Goal: Task Accomplishment & Management: Manage account settings

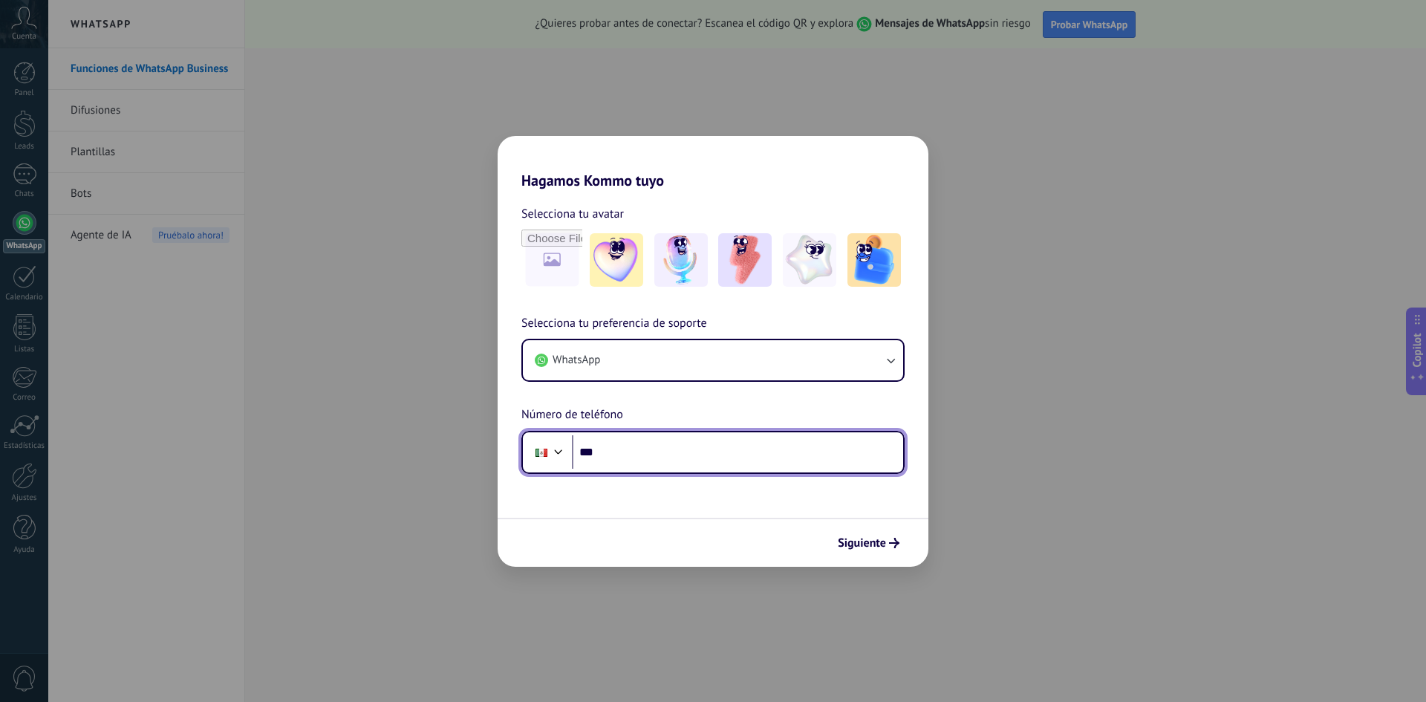
click at [630, 452] on input "***" at bounding box center [737, 452] width 331 height 34
type input "*******"
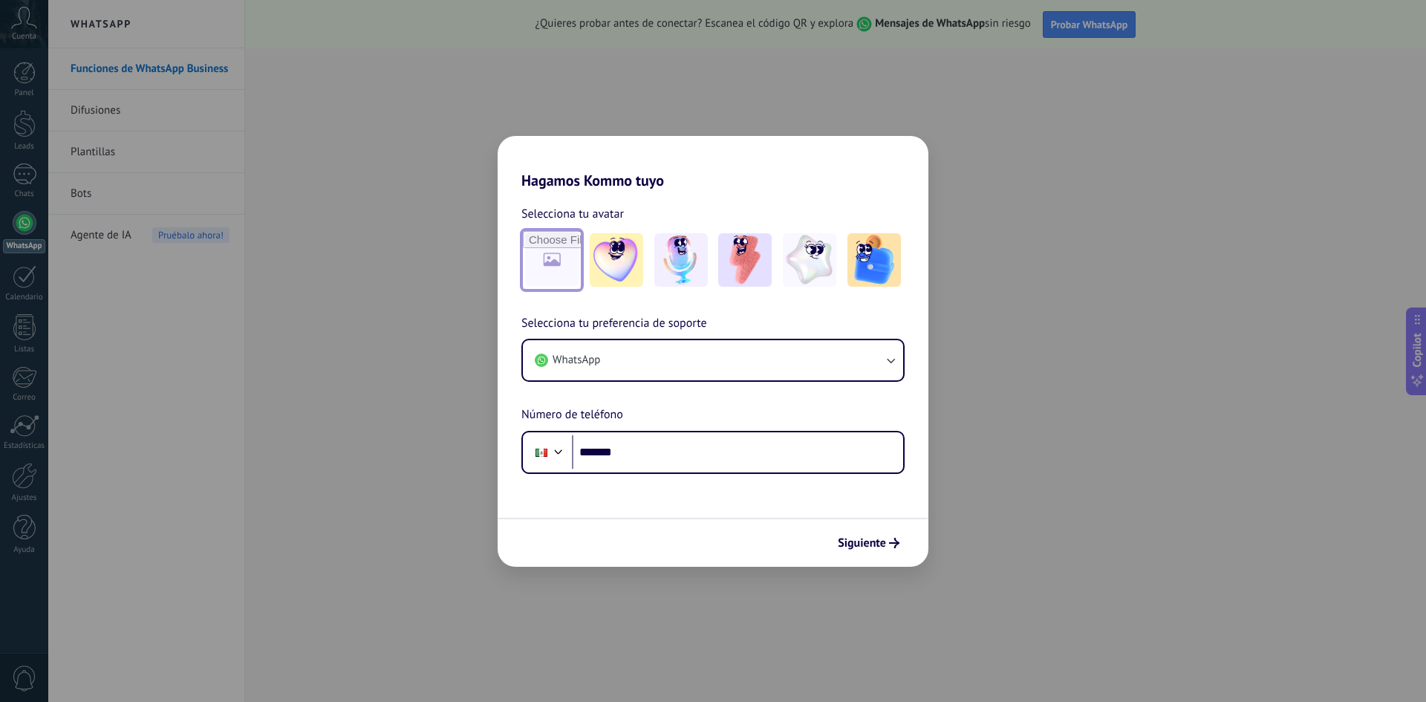
click at [554, 261] on input "file" at bounding box center [552, 260] width 58 height 58
type input "**********"
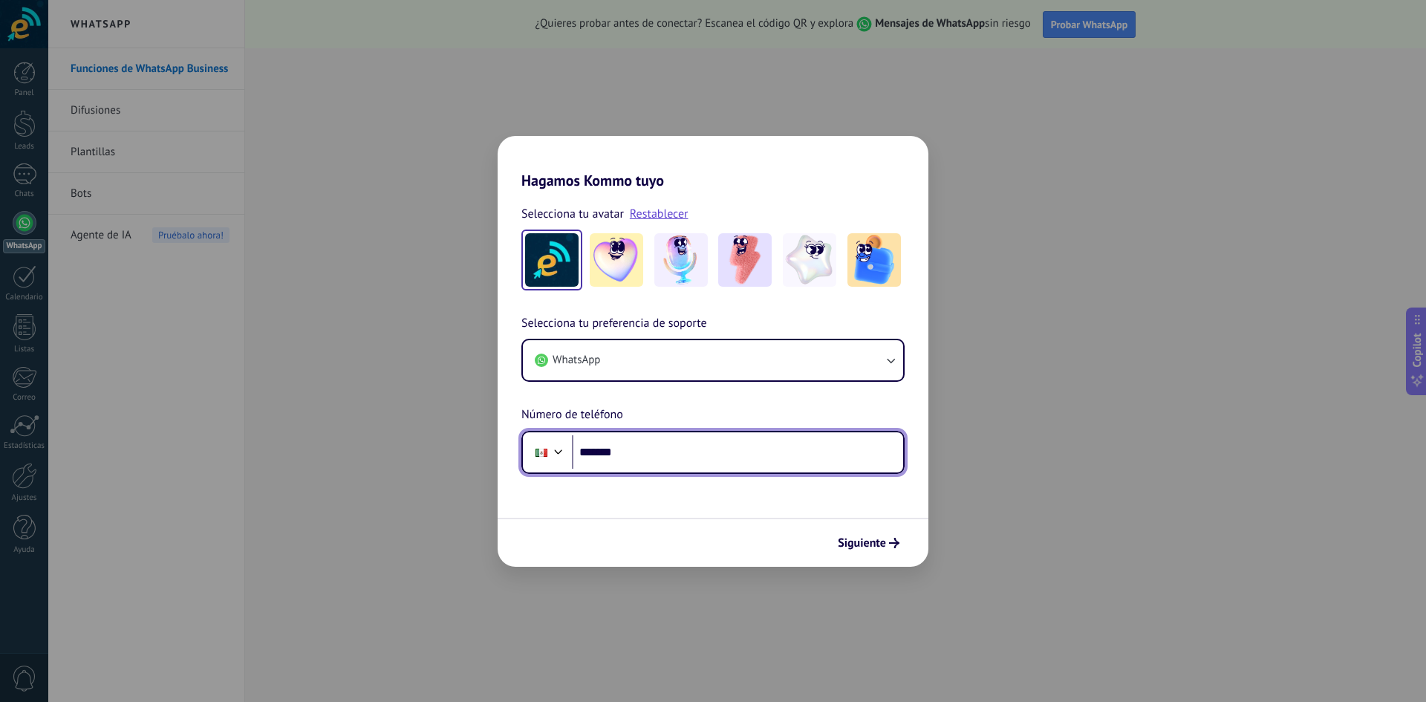
click at [645, 447] on input "*******" at bounding box center [737, 452] width 331 height 34
type input "**********"
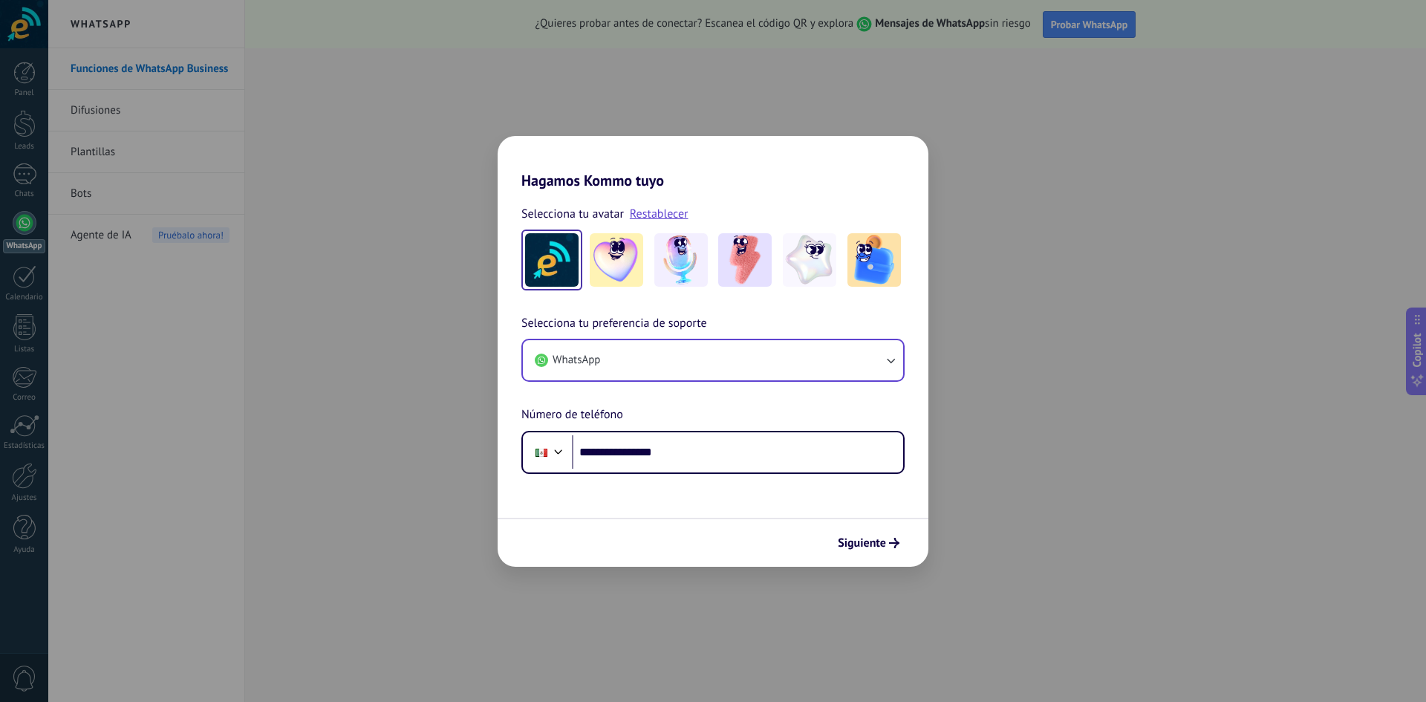
click at [903, 363] on div "**********" at bounding box center [713, 394] width 431 height 160
click at [897, 360] on icon "button" at bounding box center [890, 360] width 15 height 15
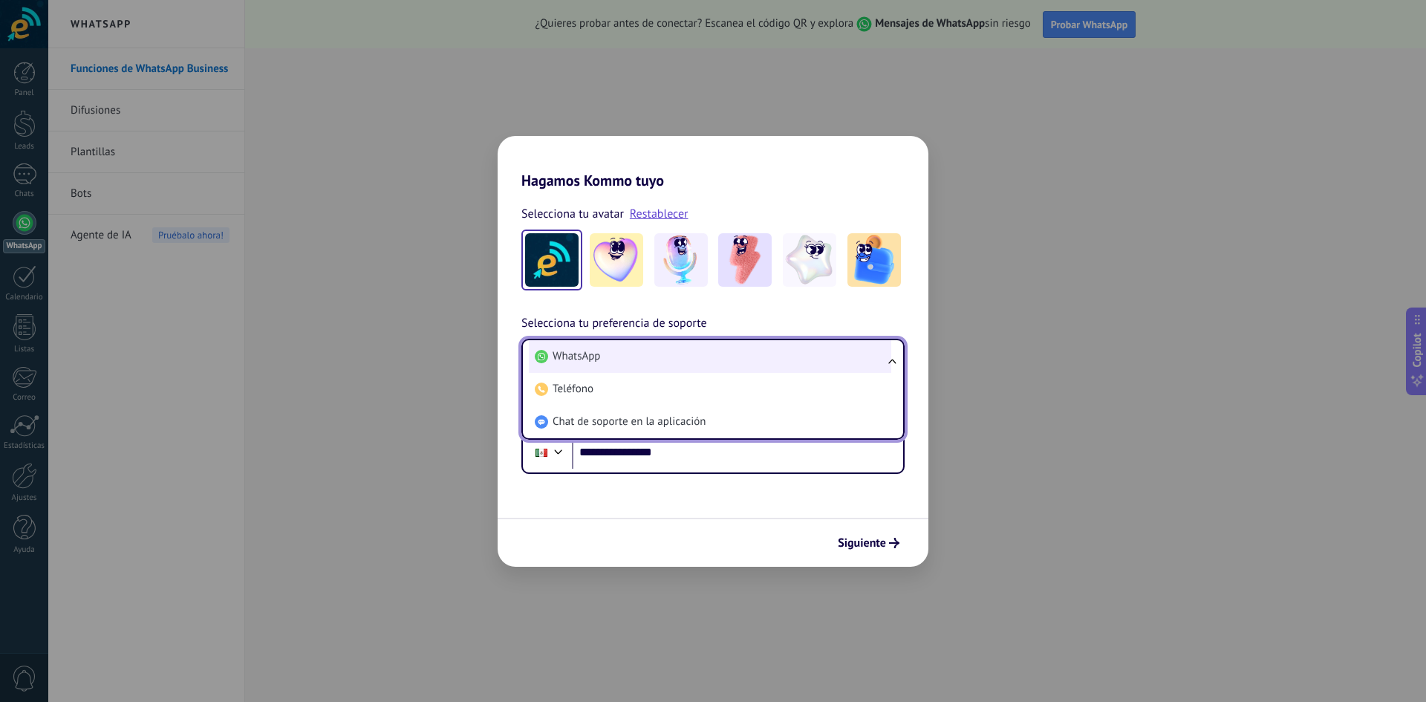
click at [616, 364] on li "WhatsApp" at bounding box center [710, 356] width 363 height 33
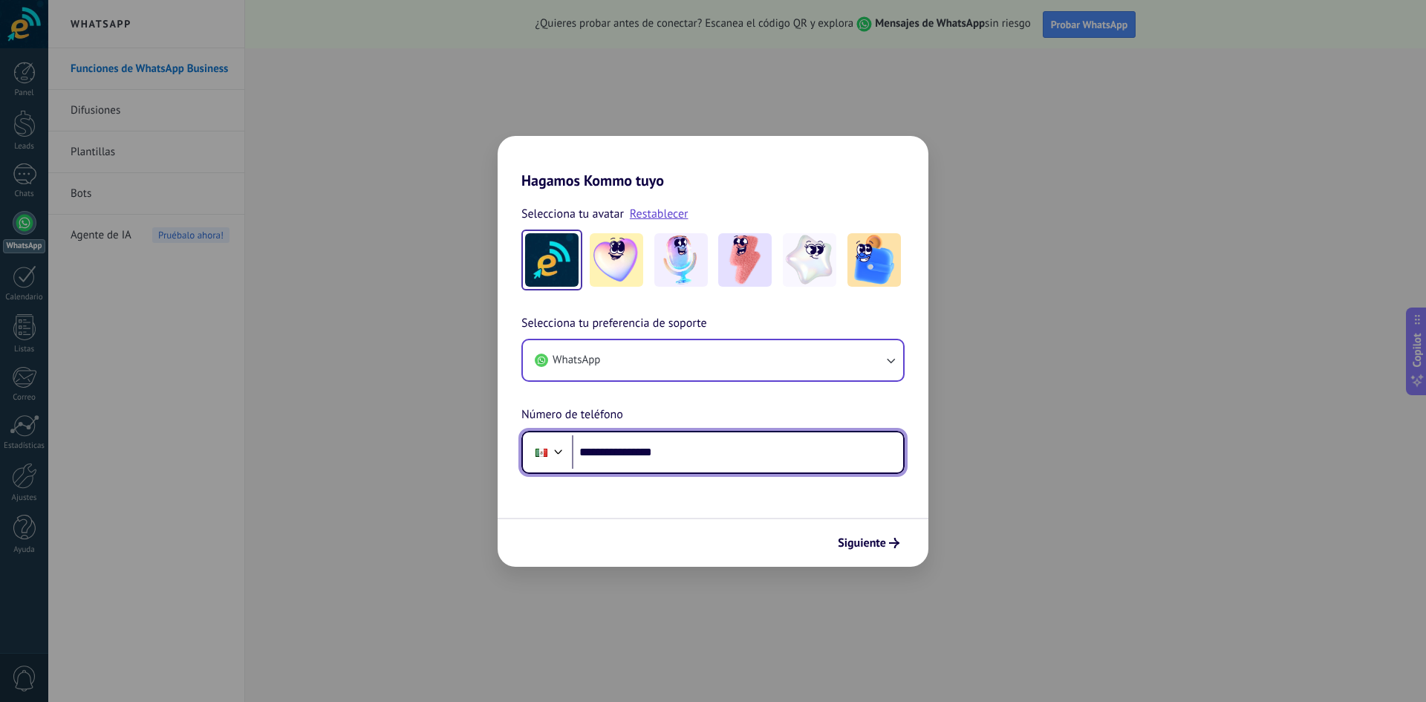
click at [753, 447] on input "**********" at bounding box center [737, 452] width 331 height 34
click at [877, 545] on span "Siguiente" at bounding box center [862, 543] width 48 height 10
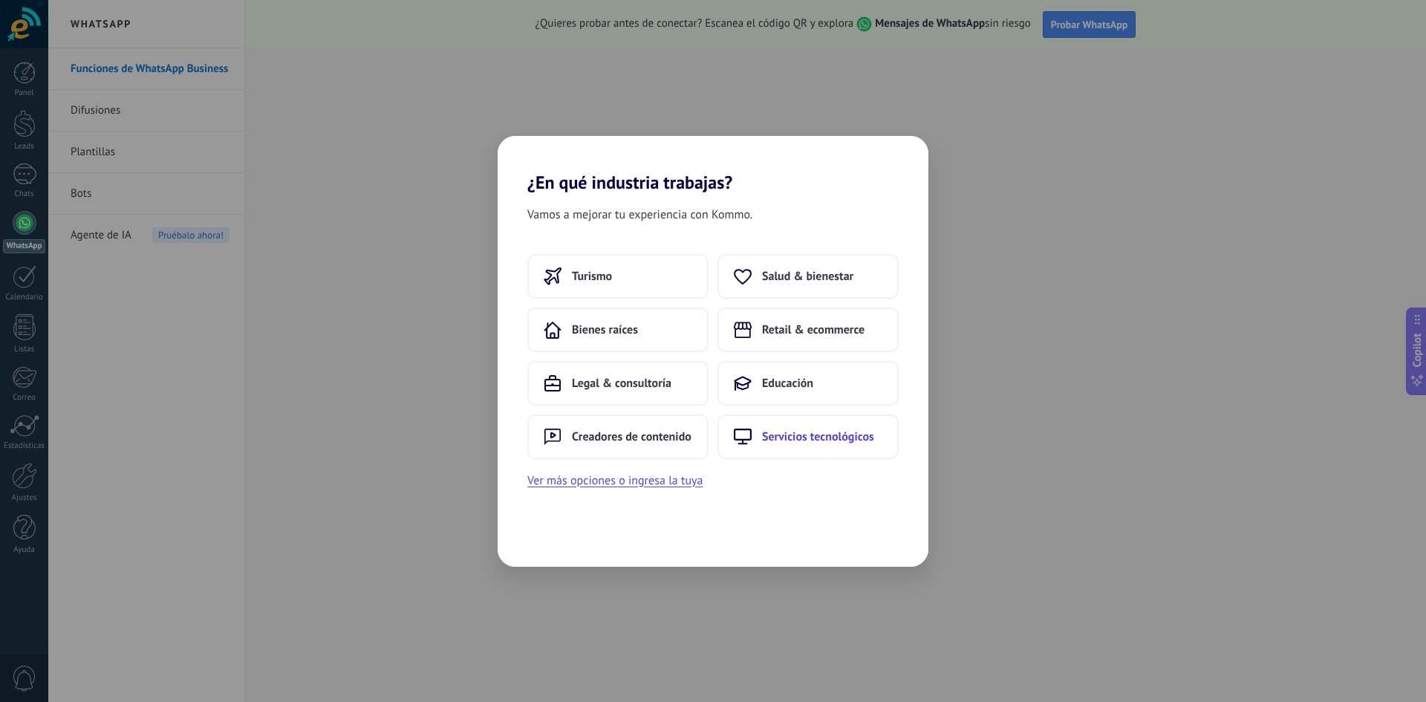
click at [812, 441] on span "Servicios tecnológicos" at bounding box center [818, 436] width 112 height 15
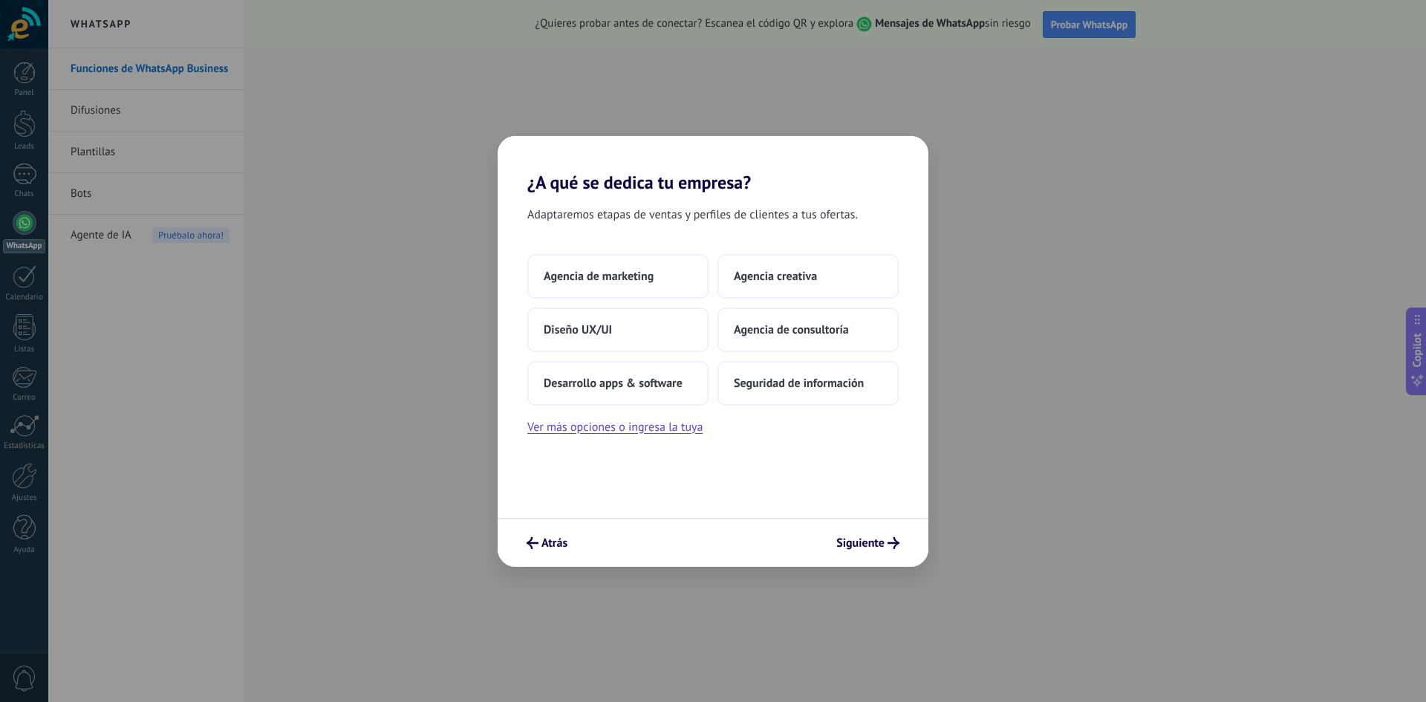
click at [812, 441] on div "Adaptaremos etapas de ventas y perfiles de clientes a tus ofertas. Agencia de m…" at bounding box center [713, 355] width 431 height 325
click at [594, 428] on button "Ver más opciones o ingresa la tuya" at bounding box center [614, 427] width 175 height 19
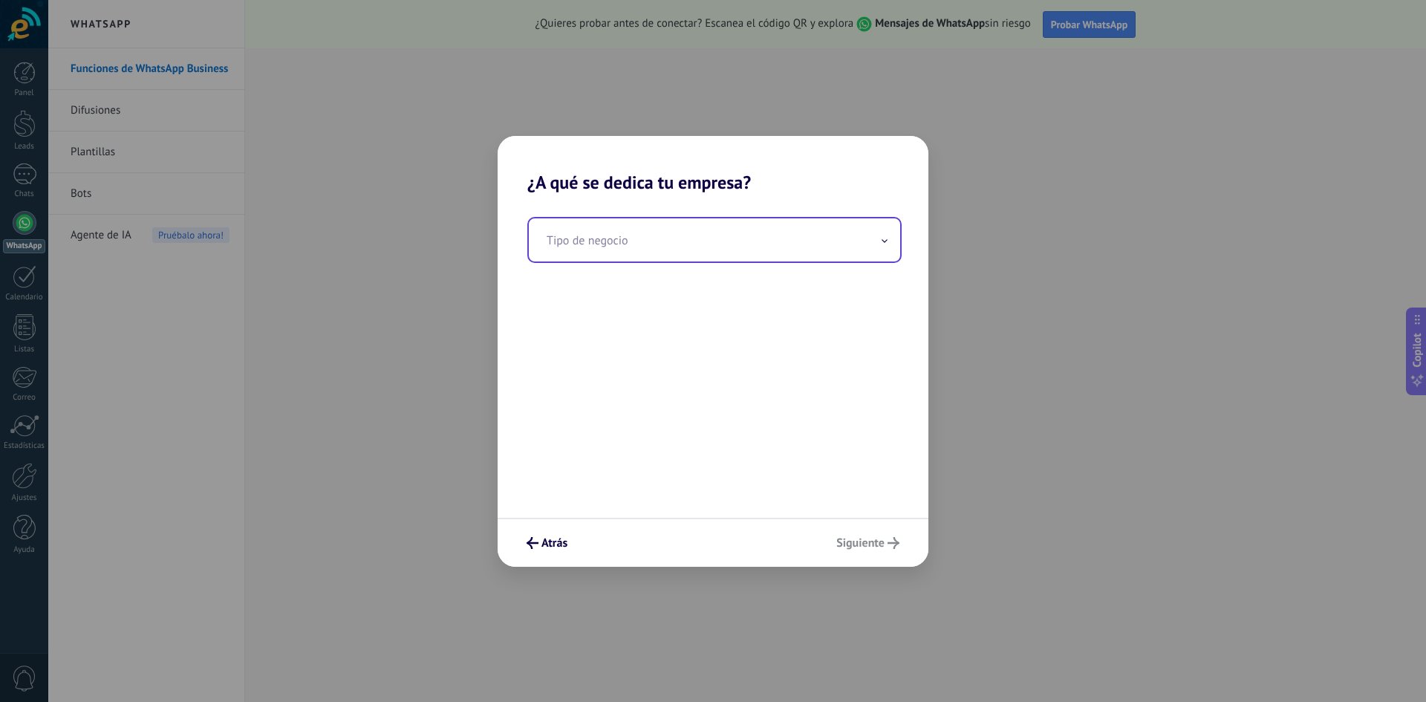
click at [689, 246] on input "text" at bounding box center [714, 239] width 371 height 43
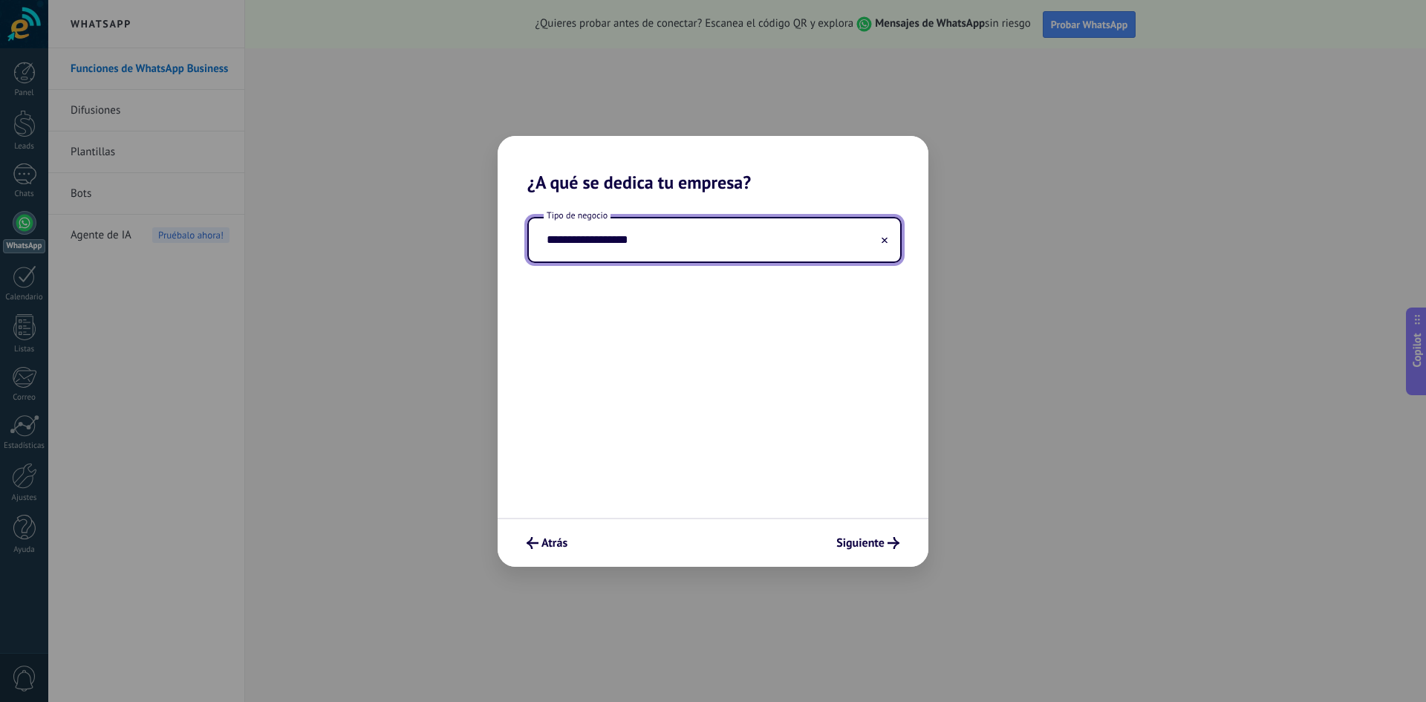
type input "**********"
click at [721, 391] on div "**********" at bounding box center [713, 355] width 431 height 325
click at [869, 542] on span "Siguiente" at bounding box center [860, 543] width 48 height 10
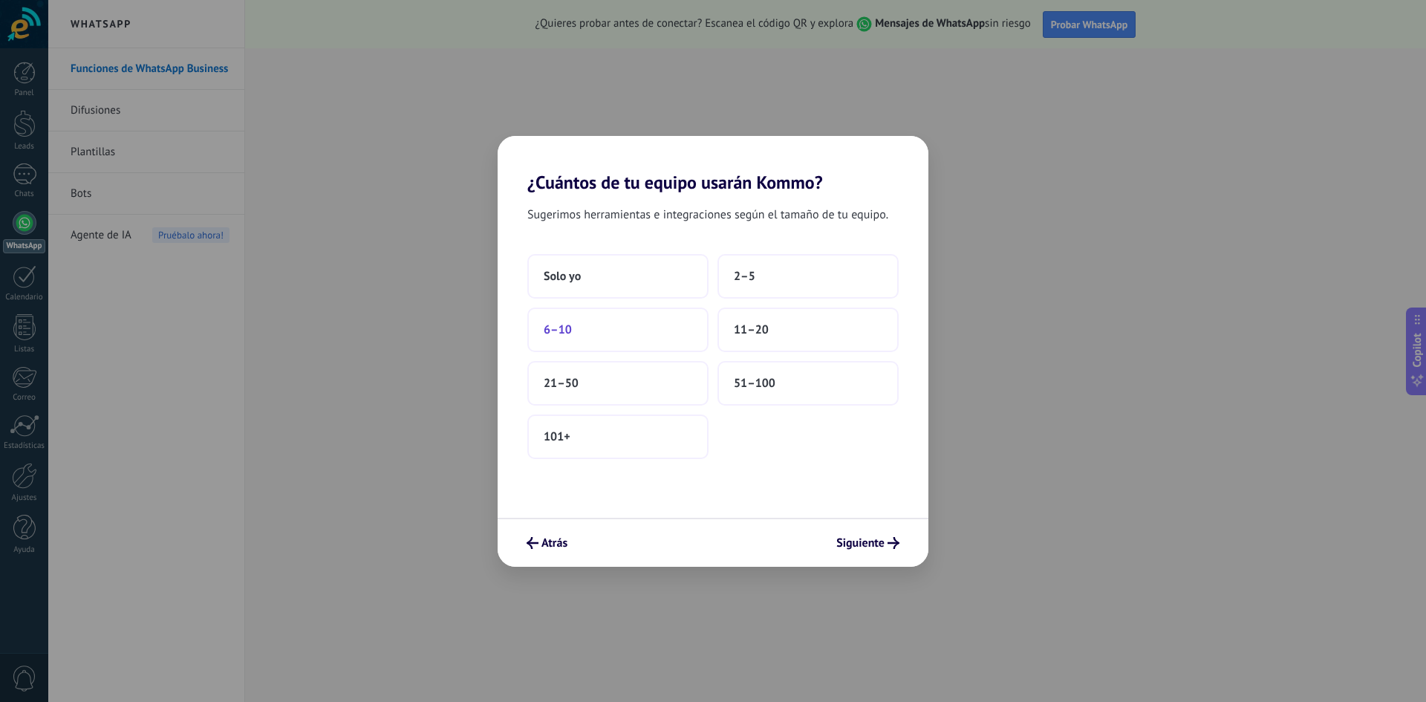
click at [603, 344] on button "6–10" at bounding box center [617, 330] width 181 height 45
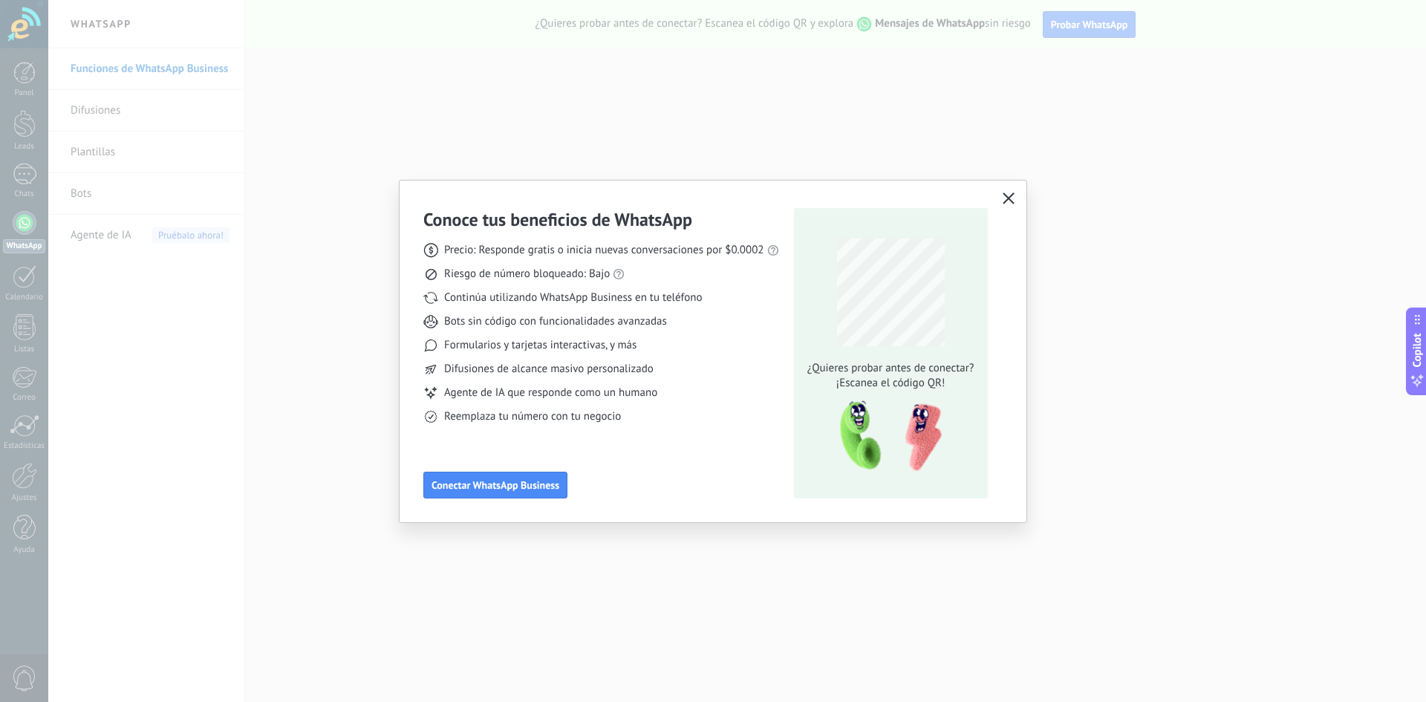
click at [1006, 195] on icon "button" at bounding box center [1009, 198] width 12 height 12
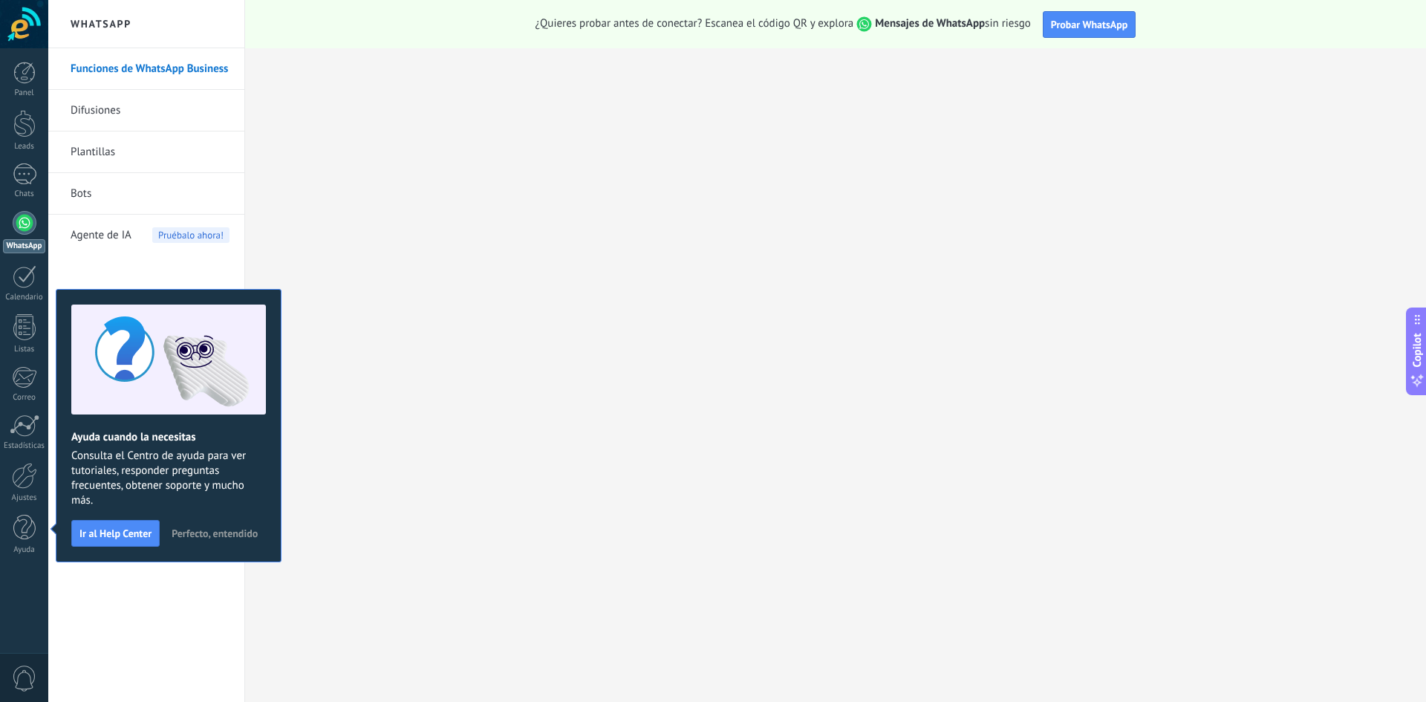
click at [216, 532] on span "Perfecto, entendido" at bounding box center [215, 533] width 86 height 10
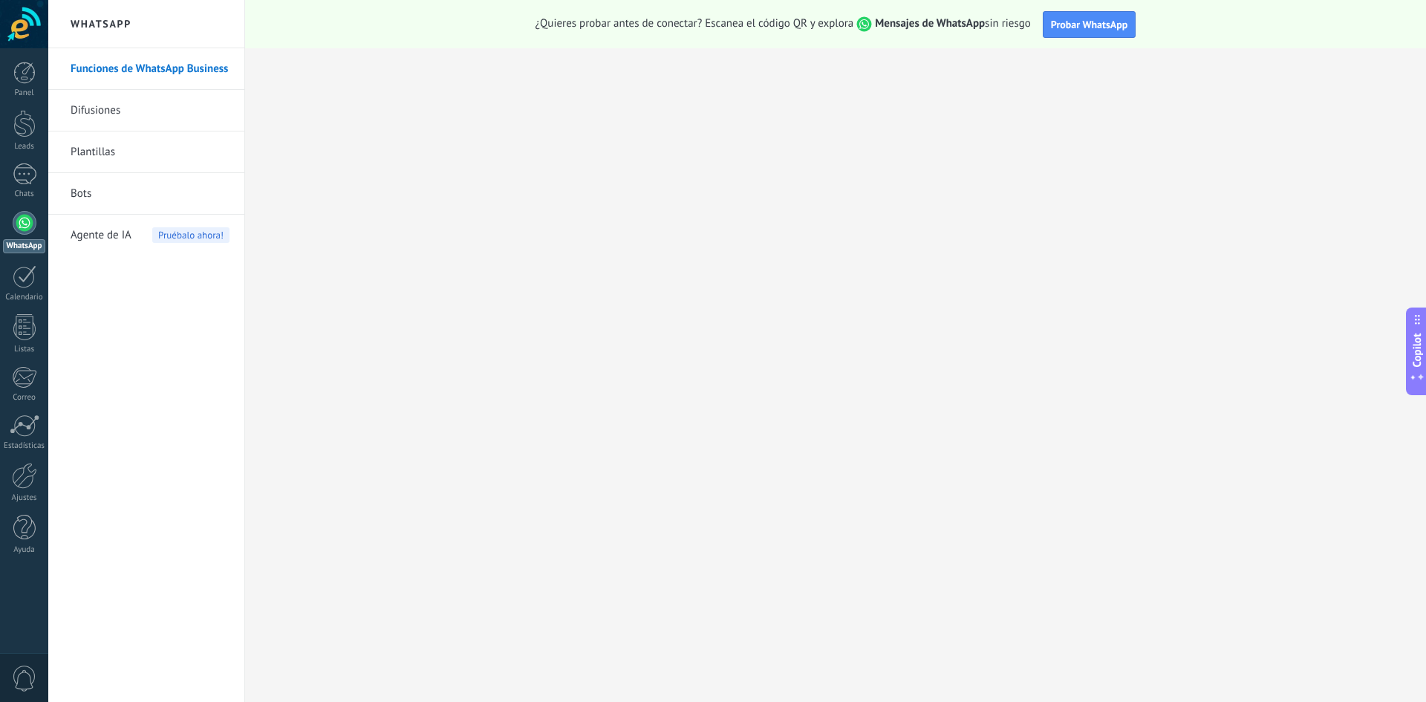
click at [25, 33] on div at bounding box center [24, 24] width 48 height 48
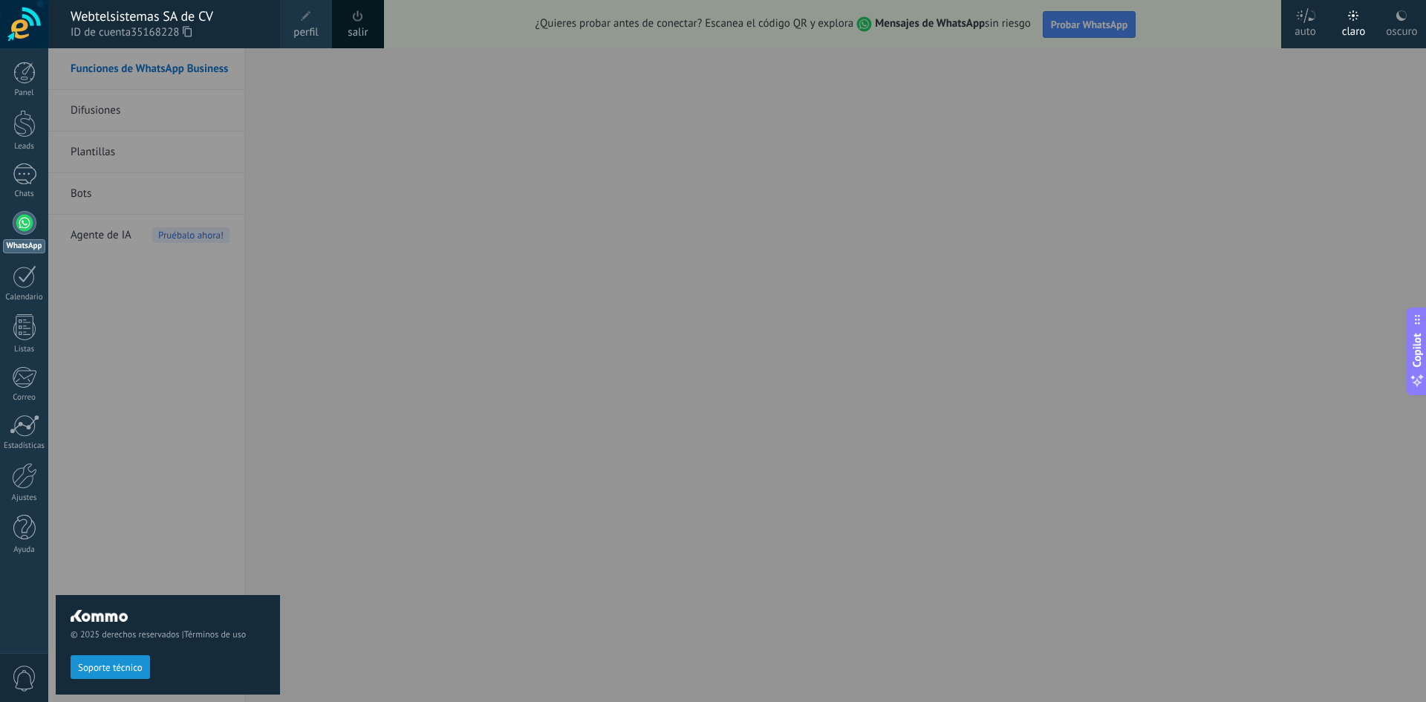
click at [196, 33] on span "ID de cuenta 35168228" at bounding box center [168, 33] width 195 height 16
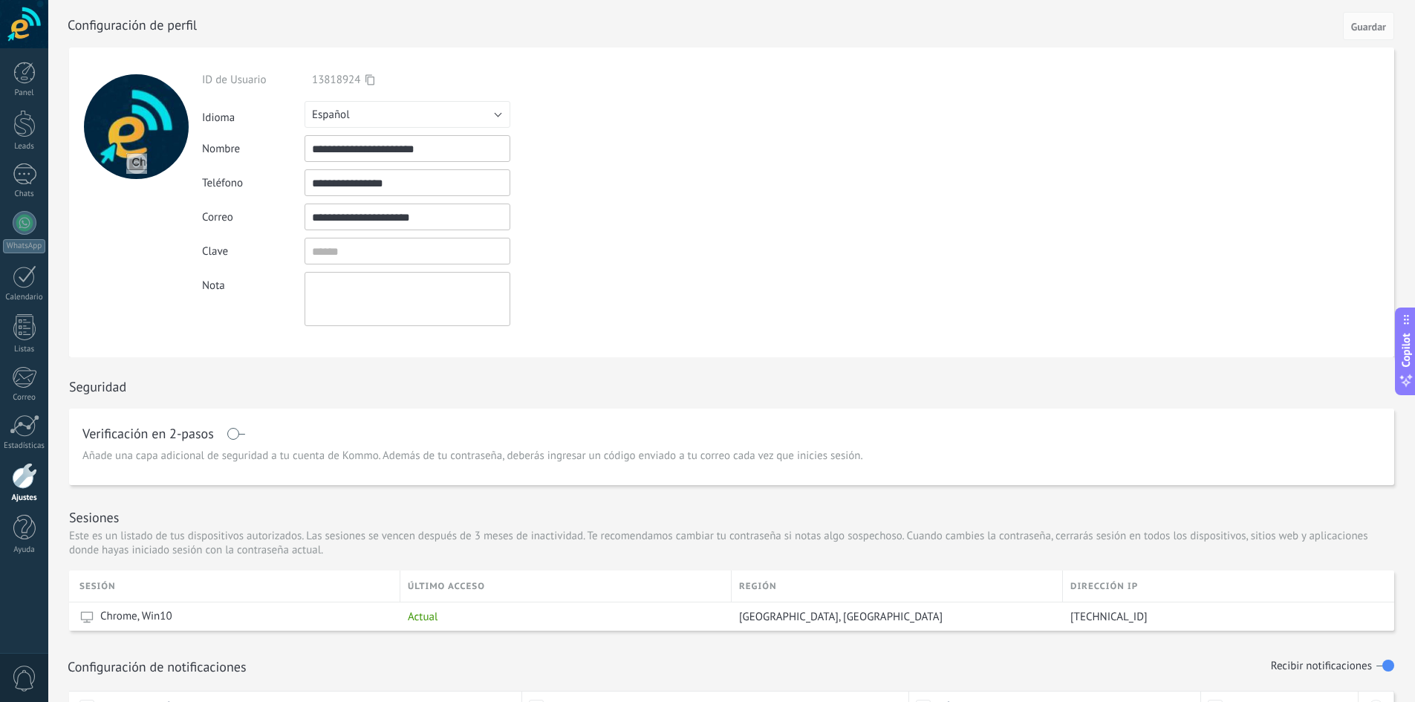
click at [371, 77] on icon at bounding box center [369, 79] width 9 height 11
click at [13, 30] on div at bounding box center [24, 24] width 48 height 48
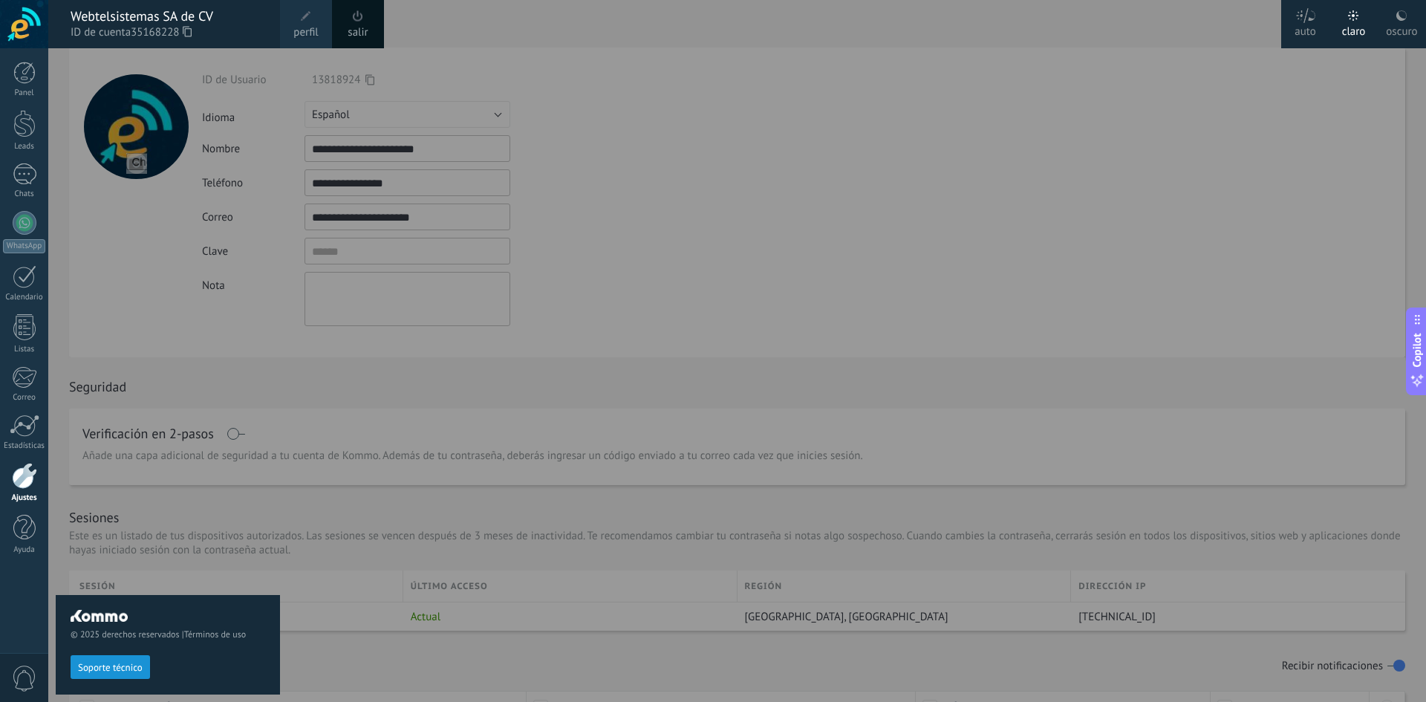
click at [192, 26] on span "35168228" at bounding box center [161, 33] width 61 height 16
click at [192, 28] on icon at bounding box center [187, 31] width 9 height 11
click at [747, 193] on div at bounding box center [761, 351] width 1426 height 702
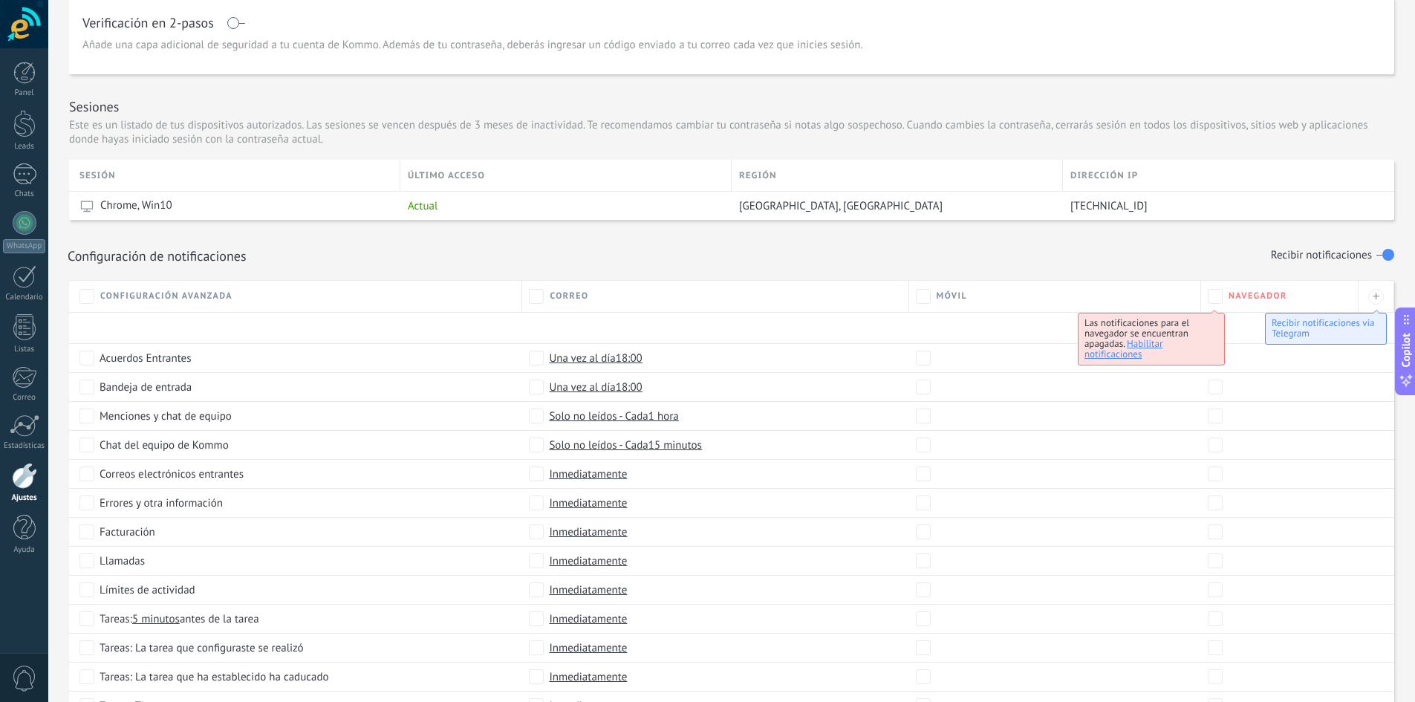
scroll to position [514, 0]
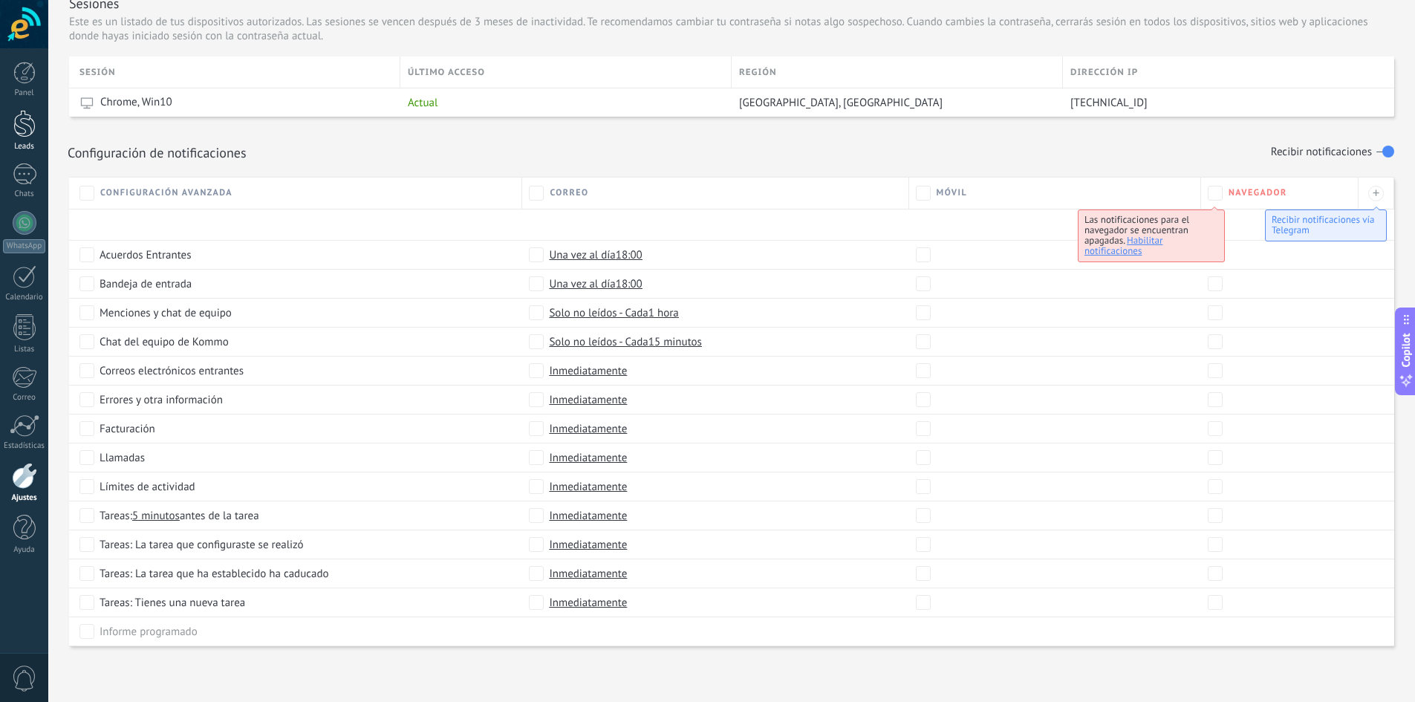
click at [25, 131] on div at bounding box center [24, 123] width 22 height 27
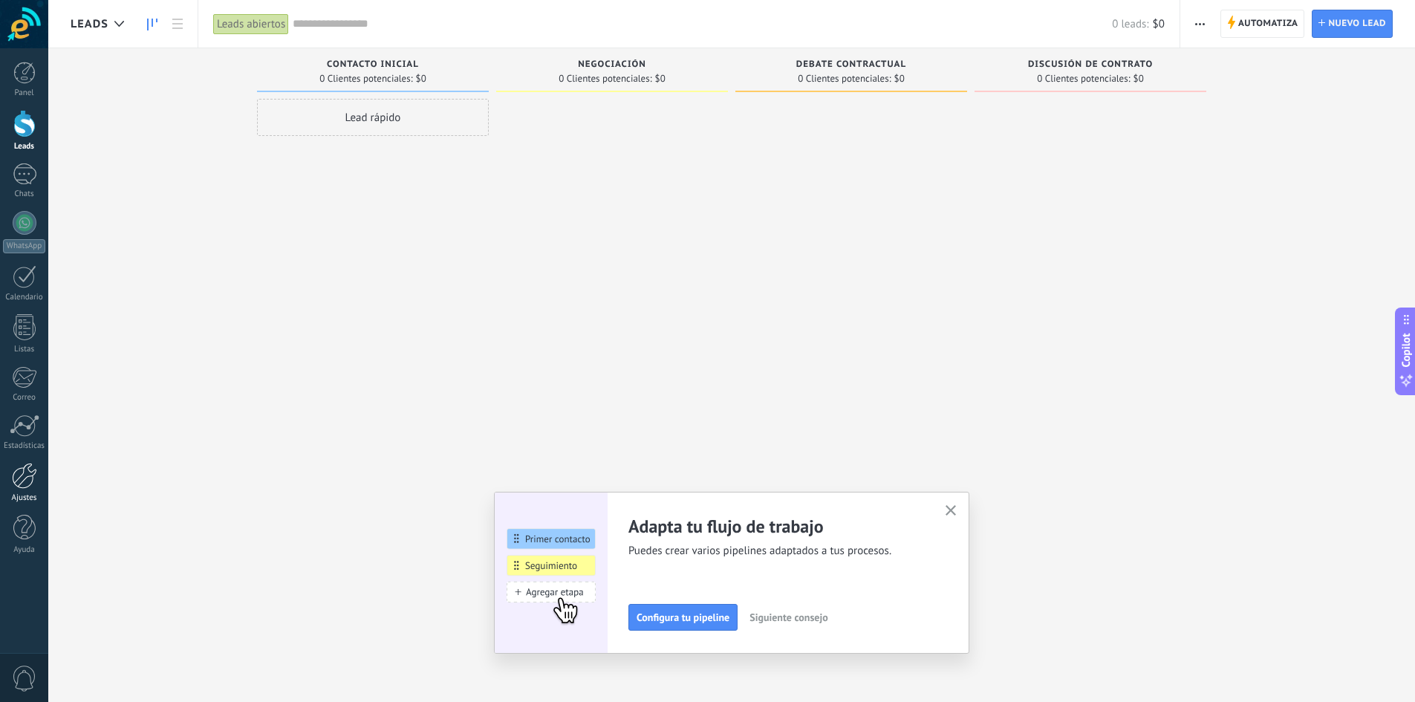
click at [29, 467] on div at bounding box center [24, 476] width 25 height 26
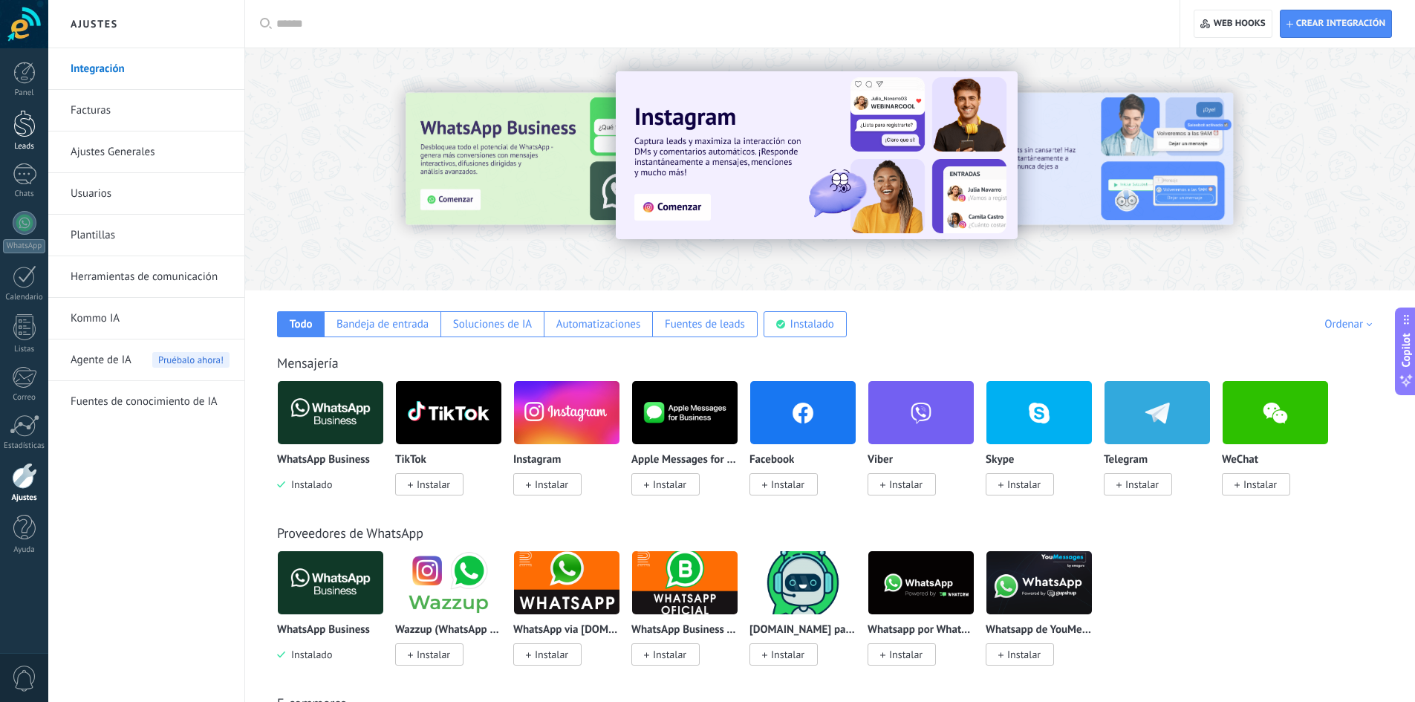
click at [21, 129] on div at bounding box center [24, 123] width 22 height 27
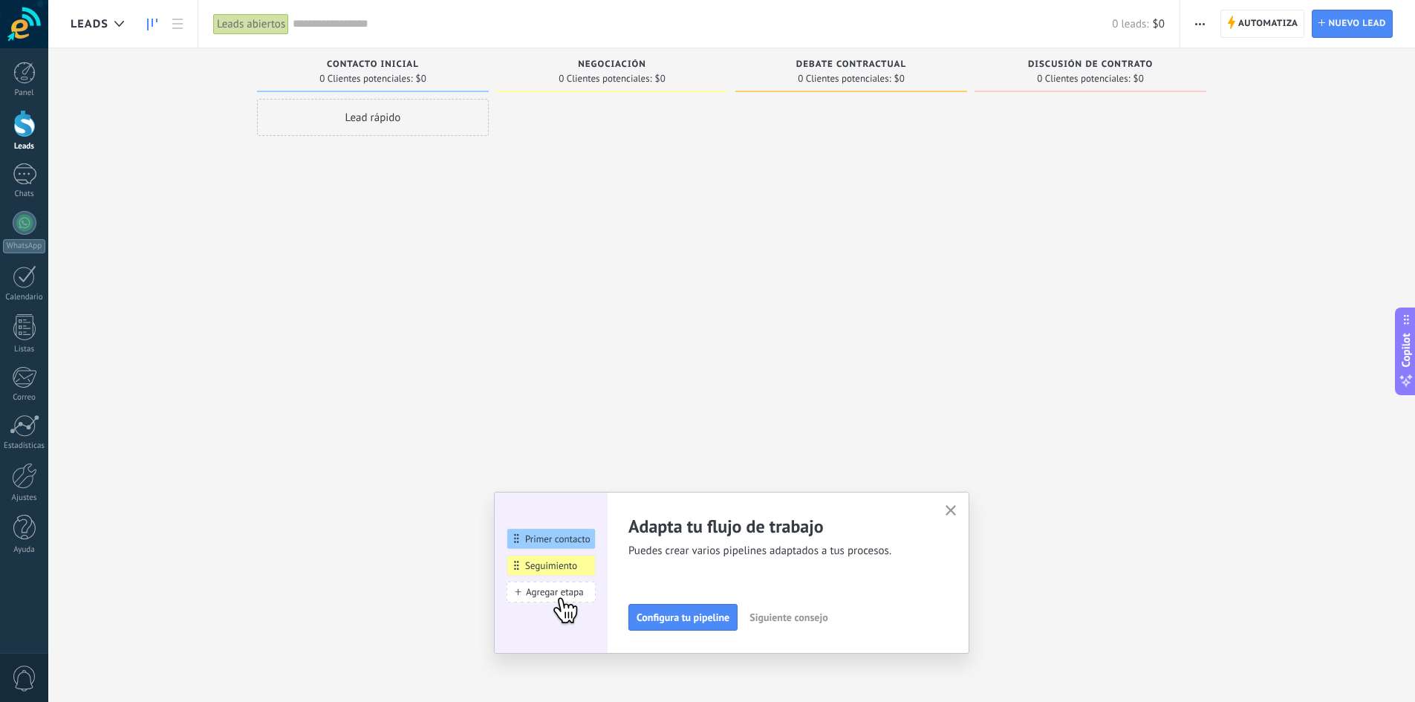
click at [91, 25] on span "Leads" at bounding box center [90, 24] width 38 height 14
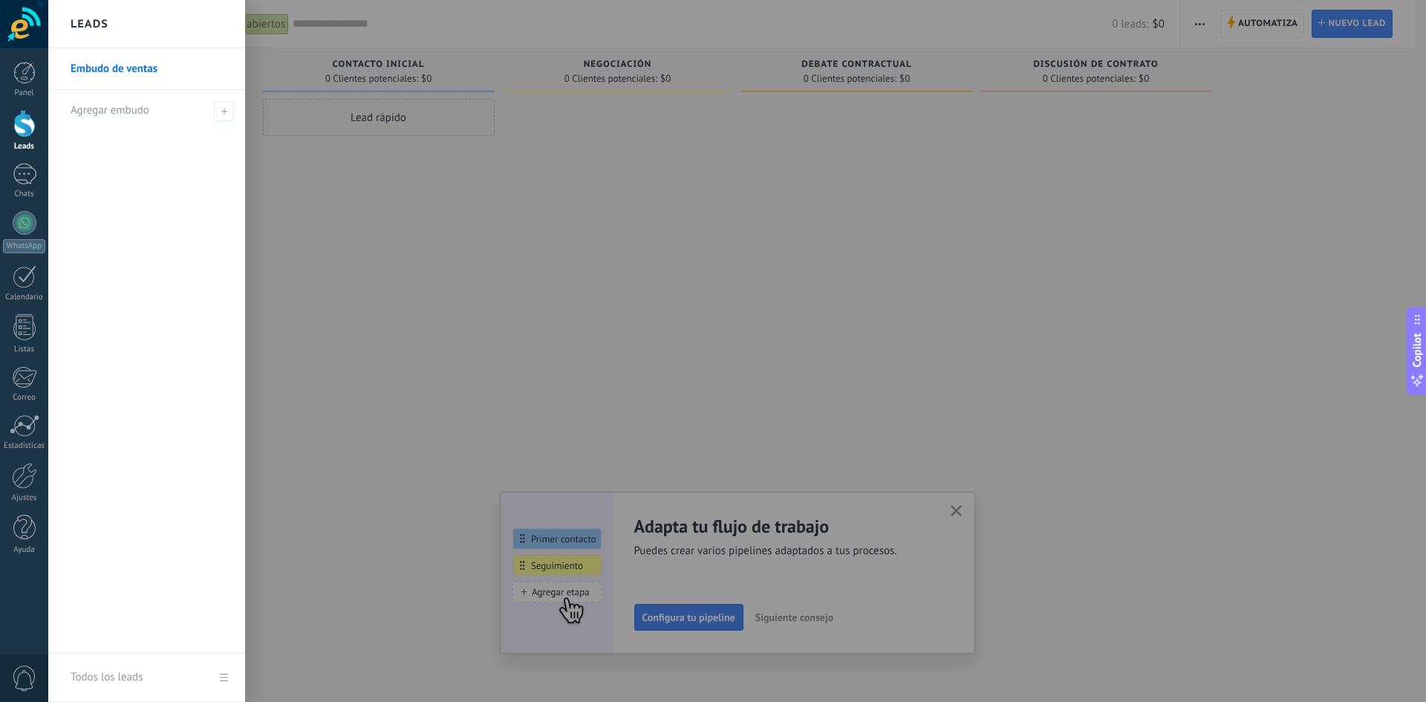
click at [183, 68] on link "Embudo de ventas" at bounding box center [151, 69] width 160 height 42
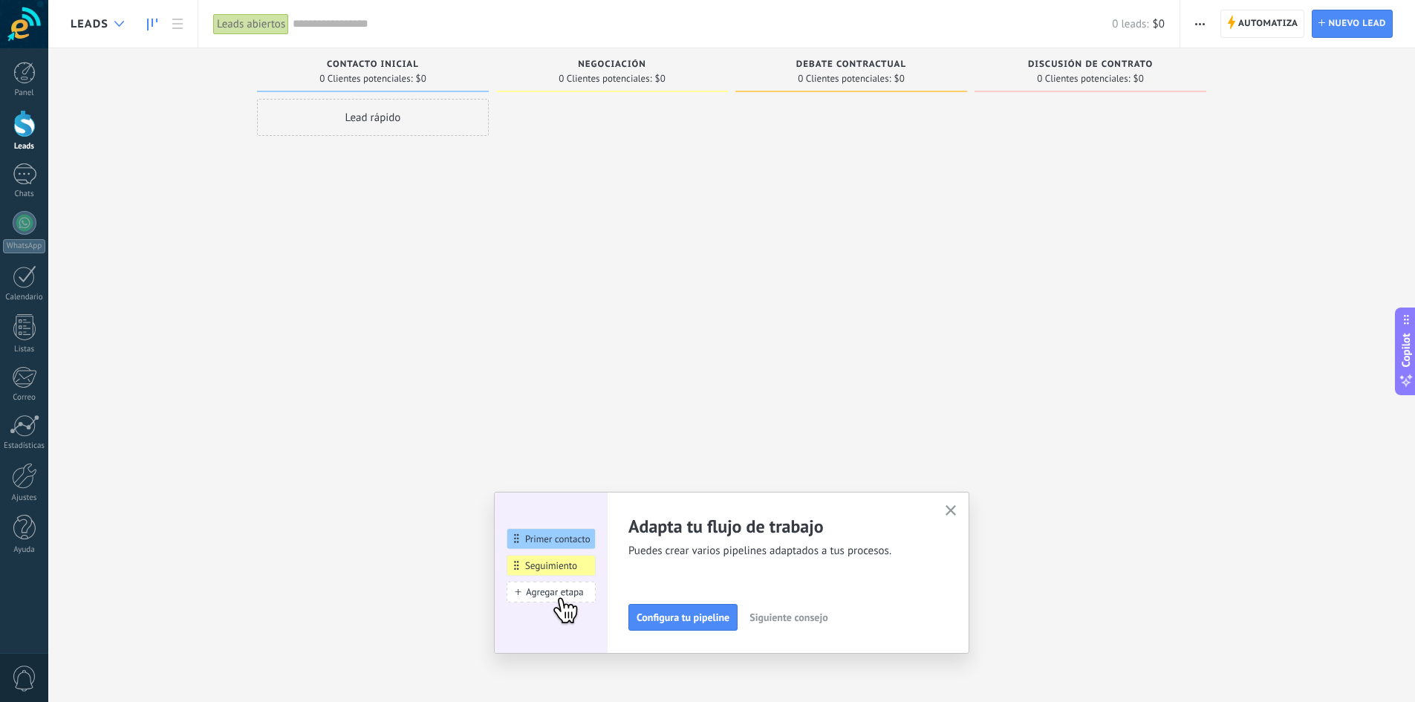
click at [115, 16] on div at bounding box center [119, 24] width 25 height 29
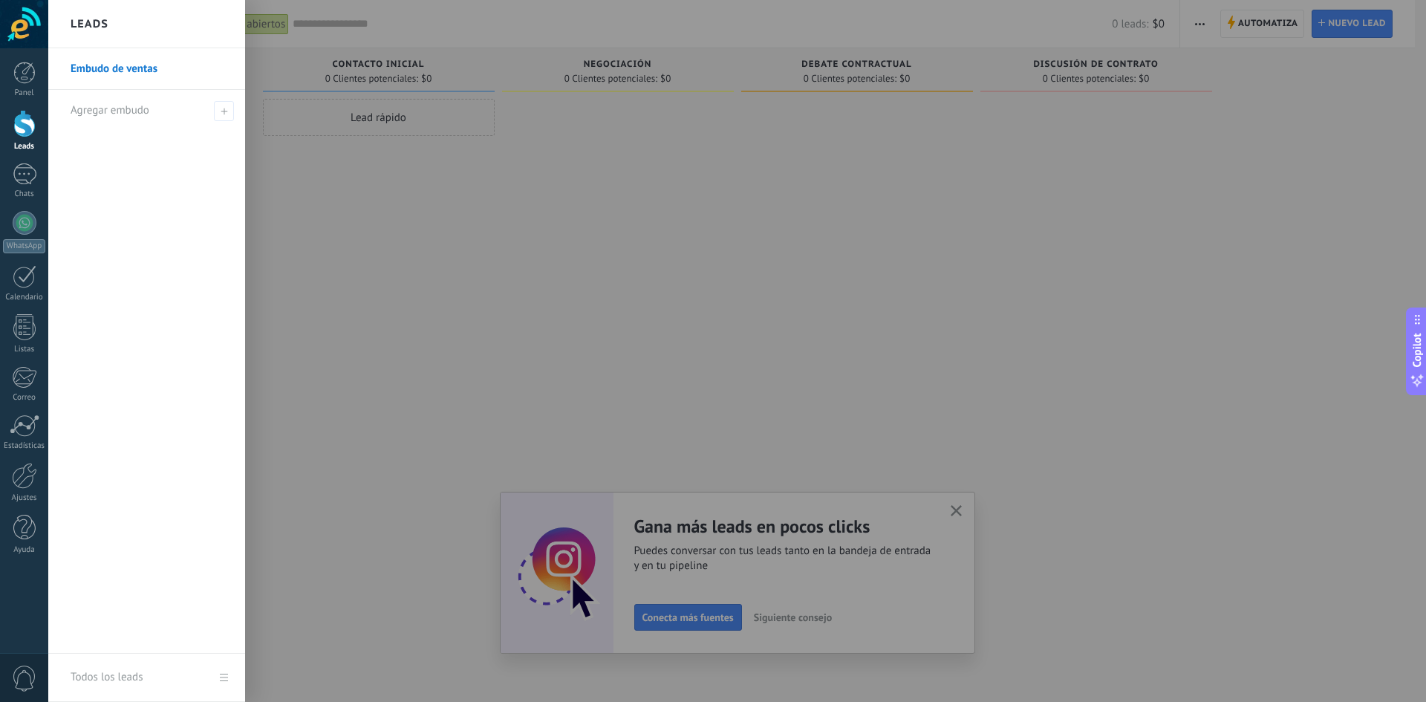
click at [221, 676] on link "Todos los leads" at bounding box center [146, 678] width 197 height 48
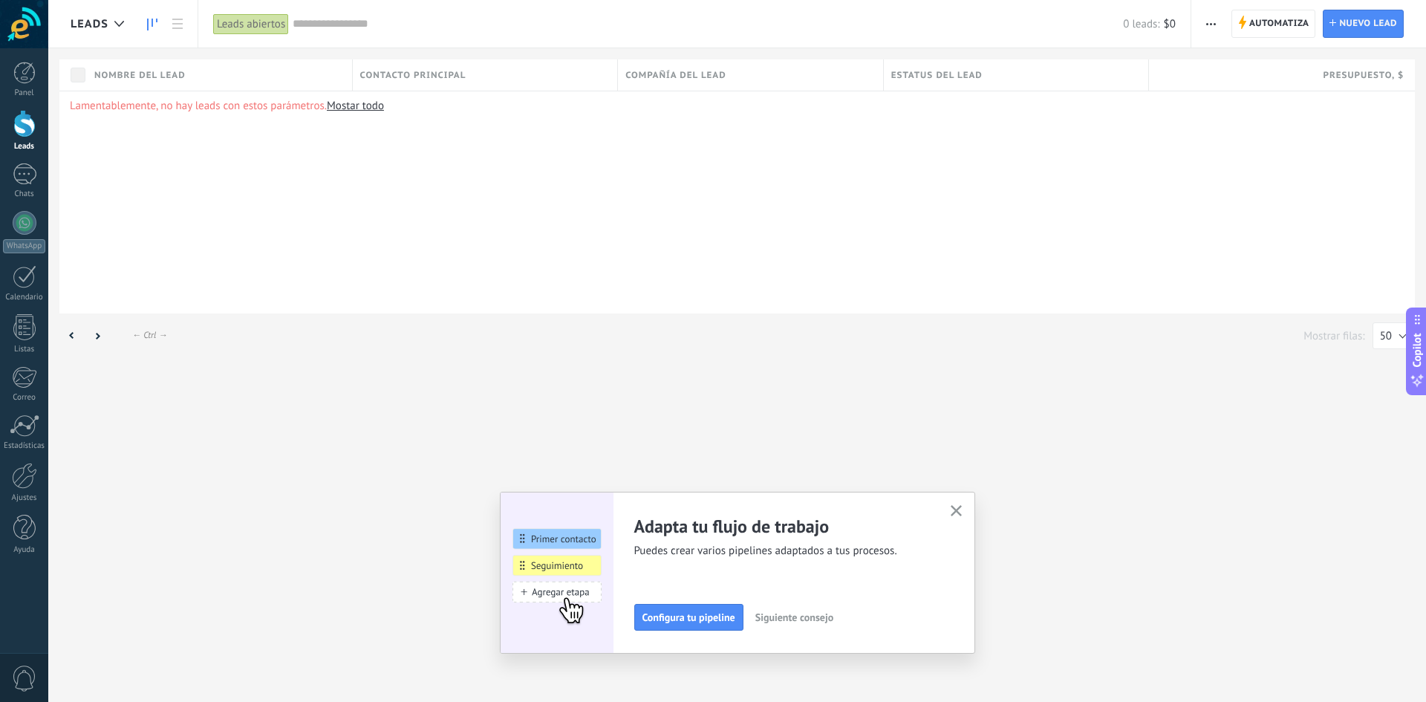
click at [147, 26] on use at bounding box center [152, 25] width 10 height 12
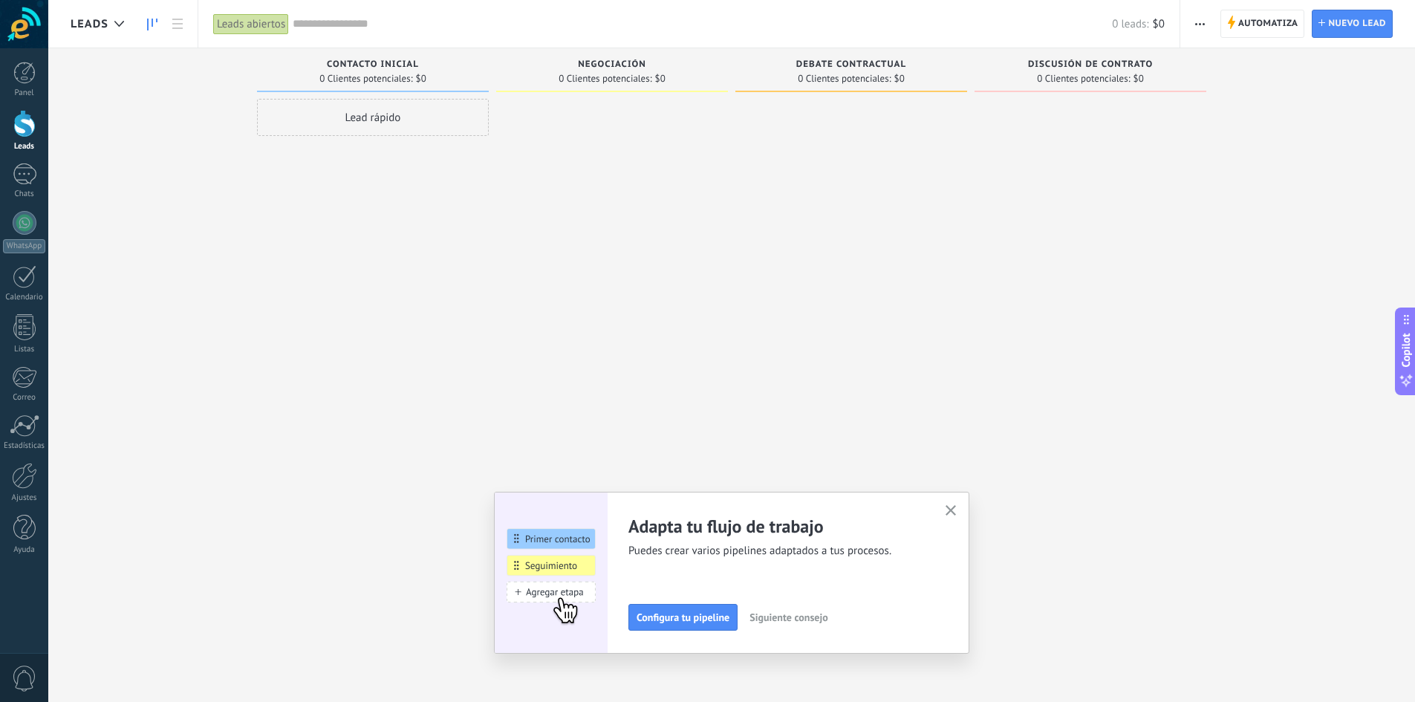
click at [316, 17] on input "text" at bounding box center [702, 24] width 819 height 16
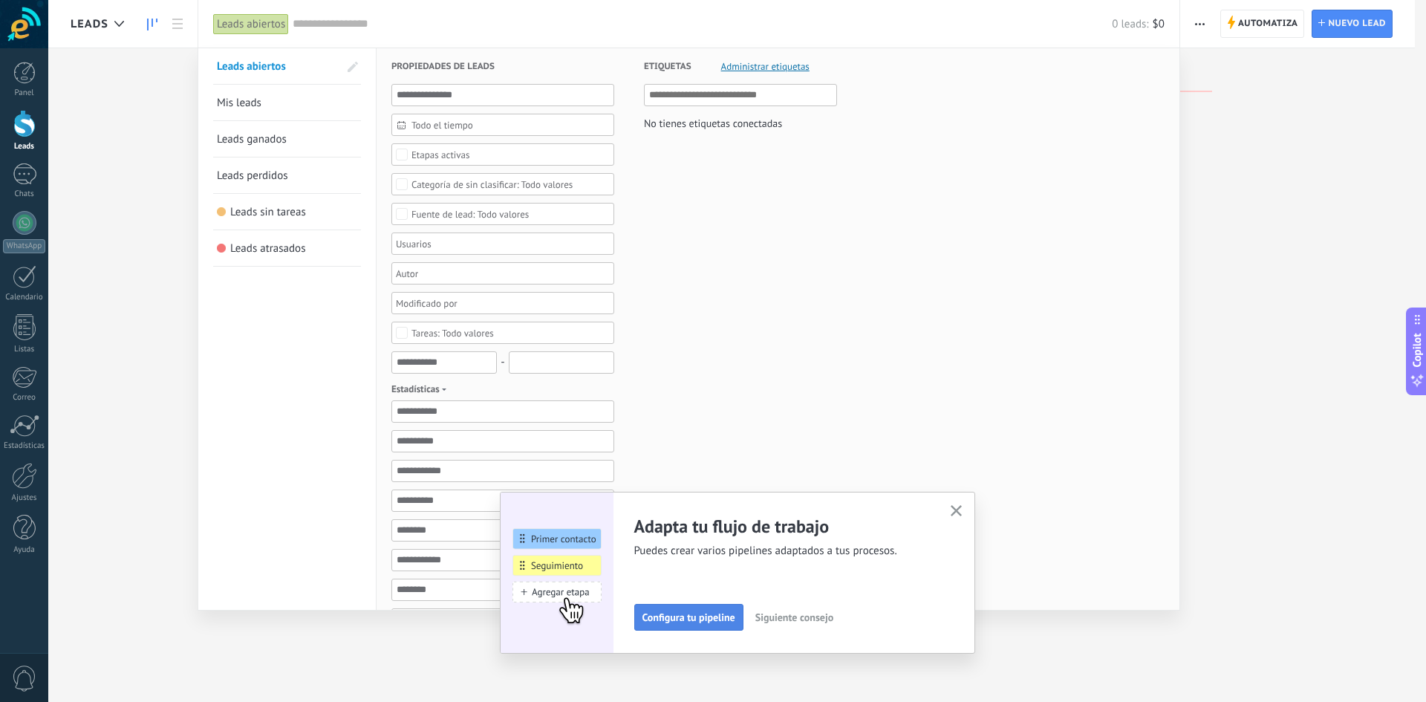
click at [691, 617] on span "Configura tu pipeline" at bounding box center [689, 617] width 93 height 10
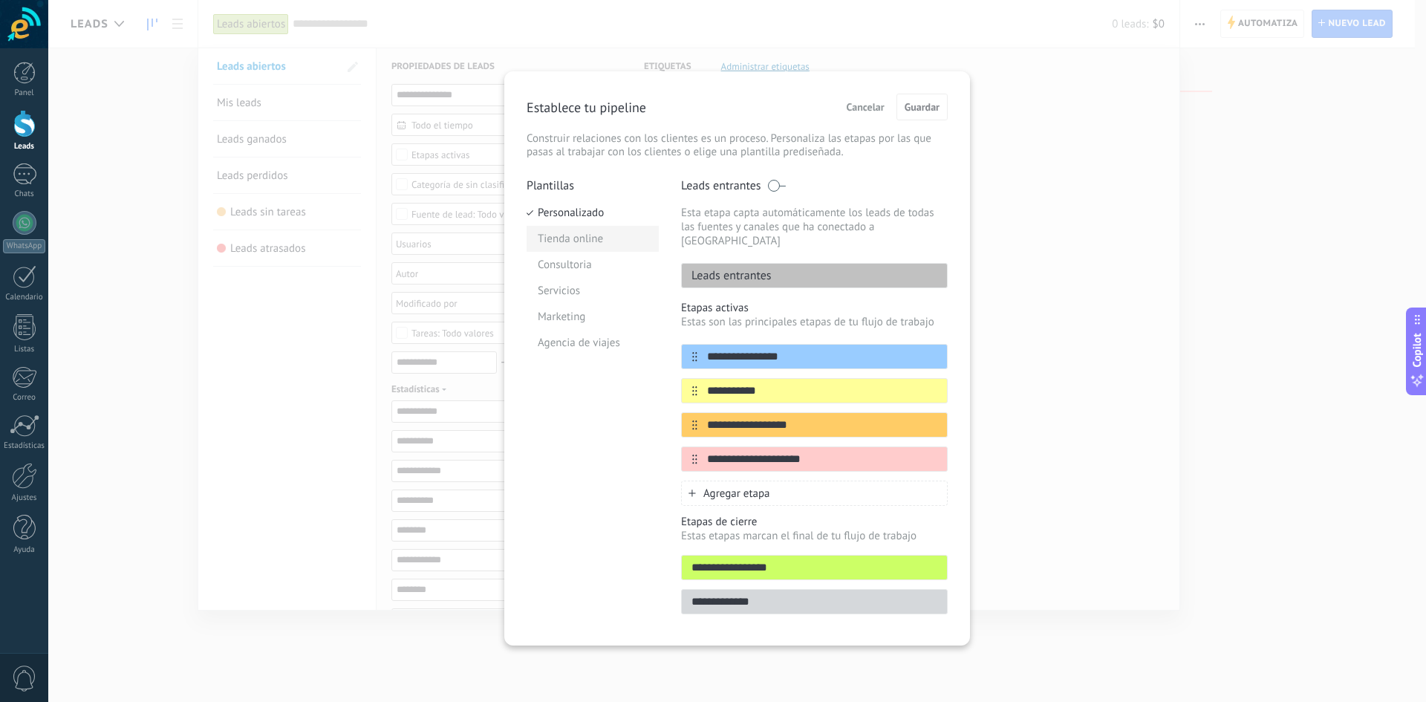
click at [556, 229] on li "Tienda online" at bounding box center [593, 239] width 132 height 26
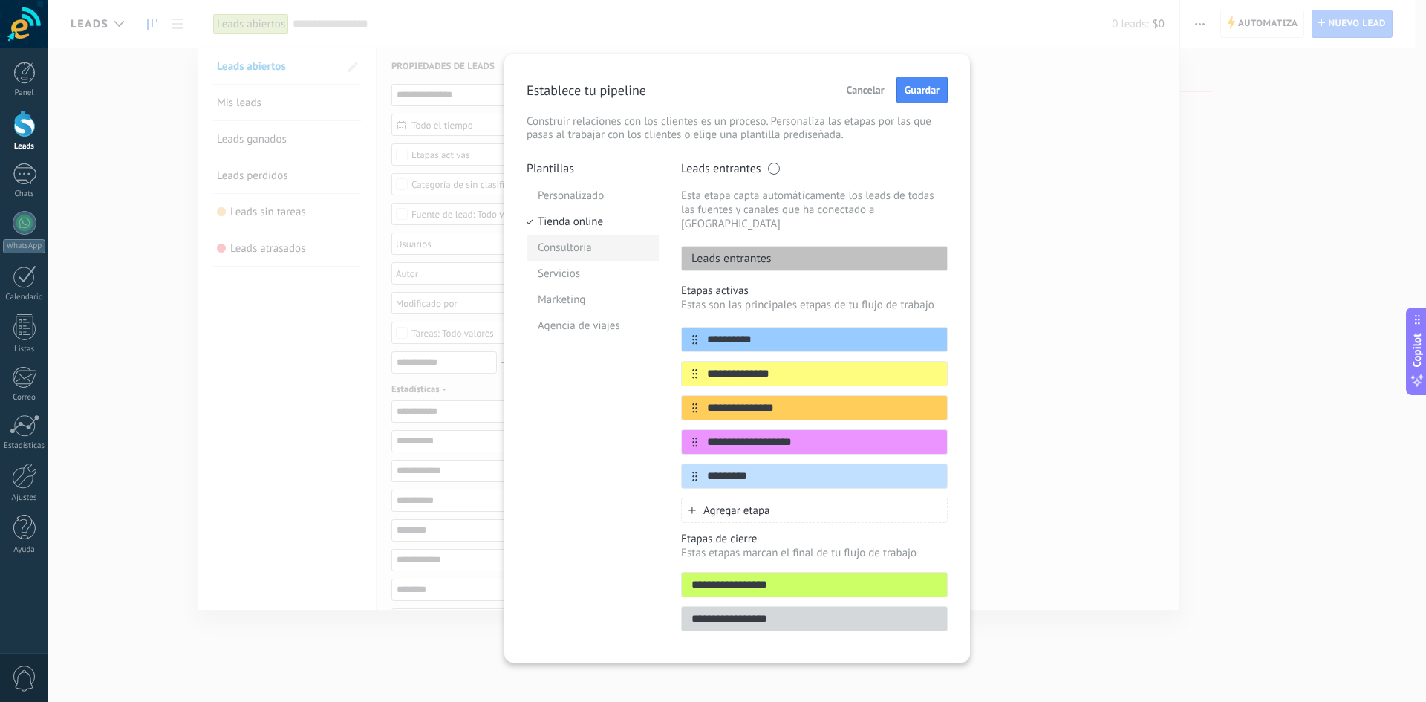
click at [583, 247] on li "Consultoria" at bounding box center [593, 248] width 132 height 26
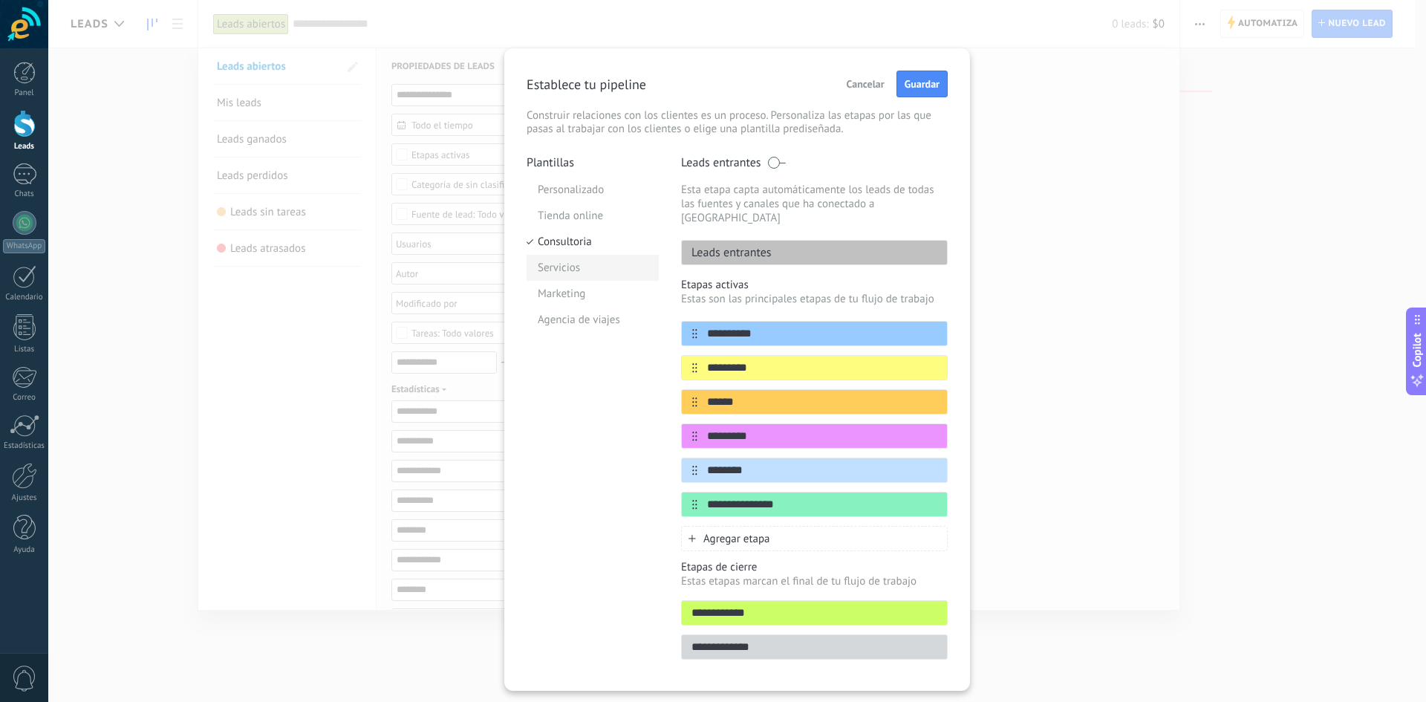
click at [571, 280] on li "Servicios" at bounding box center [593, 268] width 132 height 26
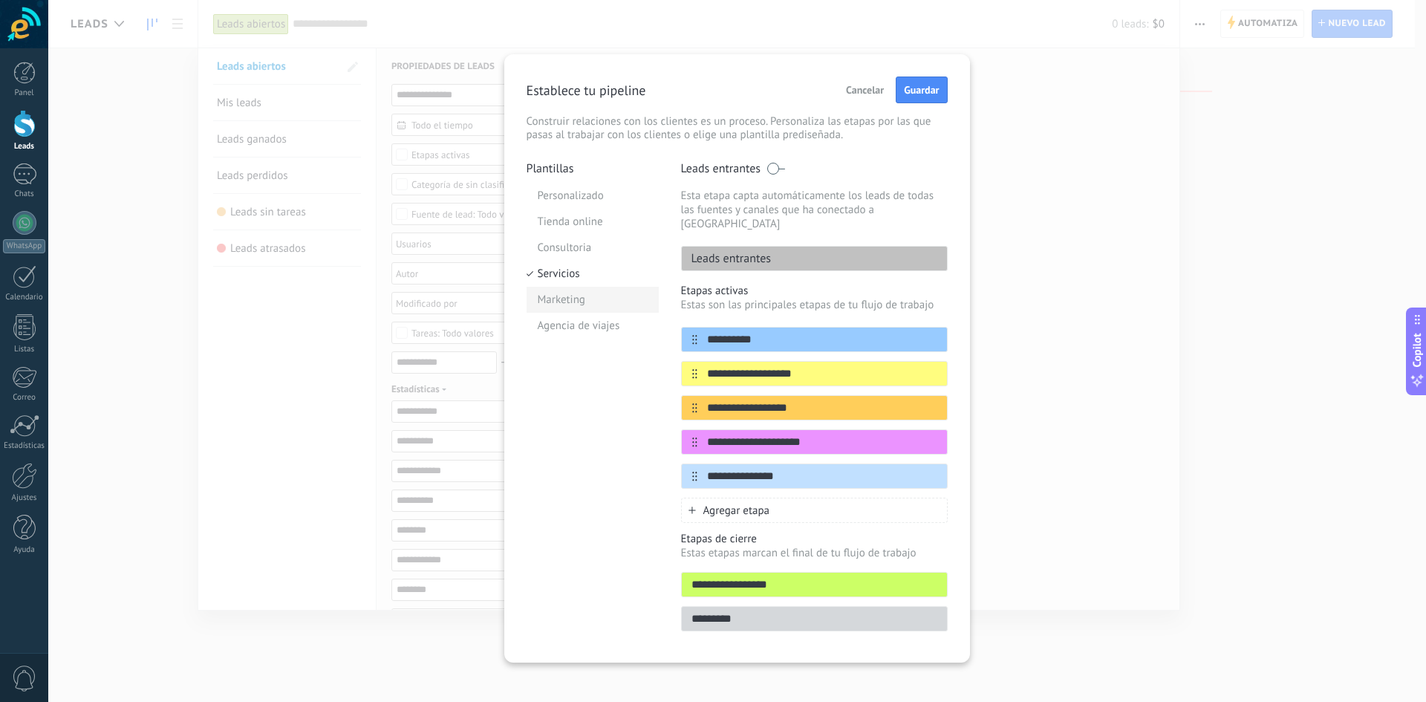
click at [562, 292] on li "Marketing" at bounding box center [593, 300] width 132 height 26
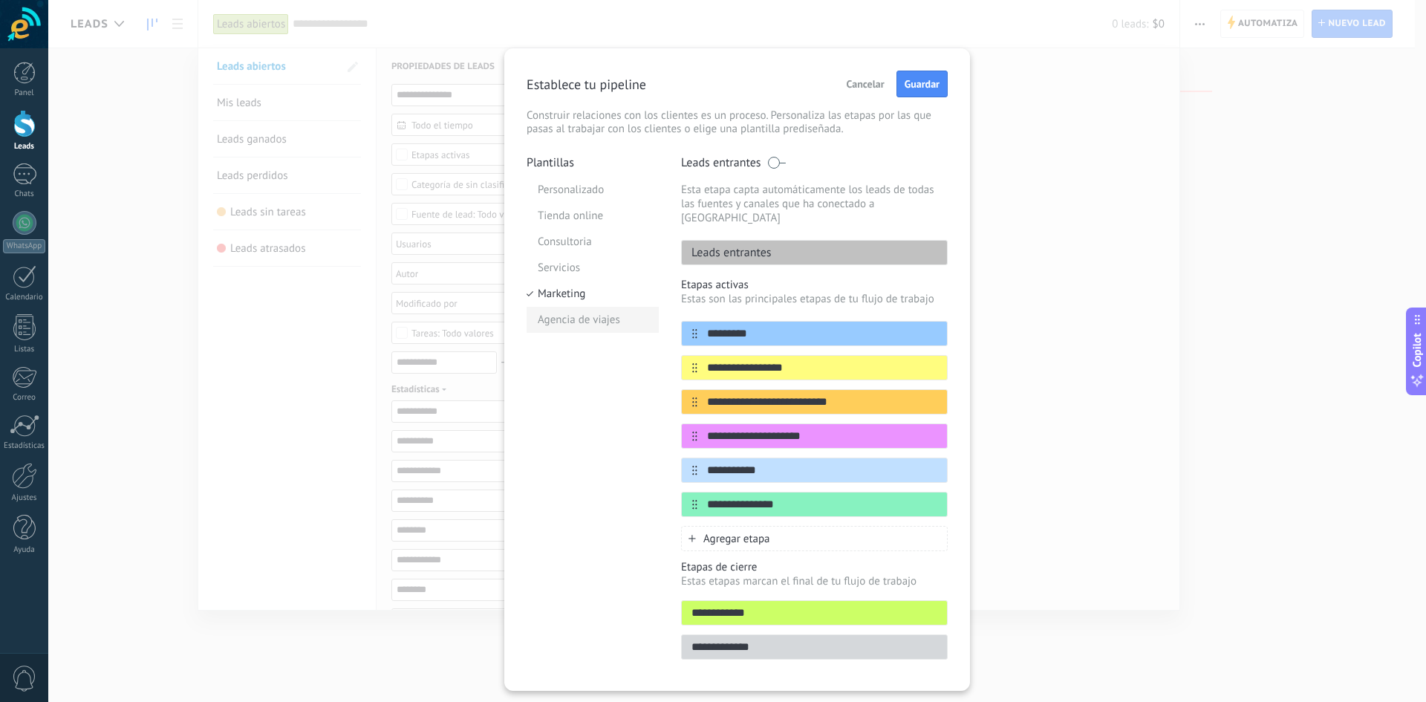
click at [578, 322] on li "Agencia de viajes" at bounding box center [593, 320] width 132 height 26
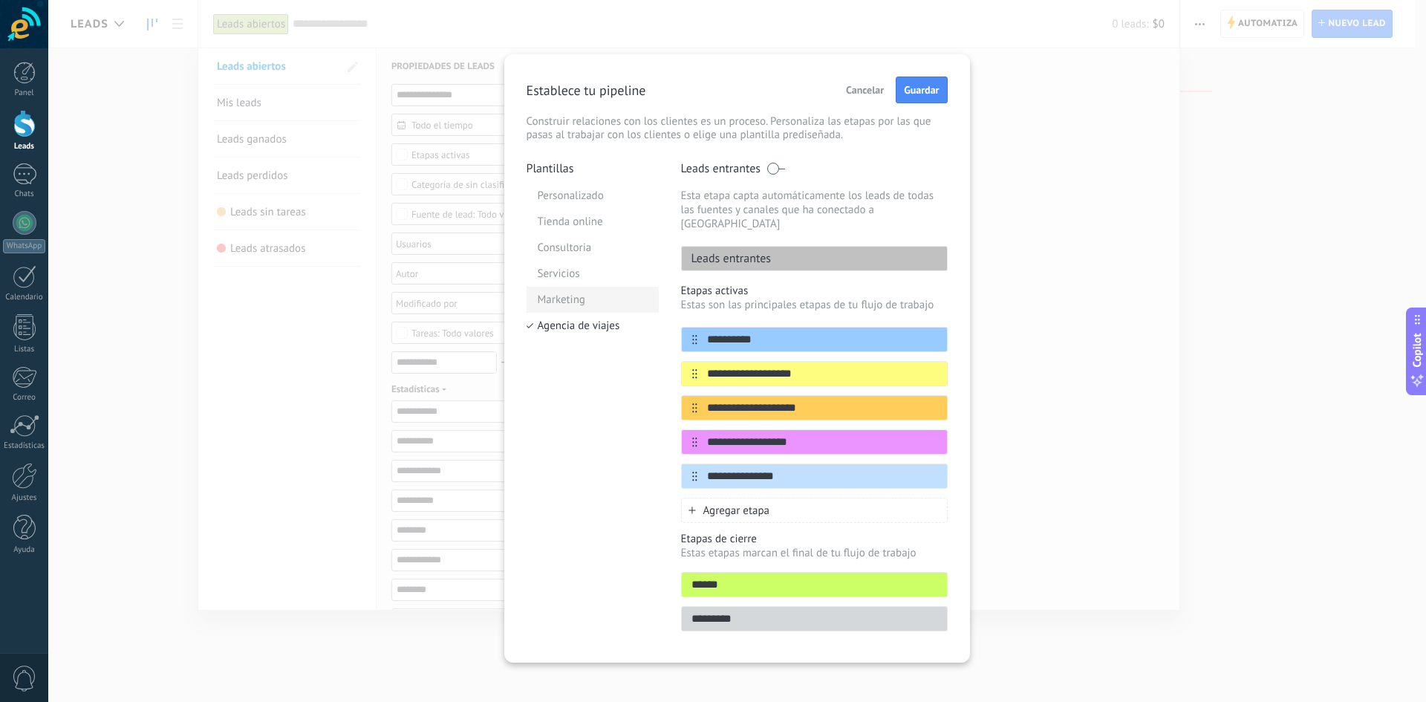
click at [571, 293] on li "Marketing" at bounding box center [593, 300] width 132 height 26
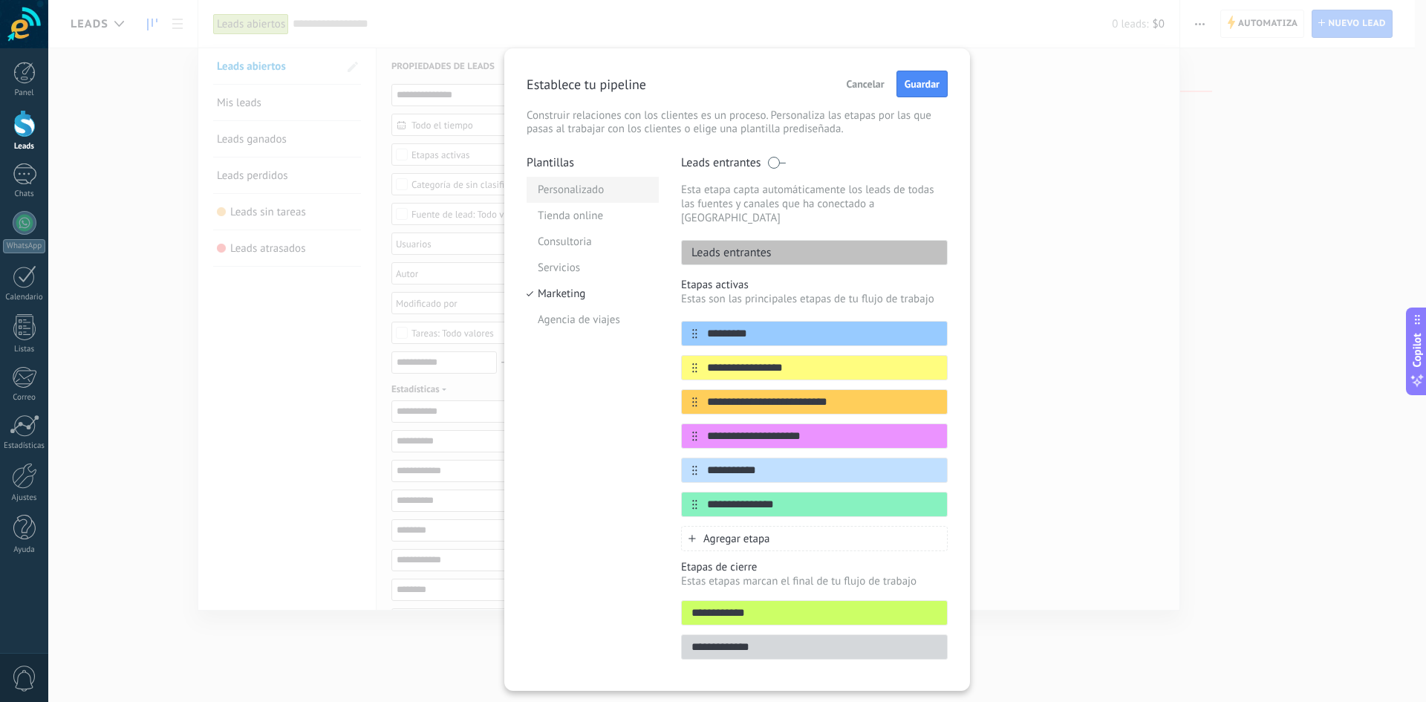
click at [570, 187] on li "Personalizado" at bounding box center [593, 190] width 132 height 26
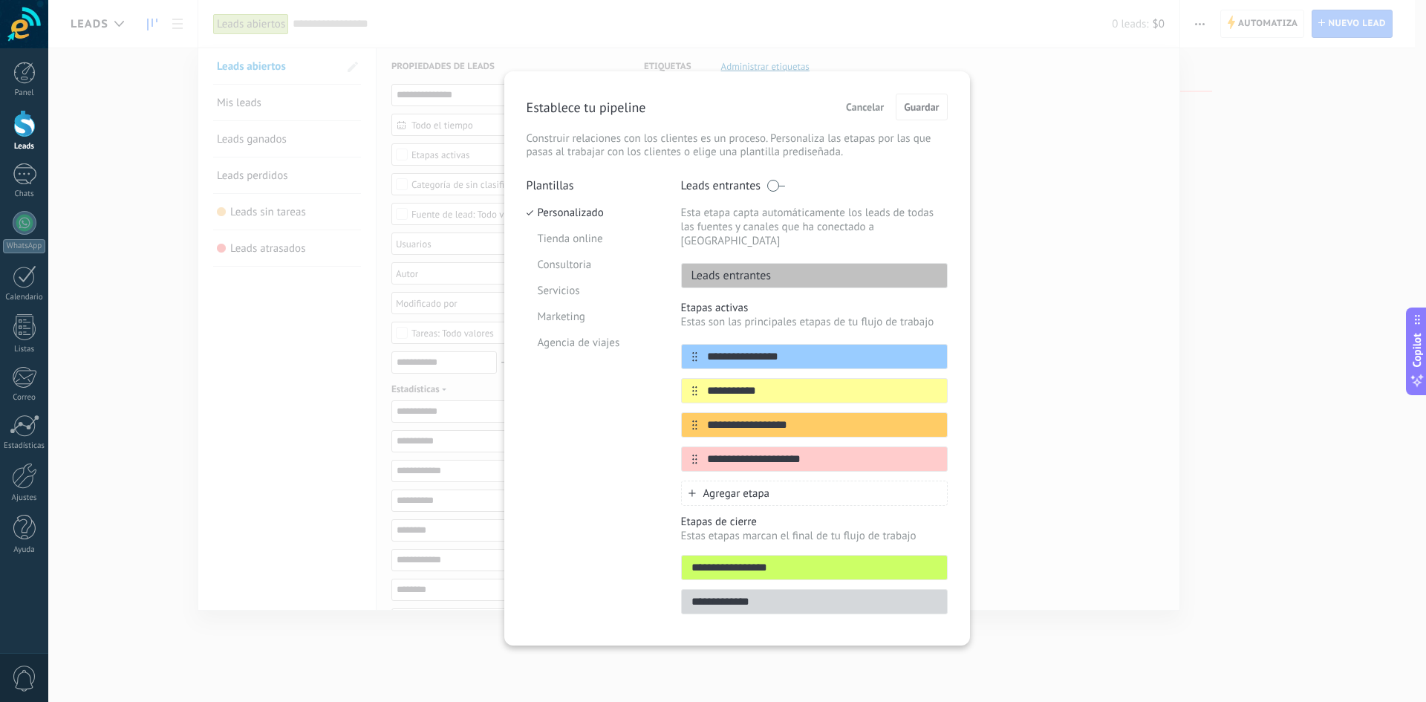
click at [1111, 258] on div "**********" at bounding box center [737, 351] width 1378 height 702
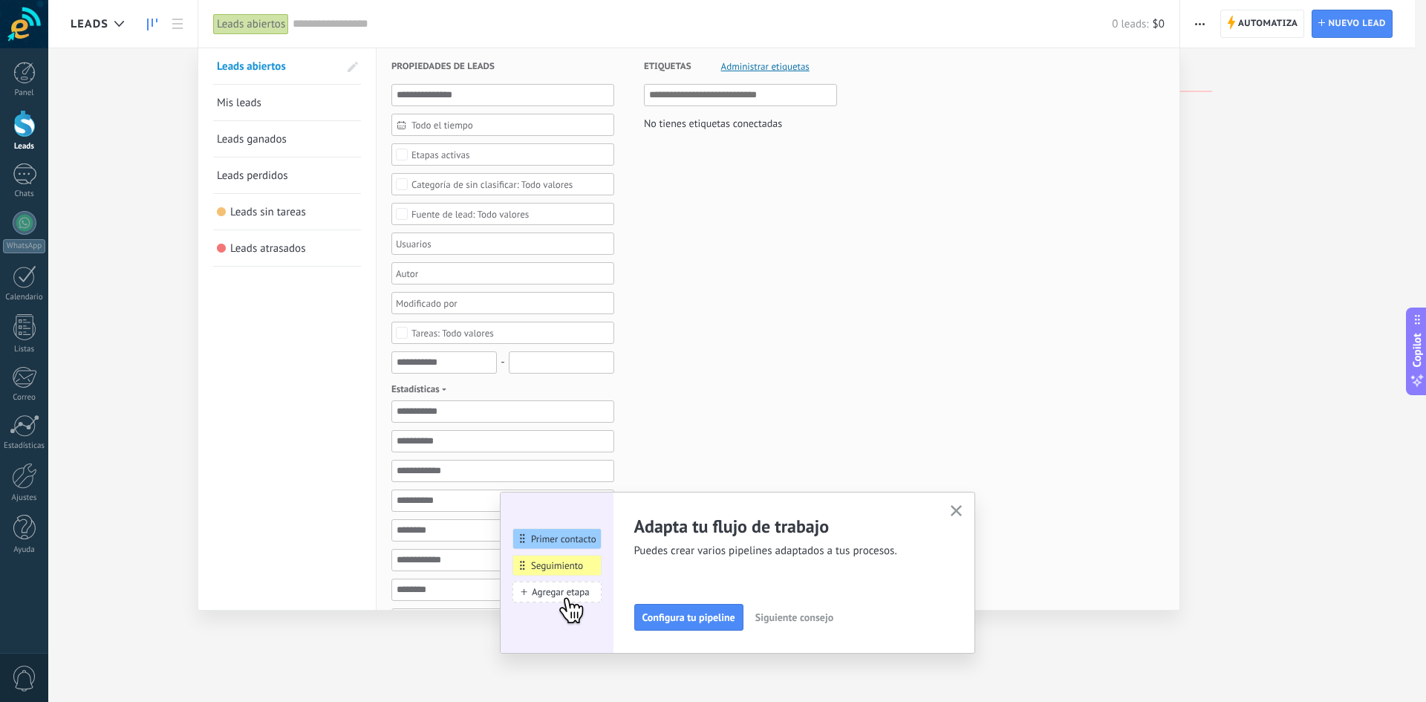
click at [956, 498] on div "Adapta tu flujo de trabajo Puedes crear varios pipelines adaptados a tus proces…" at bounding box center [737, 573] width 475 height 162
click at [964, 507] on button "button" at bounding box center [956, 511] width 19 height 20
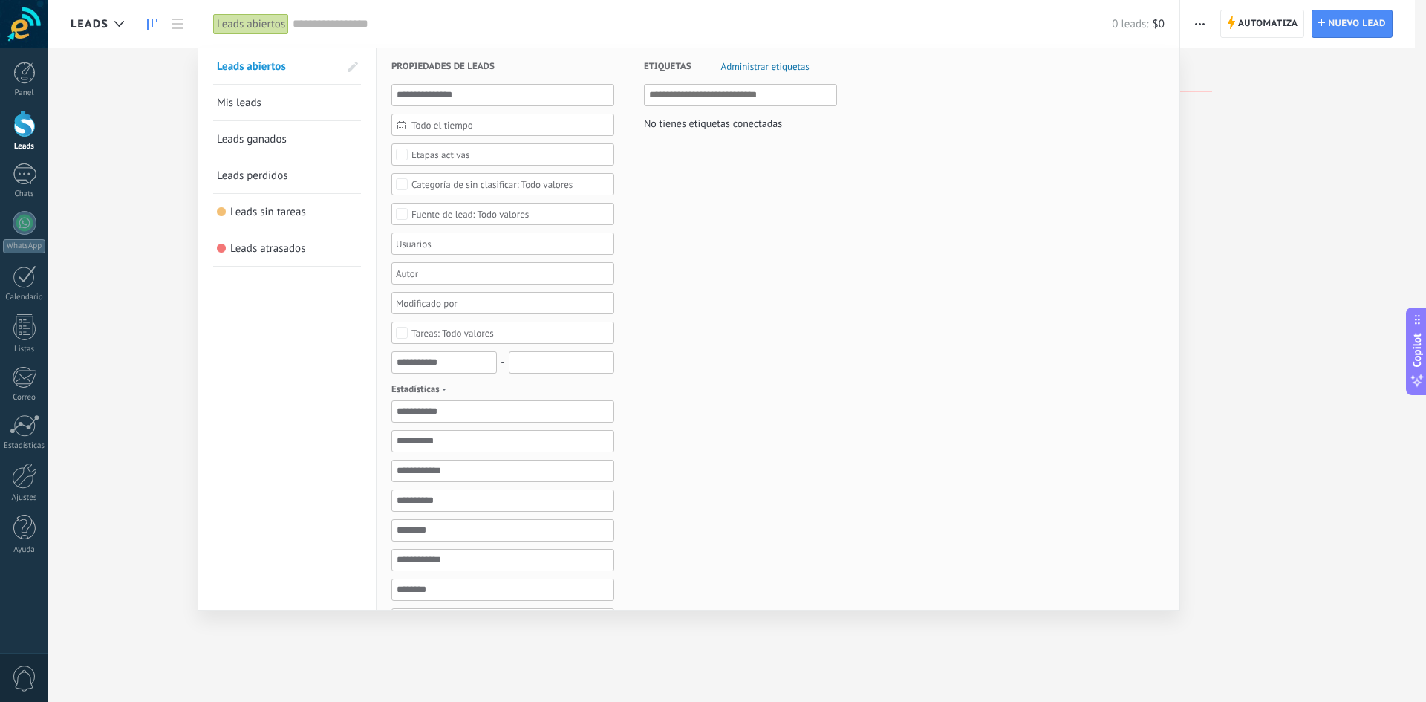
click at [1237, 200] on div at bounding box center [713, 351] width 1426 height 702
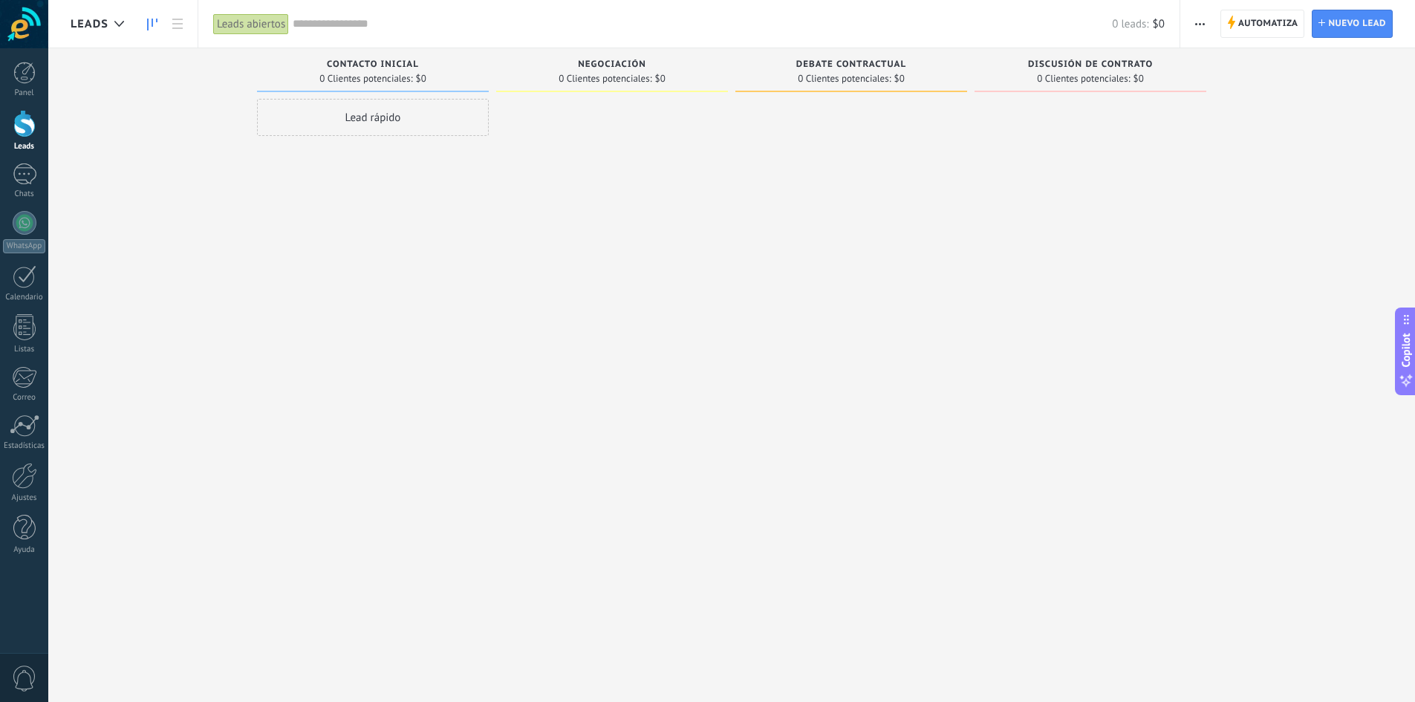
click at [1205, 25] on span "button" at bounding box center [1200, 24] width 10 height 28
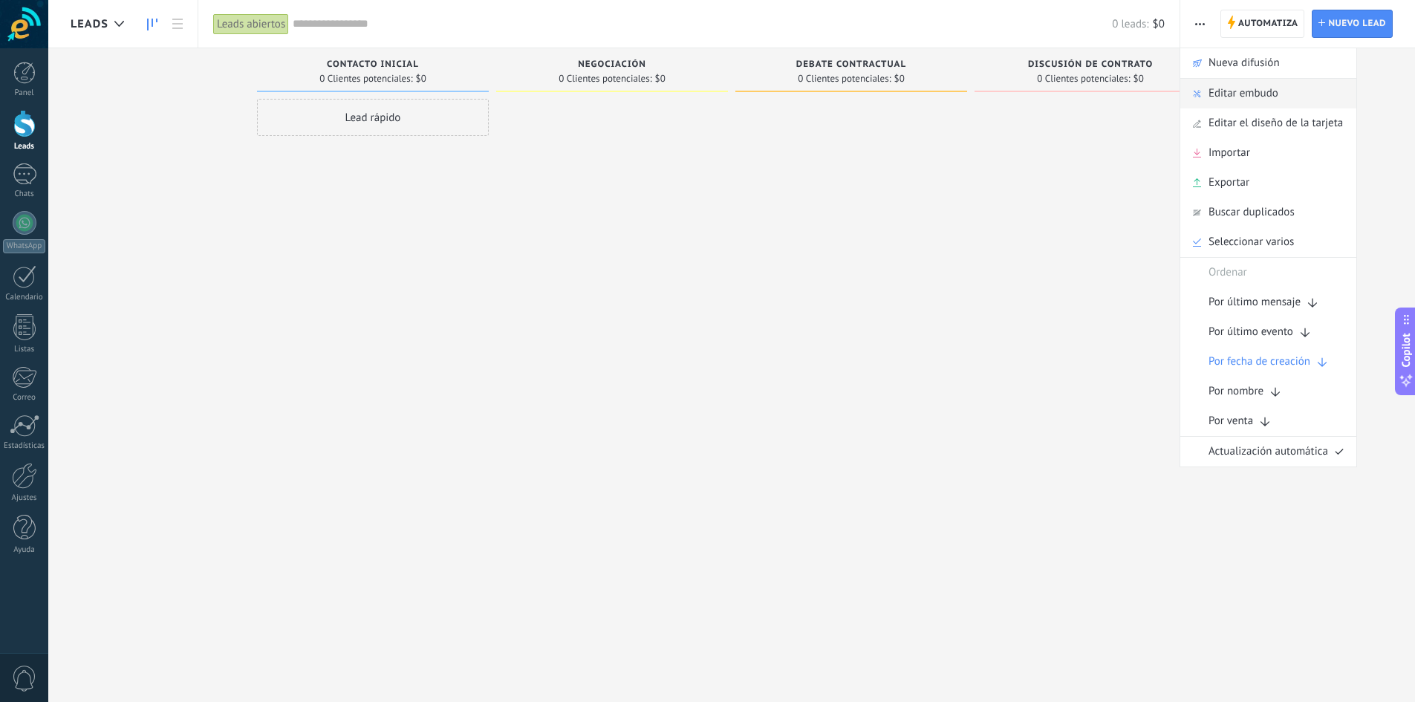
click at [1234, 99] on span "Editar embudo" at bounding box center [1244, 94] width 70 height 30
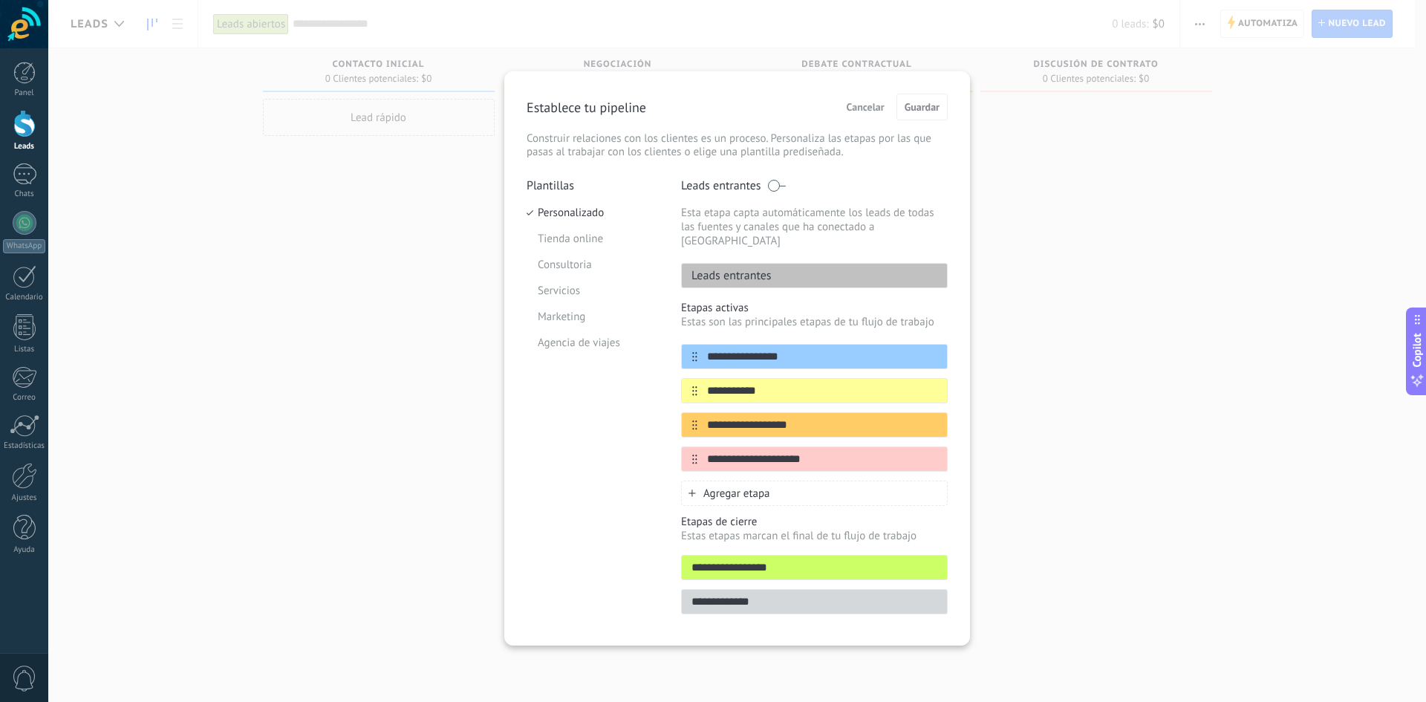
drag, startPoint x: 845, startPoint y: 95, endPoint x: 856, endPoint y: 98, distance: 10.8
click at [846, 95] on div "Cancelar Guardar" at bounding box center [894, 107] width 108 height 27
click at [860, 103] on span "Cancelar" at bounding box center [866, 107] width 38 height 10
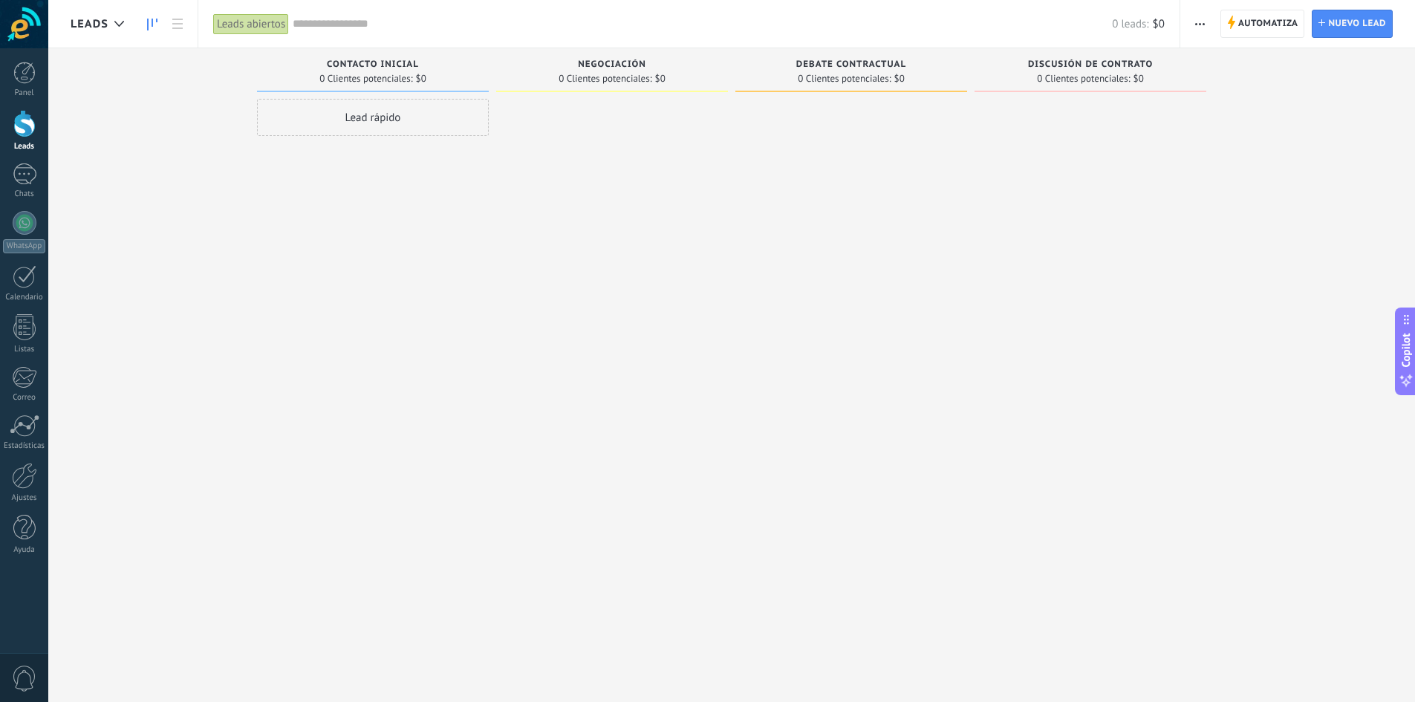
click at [1209, 22] on button "button" at bounding box center [1200, 24] width 22 height 28
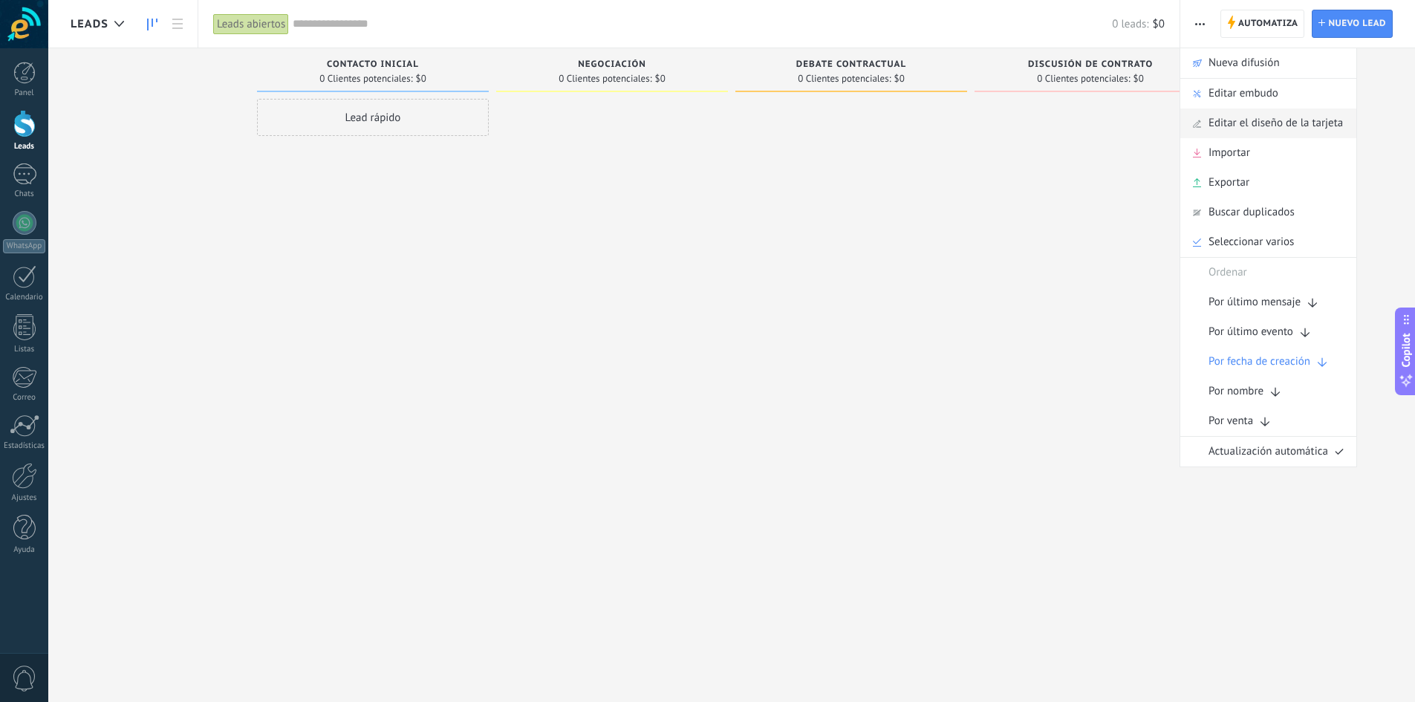
click at [1253, 126] on span "Editar el diseño de la tarjeta" at bounding box center [1276, 123] width 134 height 30
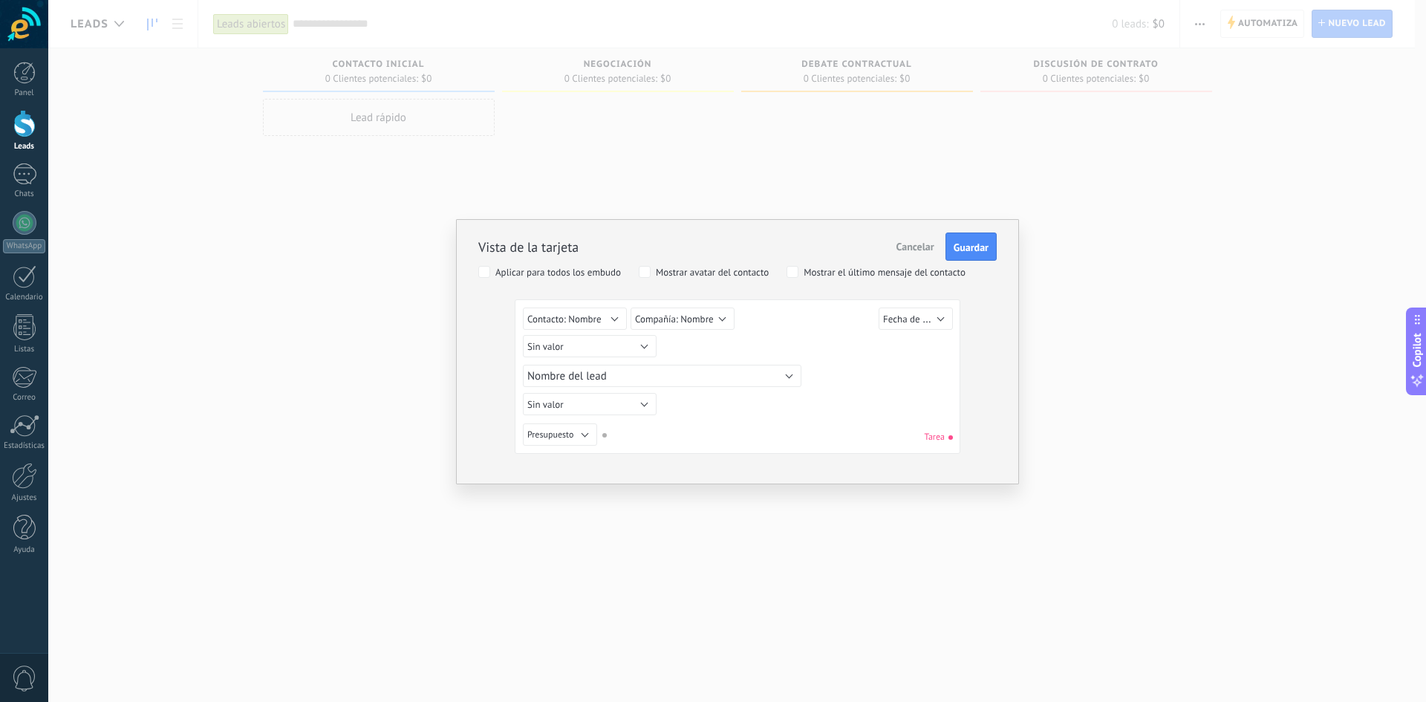
click at [959, 568] on div "Vista de la tarjeta Cancelar Guardar Aplicar para todos los embudo Mostrar avat…" at bounding box center [737, 351] width 1378 height 702
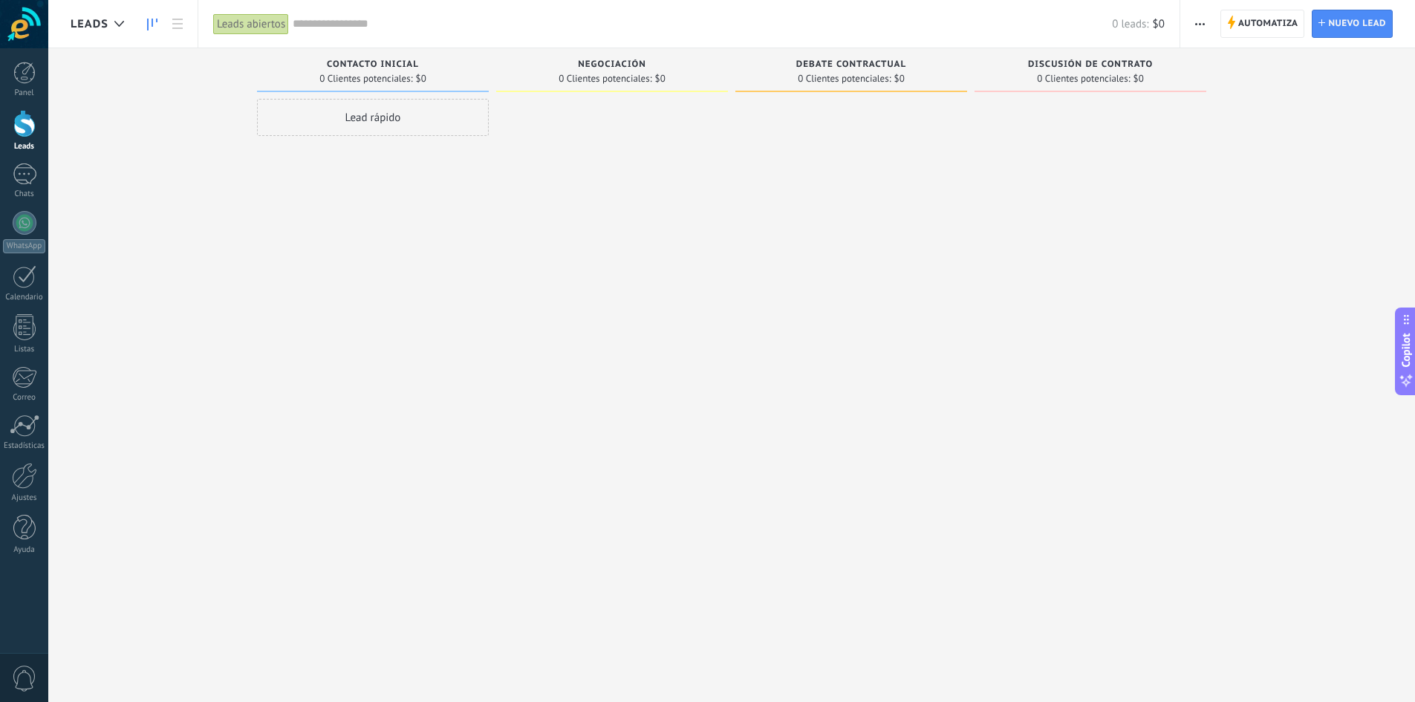
click at [88, 32] on div "Leads" at bounding box center [101, 24] width 61 height 48
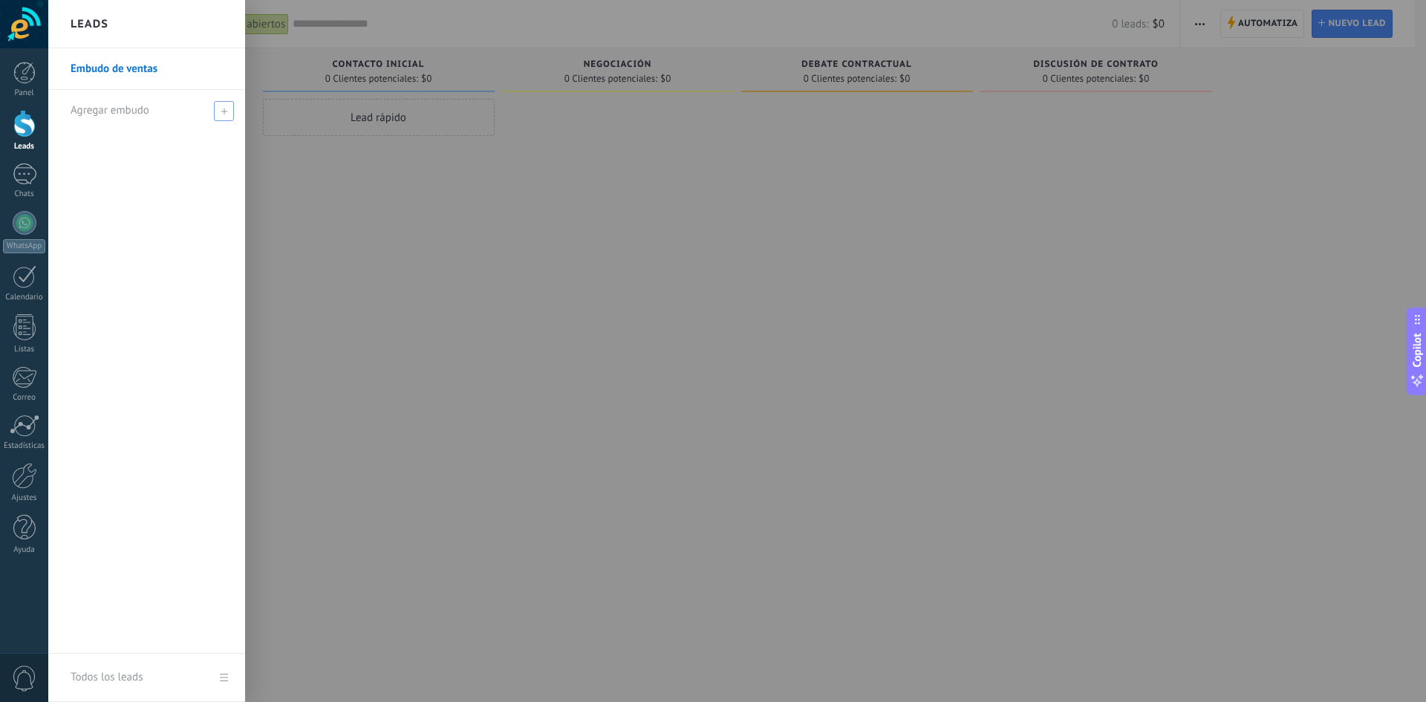
click at [114, 113] on span "Agregar embudo" at bounding box center [110, 110] width 79 height 14
drag, startPoint x: 178, startPoint y: 62, endPoint x: 160, endPoint y: 75, distance: 22.5
click at [160, 75] on link "Embudo de ventas" at bounding box center [151, 69] width 160 height 42
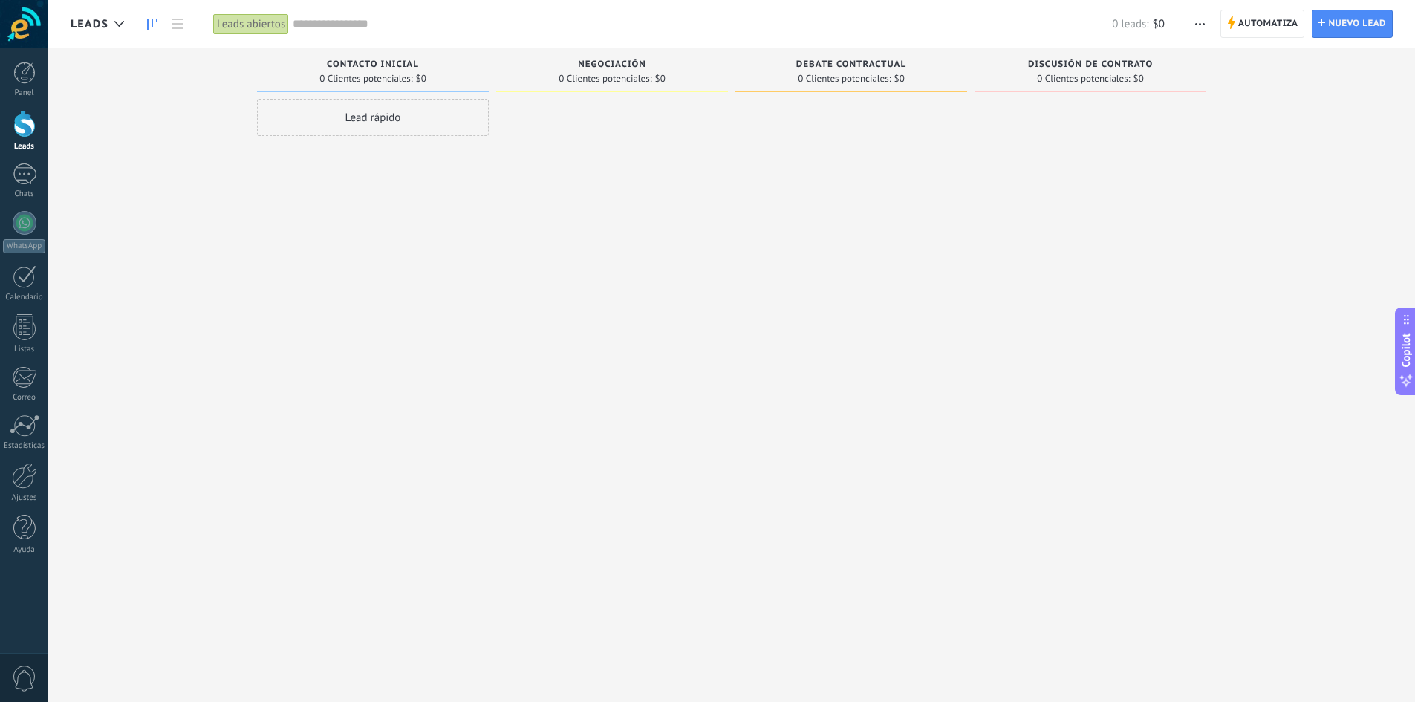
click at [1179, 19] on div "Leads abiertos Aplicar 0 leads: $0 Leads abiertos Mis leads Leads ganados Leads…" at bounding box center [689, 24] width 983 height 48
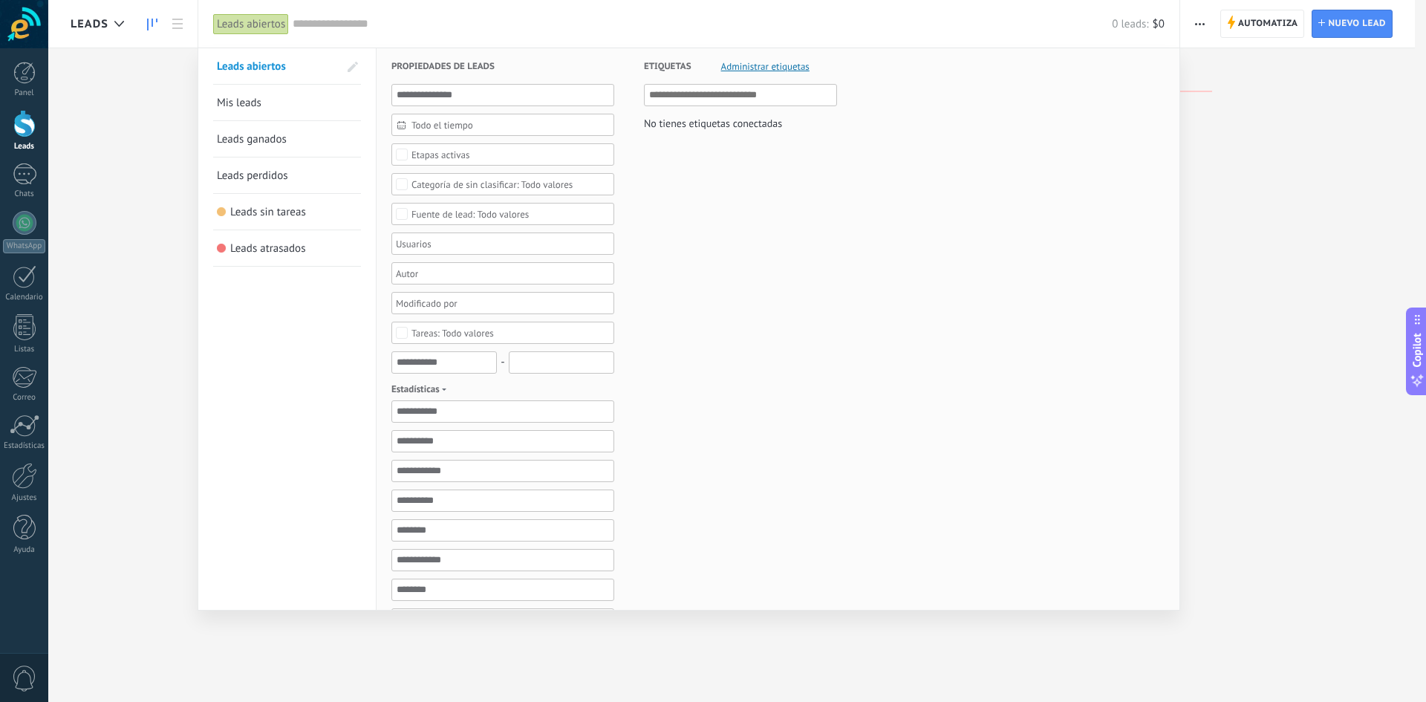
click at [1204, 23] on div at bounding box center [713, 351] width 1426 height 702
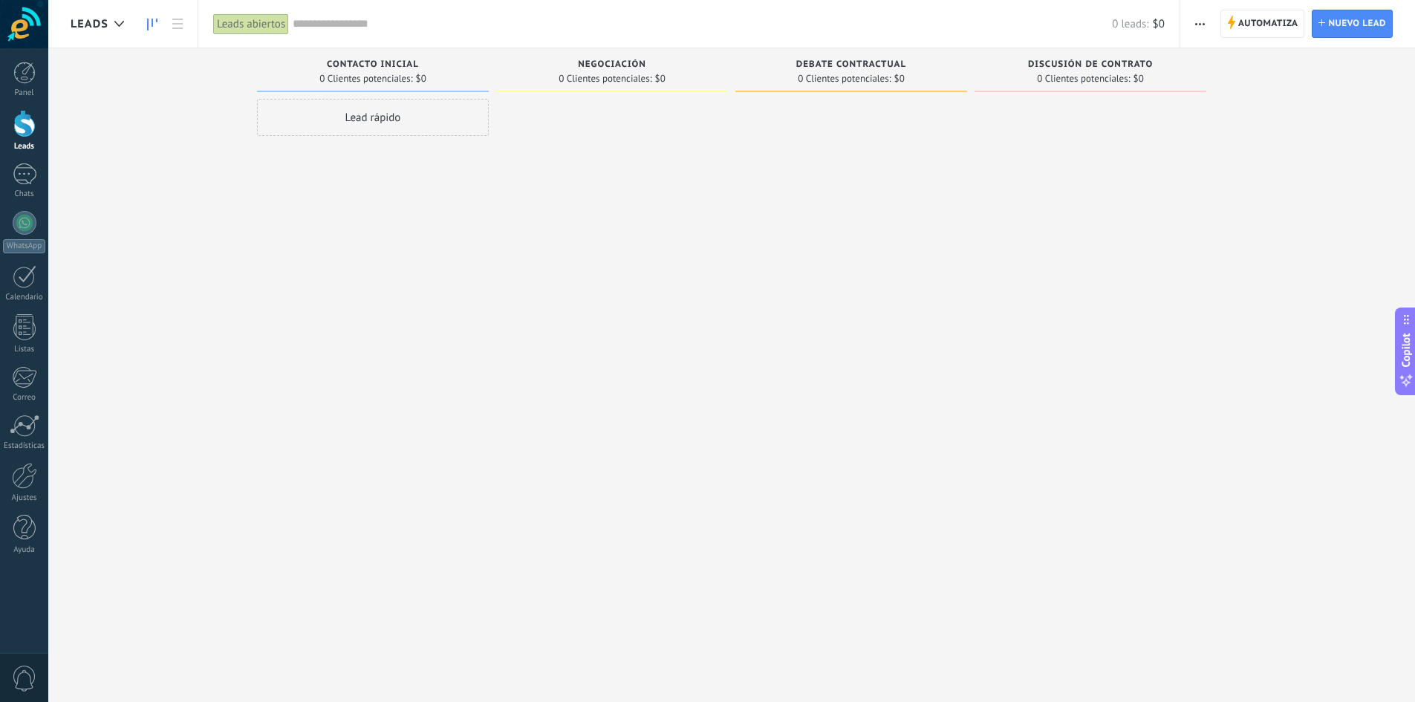
click at [1204, 24] on use "button" at bounding box center [1200, 24] width 10 height 2
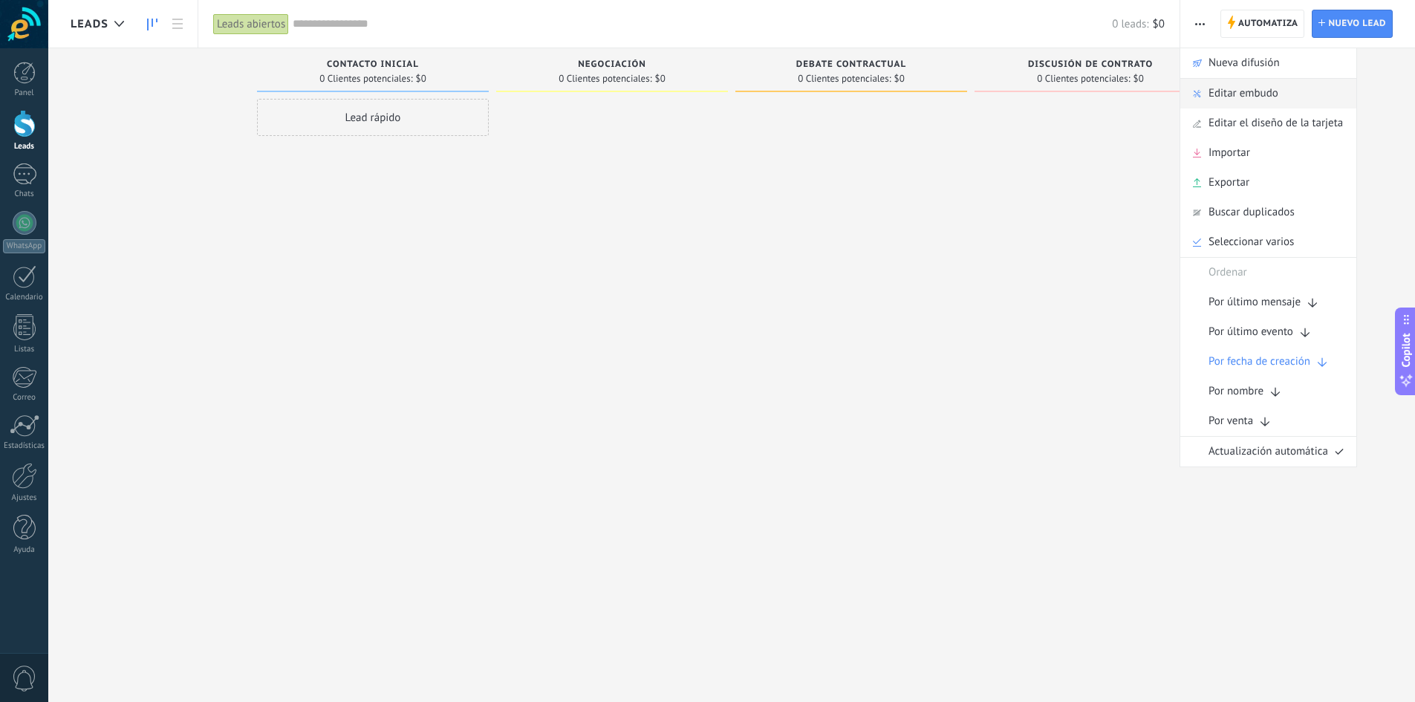
drag, startPoint x: 1227, startPoint y: 65, endPoint x: 1261, endPoint y: 92, distance: 43.4
click at [1261, 92] on ul "Automatiza Nueva difusión Editar embudo Editar el diseño de la tarjeta Importar…" at bounding box center [1269, 258] width 178 height 420
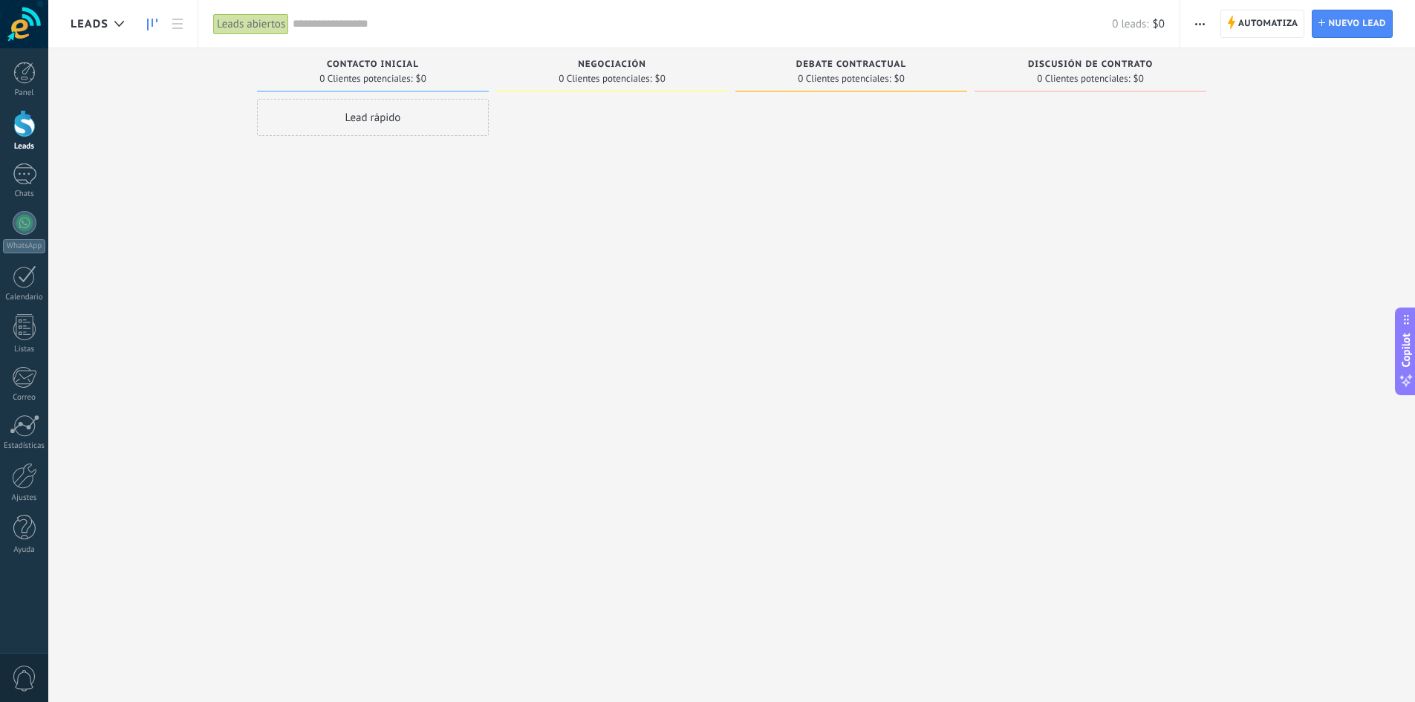
click at [1201, 27] on span "button" at bounding box center [1200, 24] width 10 height 28
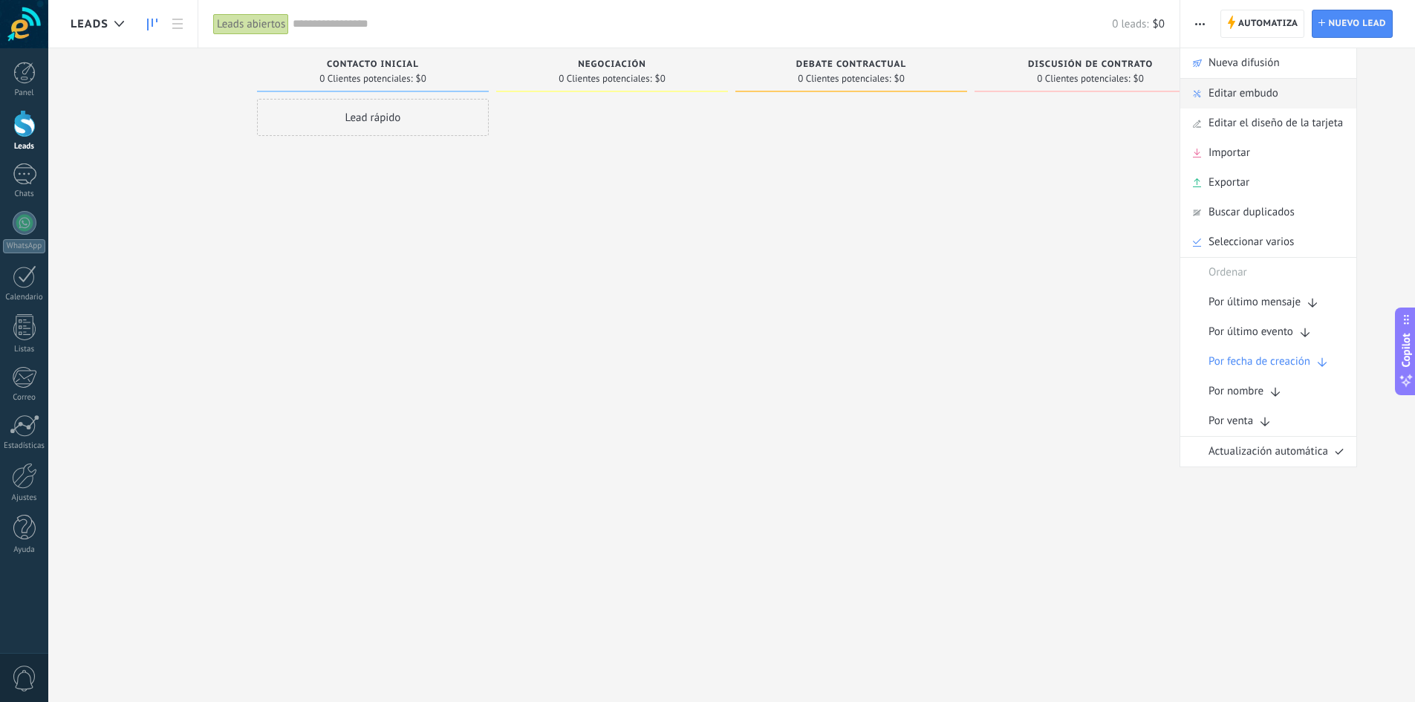
click at [1236, 99] on span "Editar embudo" at bounding box center [1244, 94] width 70 height 30
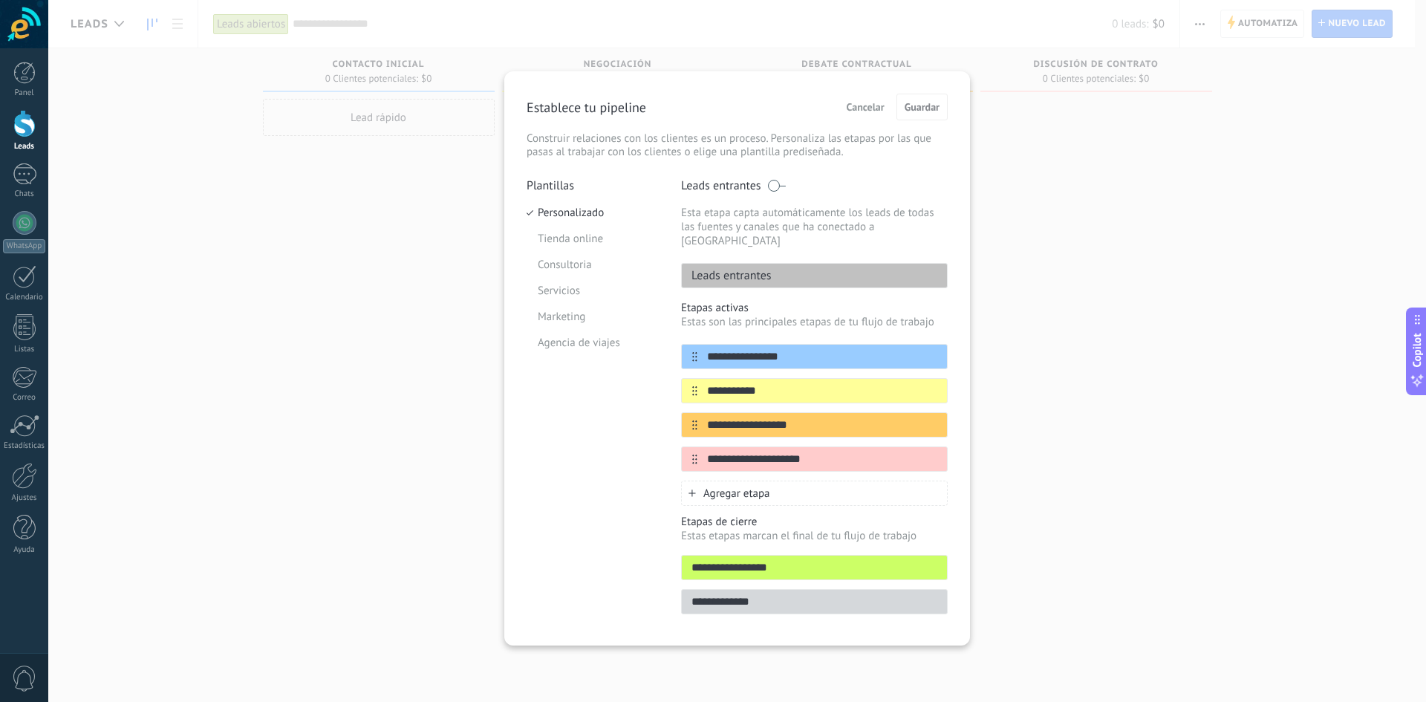
click at [1125, 412] on div "**********" at bounding box center [737, 351] width 1378 height 702
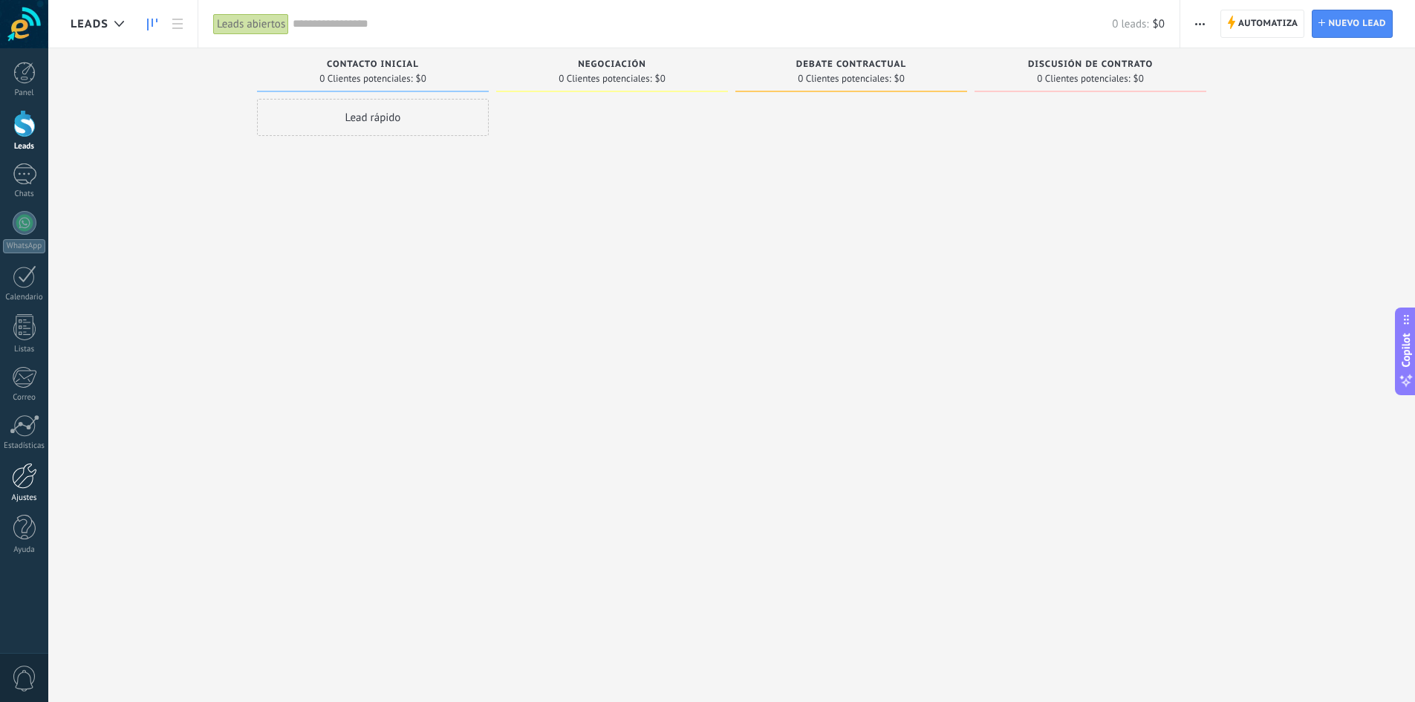
click at [22, 475] on div at bounding box center [24, 476] width 25 height 26
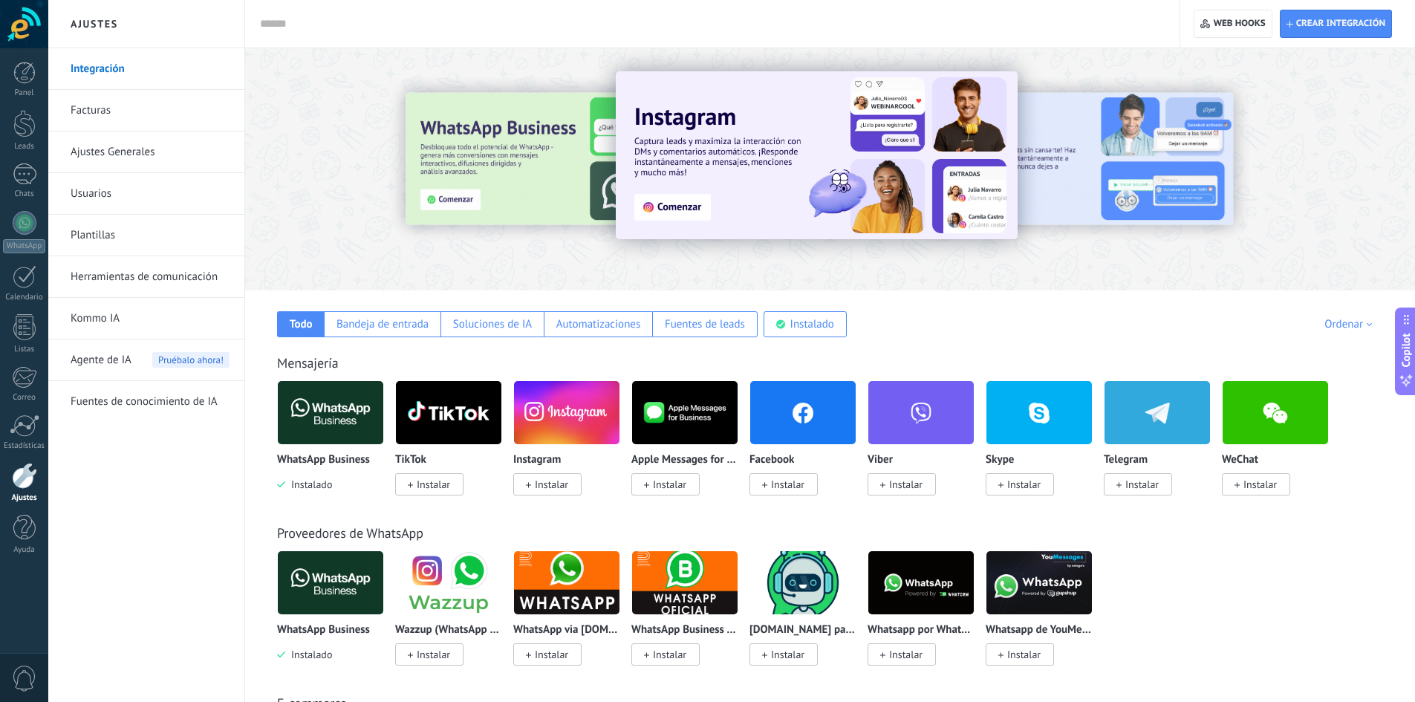
click at [86, 177] on link "Usuarios" at bounding box center [150, 194] width 159 height 42
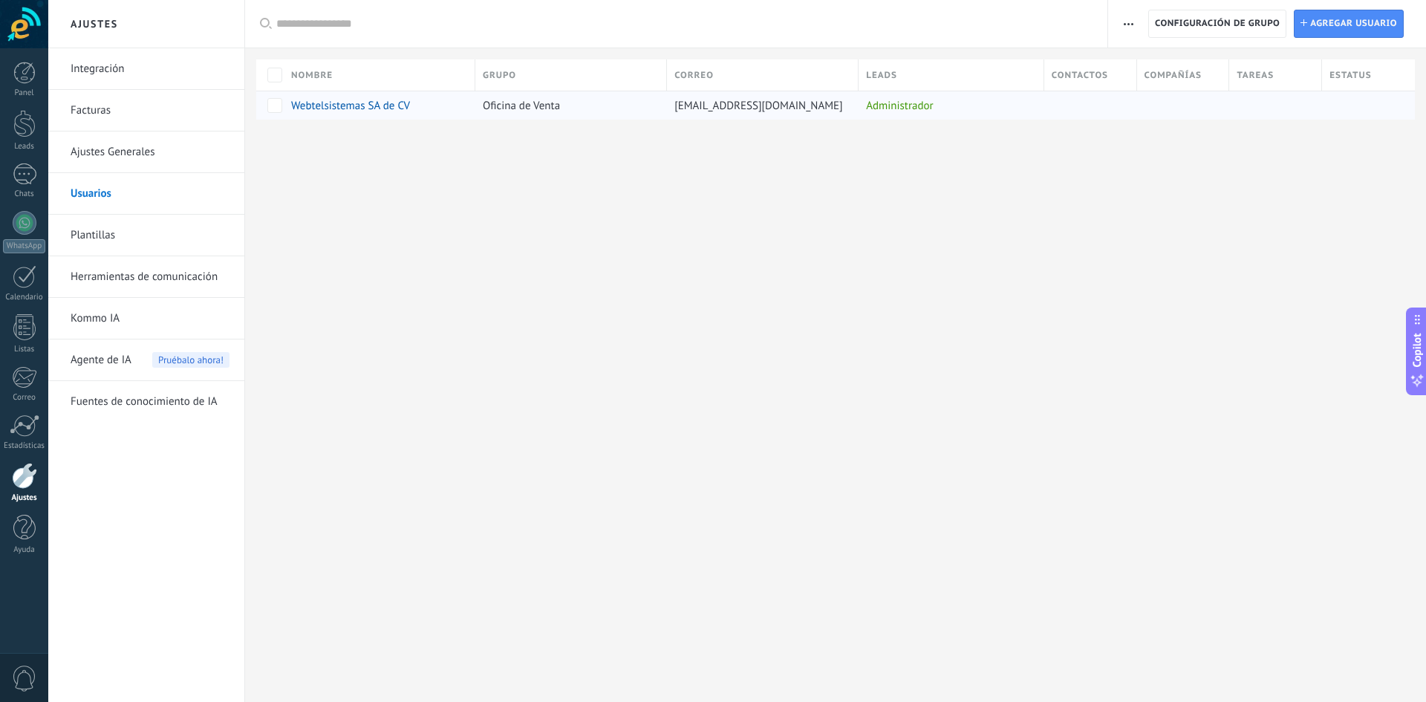
click at [907, 105] on div "Administrador" at bounding box center [948, 105] width 178 height 28
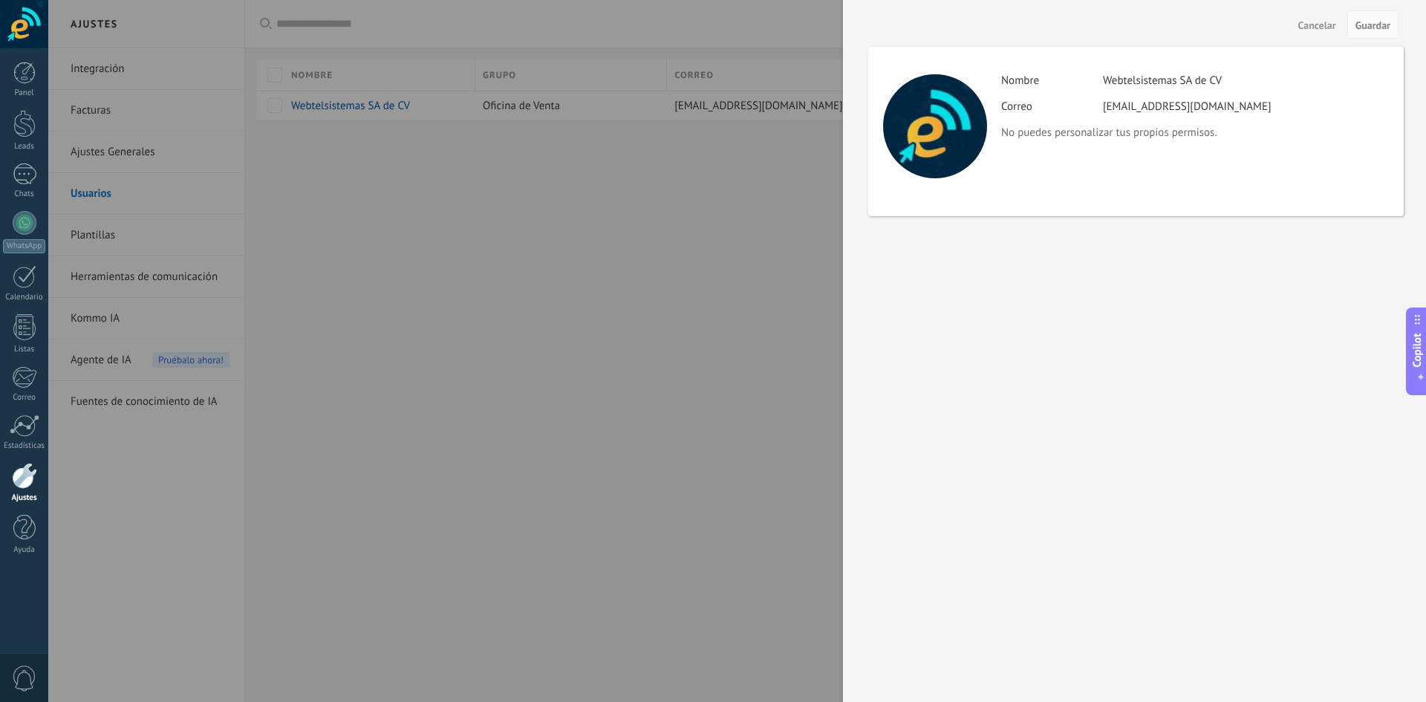
click at [709, 221] on div at bounding box center [713, 351] width 1426 height 702
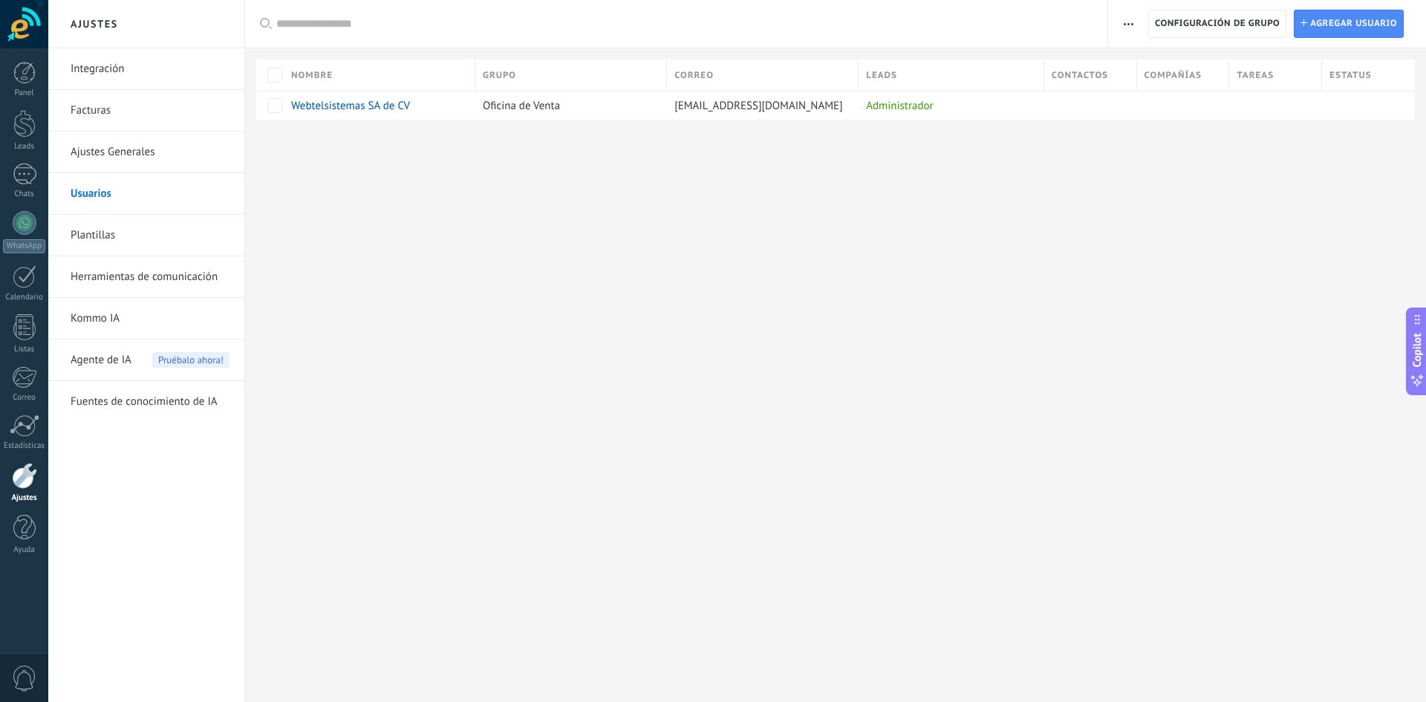
click at [142, 276] on link "Herramientas de comunicación" at bounding box center [150, 277] width 159 height 42
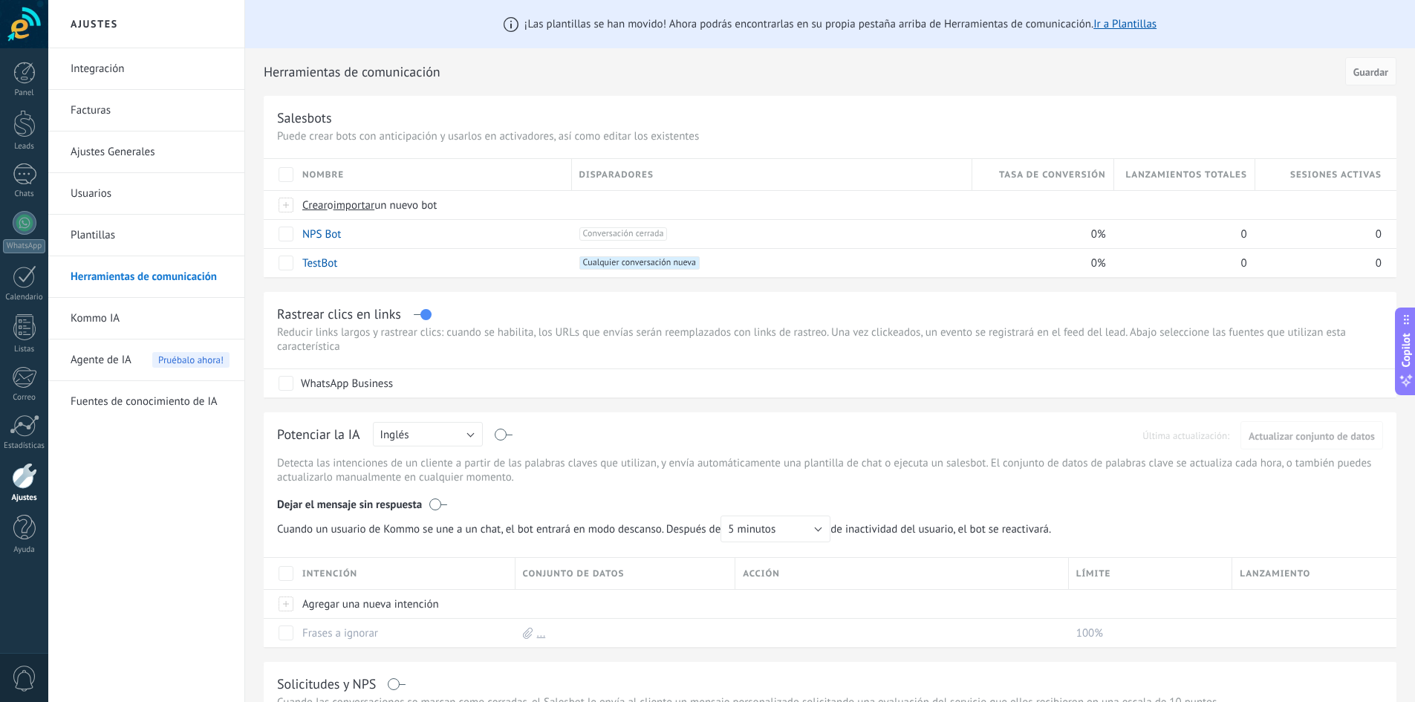
click at [101, 304] on link "Kommo IA" at bounding box center [150, 319] width 159 height 42
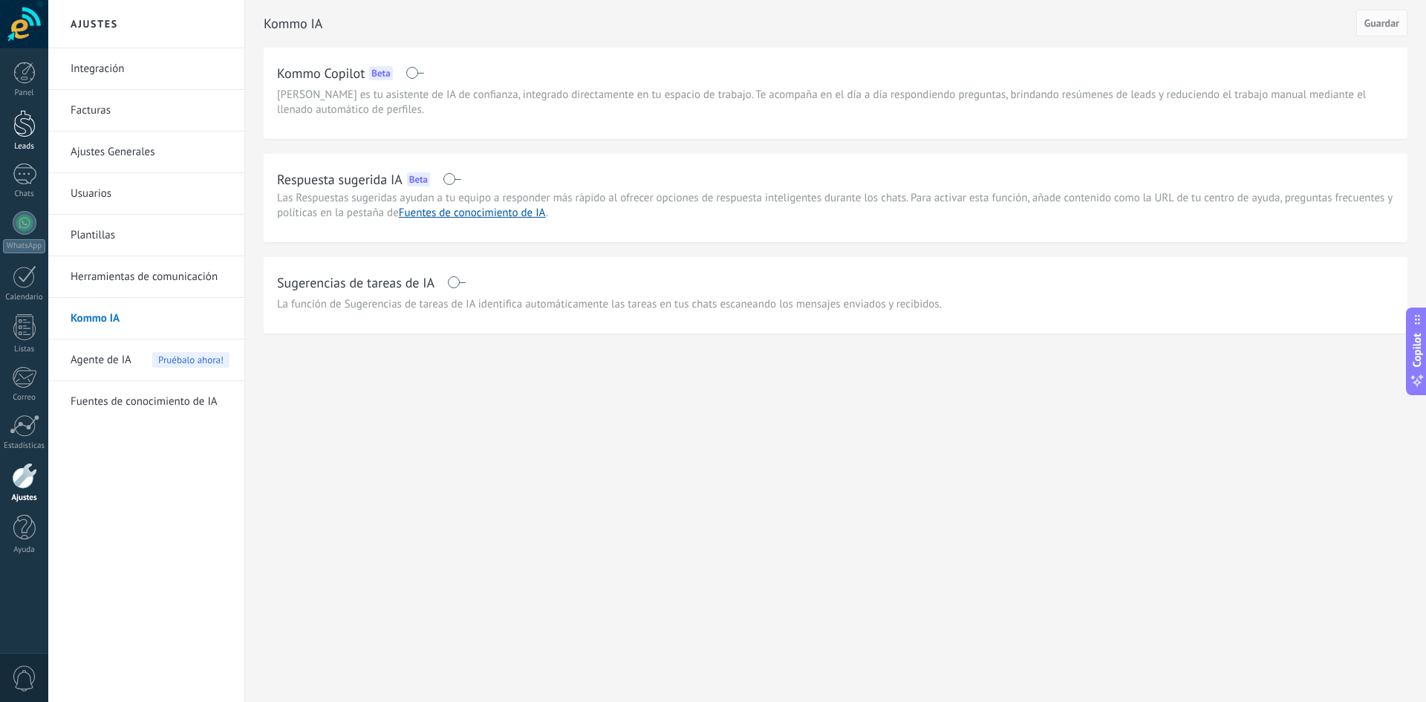
click at [47, 117] on link "Leads" at bounding box center [24, 131] width 48 height 42
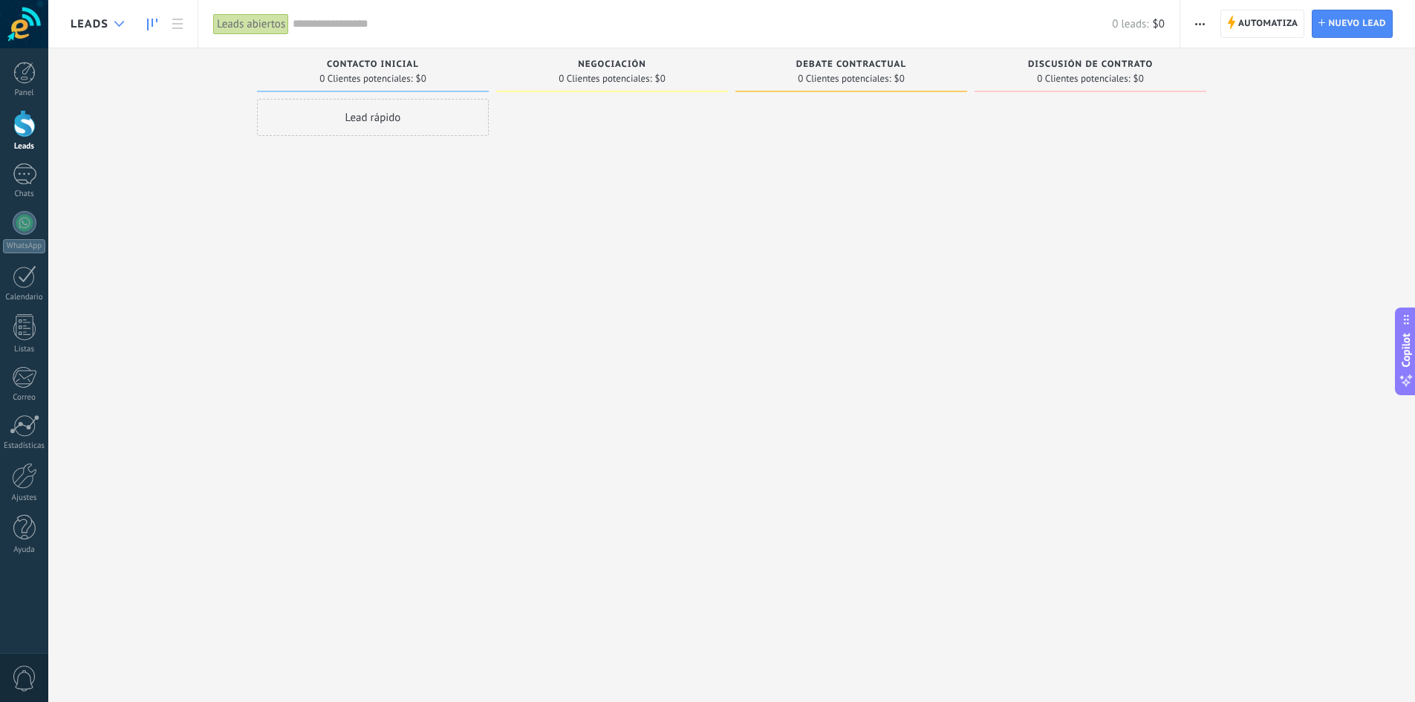
click at [107, 36] on div at bounding box center [119, 24] width 25 height 29
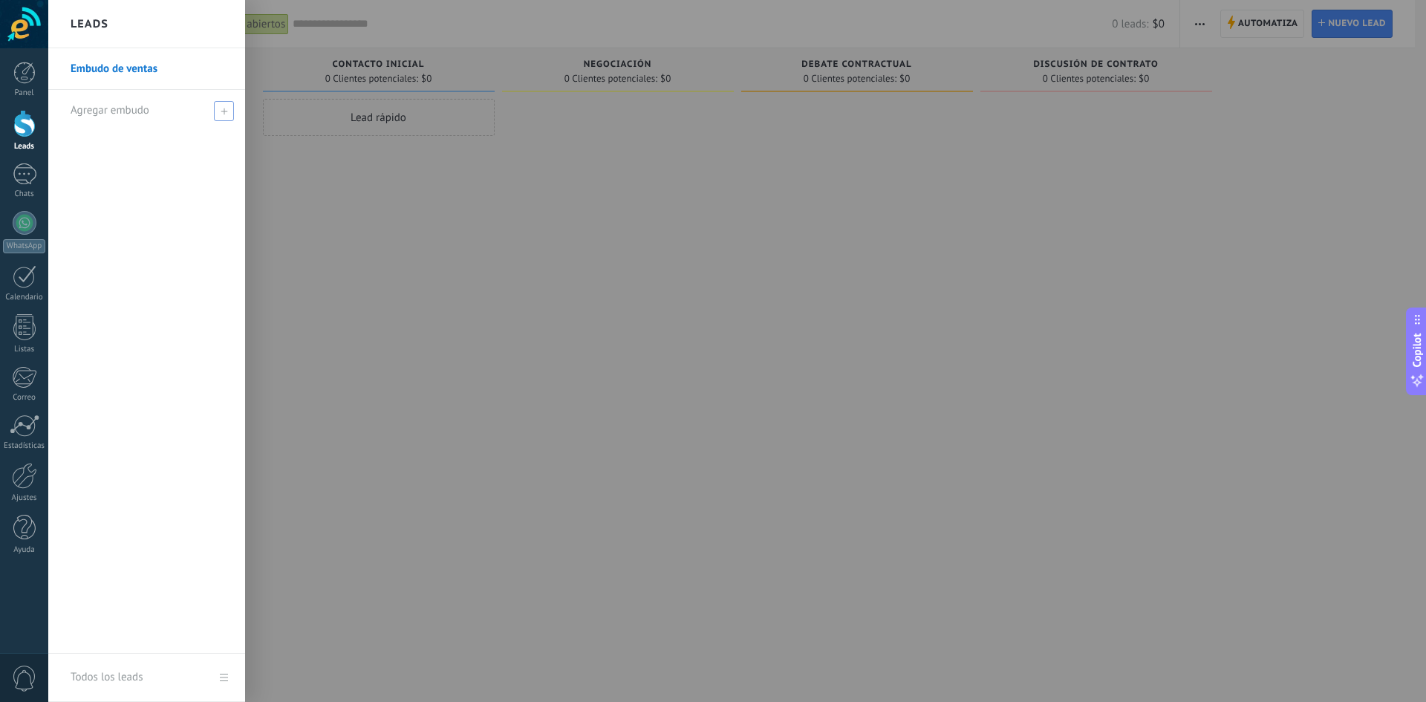
click at [217, 108] on span at bounding box center [224, 111] width 20 height 20
click at [134, 118] on input "text" at bounding box center [141, 111] width 140 height 24
type input "**********"
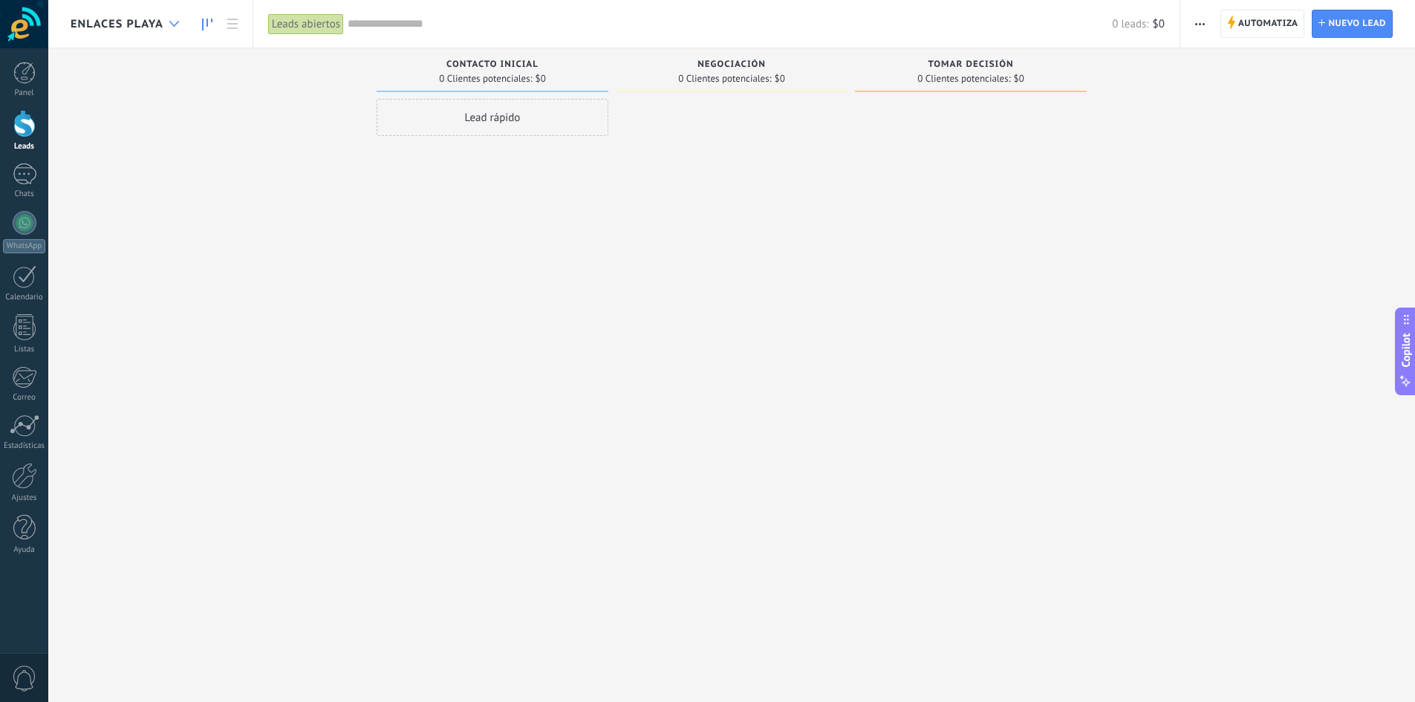
click at [175, 16] on div at bounding box center [174, 24] width 25 height 29
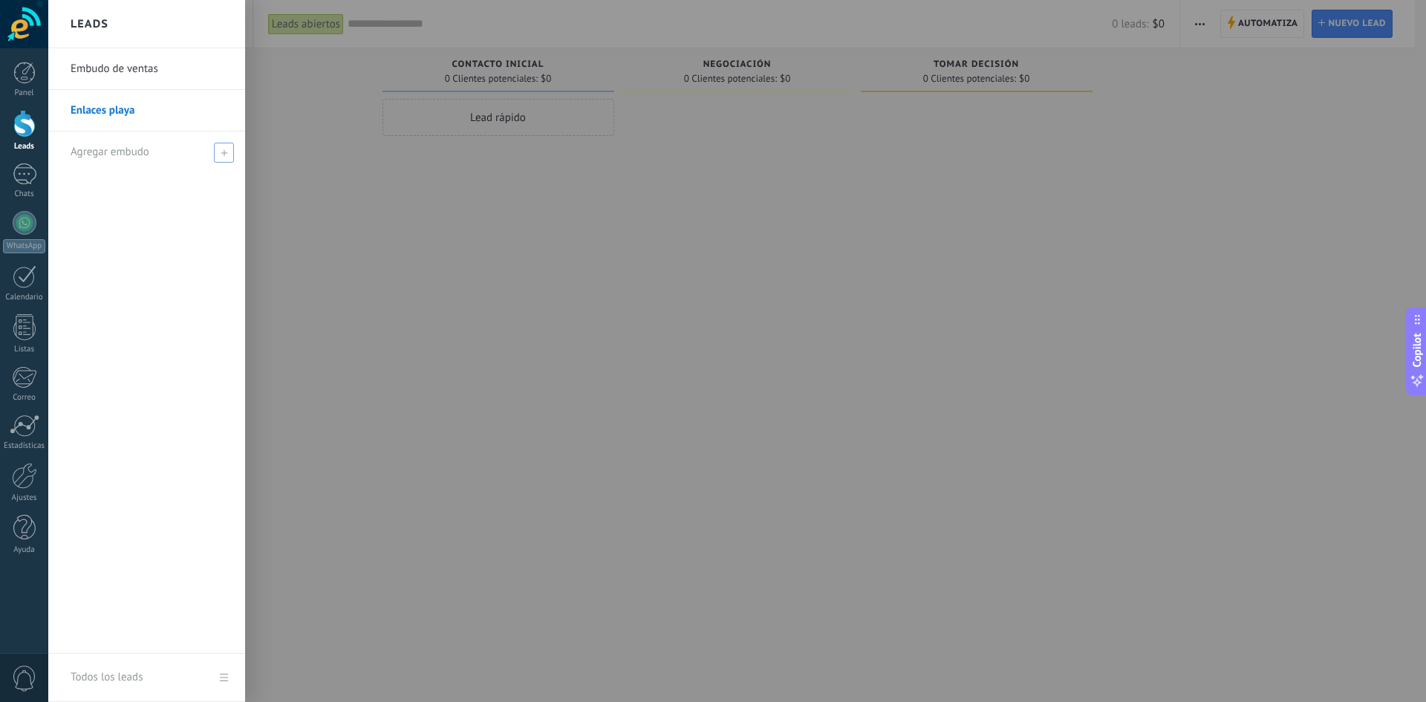
click at [192, 157] on div "Agregar embudo" at bounding box center [151, 151] width 160 height 41
type input "**********"
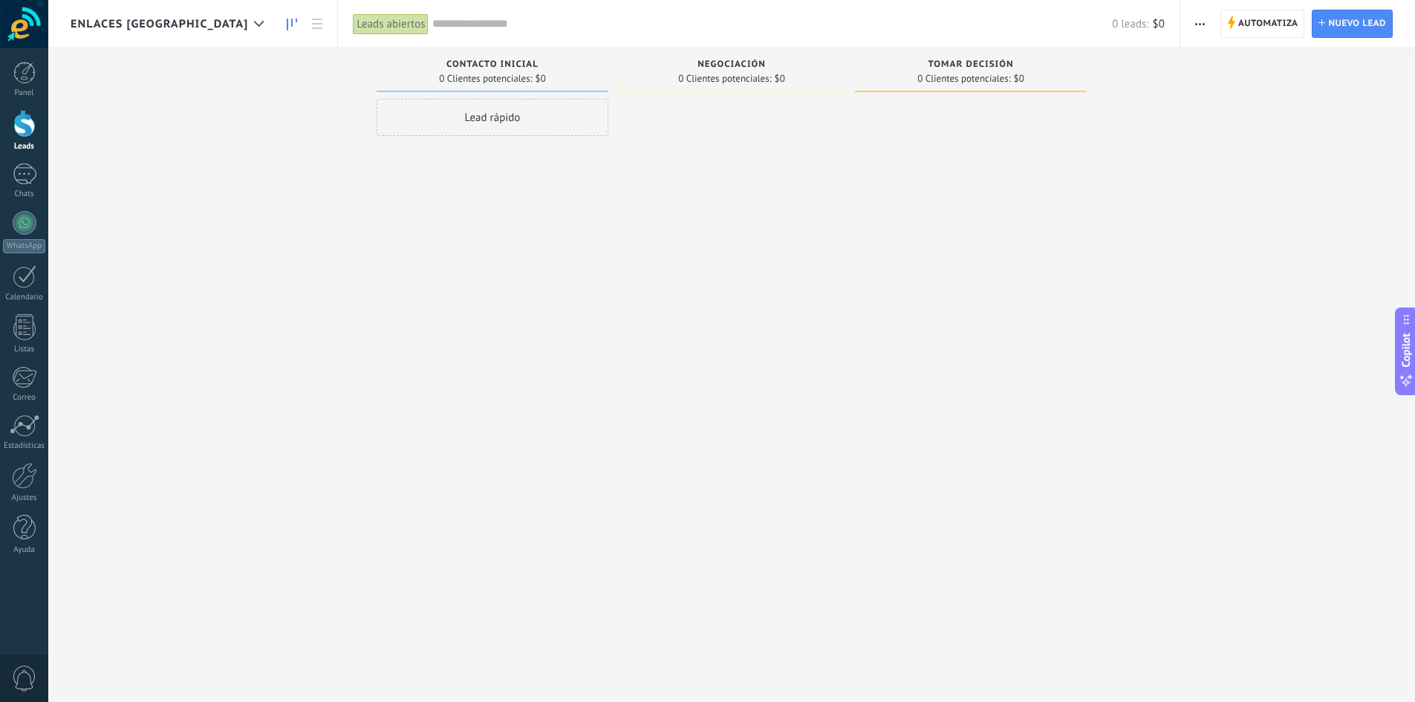
click at [142, 31] on div "Enlaces [GEOGRAPHIC_DATA]" at bounding box center [171, 24] width 201 height 48
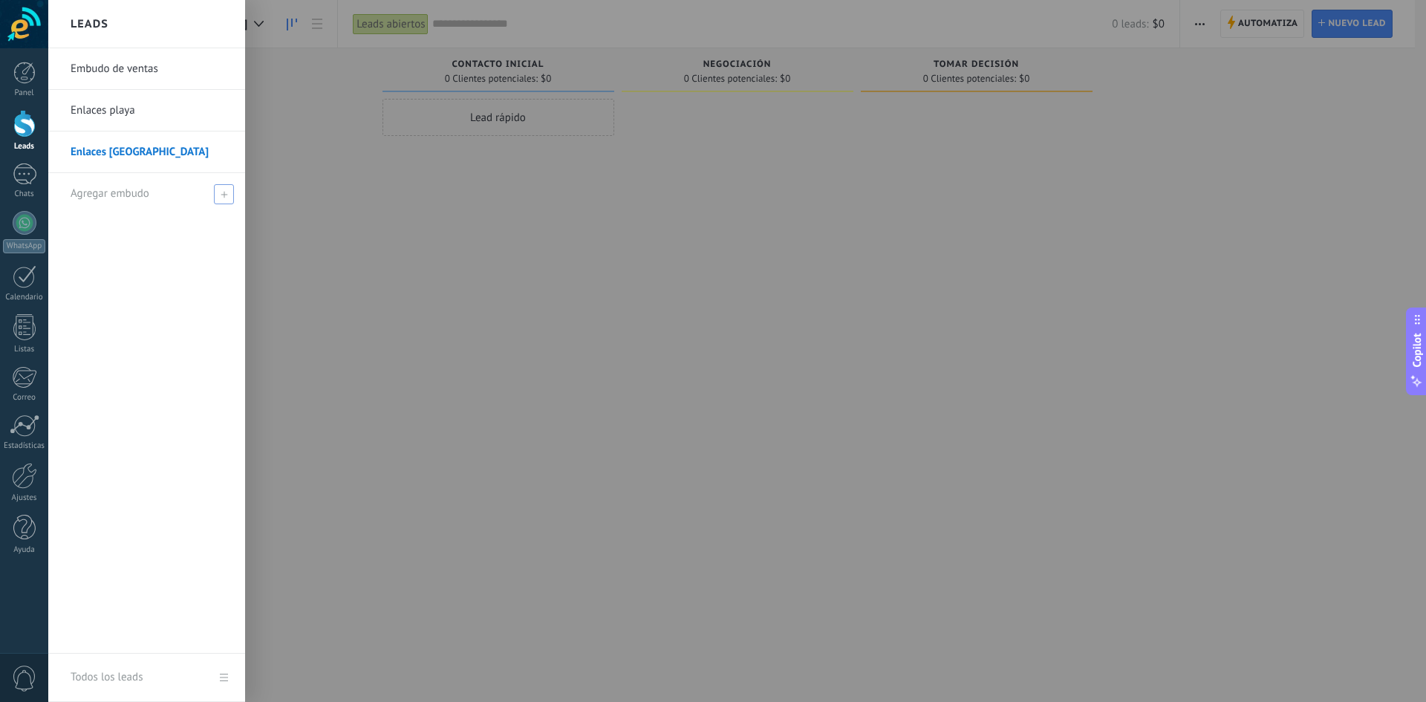
click at [215, 191] on span at bounding box center [224, 194] width 20 height 20
type input "**********"
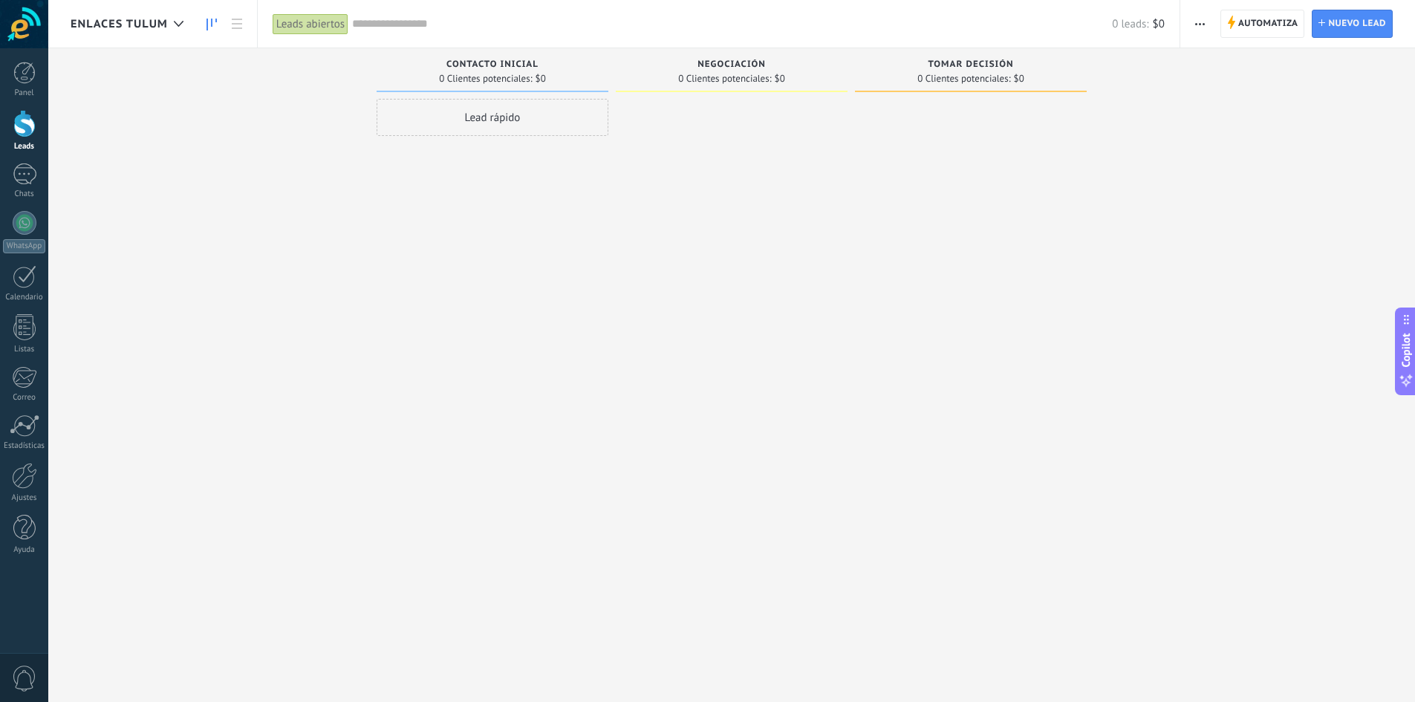
click at [116, 35] on div "Enlaces tulum" at bounding box center [131, 24] width 120 height 48
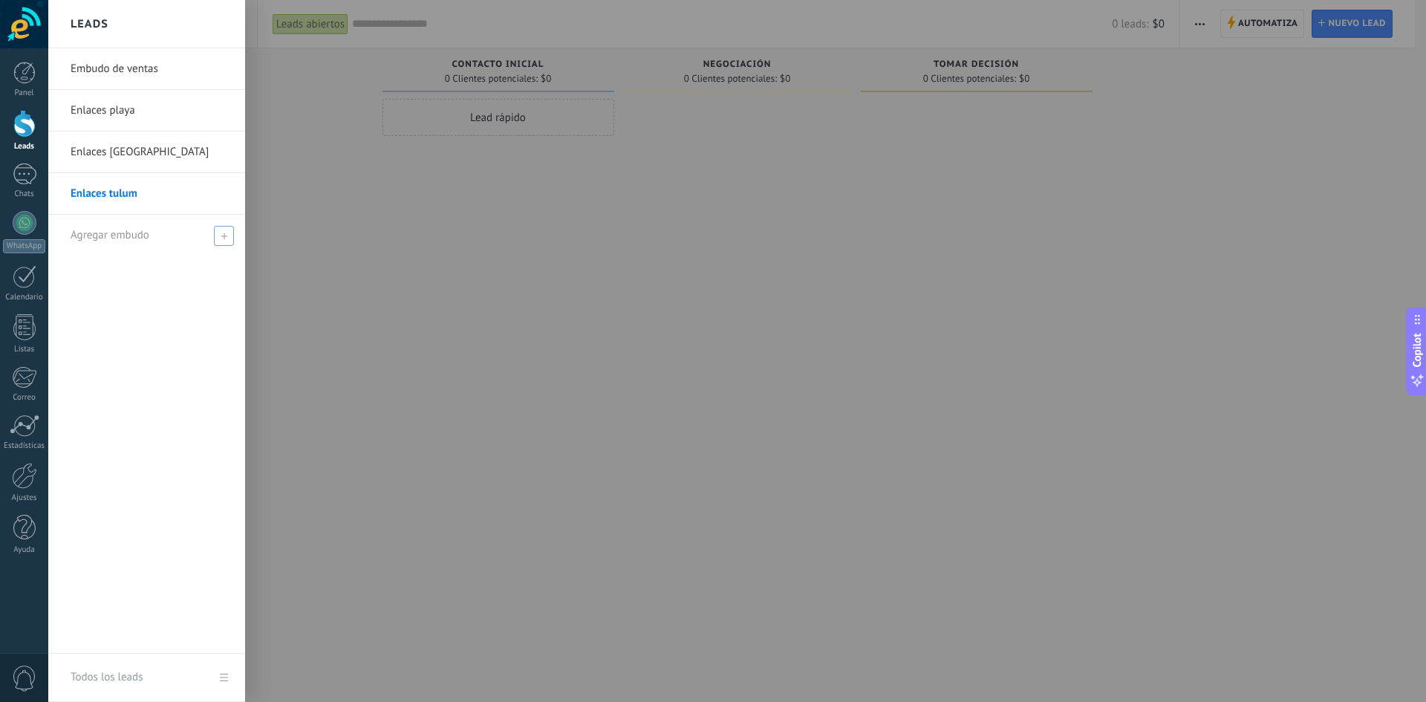
click at [205, 234] on div "Agregar embudo" at bounding box center [151, 235] width 160 height 41
type input "**********"
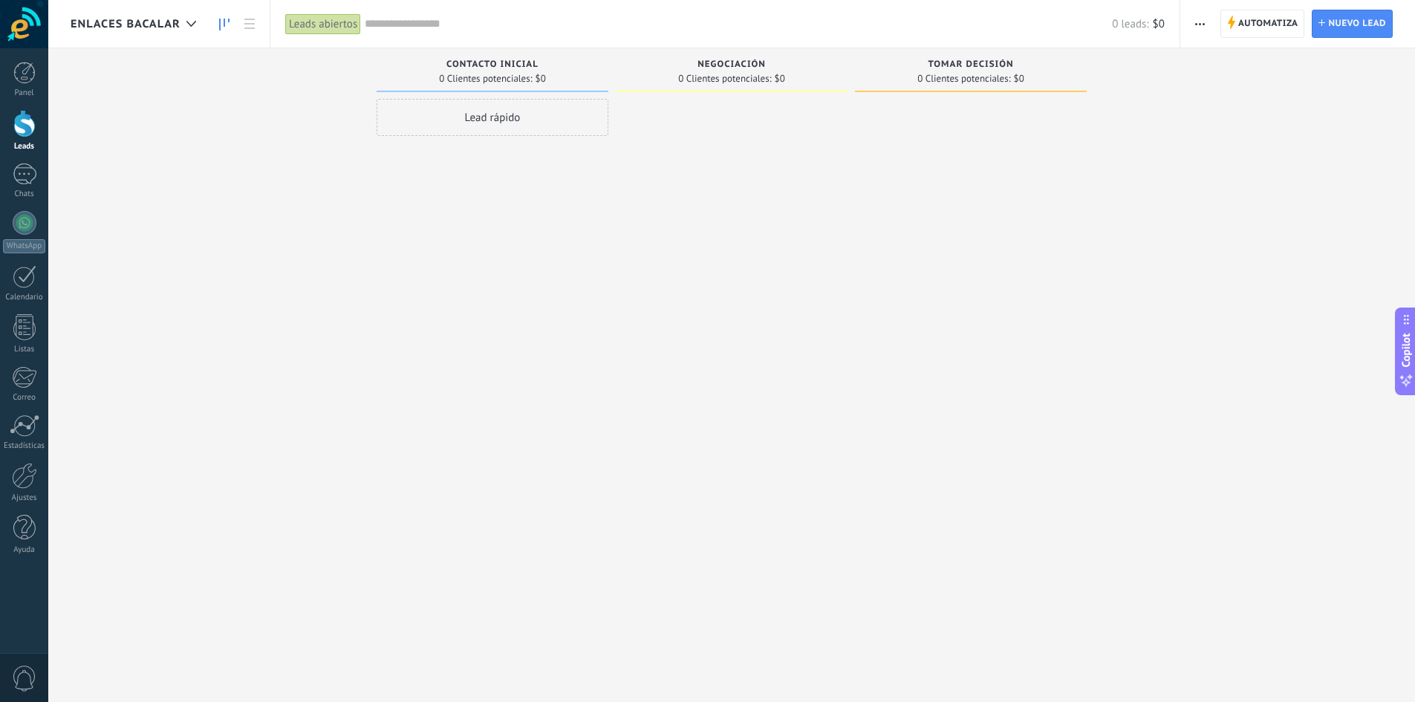
click at [146, 7] on div "Enlaces bacalar" at bounding box center [137, 24] width 133 height 48
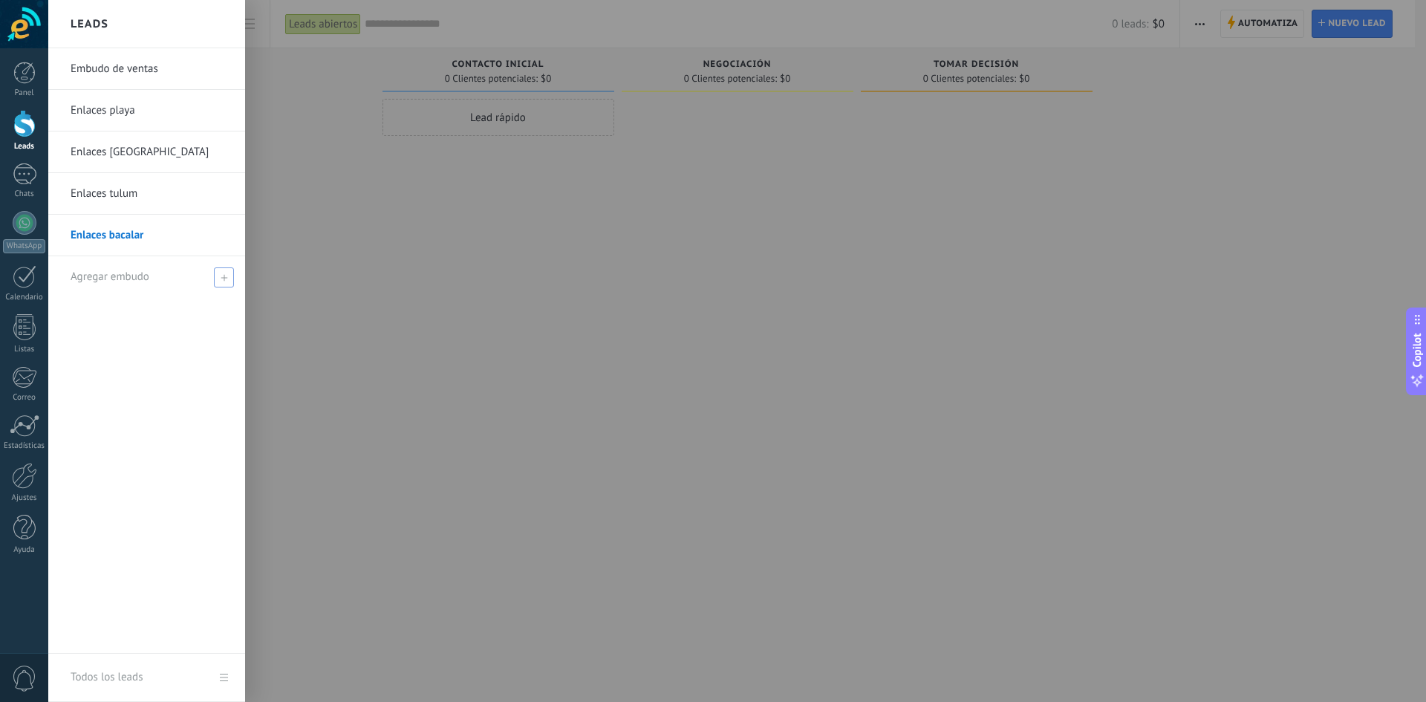
click at [152, 272] on div "Agregar embudo" at bounding box center [151, 276] width 160 height 41
type input "**********"
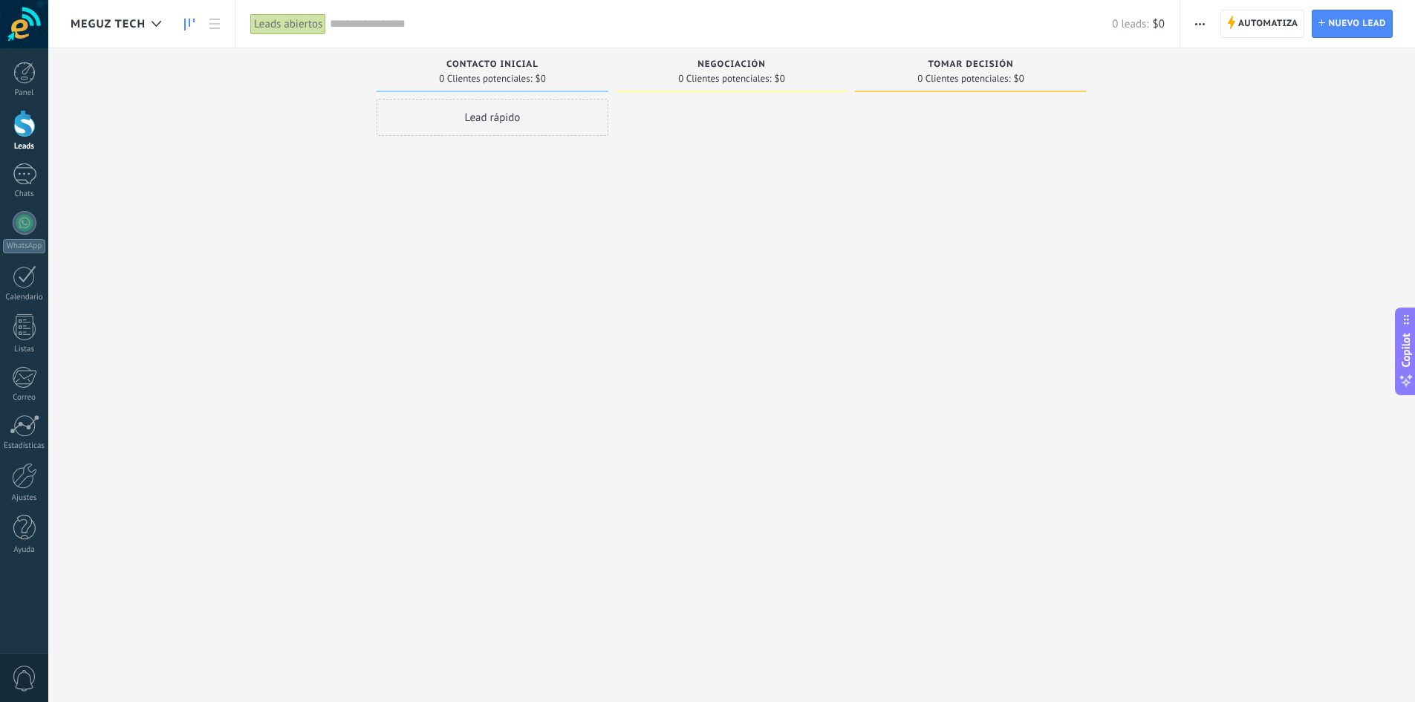
click at [131, 22] on span "Meguz tech" at bounding box center [108, 24] width 75 height 14
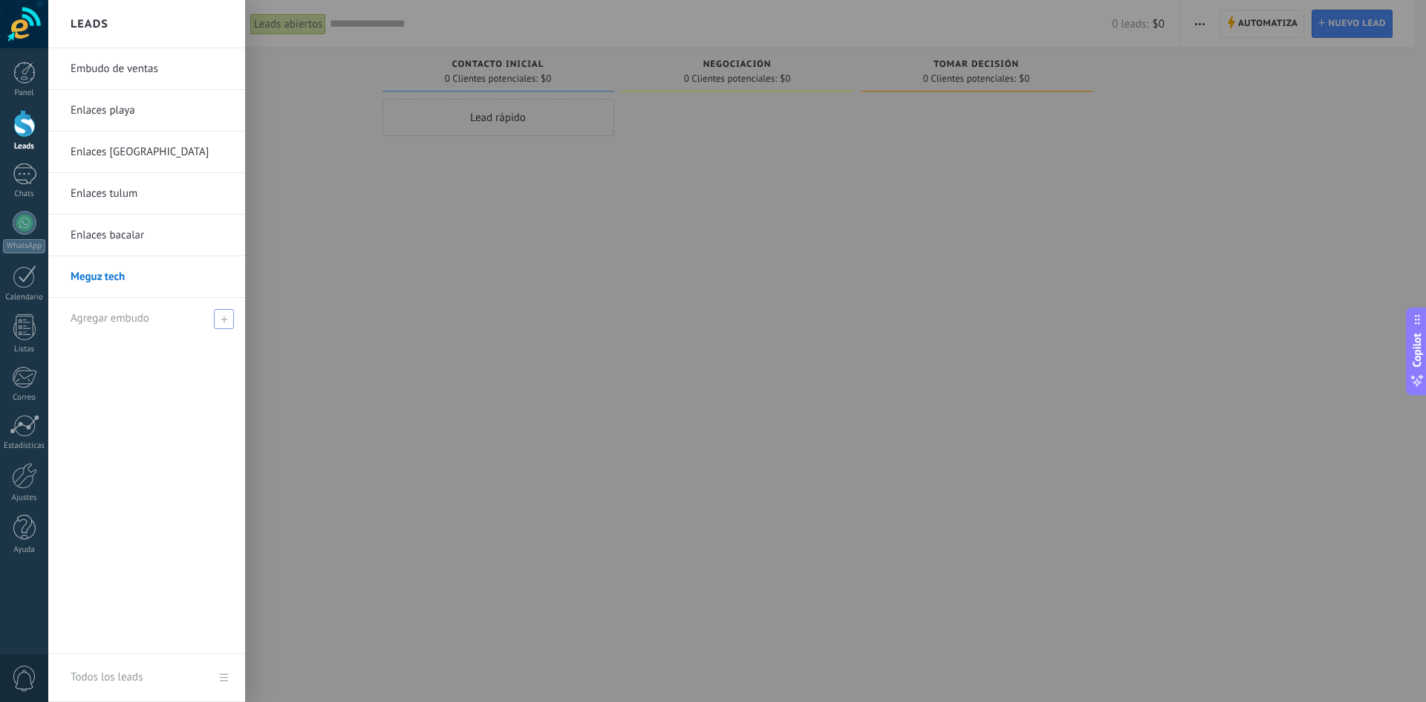
click at [143, 325] on span "Agregar embudo" at bounding box center [110, 318] width 79 height 14
type input "*"
type input "*****"
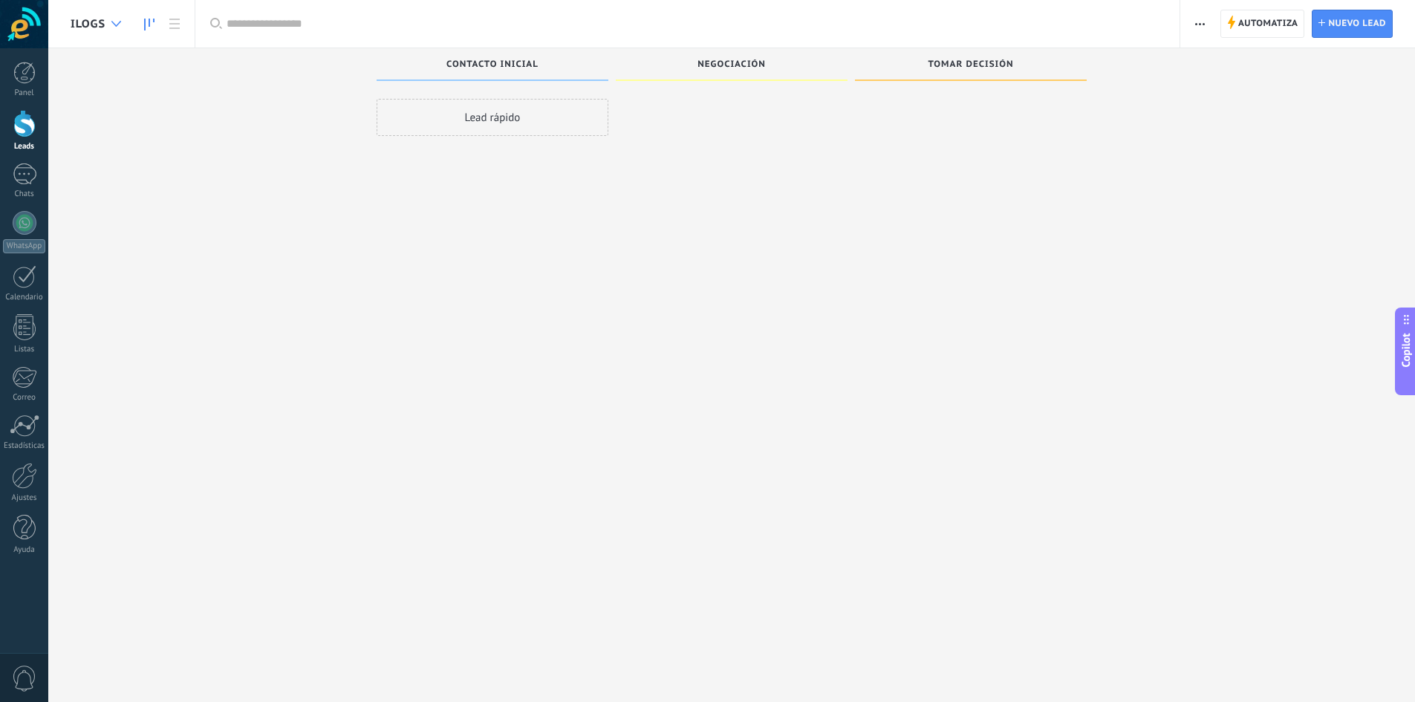
click at [110, 22] on div at bounding box center [116, 24] width 25 height 29
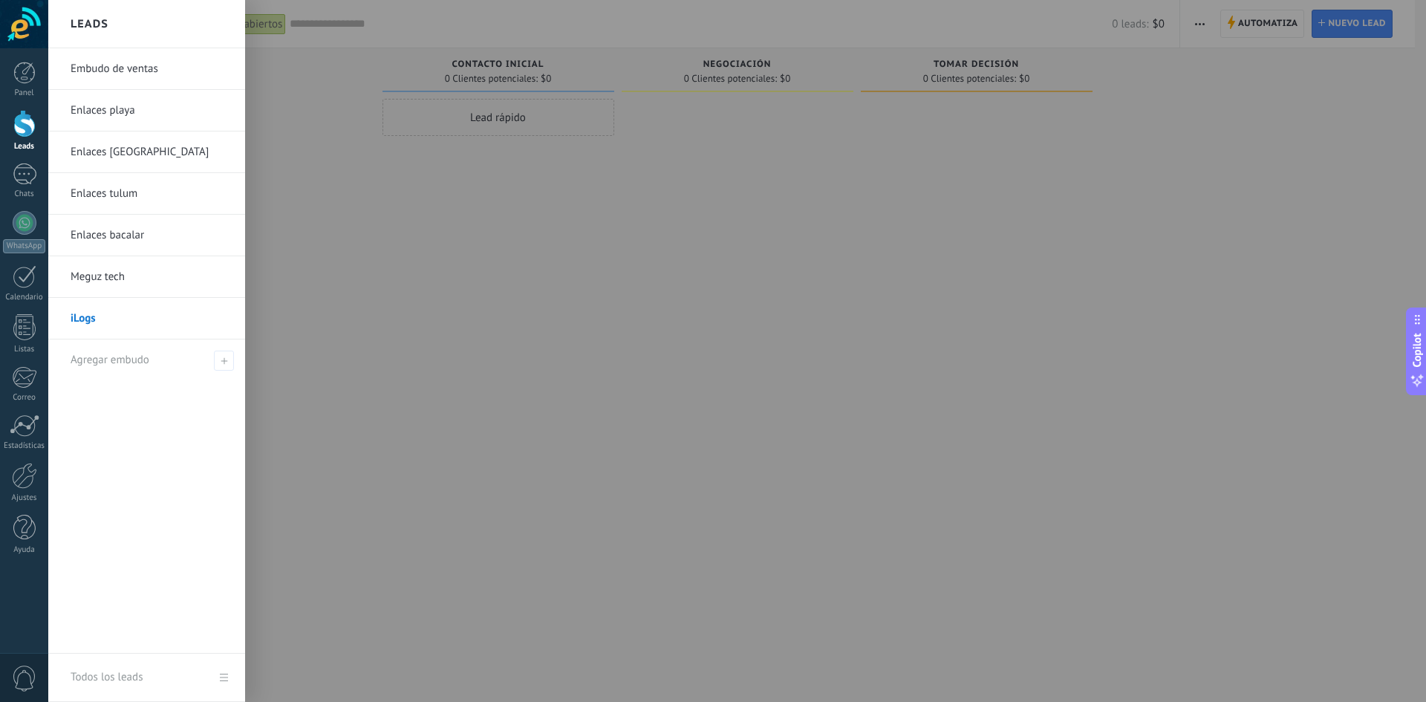
click at [119, 116] on link "Enlaces playa" at bounding box center [151, 111] width 160 height 42
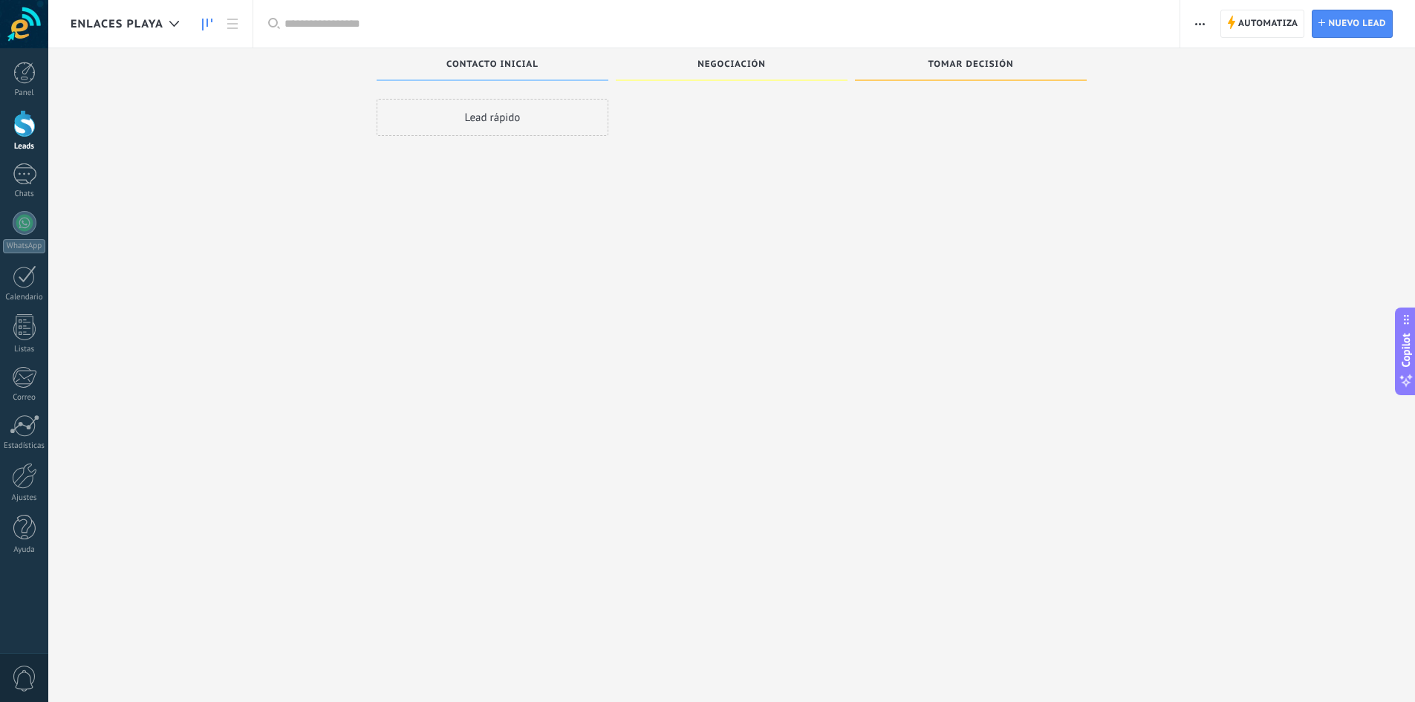
click at [105, 29] on span "Enlaces playa" at bounding box center [117, 24] width 93 height 14
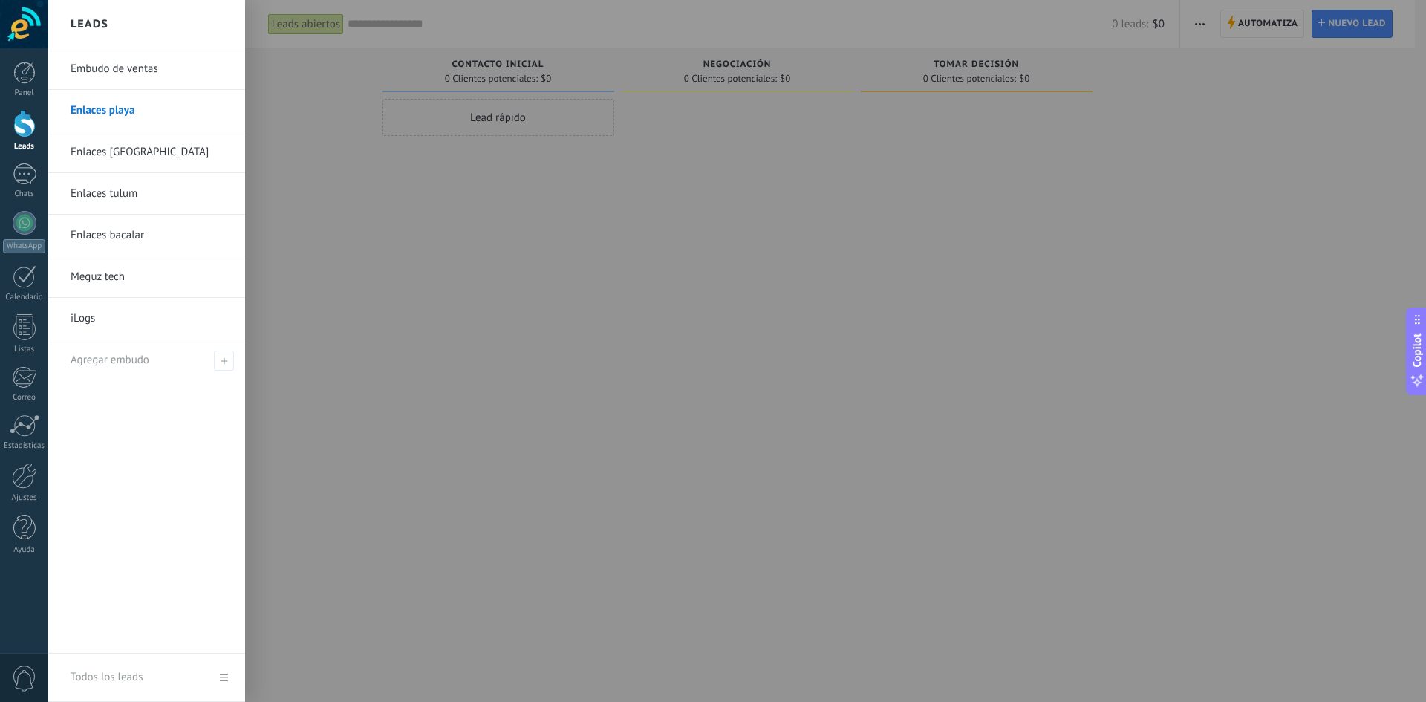
drag, startPoint x: 1214, startPoint y: 21, endPoint x: 1204, endPoint y: 27, distance: 11.7
click at [1212, 21] on div at bounding box center [761, 351] width 1426 height 702
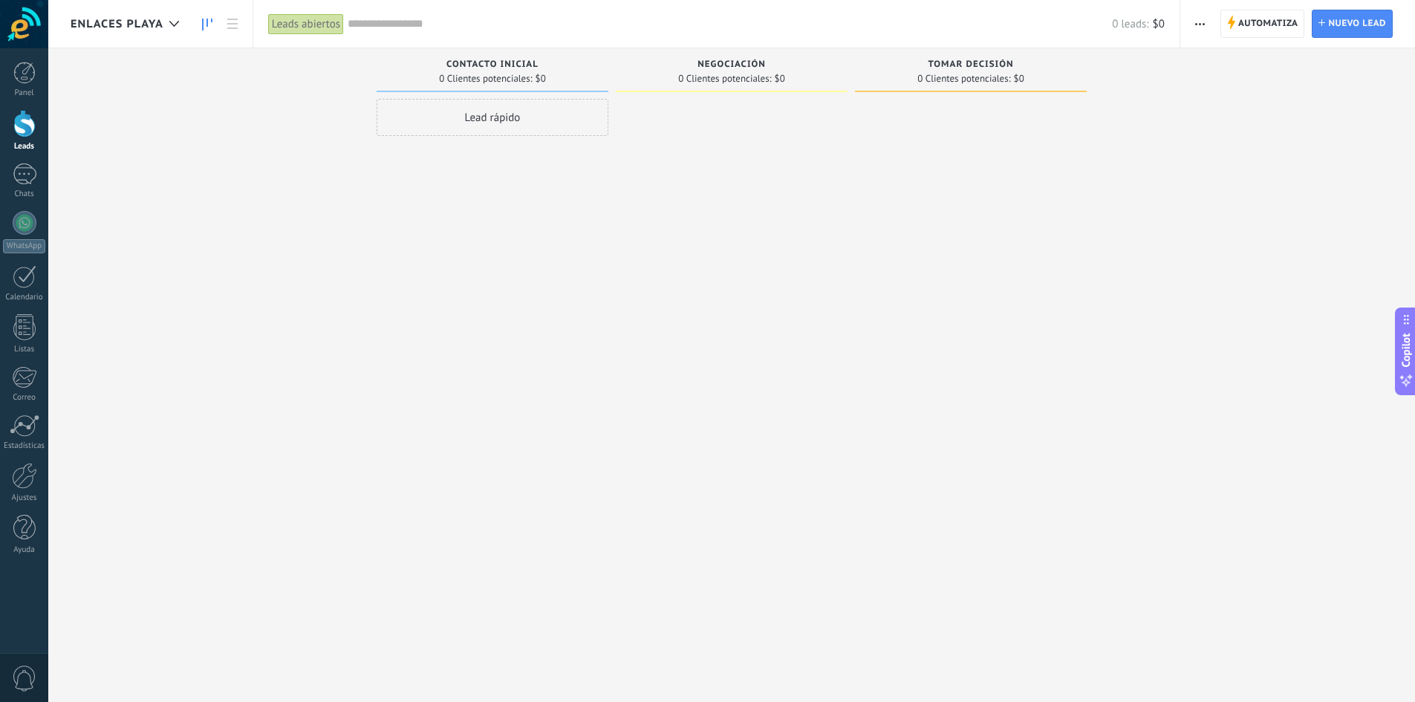
click at [1204, 27] on span "button" at bounding box center [1200, 24] width 10 height 28
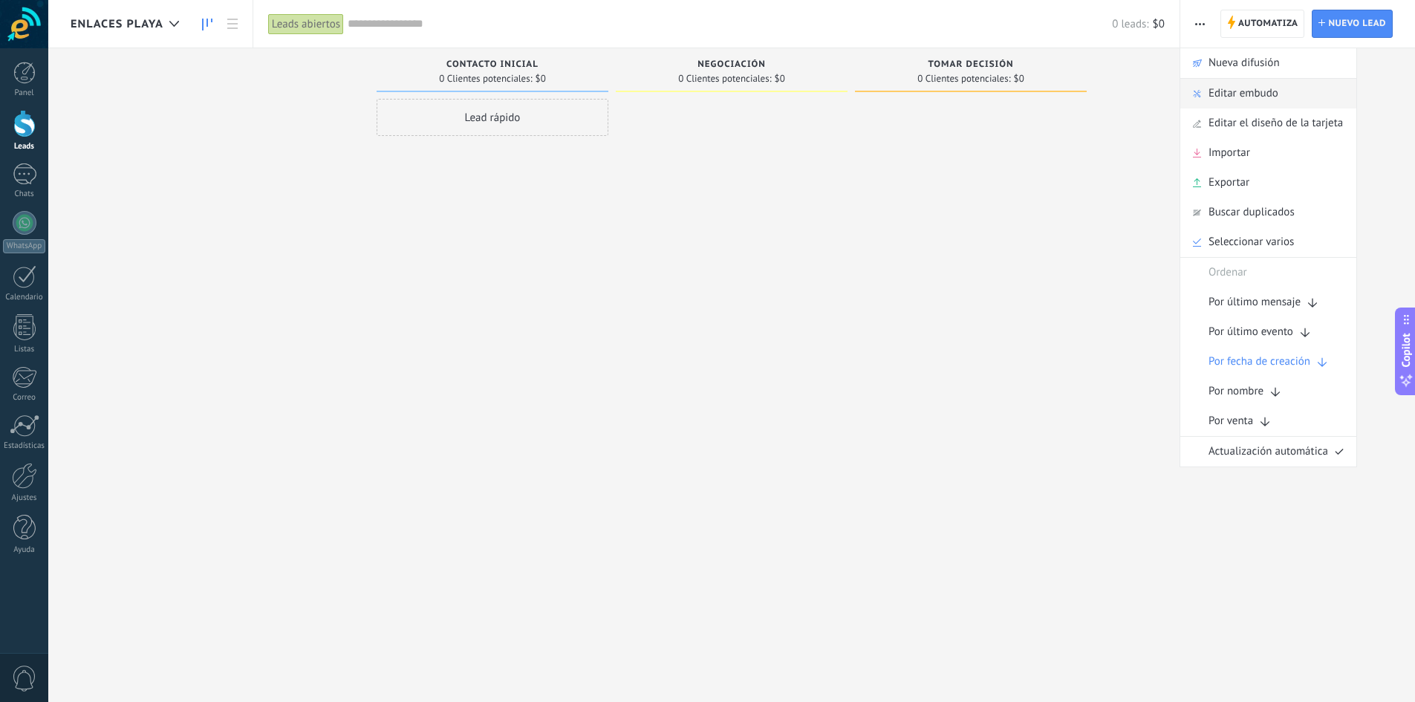
click at [1228, 88] on span "Editar embudo" at bounding box center [1244, 94] width 70 height 30
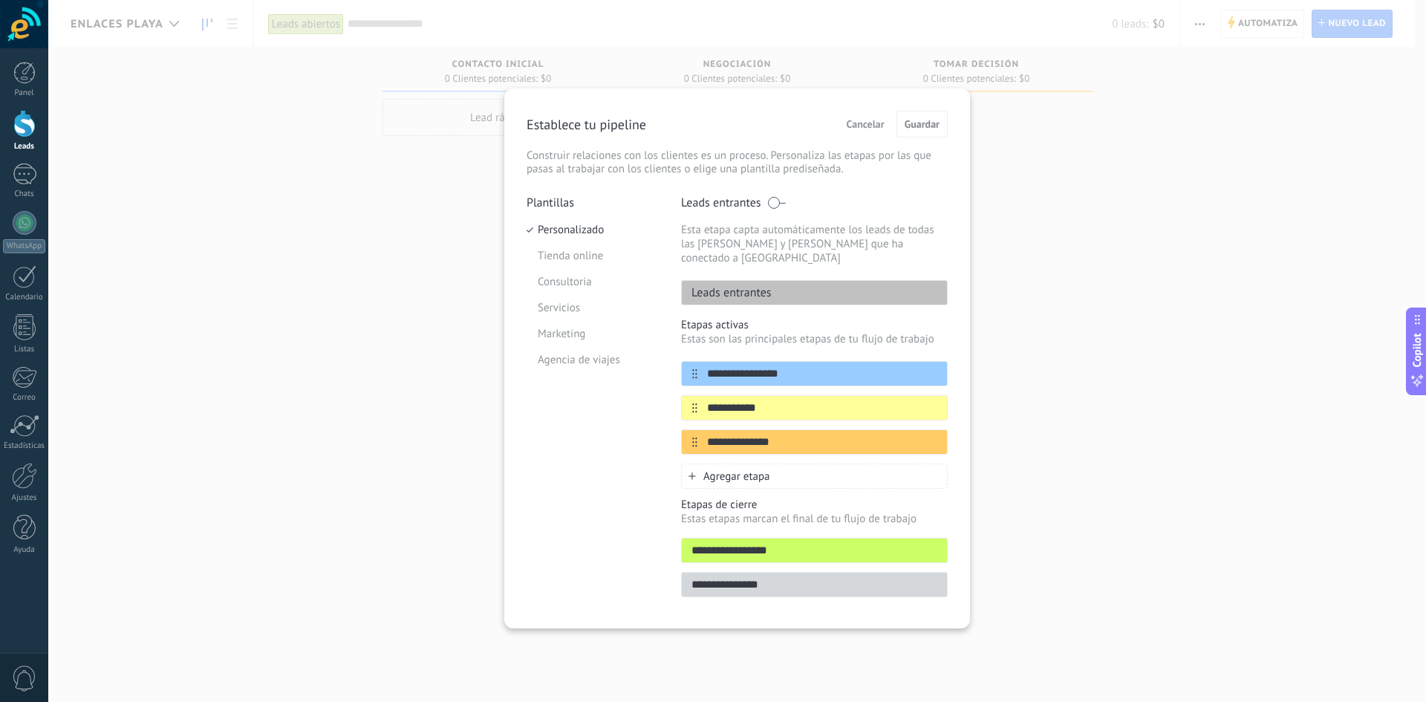
drag, startPoint x: 1015, startPoint y: 108, endPoint x: 934, endPoint y: 108, distance: 81.0
click at [1004, 113] on div "**********" at bounding box center [737, 351] width 1378 height 702
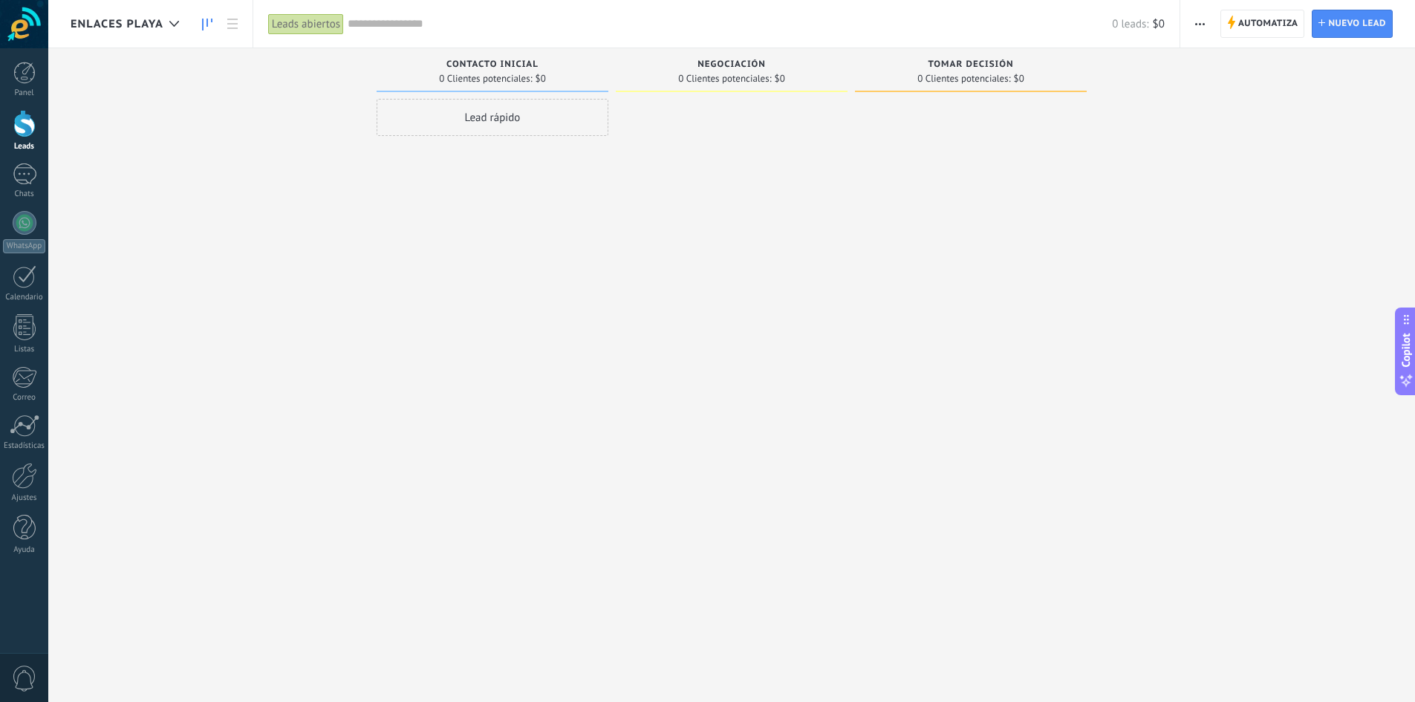
click at [1197, 26] on span "button" at bounding box center [1200, 24] width 10 height 28
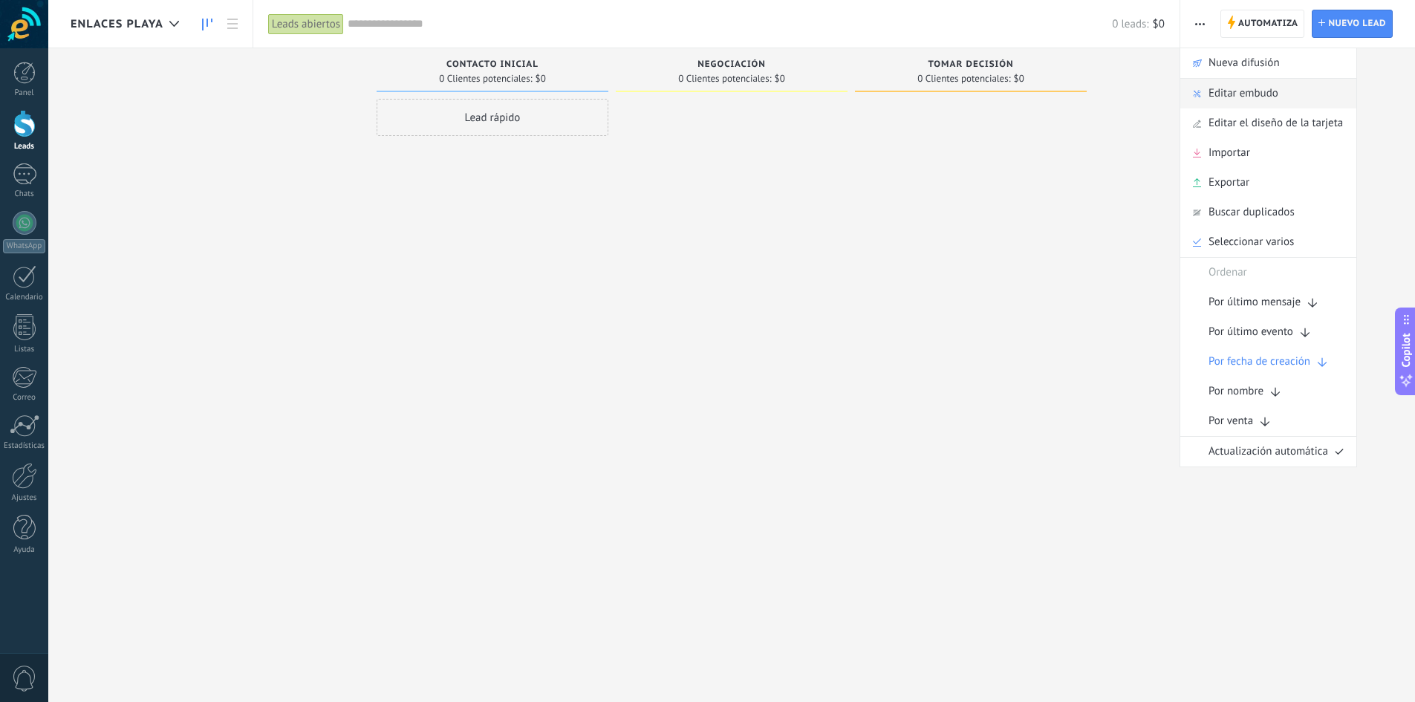
click at [1253, 89] on span "Editar embudo" at bounding box center [1244, 94] width 70 height 30
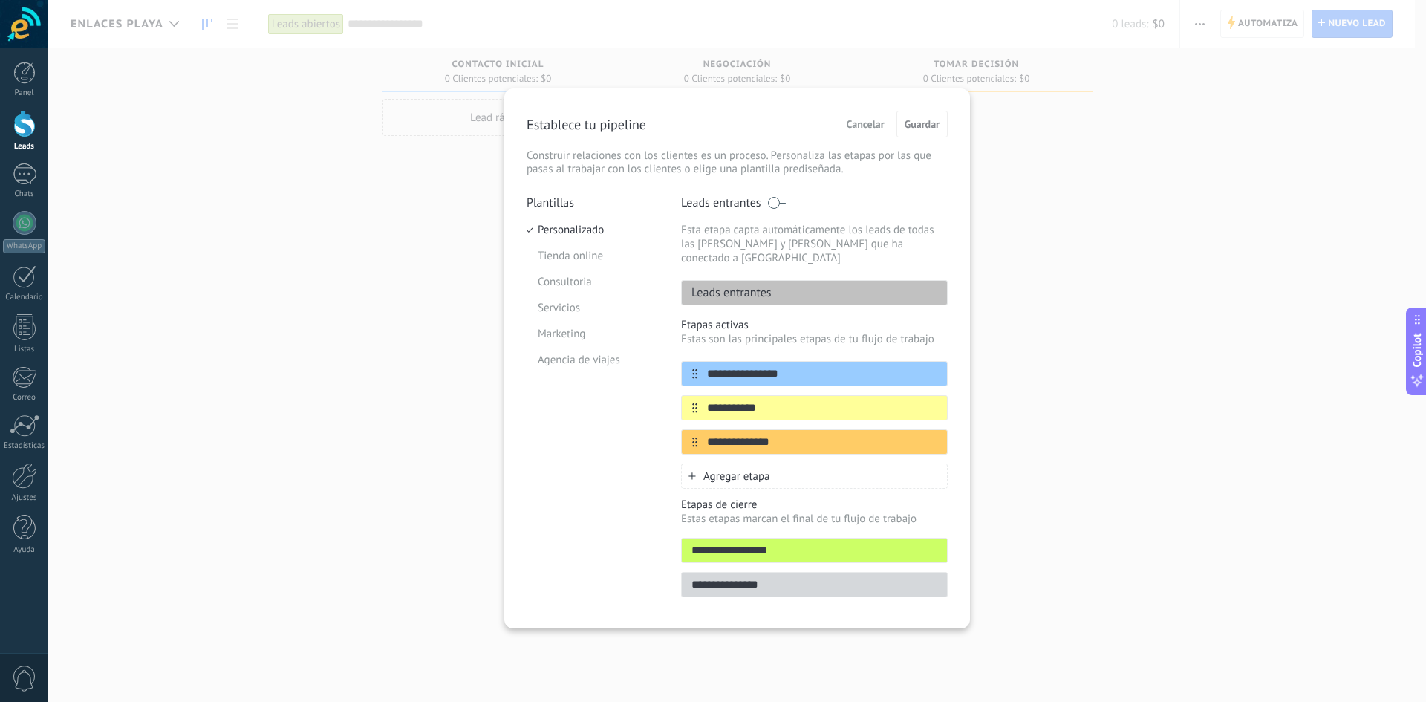
click at [432, 267] on div "**********" at bounding box center [737, 351] width 1378 height 702
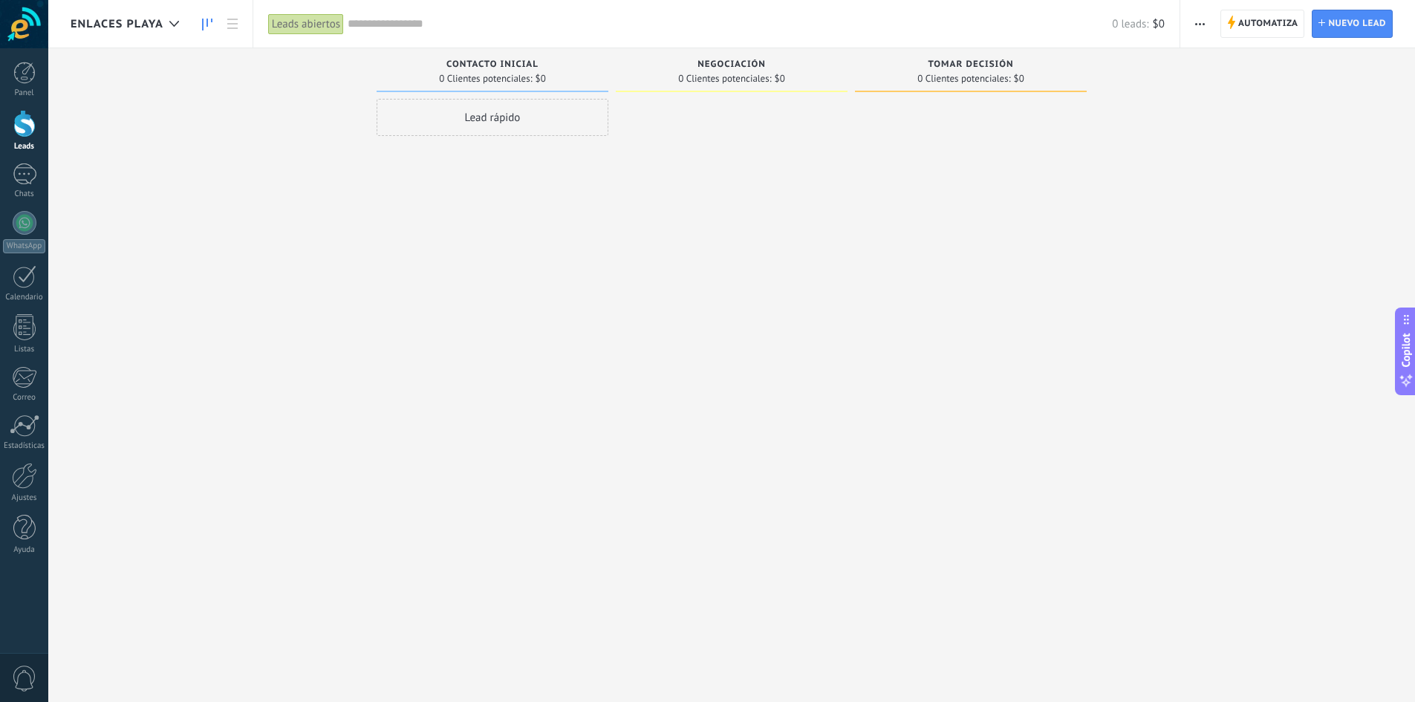
click at [146, 27] on span "Enlaces playa" at bounding box center [117, 24] width 93 height 14
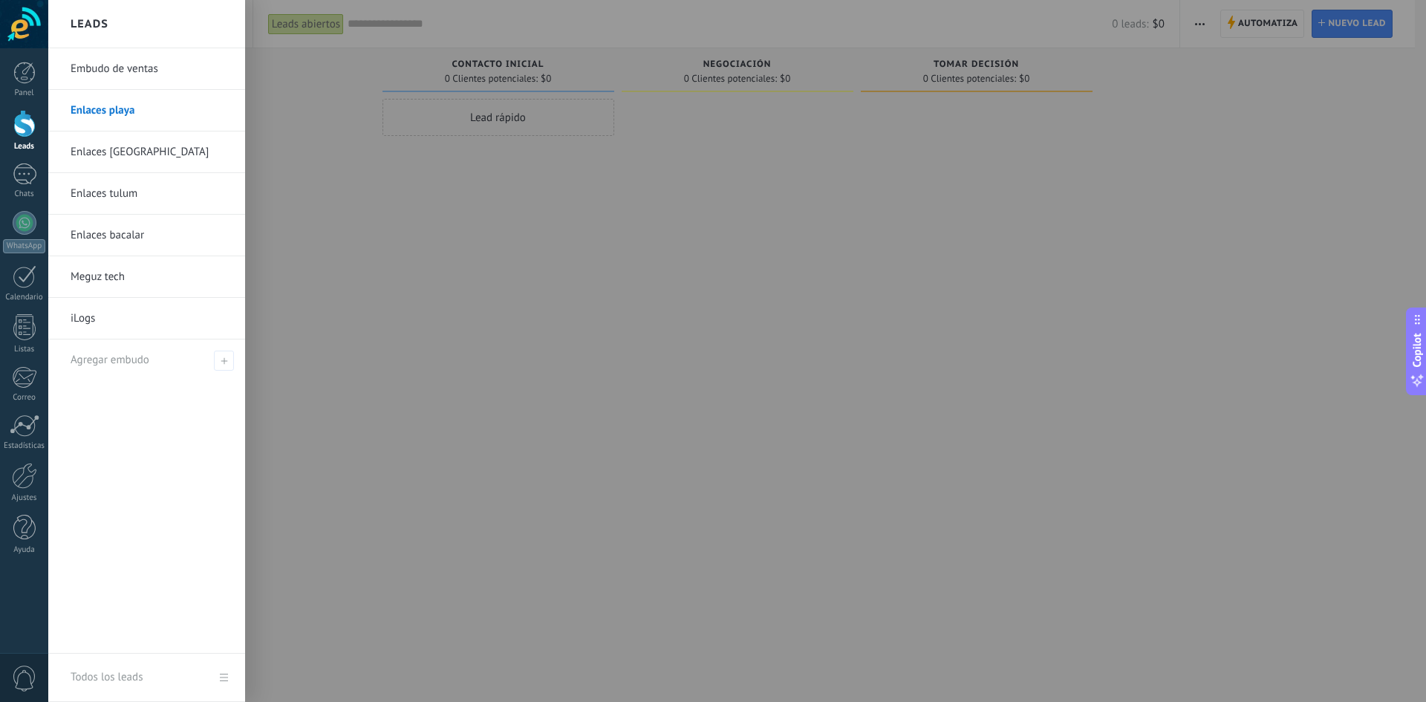
click at [224, 667] on link "Todos los leads" at bounding box center [146, 678] width 197 height 48
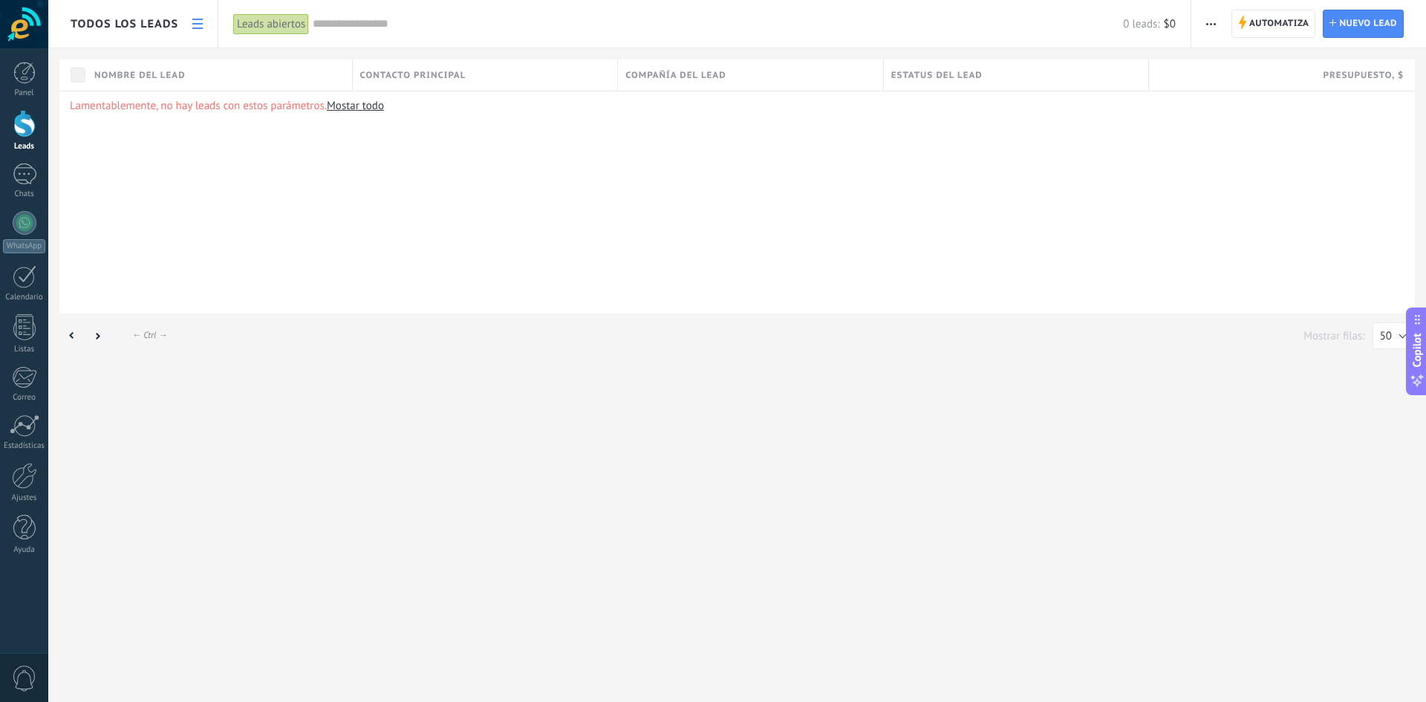
click at [192, 20] on link at bounding box center [197, 24] width 25 height 29
click at [200, 19] on use at bounding box center [197, 24] width 10 height 10
click at [89, 25] on span "Todos los leads" at bounding box center [125, 24] width 108 height 14
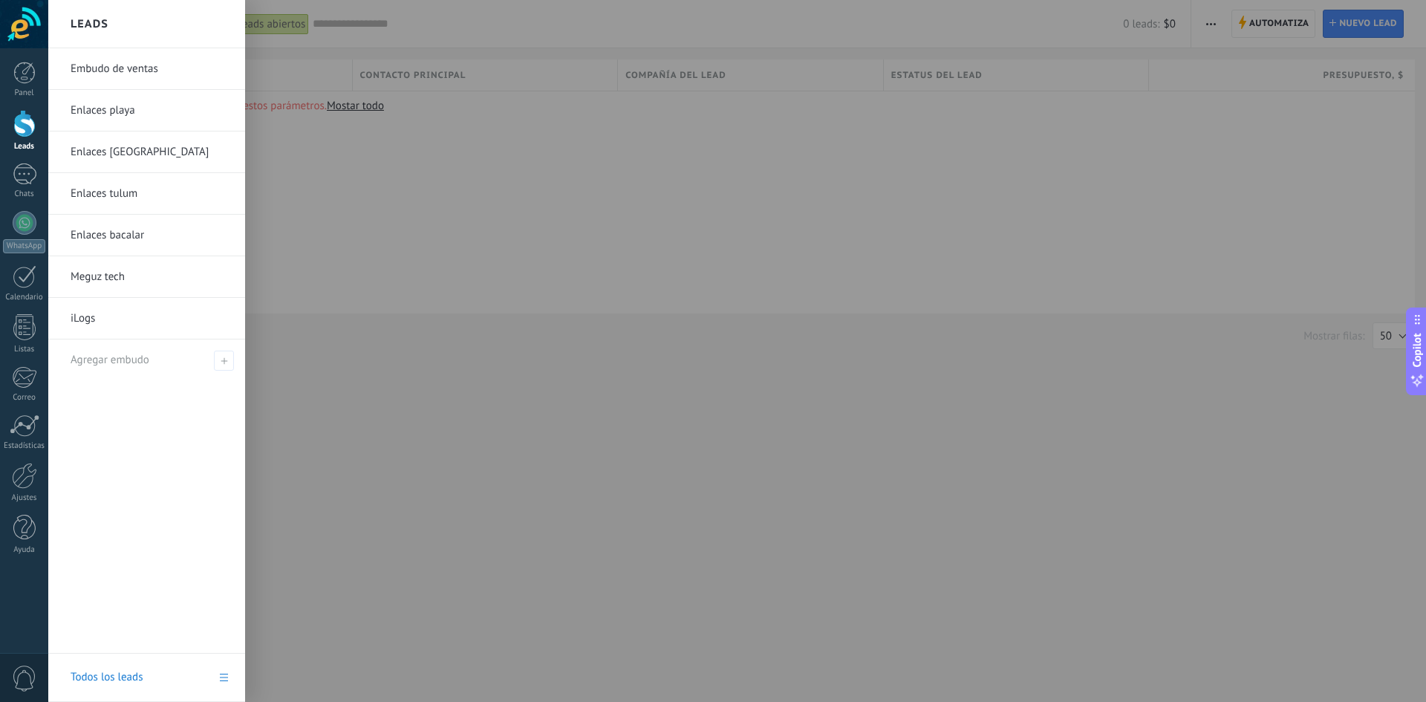
click at [96, 25] on h2 "Leads" at bounding box center [90, 24] width 38 height 47
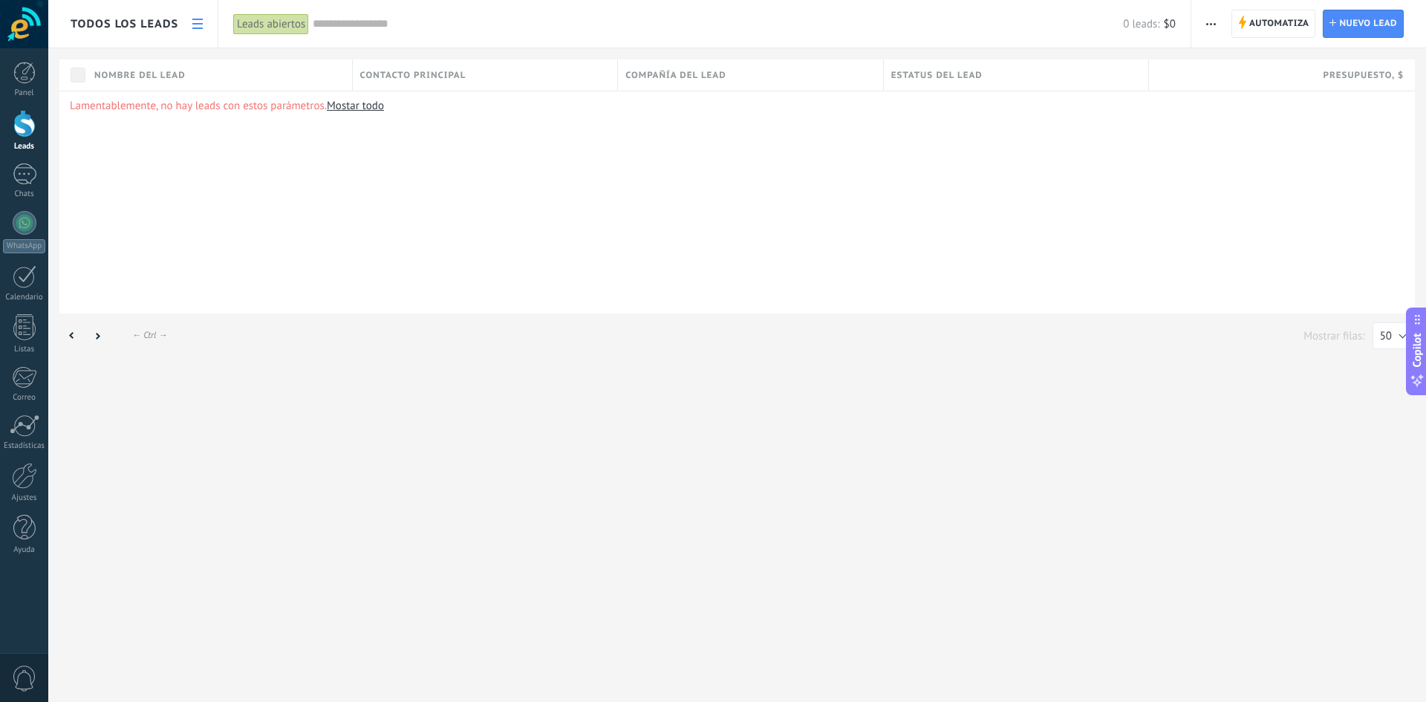
click at [97, 25] on span "Todos los leads" at bounding box center [125, 24] width 108 height 14
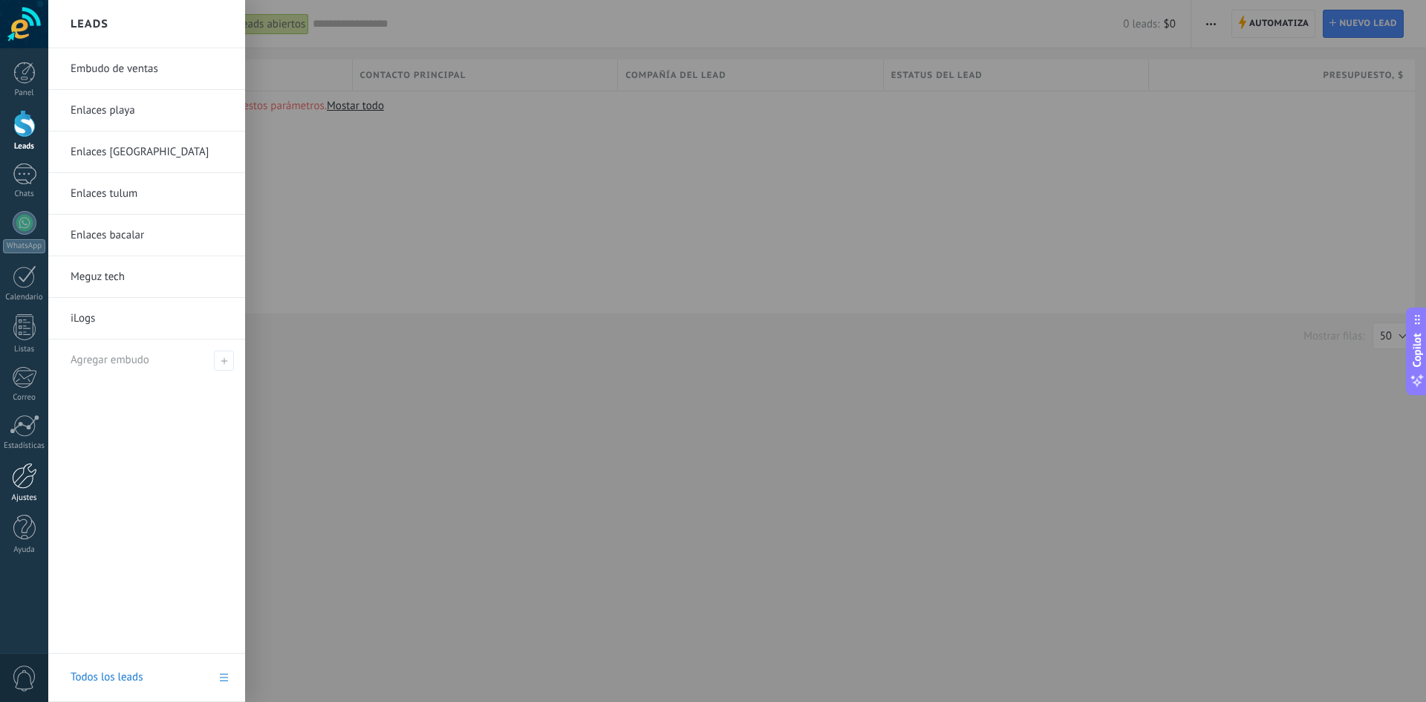
click at [39, 483] on link "Ajustes" at bounding box center [24, 483] width 48 height 40
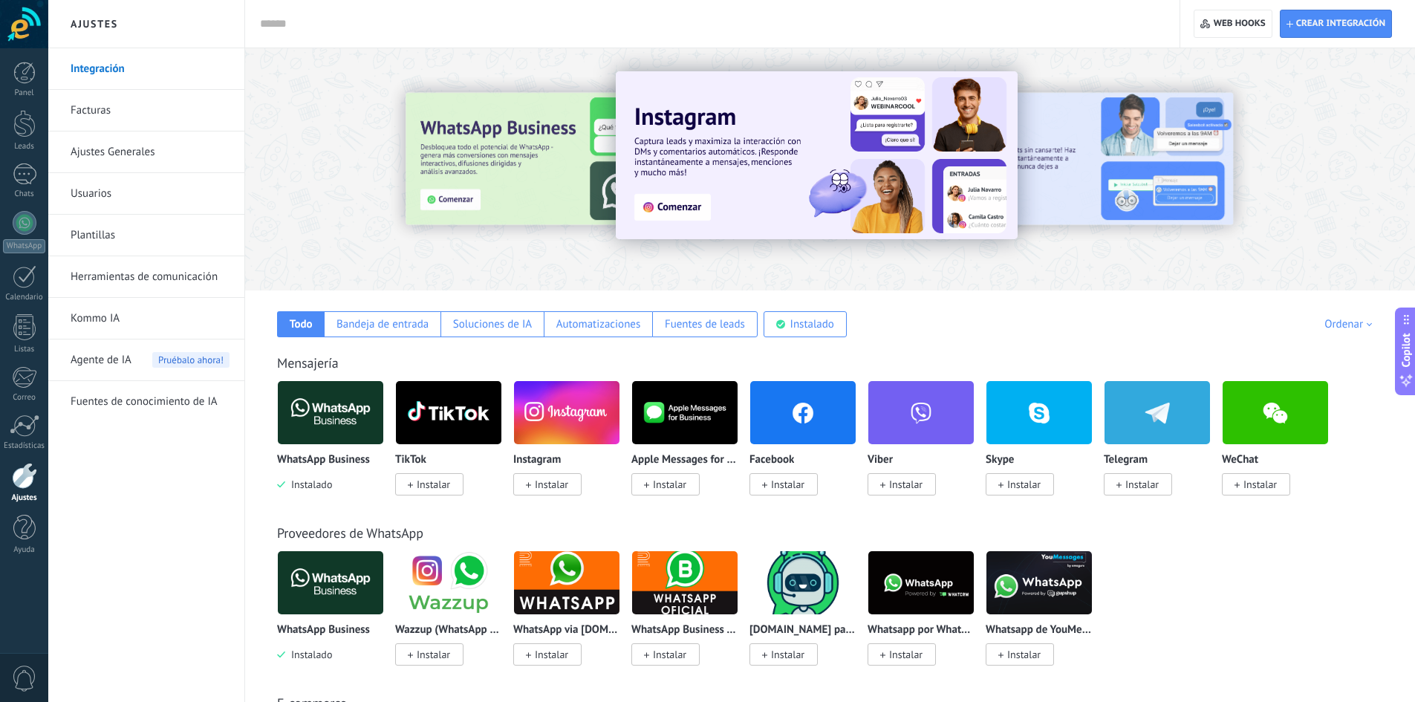
click at [143, 148] on link "Ajustes Generales" at bounding box center [150, 152] width 159 height 42
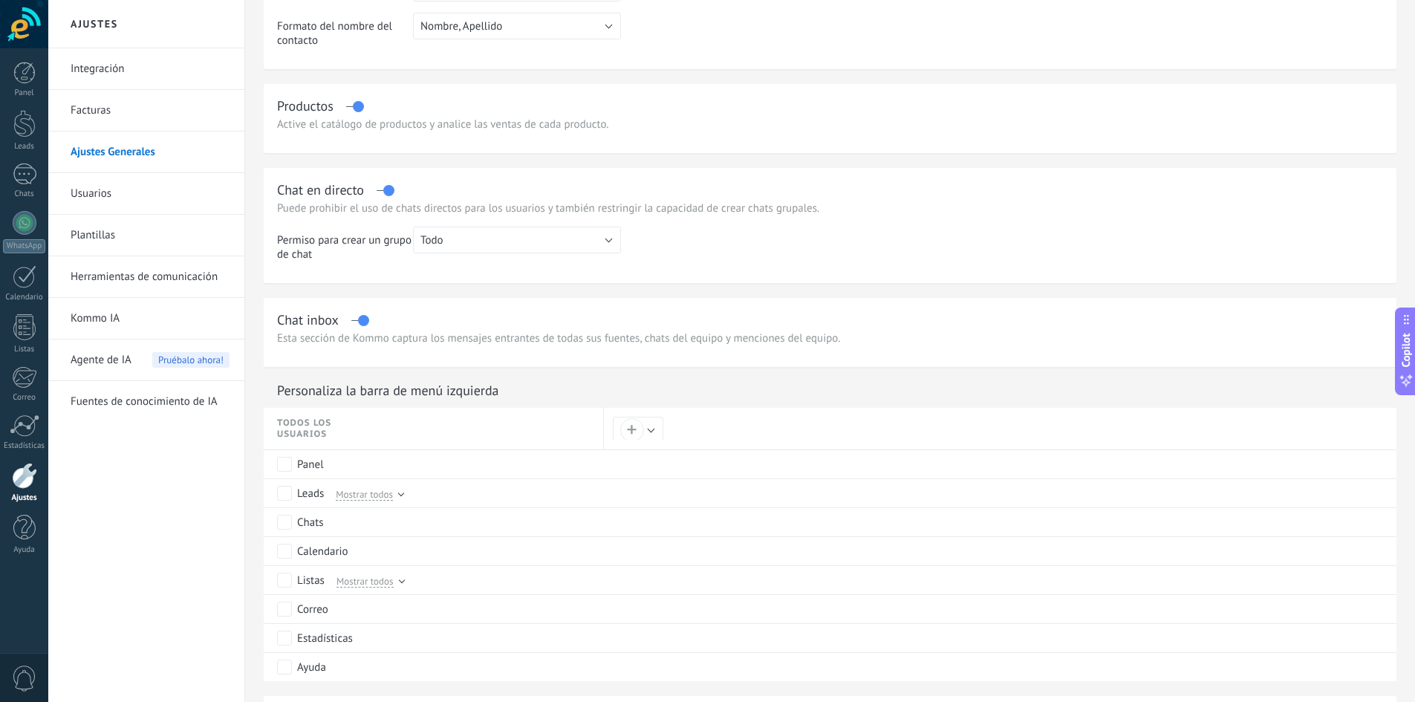
scroll to position [178, 0]
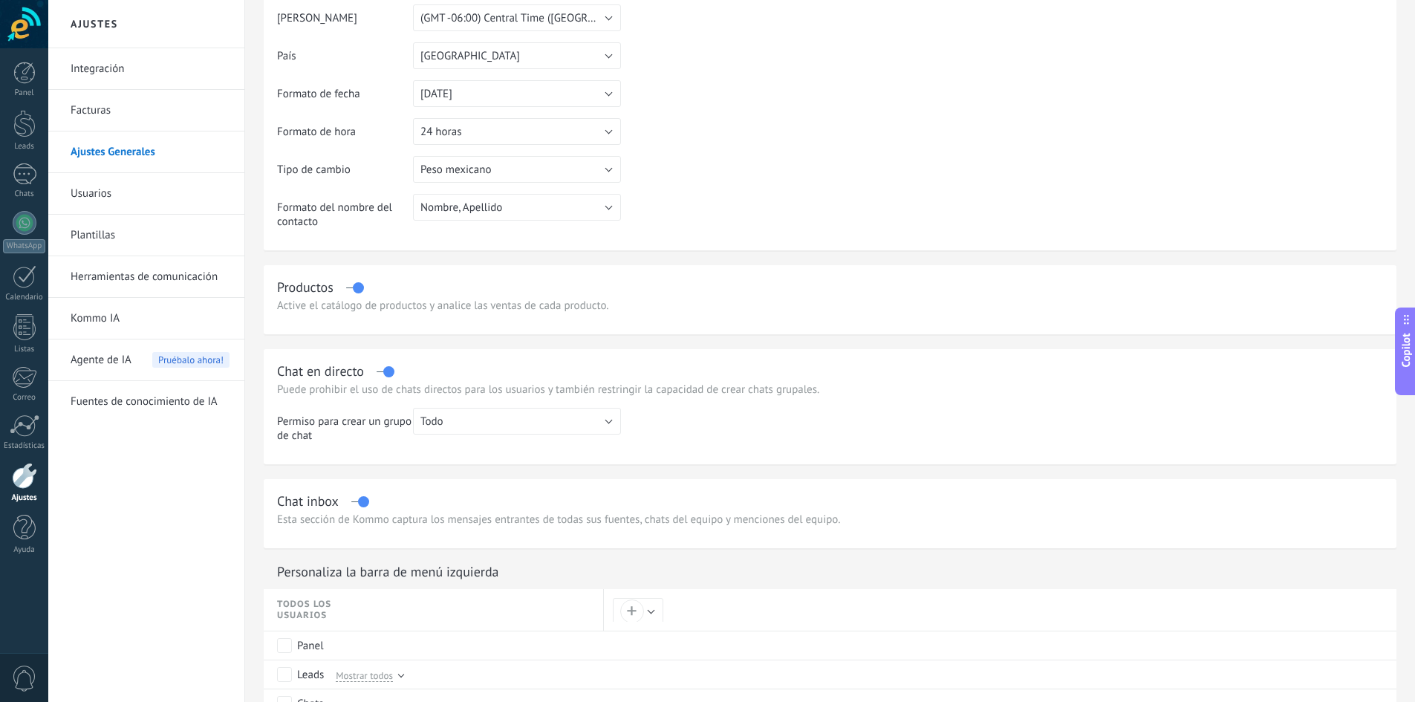
click at [70, 192] on li "Usuarios" at bounding box center [146, 194] width 196 height 42
click at [136, 205] on link "Usuarios" at bounding box center [150, 194] width 159 height 42
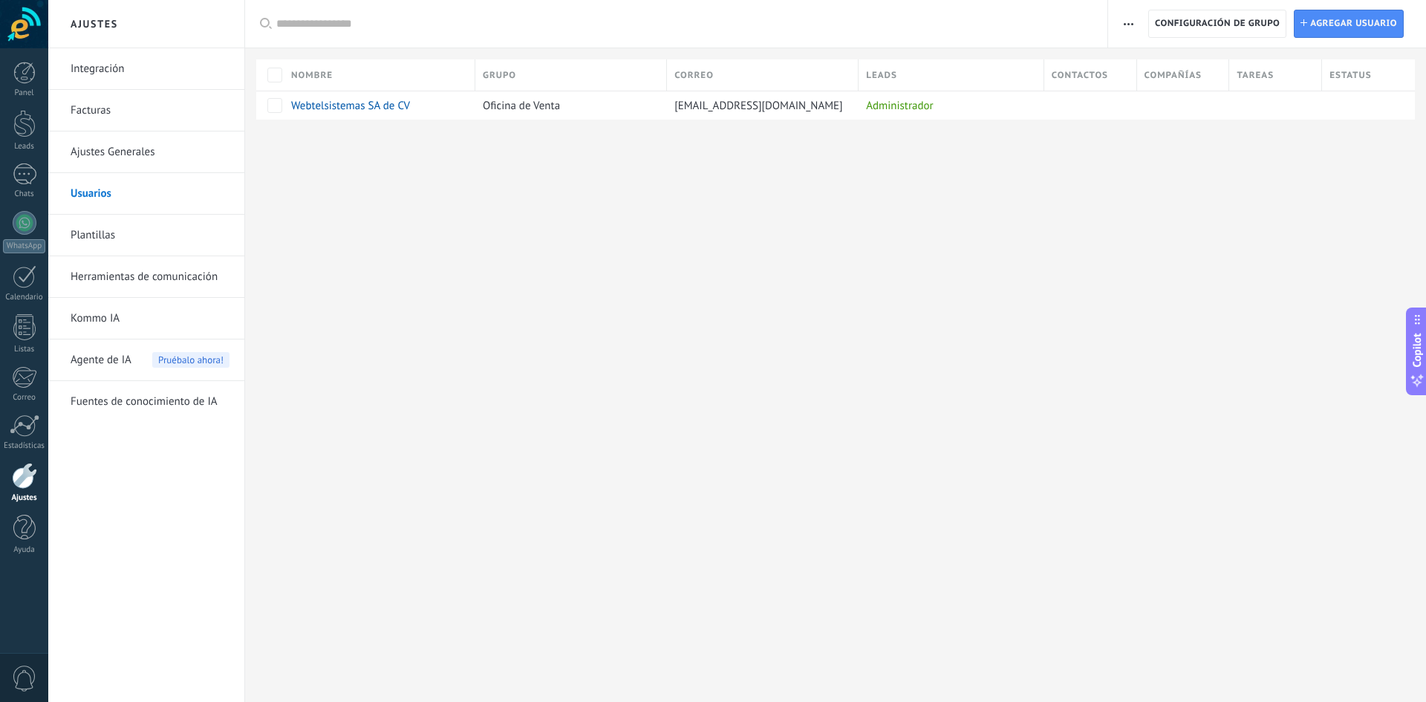
click at [121, 241] on link "Plantillas" at bounding box center [150, 236] width 159 height 42
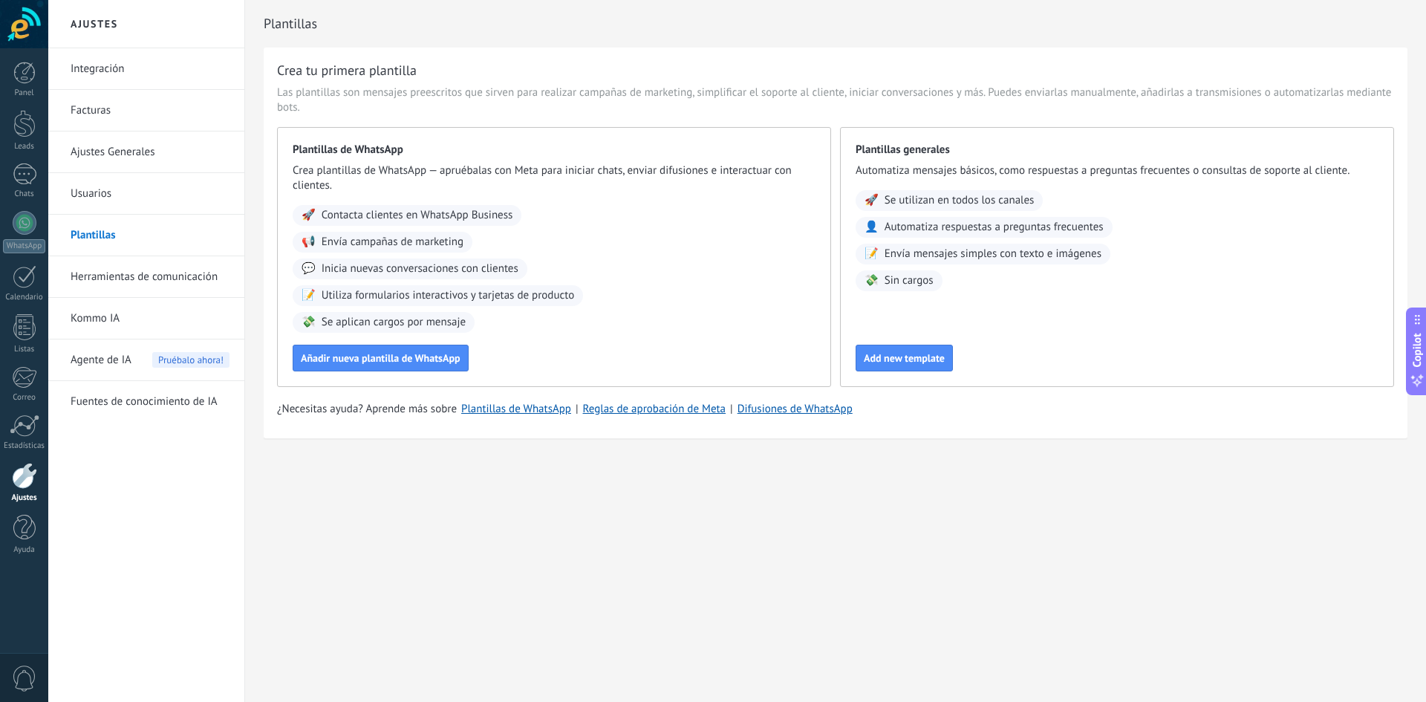
click at [103, 274] on link "Herramientas de comunicación" at bounding box center [150, 277] width 159 height 42
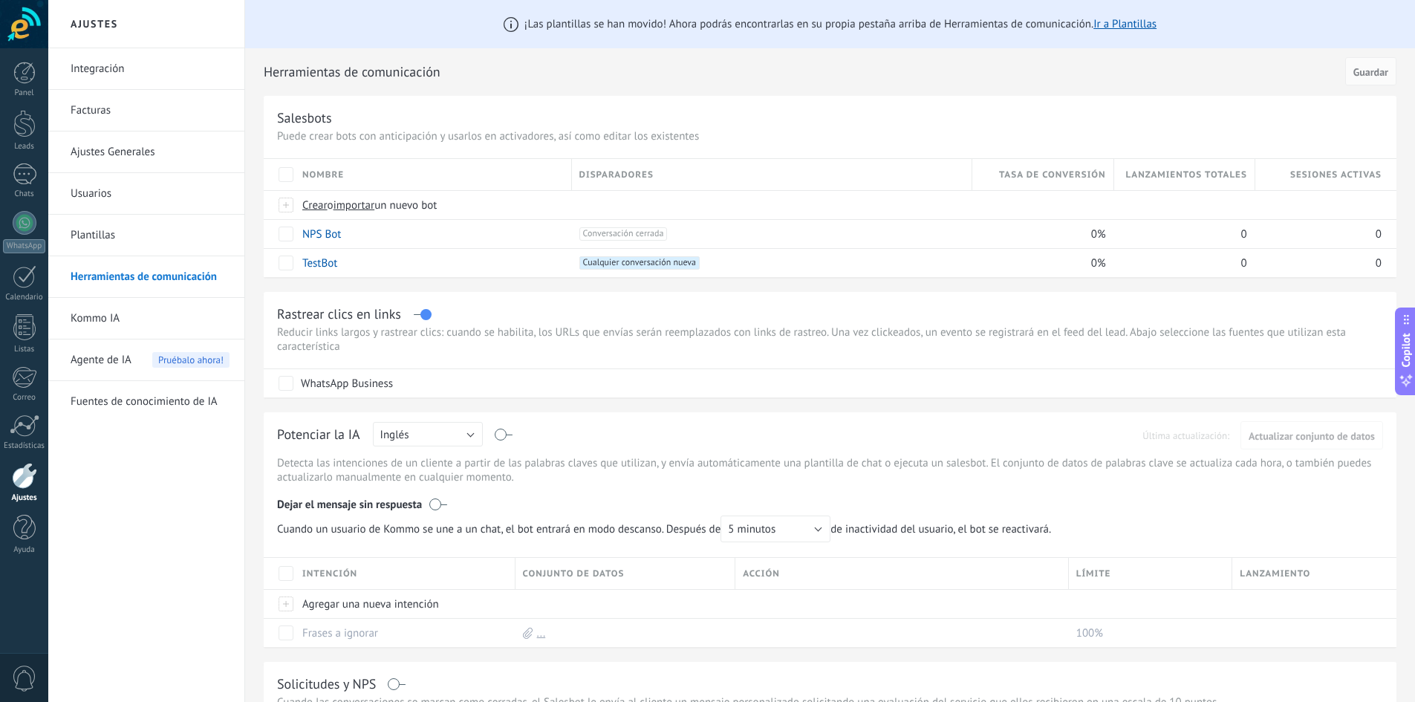
click at [111, 394] on link "Fuentes de conocimiento de IA" at bounding box center [150, 402] width 159 height 42
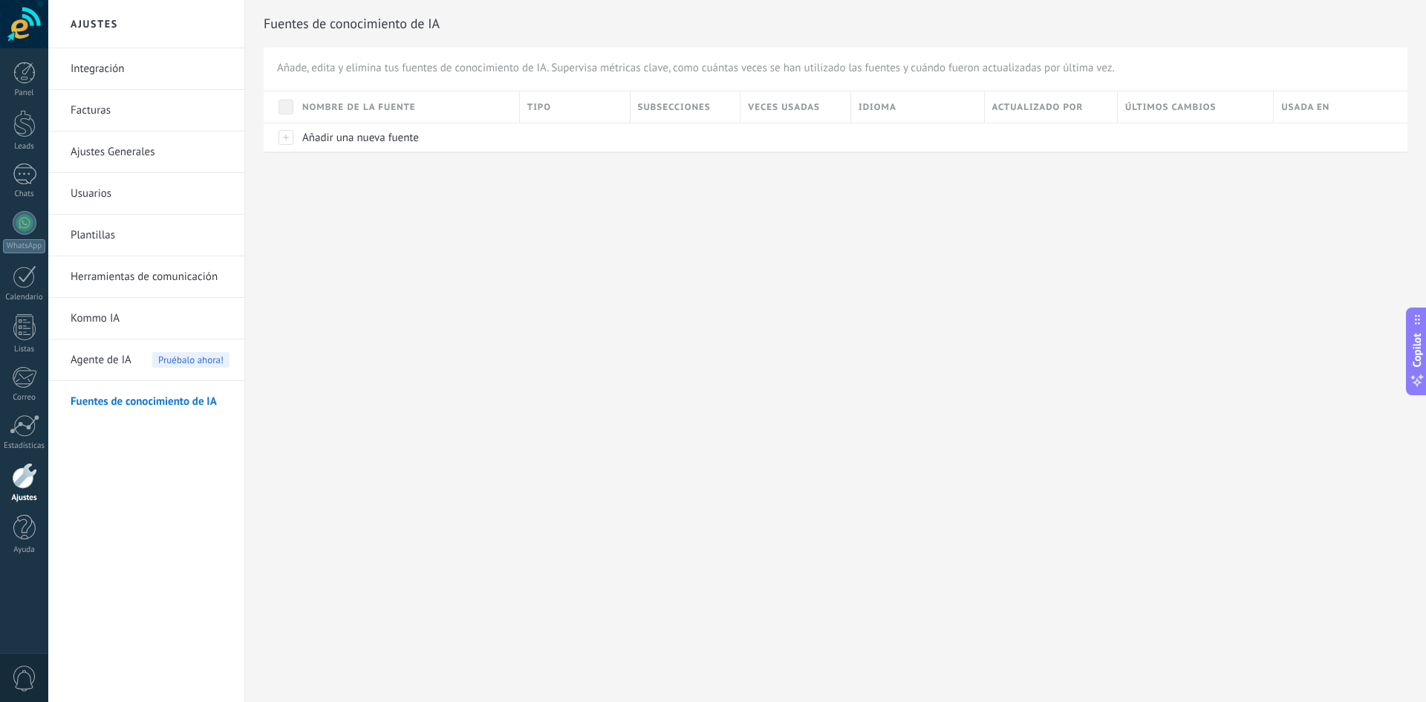
click at [621, 403] on div "Ajustes Integración Facturas Ajustes Generales Usuarios Plantillas Herramientas…" at bounding box center [737, 351] width 1378 height 702
click at [91, 72] on link "Integración" at bounding box center [150, 69] width 159 height 42
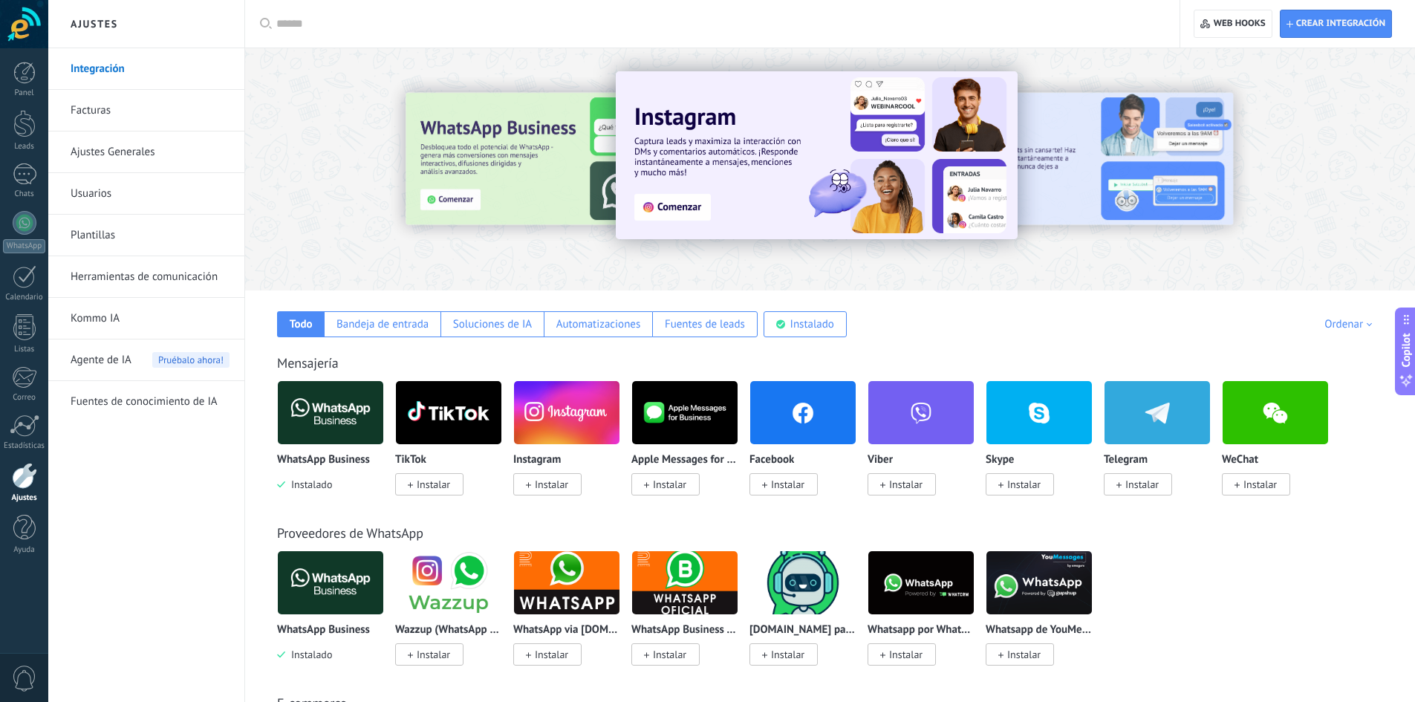
click at [803, 484] on span "Instalar" at bounding box center [787, 484] width 33 height 13
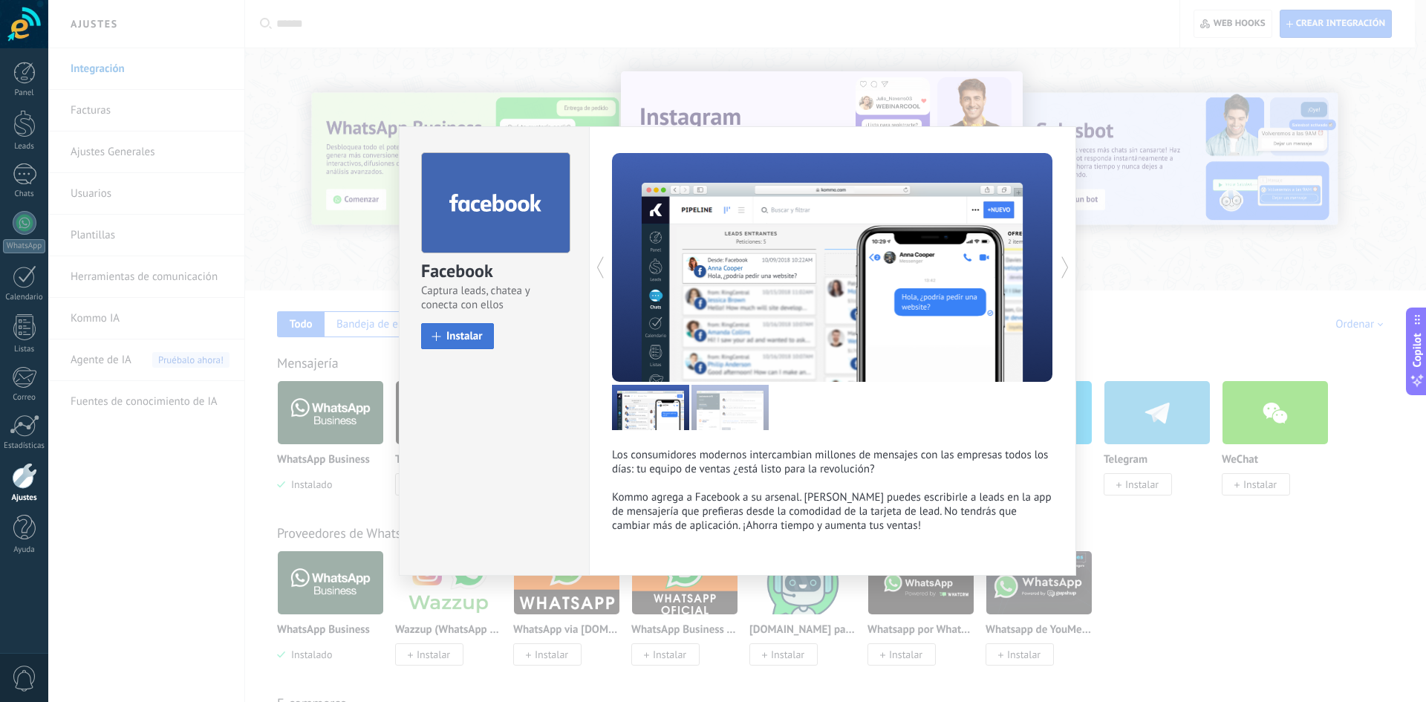
click at [492, 342] on button "Instalar" at bounding box center [457, 336] width 73 height 26
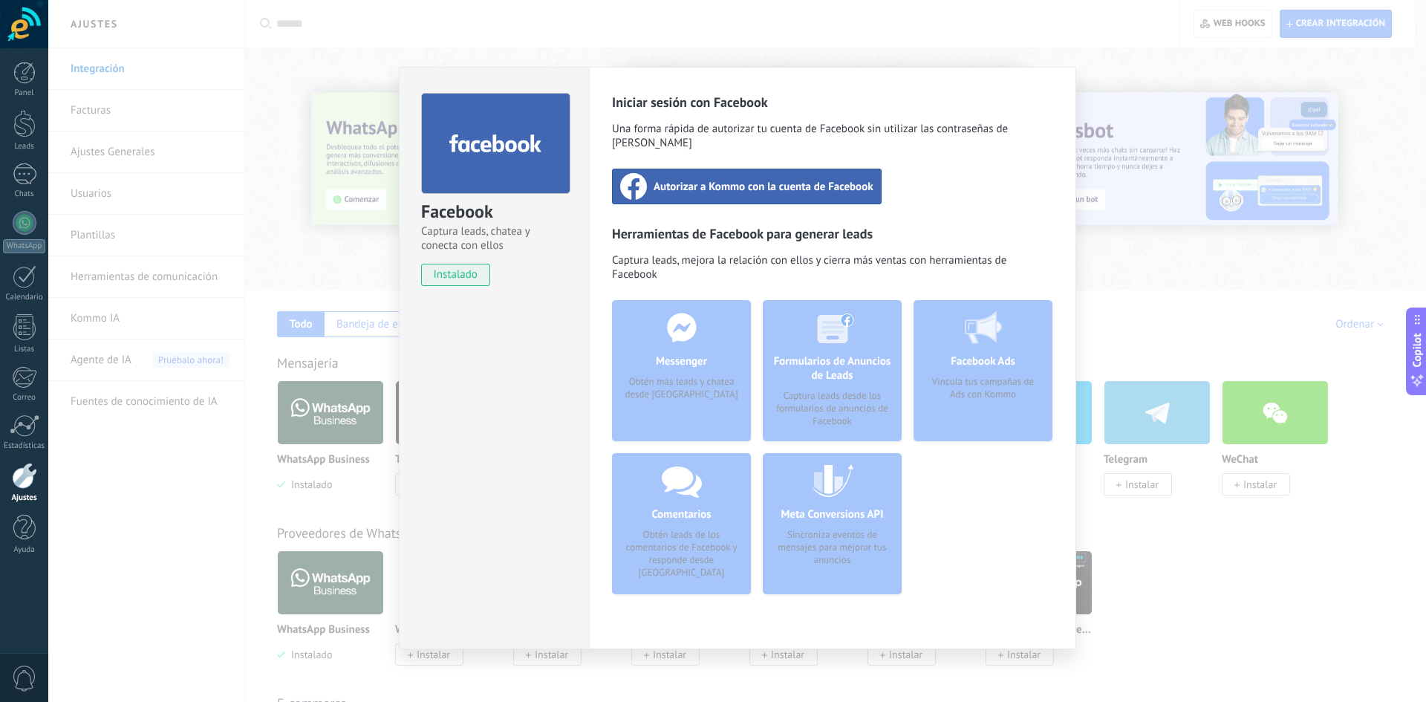
click at [1167, 527] on div "Facebook Captura leads, chatea y conecta con ellos instalado Desinstalar Inicia…" at bounding box center [737, 351] width 1378 height 702
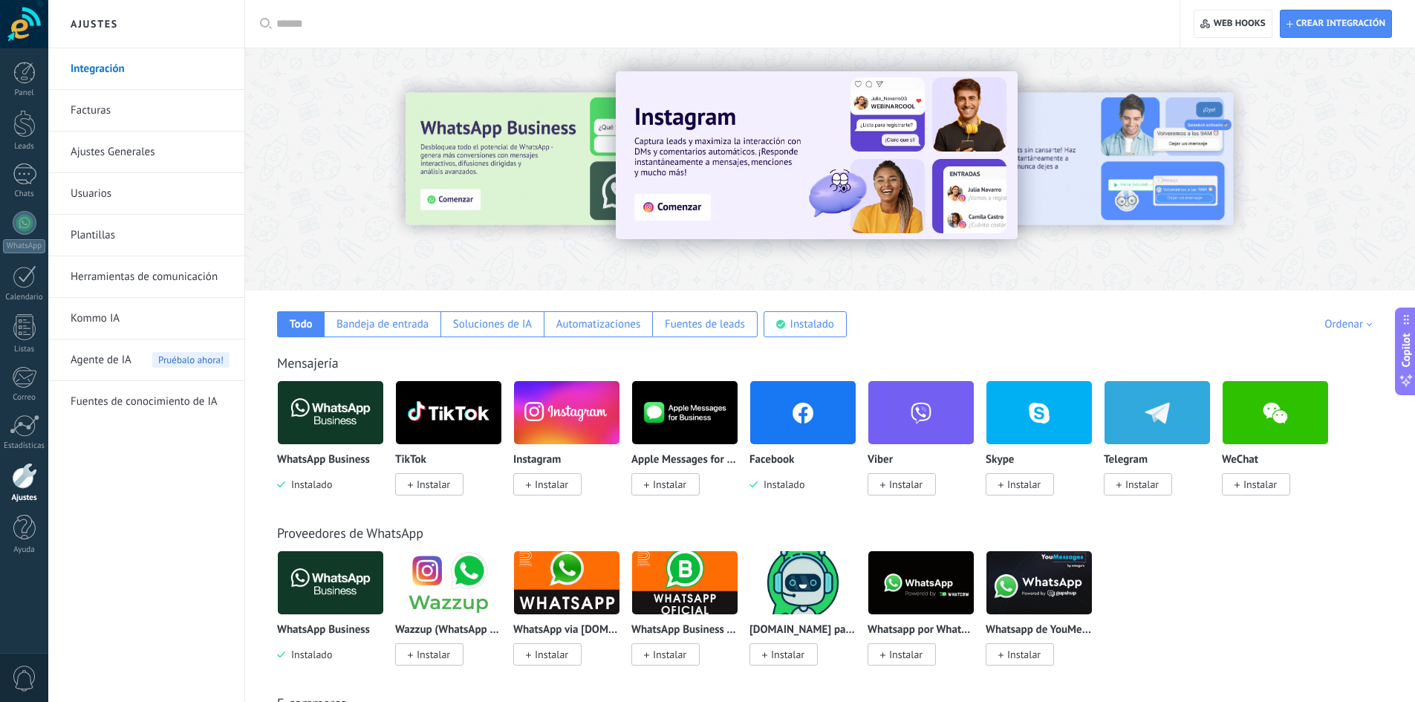
click at [548, 484] on span "Instalar" at bounding box center [551, 484] width 33 height 13
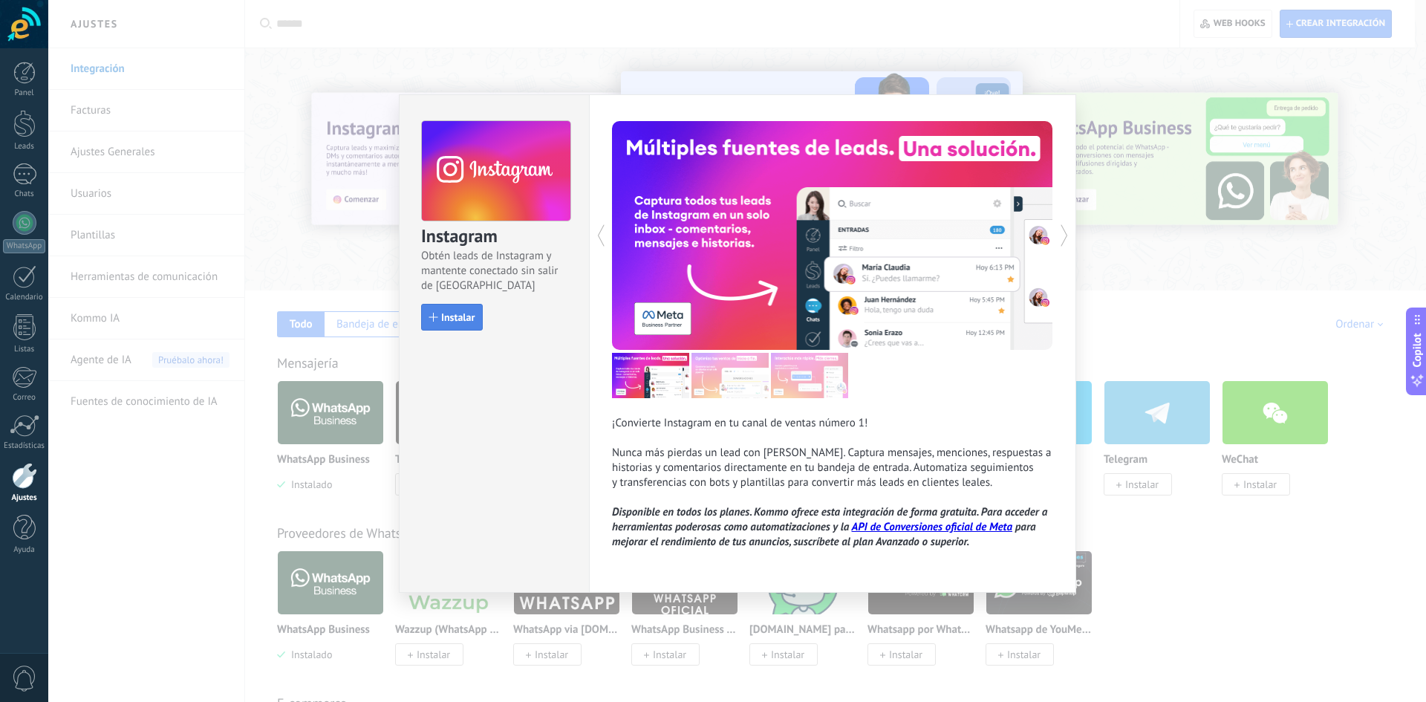
click at [433, 315] on div "button" at bounding box center [433, 317] width 9 height 9
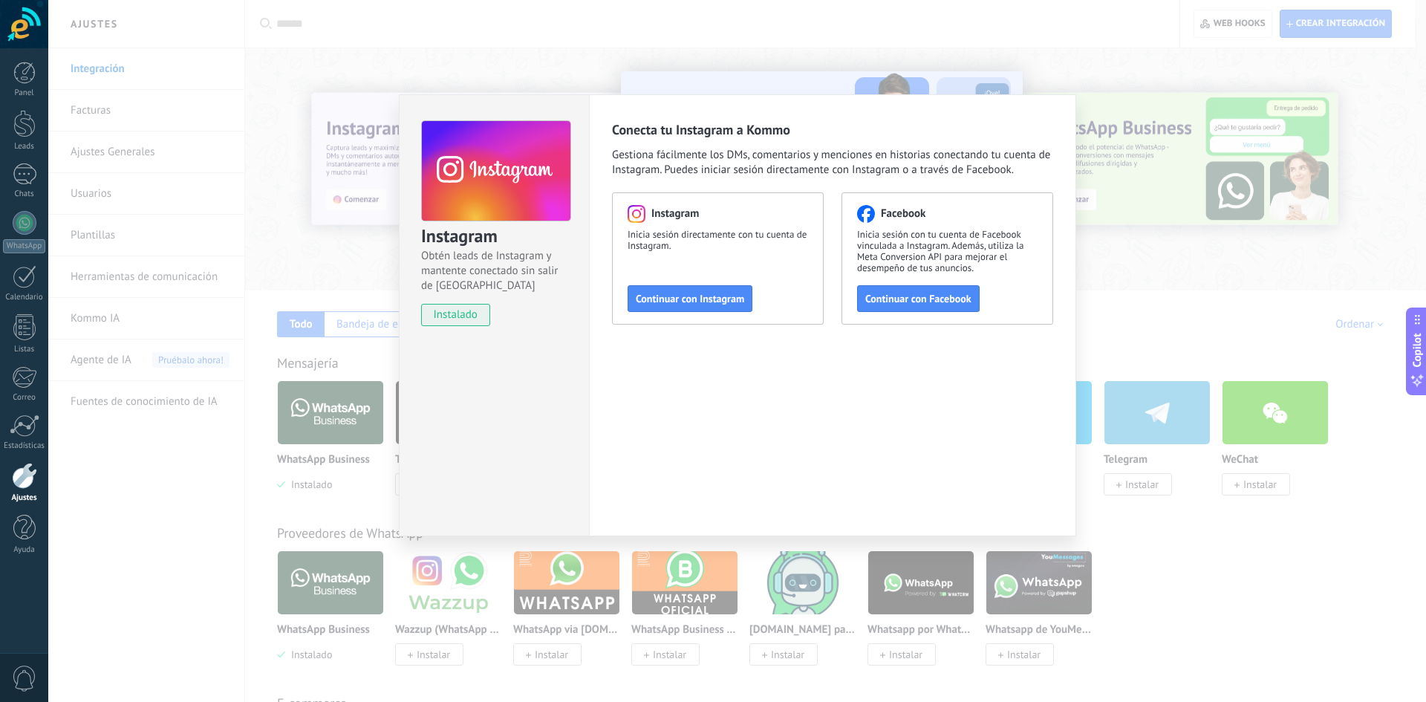
click at [1212, 564] on div "Instagram Obtén leads de Instagram y mantente conectado sin salir de Kommo inst…" at bounding box center [737, 351] width 1378 height 702
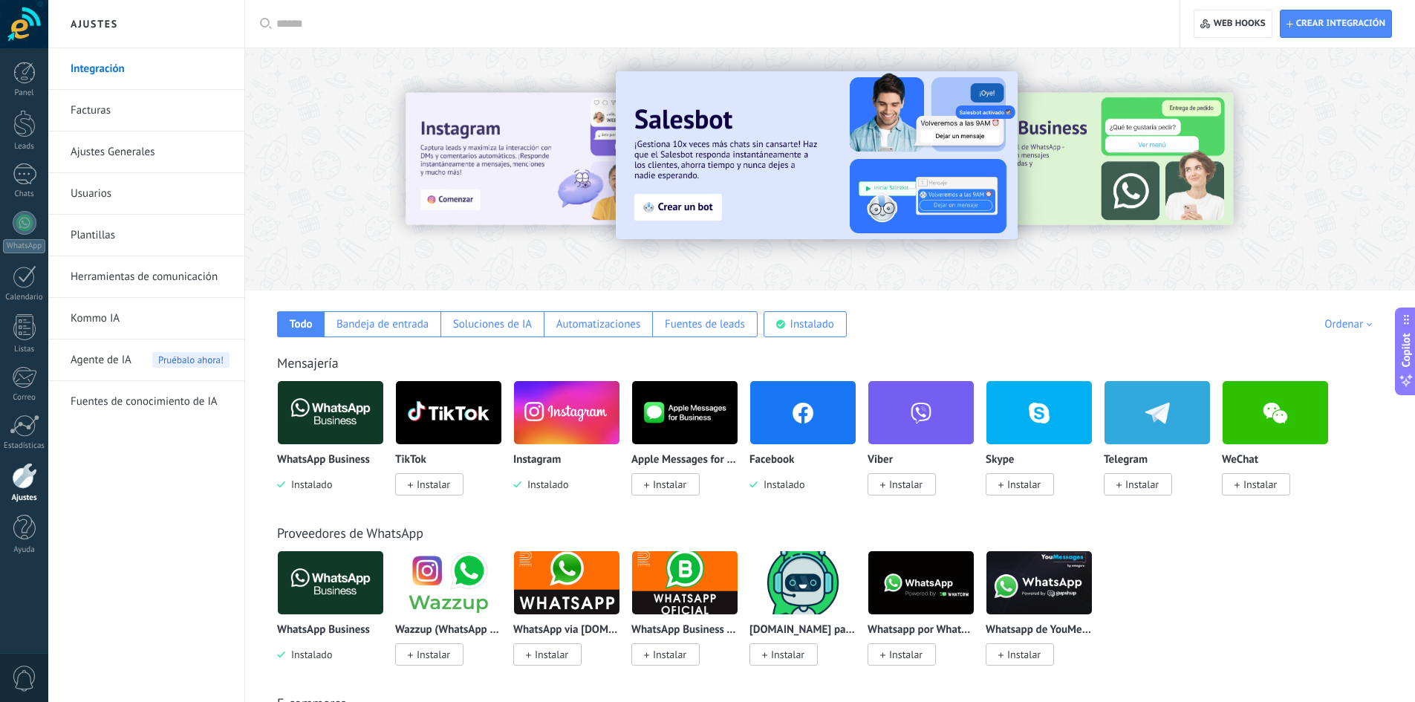
click at [426, 487] on span "Instalar" at bounding box center [433, 484] width 33 height 13
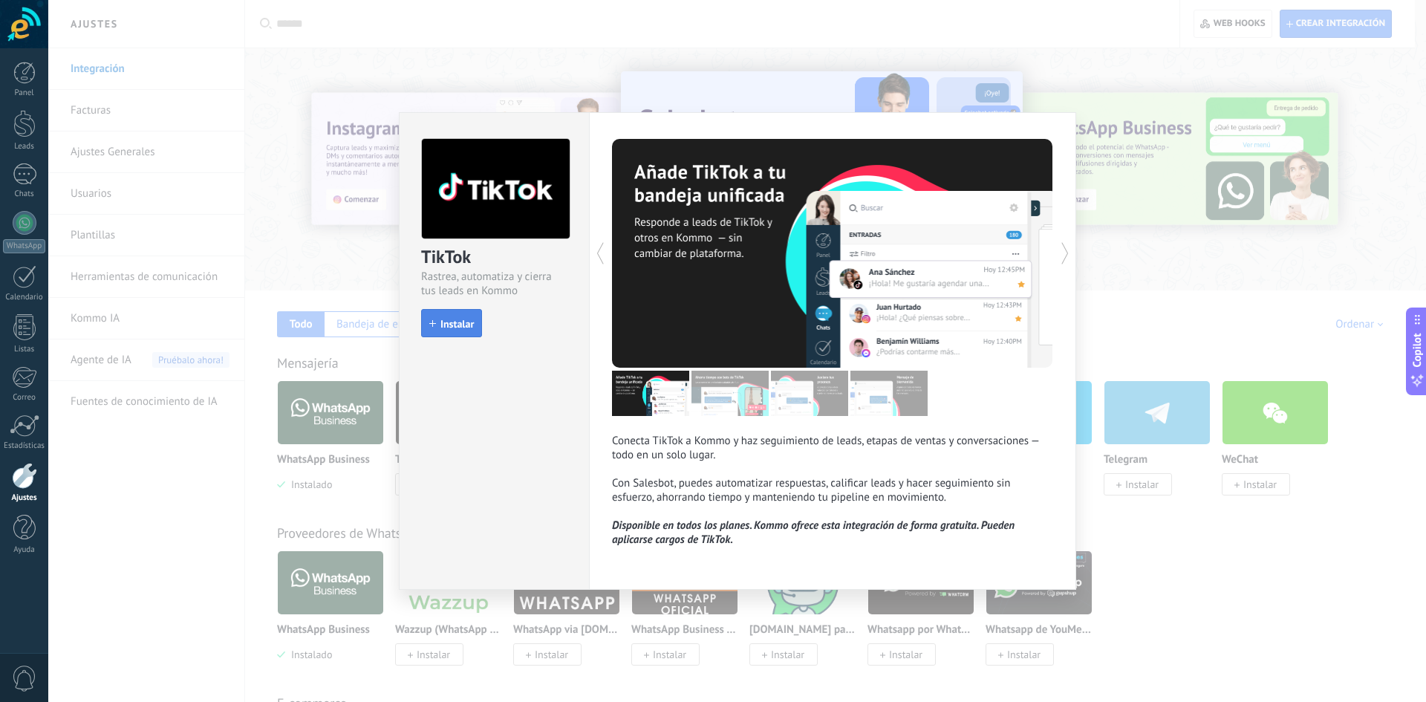
click at [423, 316] on button "Instalar" at bounding box center [451, 323] width 61 height 28
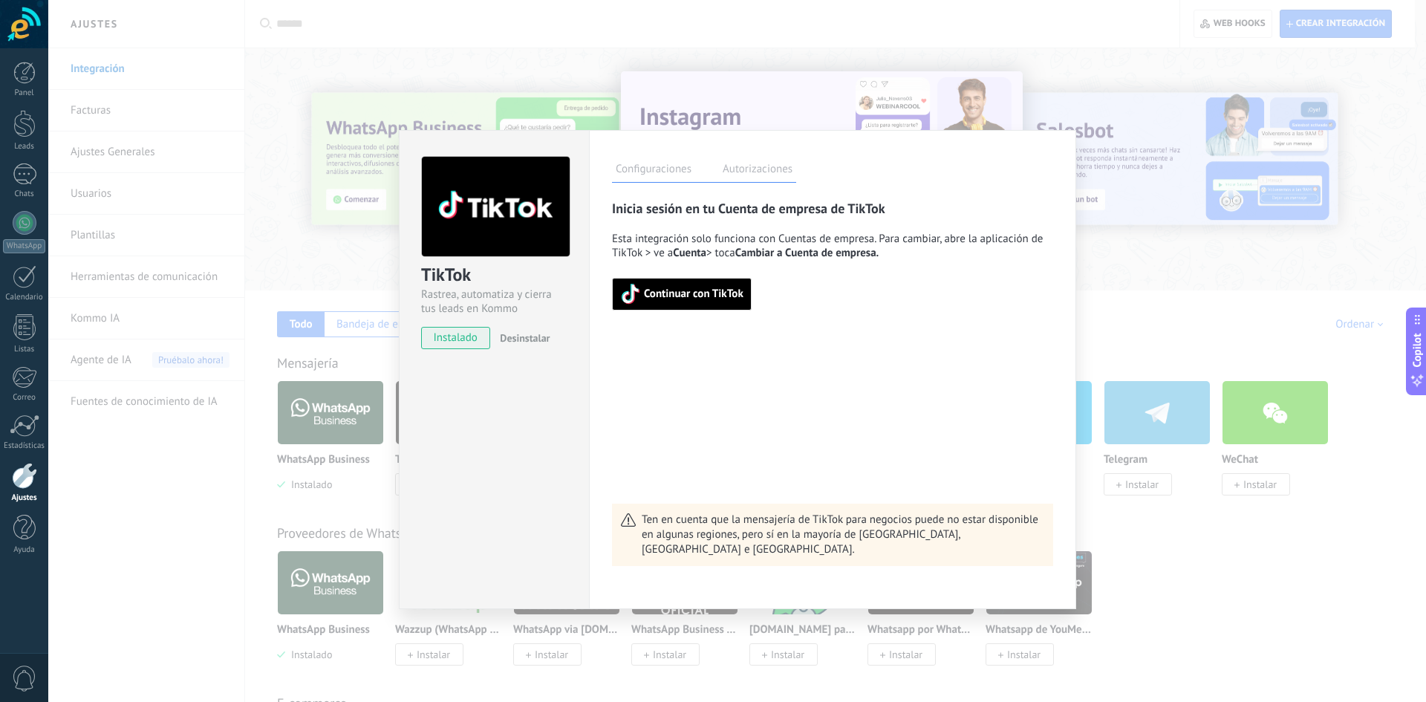
click at [1176, 325] on div "TikTok Rastrea, automatiza y cierra tus leads en Kommo instalado Desinstalar Co…" at bounding box center [737, 351] width 1378 height 702
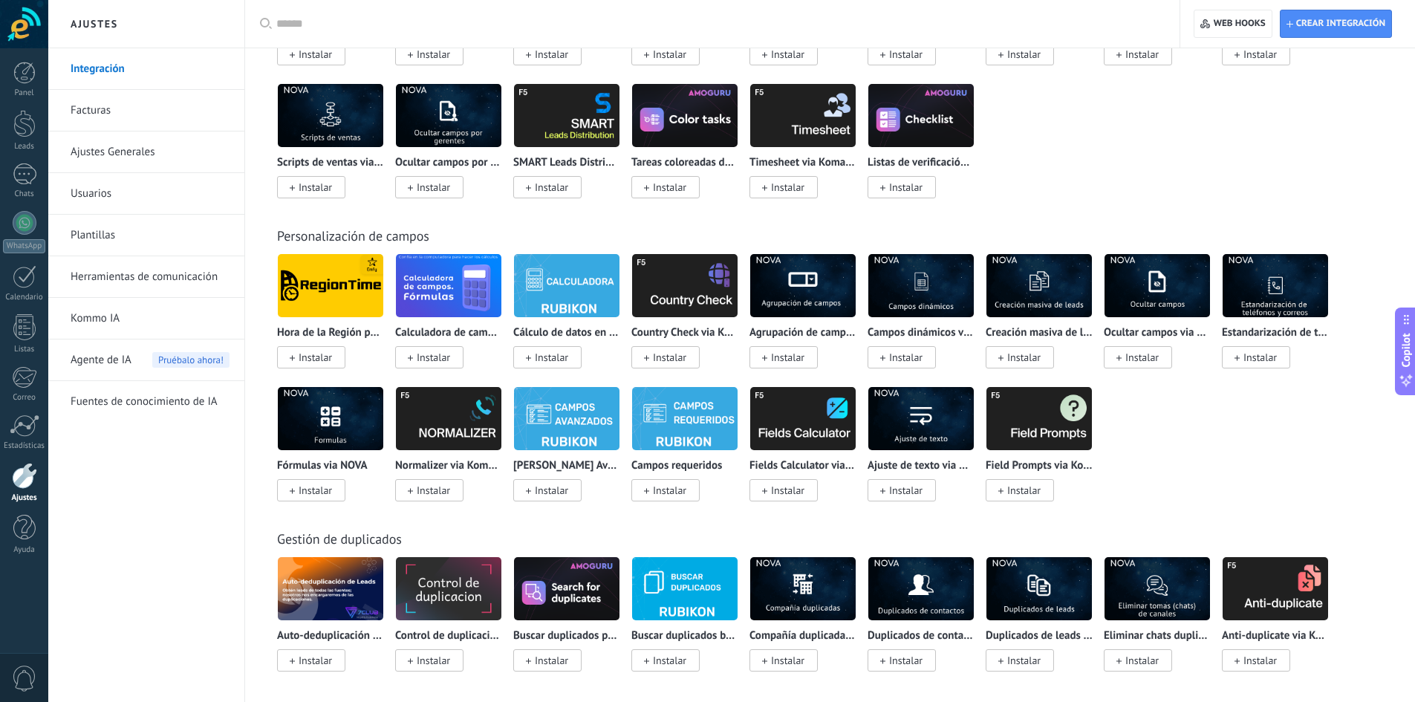
scroll to position [4621, 0]
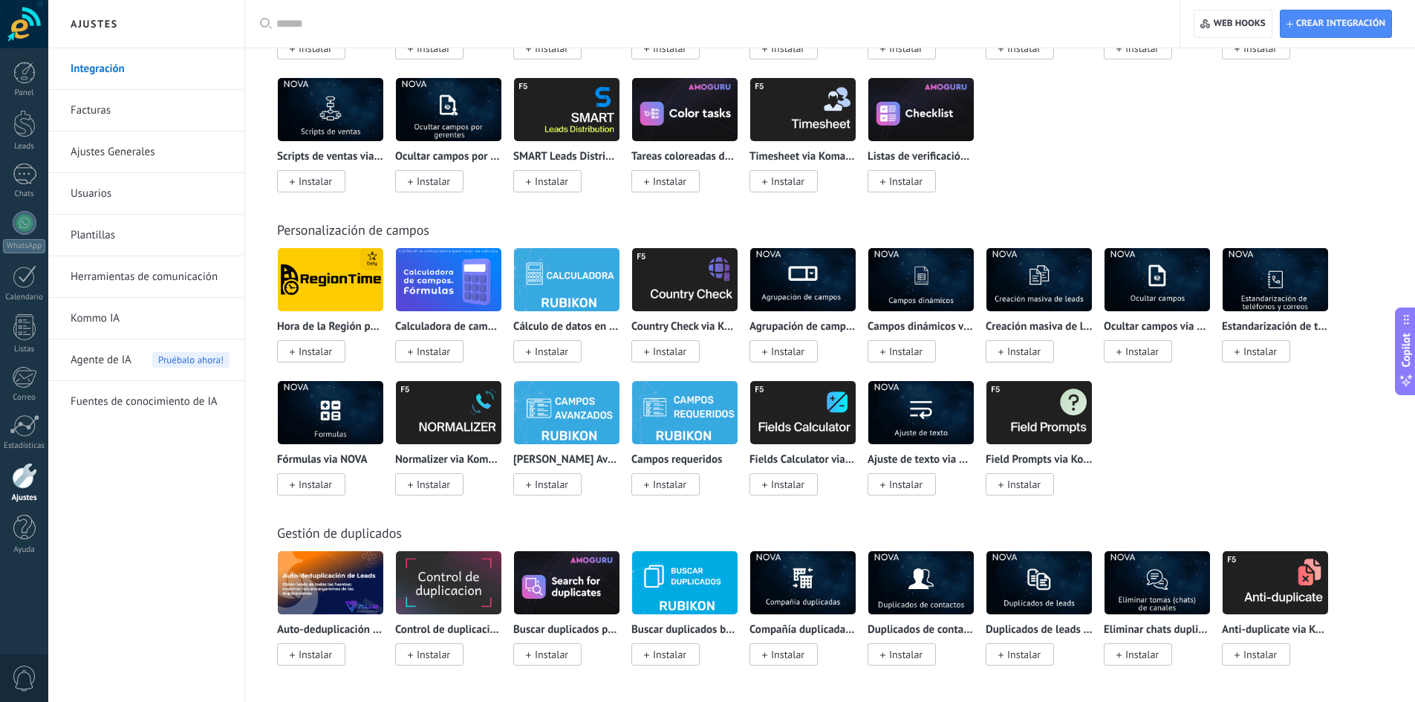
click at [1264, 594] on img at bounding box center [1275, 583] width 105 height 72
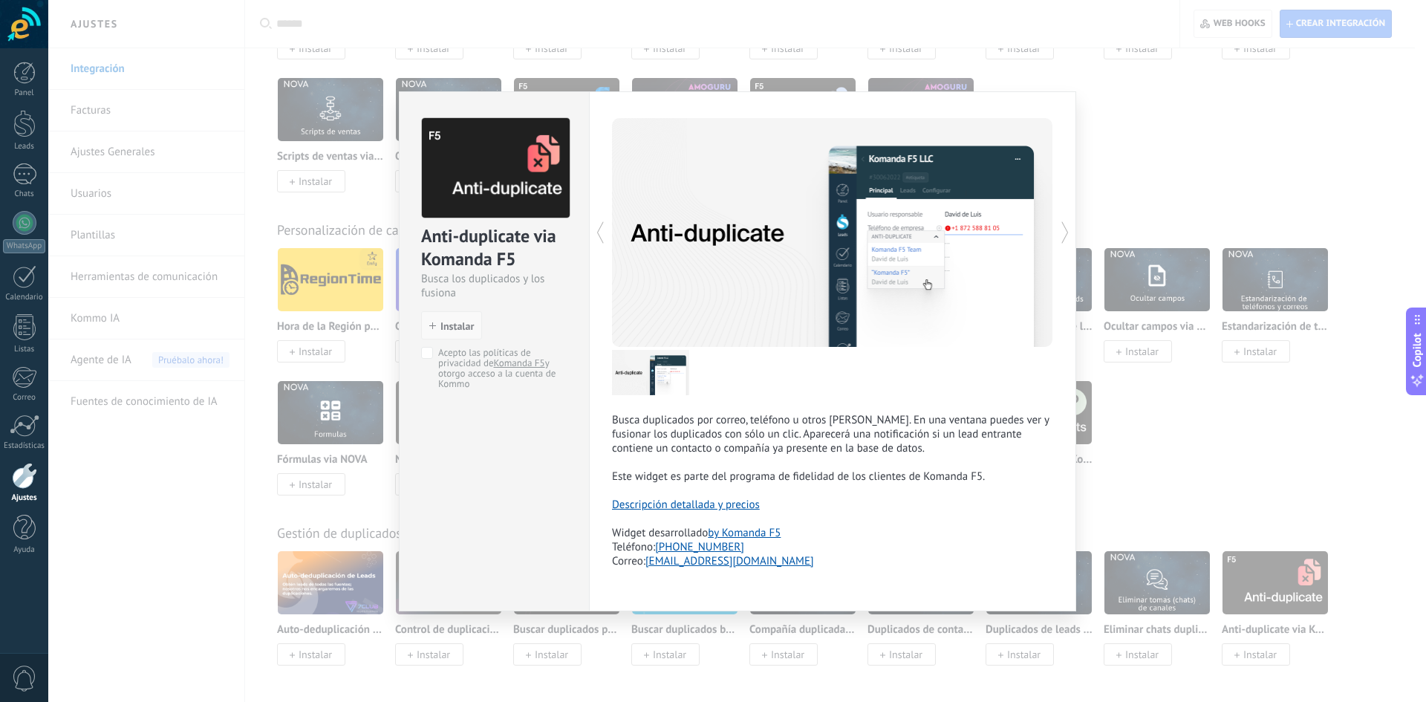
click at [441, 316] on button "Instalar" at bounding box center [451, 325] width 61 height 28
click at [448, 326] on span "Instalar" at bounding box center [457, 326] width 33 height 10
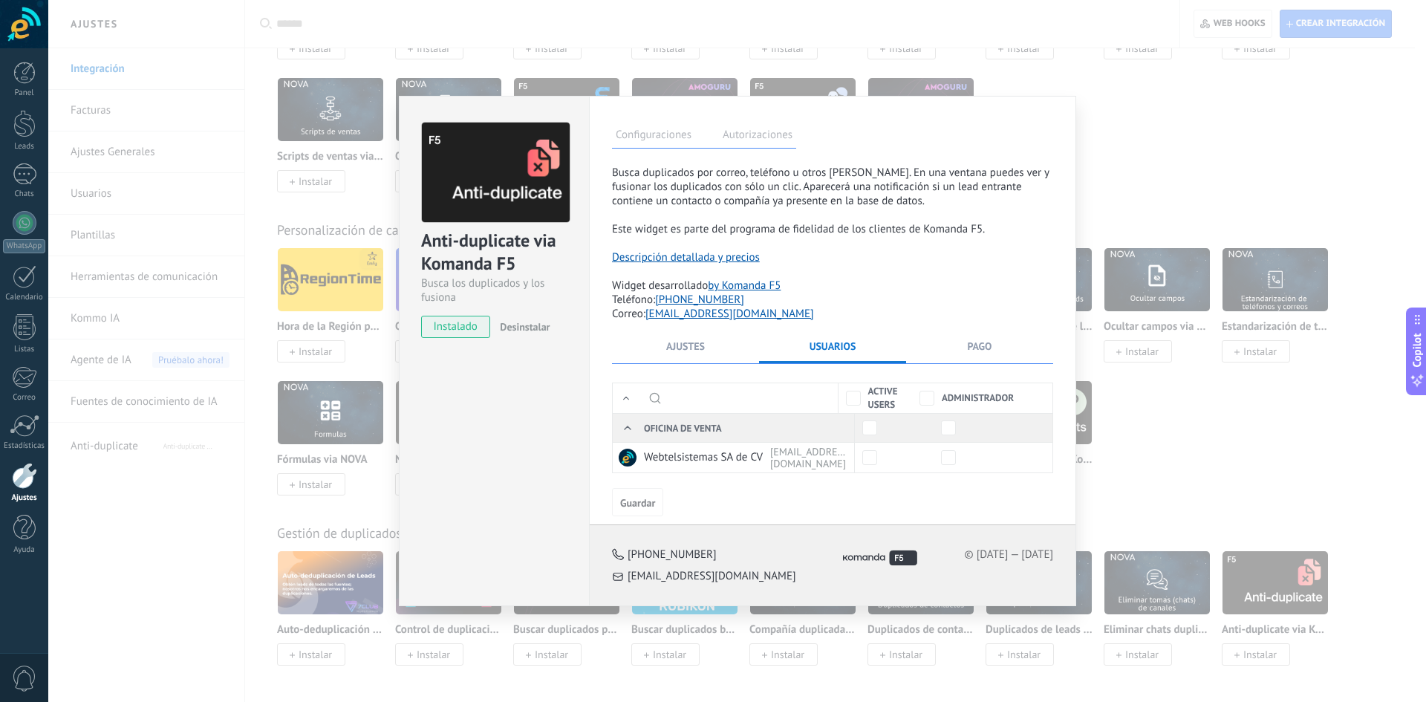
click at [753, 126] on label "Autorizaciones" at bounding box center [757, 137] width 77 height 22
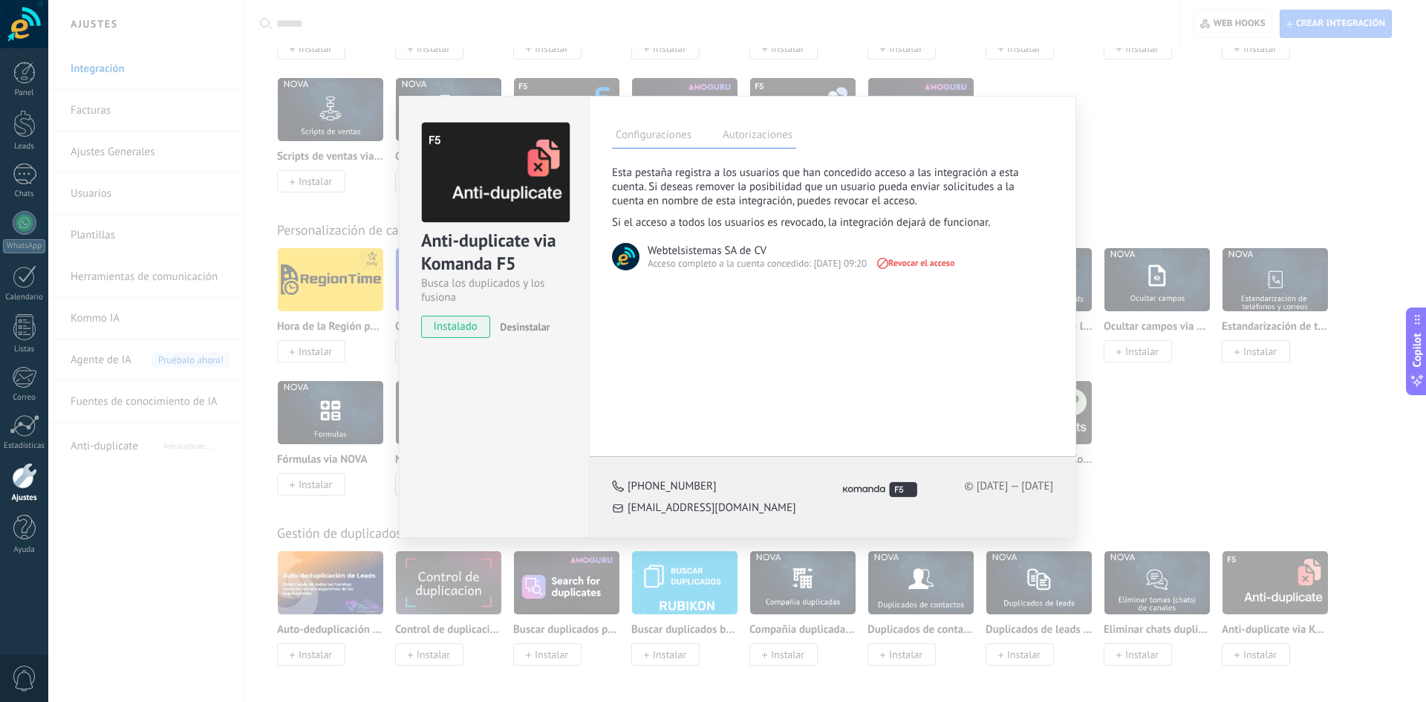
click at [662, 129] on label "Configuraciones" at bounding box center [653, 137] width 83 height 22
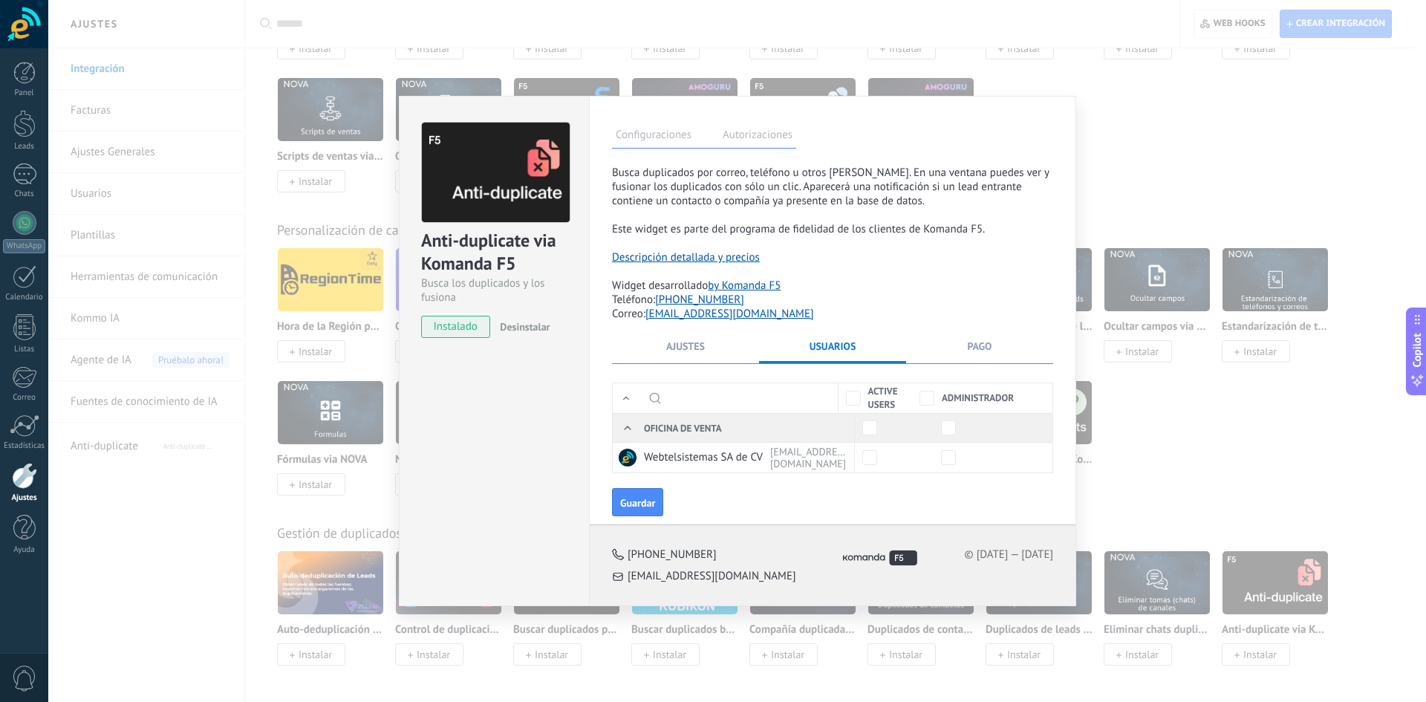
click at [929, 389] on div "Administrador" at bounding box center [949, 398] width 74 height 30
click at [654, 500] on span "Guardar" at bounding box center [637, 503] width 35 height 10
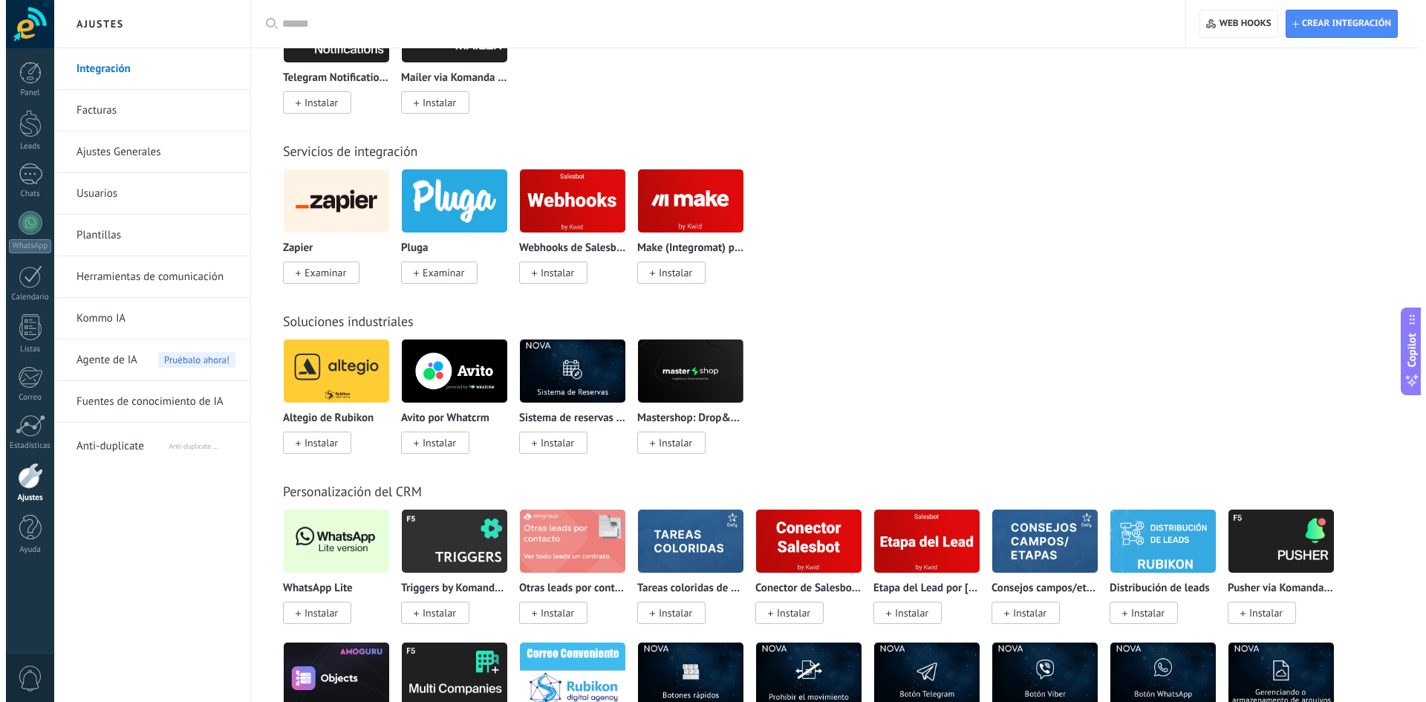
scroll to position [2466, 0]
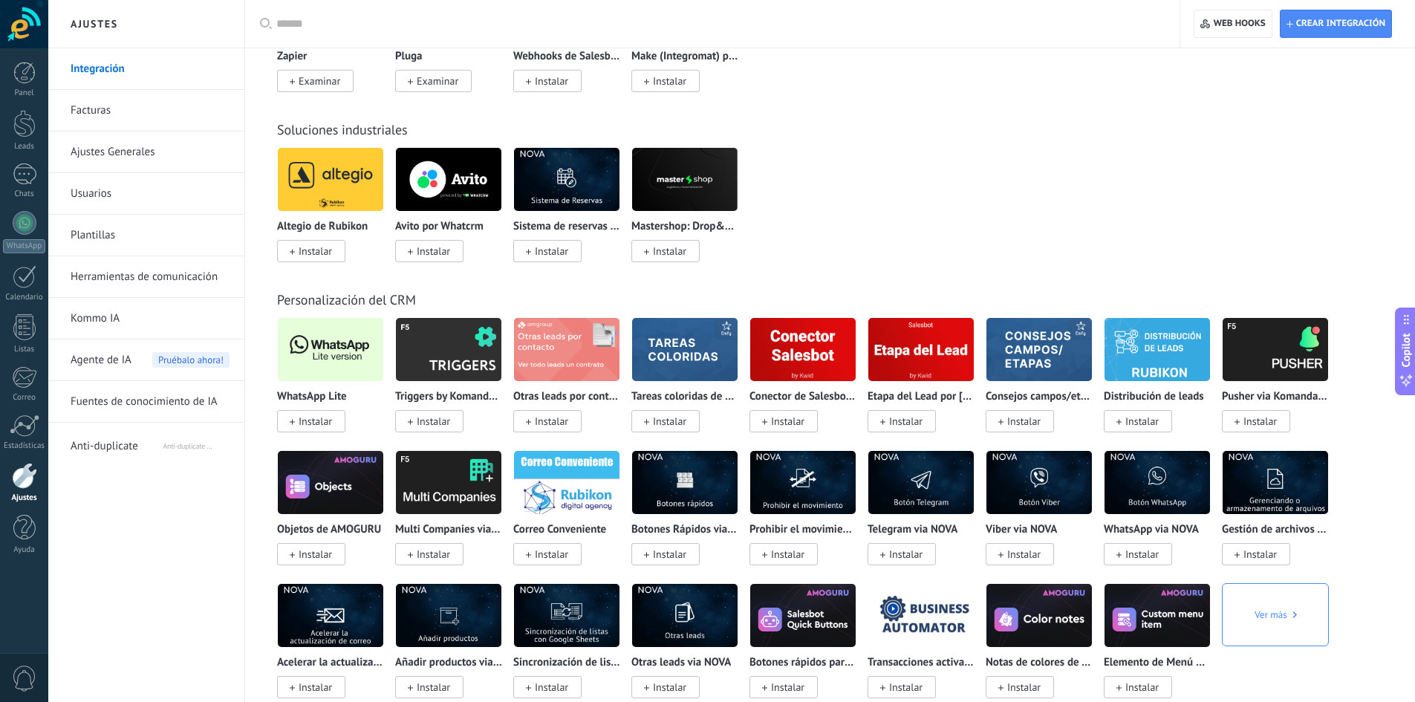
click at [328, 420] on span "Instalar" at bounding box center [315, 421] width 33 height 13
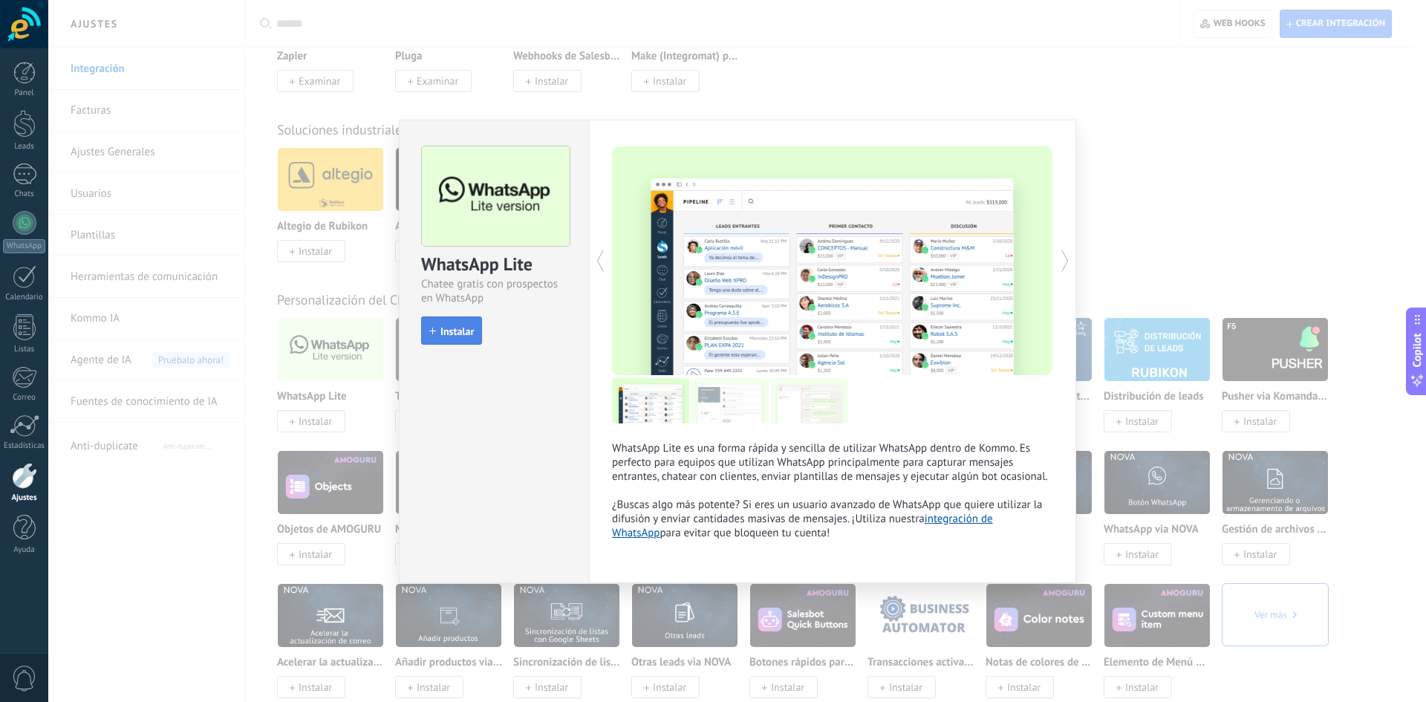
click at [440, 336] on span "Instalar" at bounding box center [451, 331] width 45 height 10
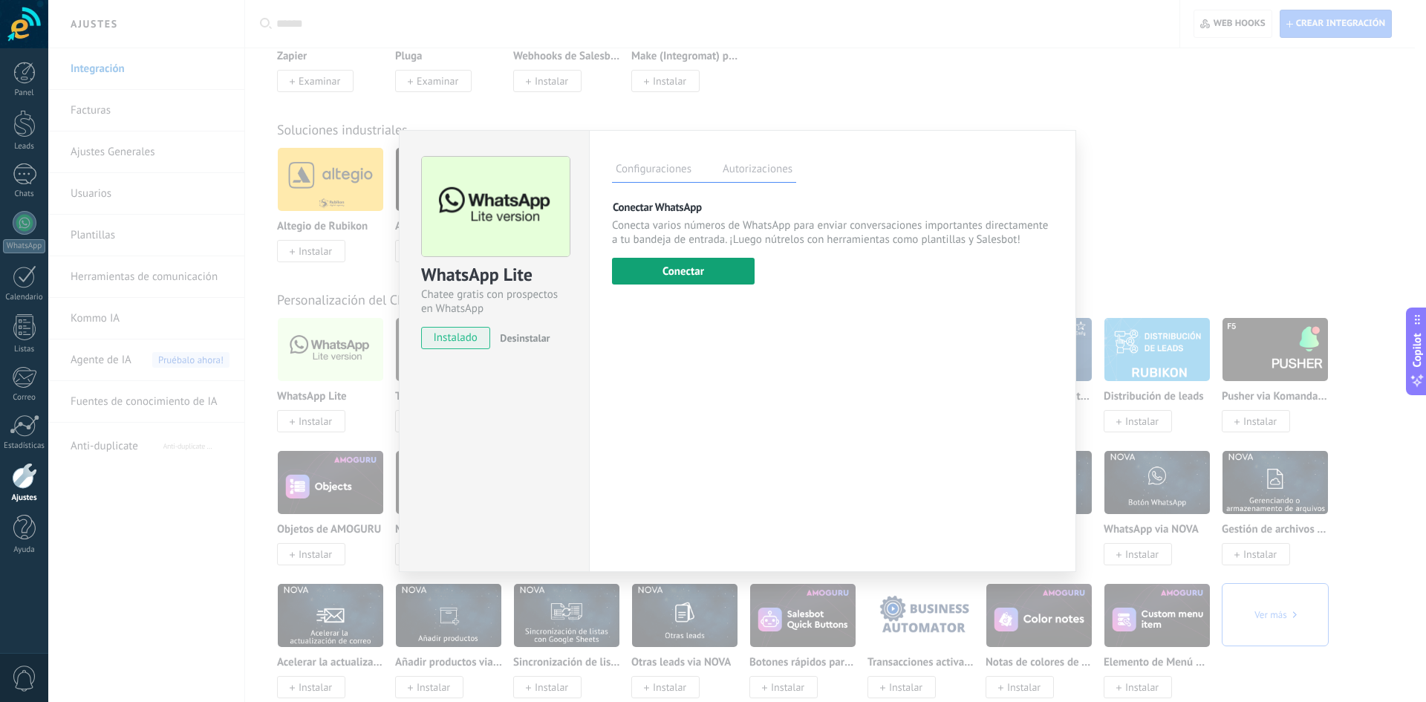
click at [662, 270] on button "Conectar" at bounding box center [683, 271] width 143 height 27
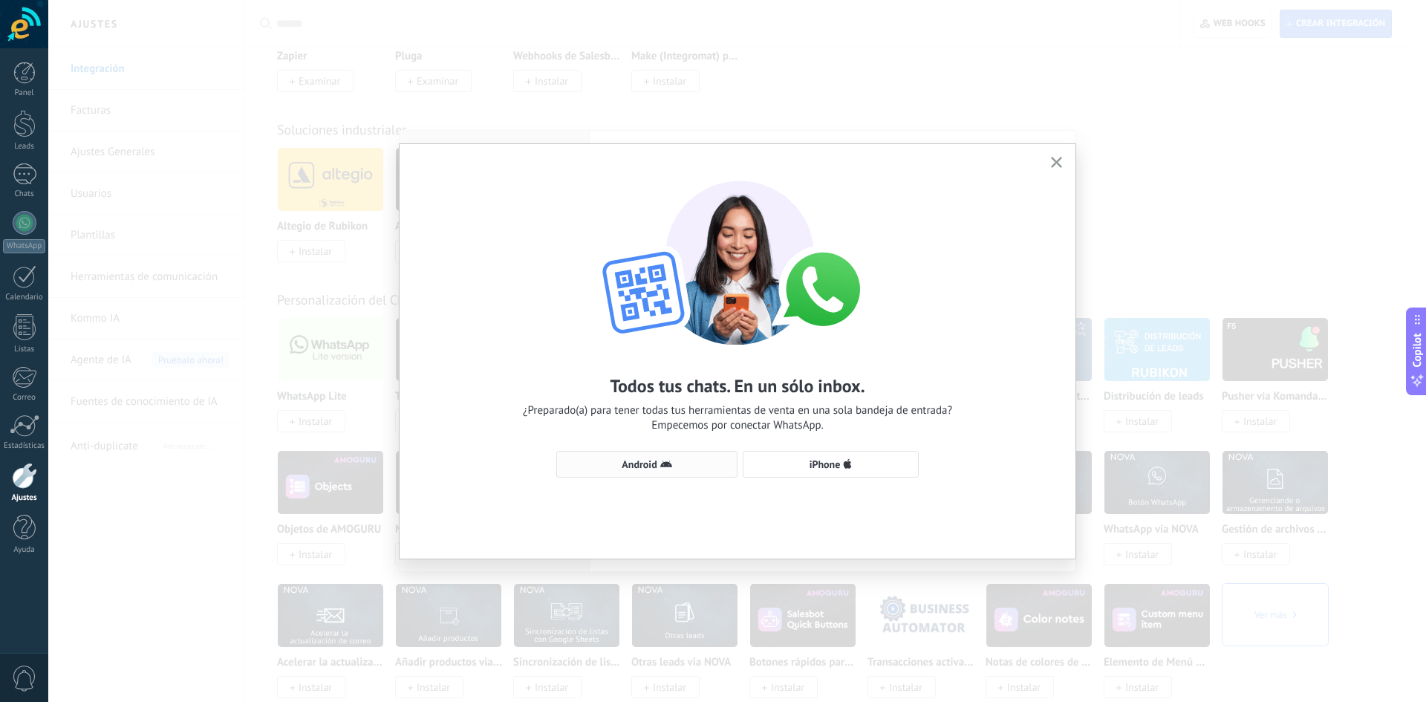
click at [651, 474] on button "Android" at bounding box center [646, 464] width 181 height 27
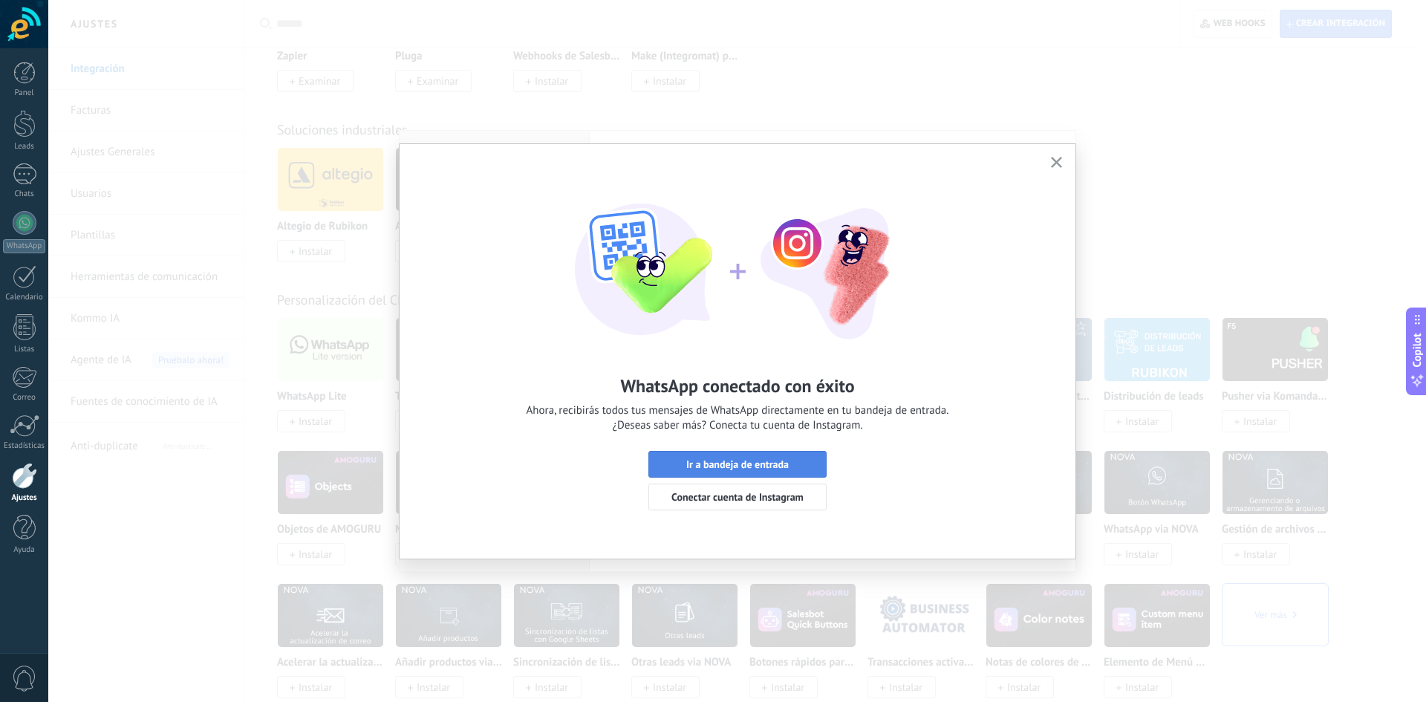
click at [703, 466] on span "Ir a bandeja de entrada" at bounding box center [737, 464] width 103 height 10
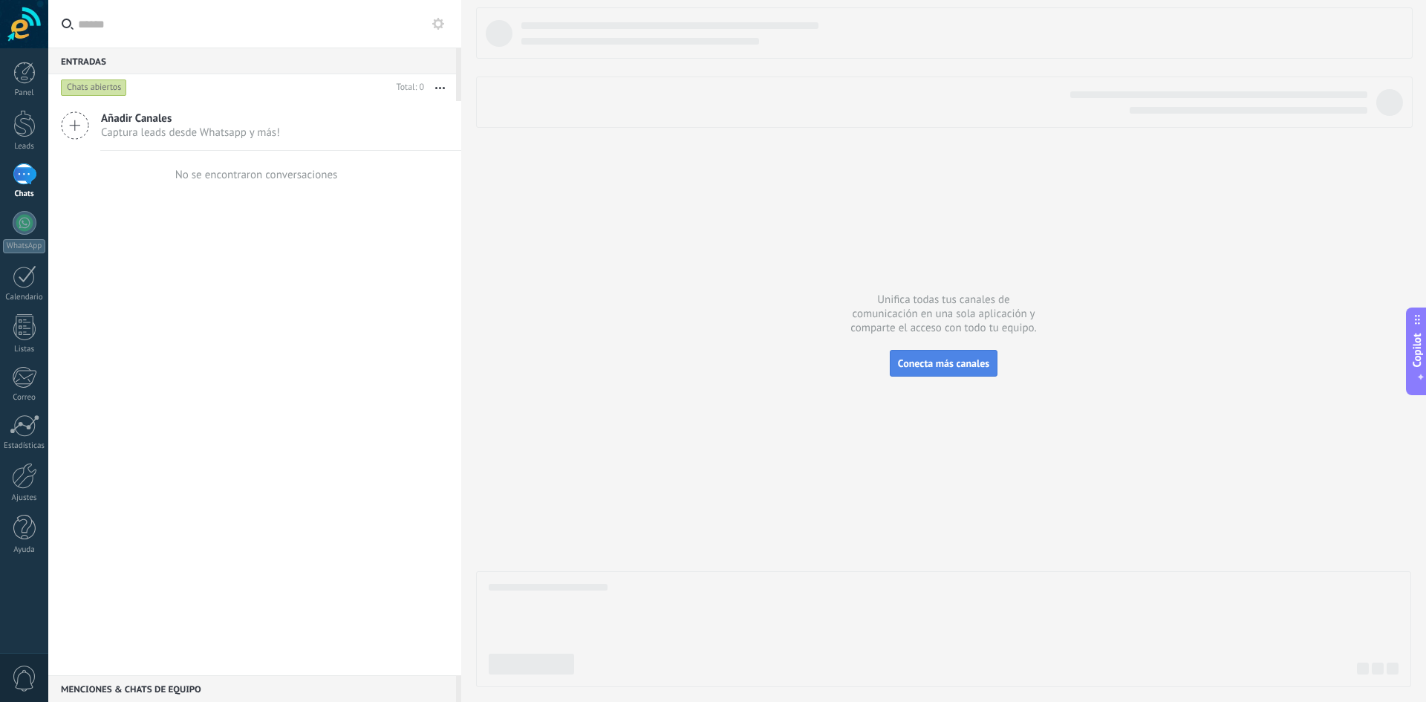
click at [962, 368] on span "Conecta más canales" at bounding box center [943, 363] width 91 height 13
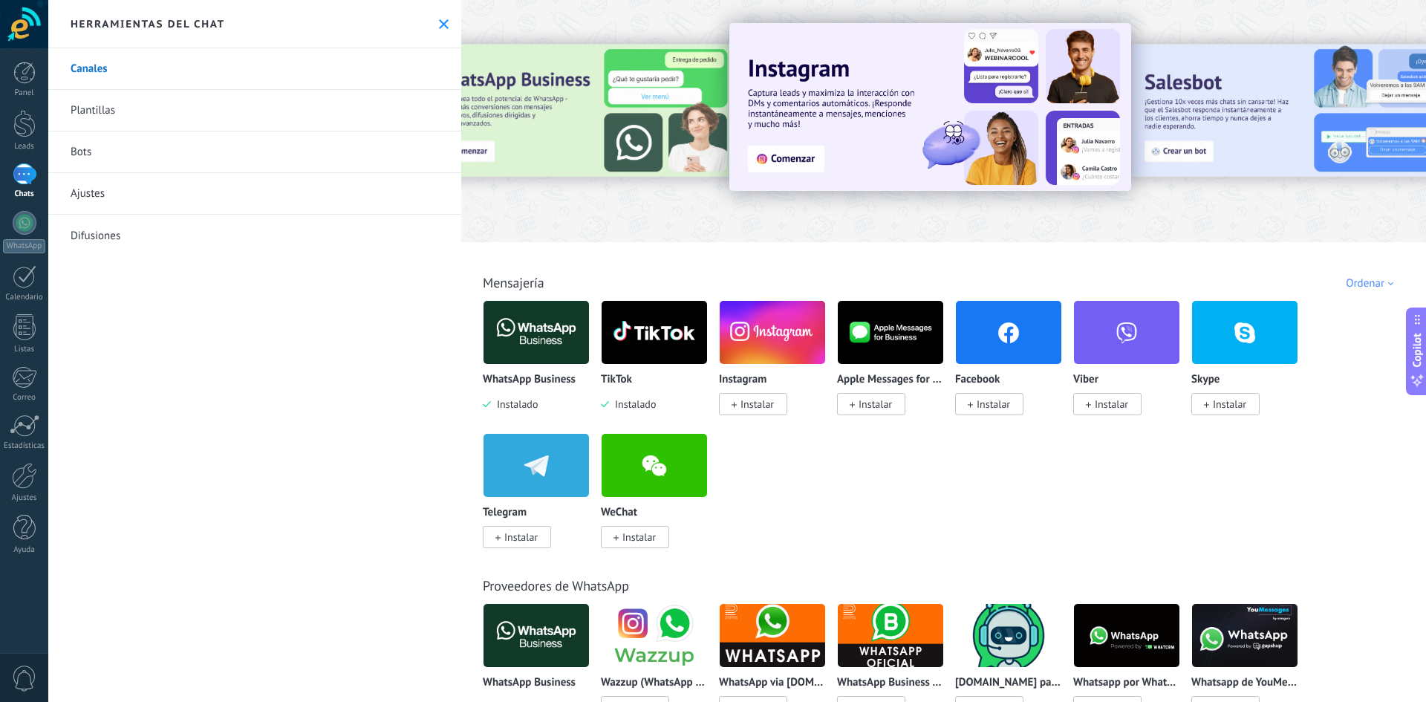
click at [23, 137] on div at bounding box center [24, 123] width 22 height 27
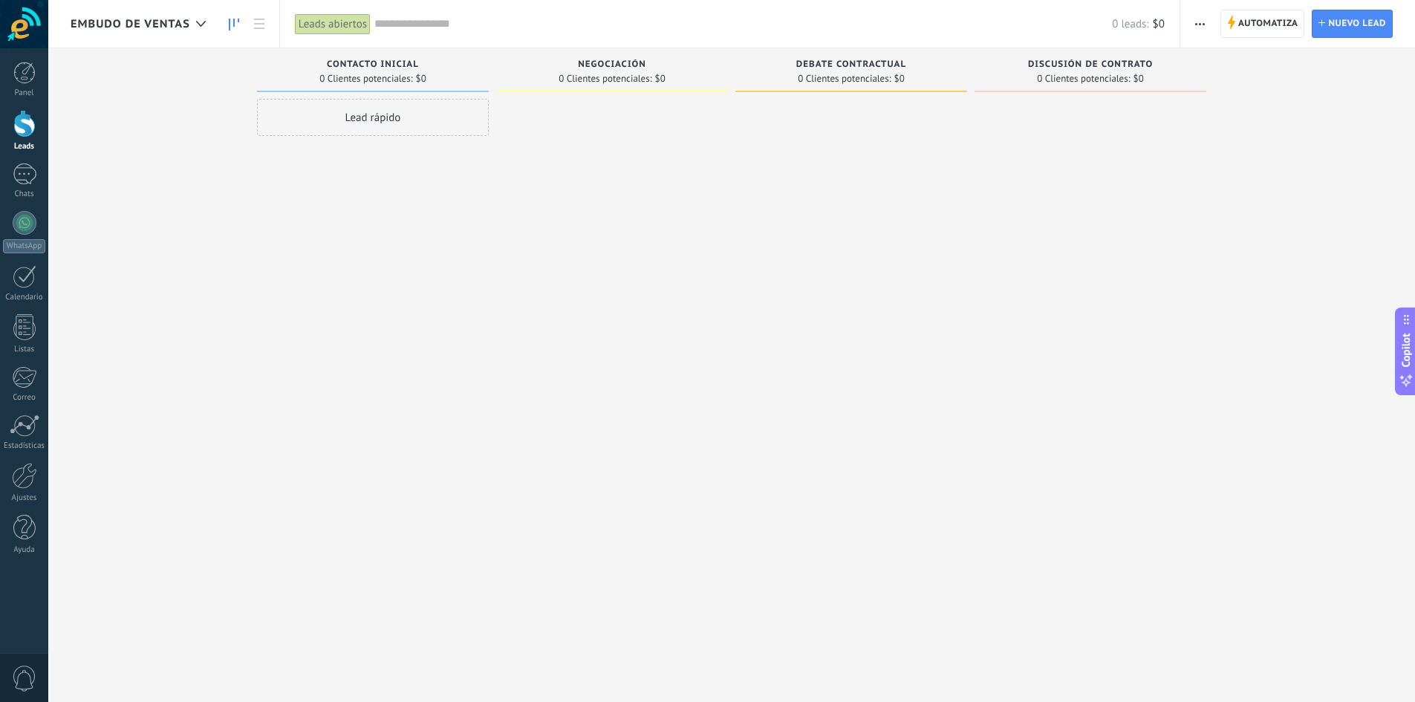
click at [161, 16] on div "Embudo de ventas" at bounding box center [142, 24] width 143 height 48
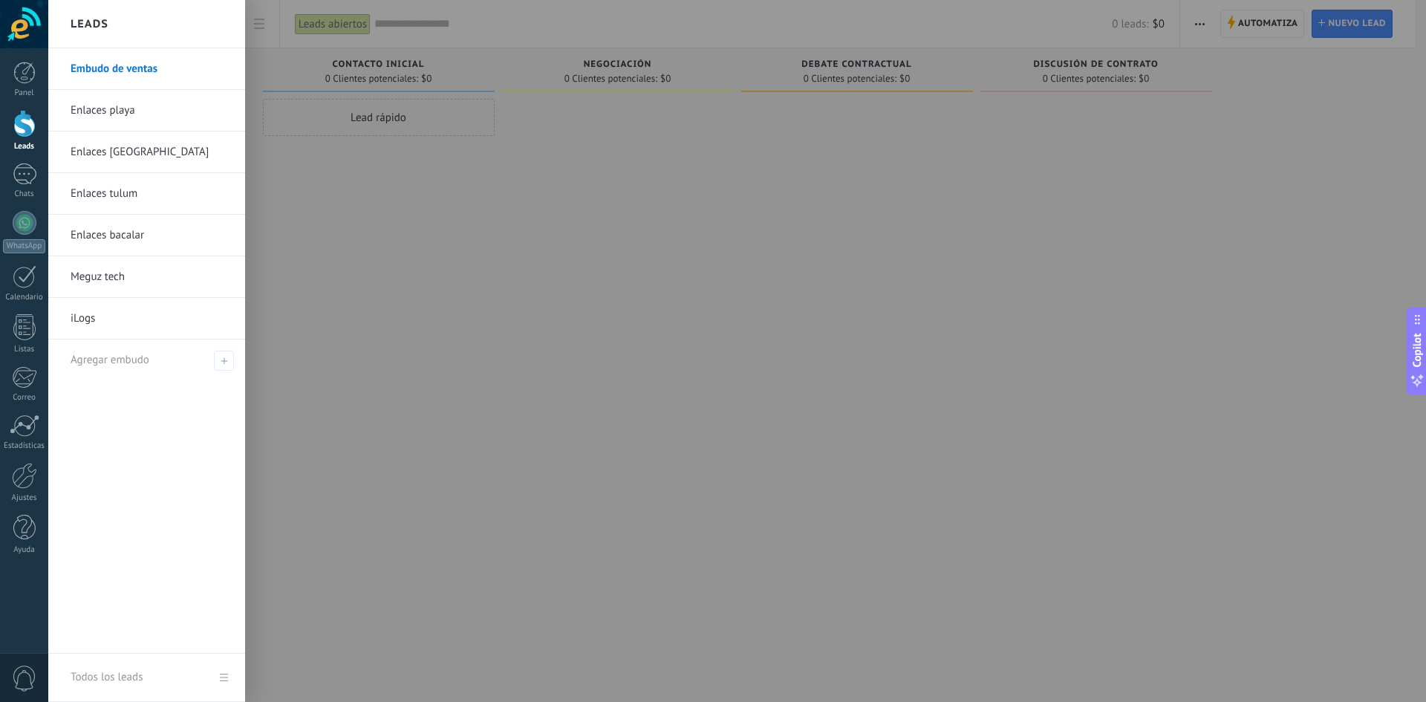
drag, startPoint x: 395, startPoint y: 282, endPoint x: 623, endPoint y: 236, distance: 232.5
click at [576, 234] on div at bounding box center [761, 351] width 1426 height 702
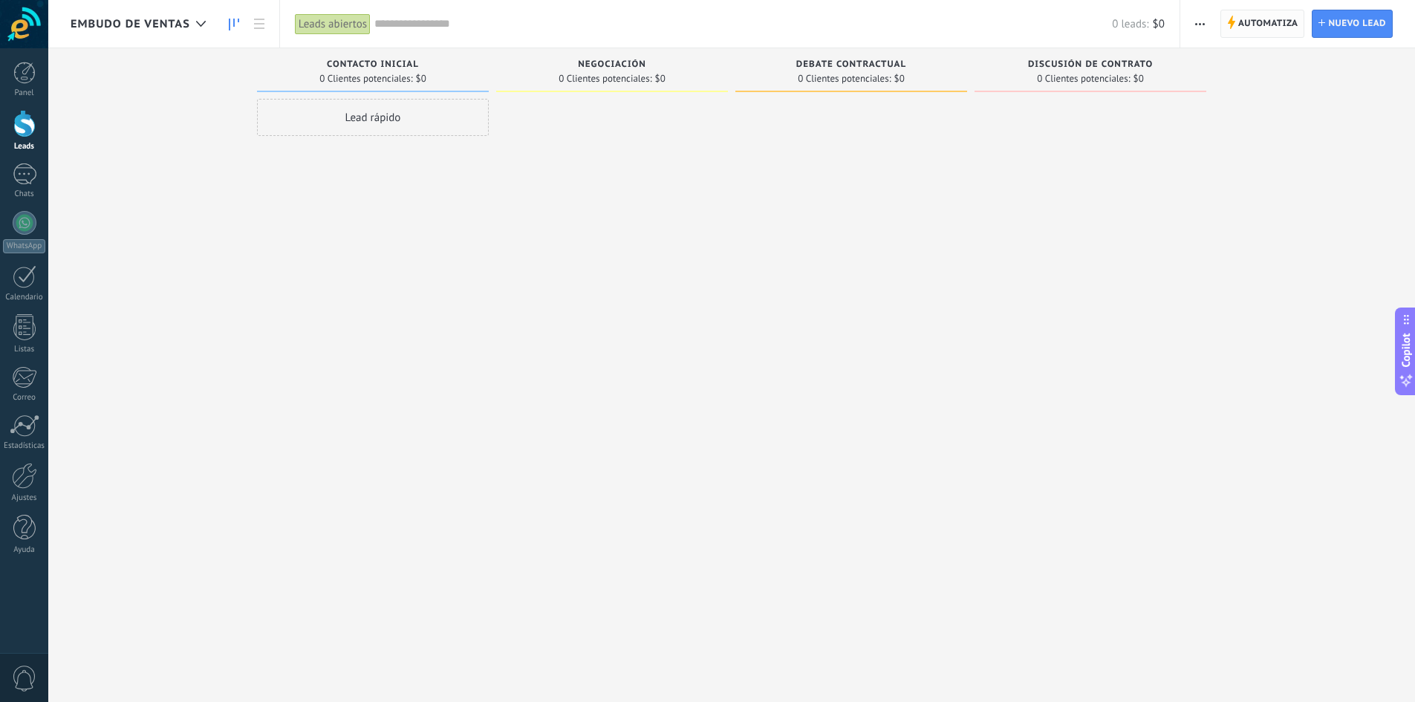
click at [1252, 22] on span "Automatiza" at bounding box center [1268, 23] width 60 height 27
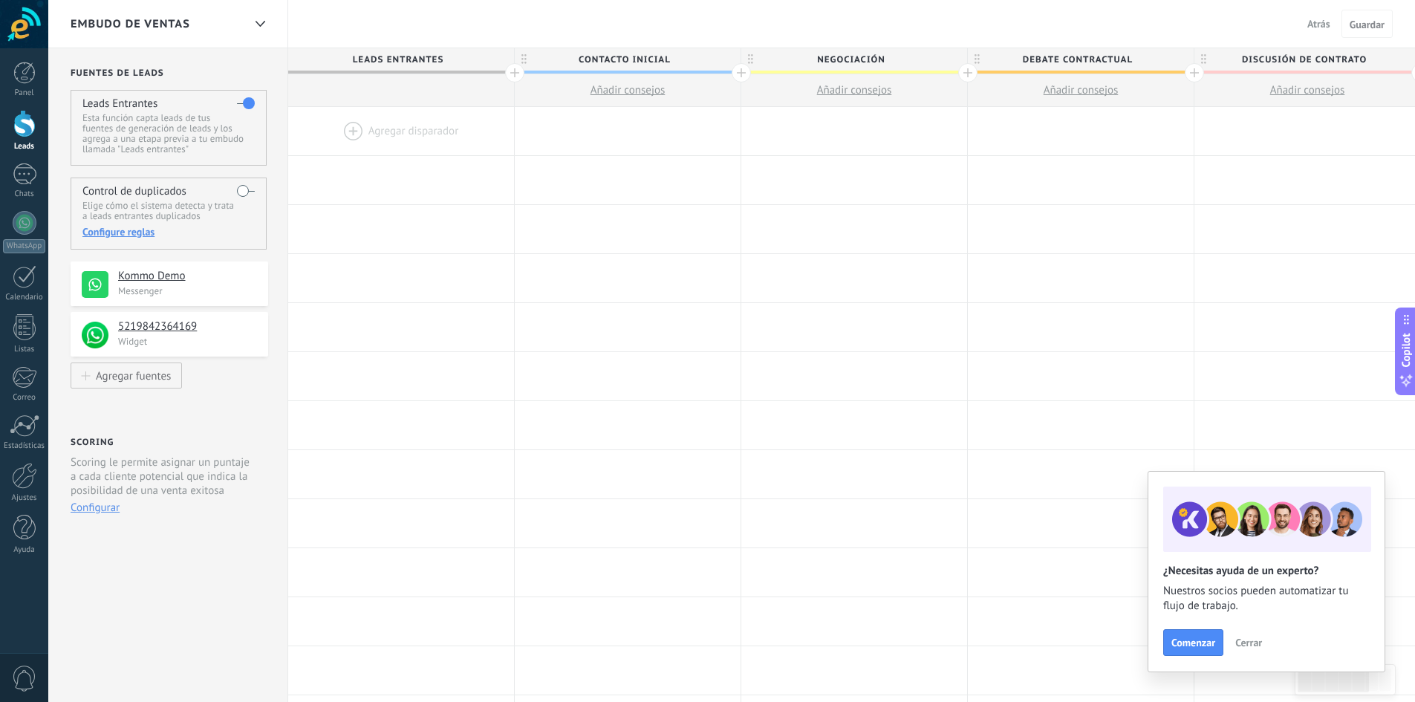
drag, startPoint x: 153, startPoint y: 285, endPoint x: 279, endPoint y: 276, distance: 125.8
click at [279, 276] on div "**********" at bounding box center [168, 592] width 240 height 1088
click at [207, 285] on p "Messenger" at bounding box center [188, 291] width 141 height 13
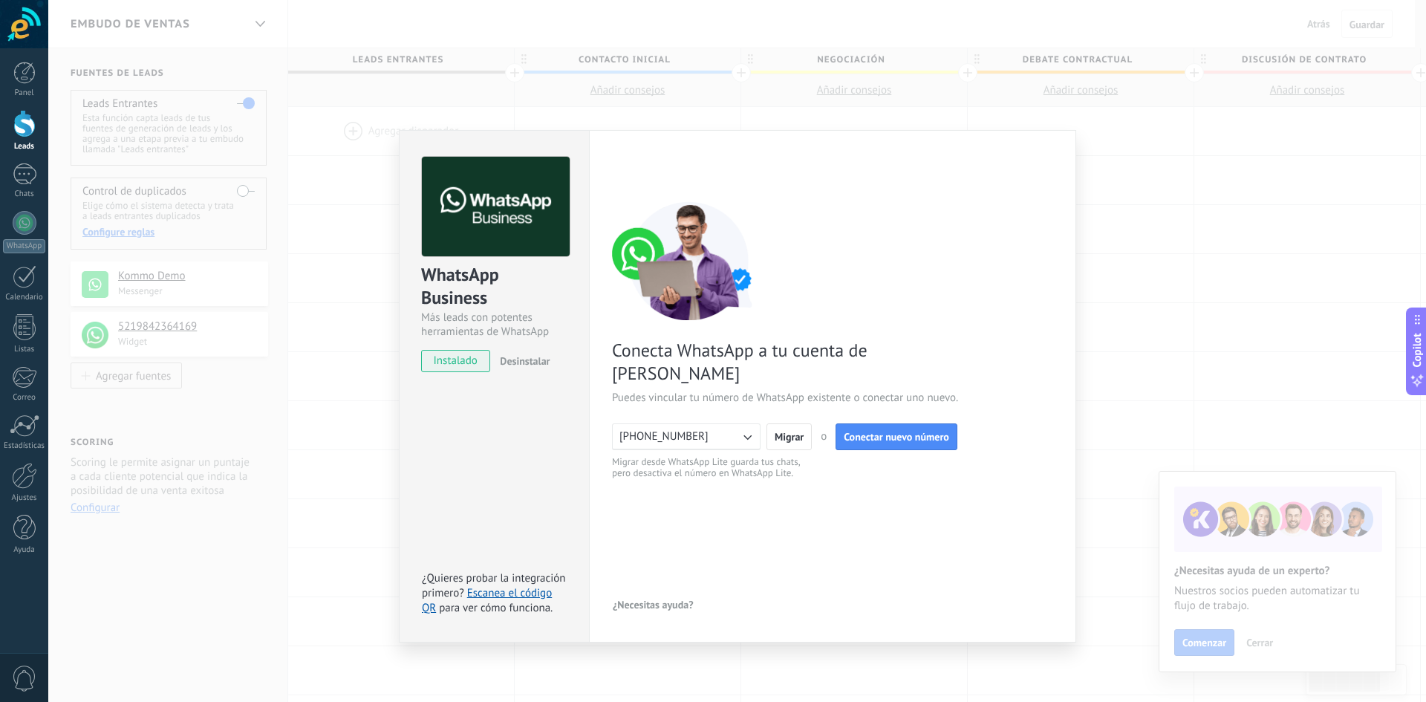
click at [285, 397] on div "WhatsApp Business Más leads con potentes herramientas de WhatsApp instalado Des…" at bounding box center [737, 351] width 1378 height 702
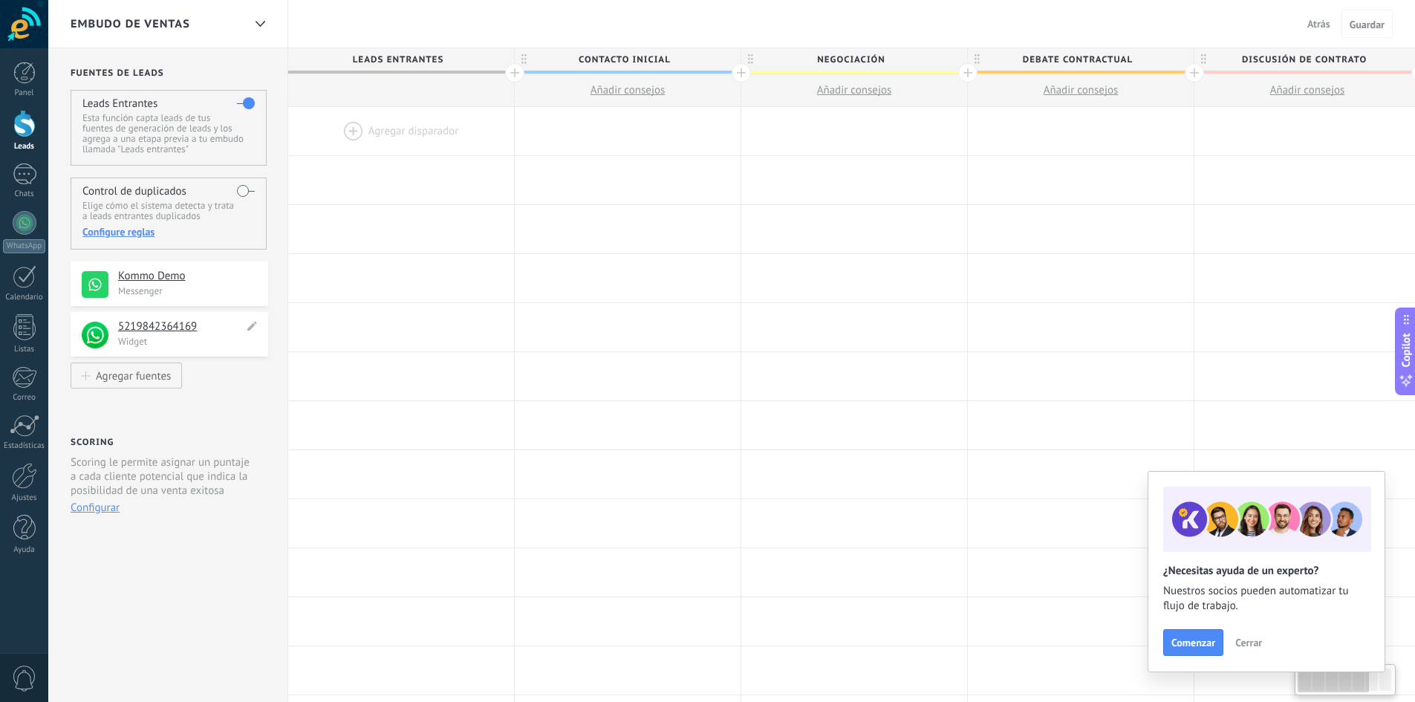
click at [181, 332] on h4 "5219842364169" at bounding box center [181, 326] width 126 height 15
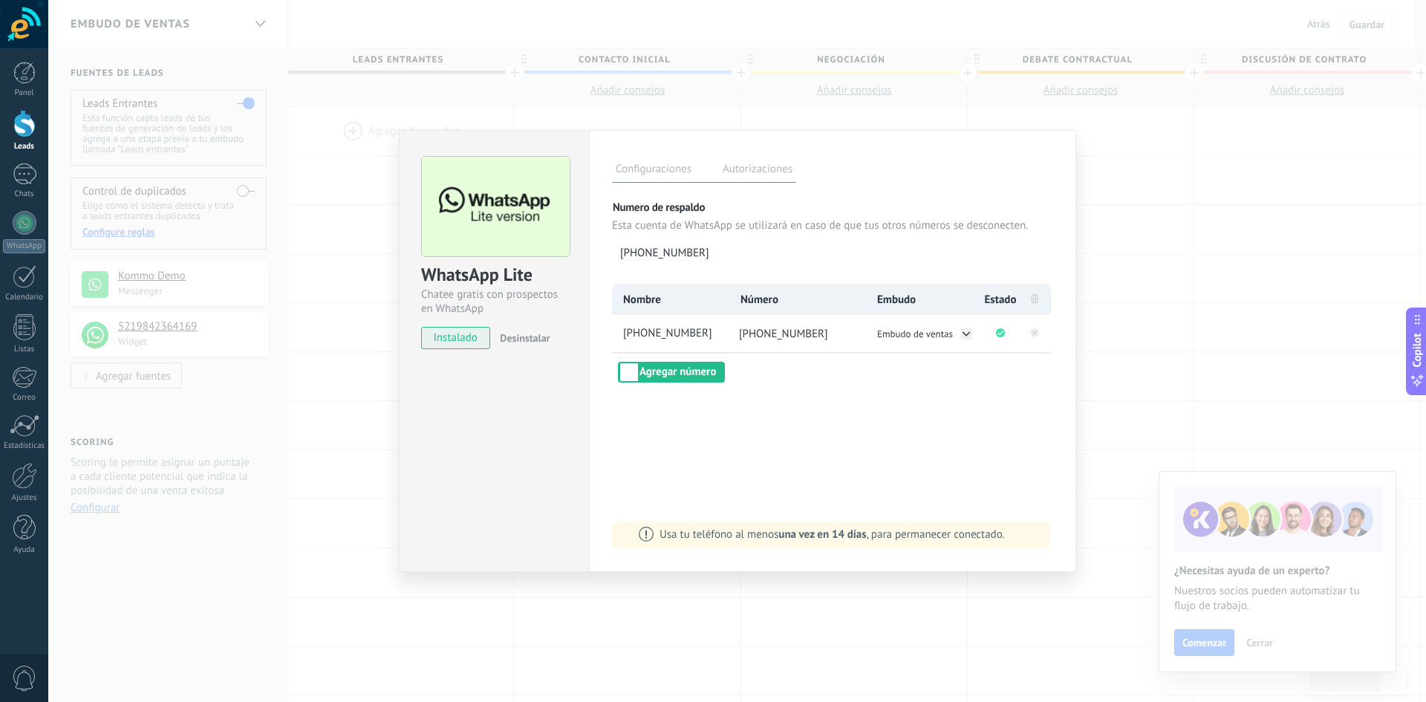
click at [241, 400] on div "WhatsApp Lite Chatee gratis con prospectos en WhatsApp instalado Desinstalar Co…" at bounding box center [737, 351] width 1378 height 702
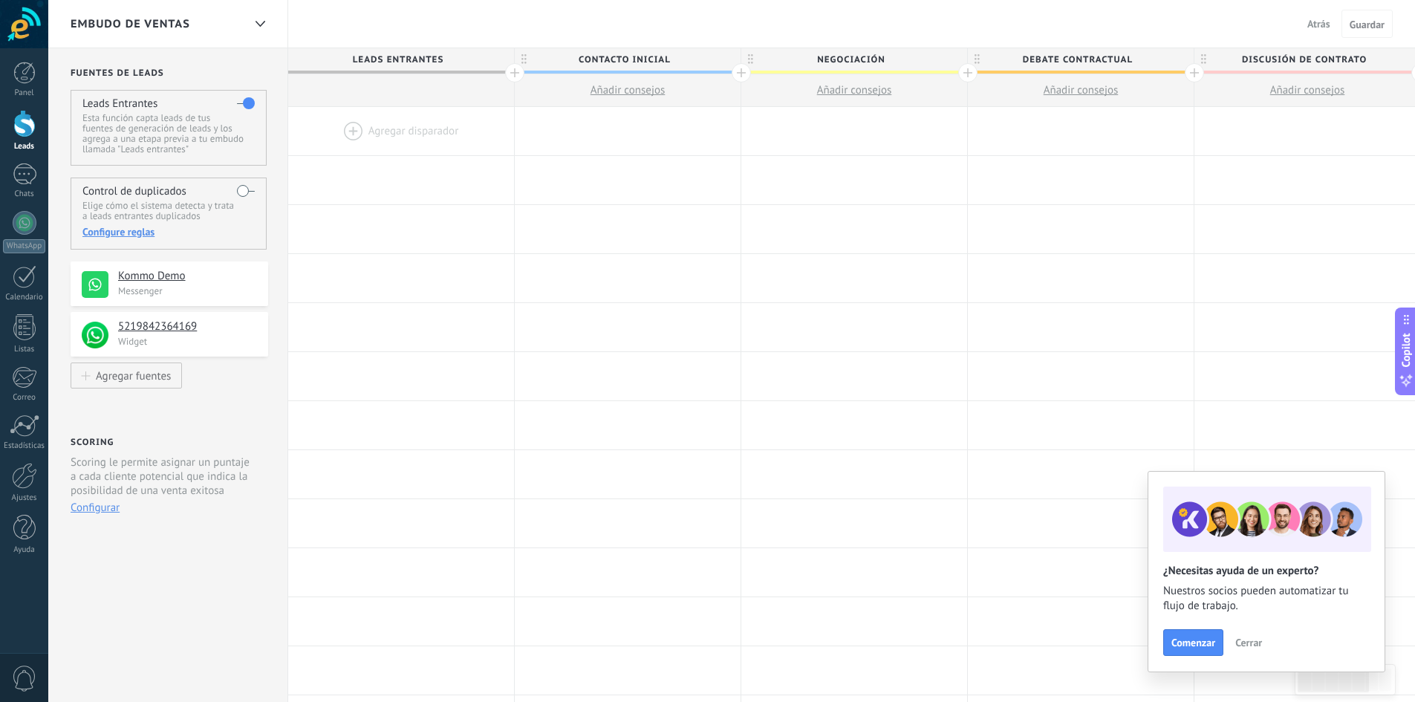
click at [223, 16] on div "Embudo de ventas" at bounding box center [157, 24] width 172 height 48
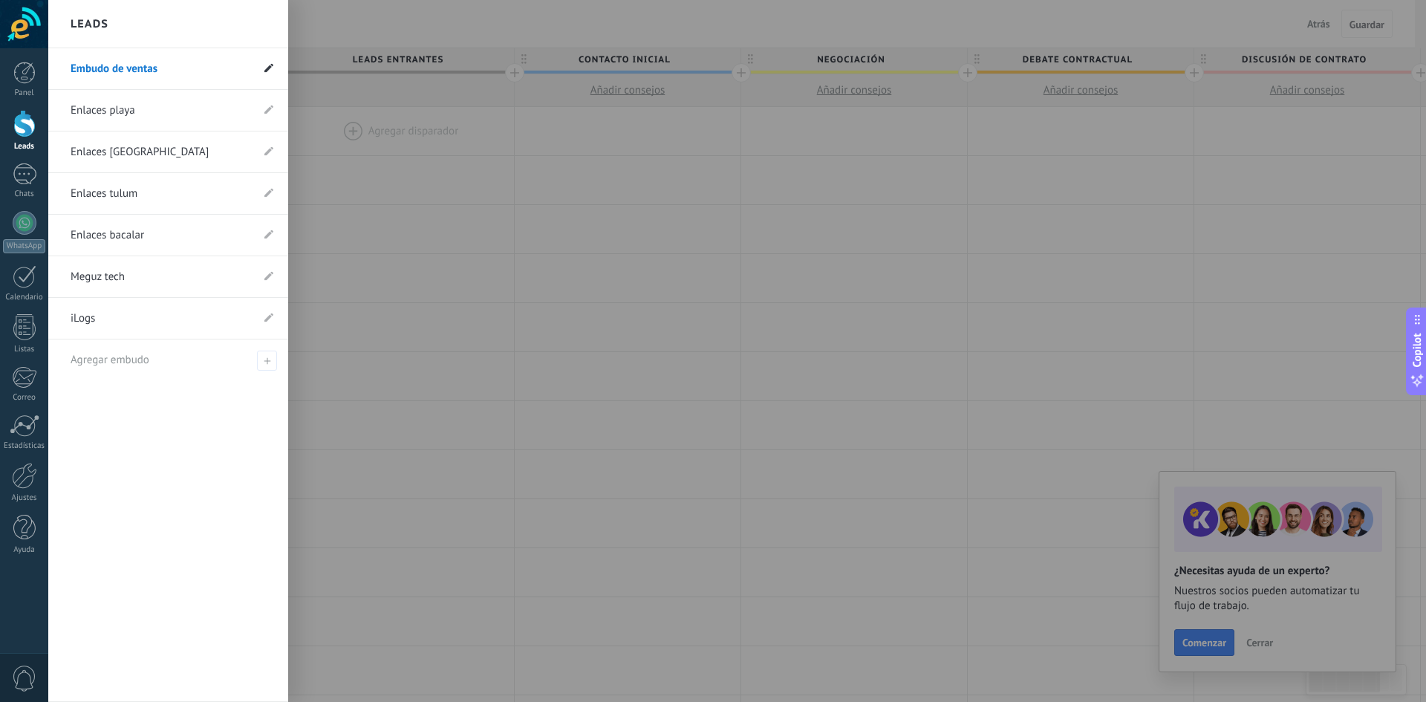
click at [269, 69] on use at bounding box center [268, 67] width 9 height 9
click at [61, 63] on span at bounding box center [60, 68] width 4 height 13
drag, startPoint x: 270, startPoint y: 68, endPoint x: 287, endPoint y: 100, distance: 36.6
click at [287, 100] on ul "**********" at bounding box center [168, 214] width 240 height 332
drag, startPoint x: 173, startPoint y: 67, endPoint x: 0, endPoint y: 81, distance: 173.7
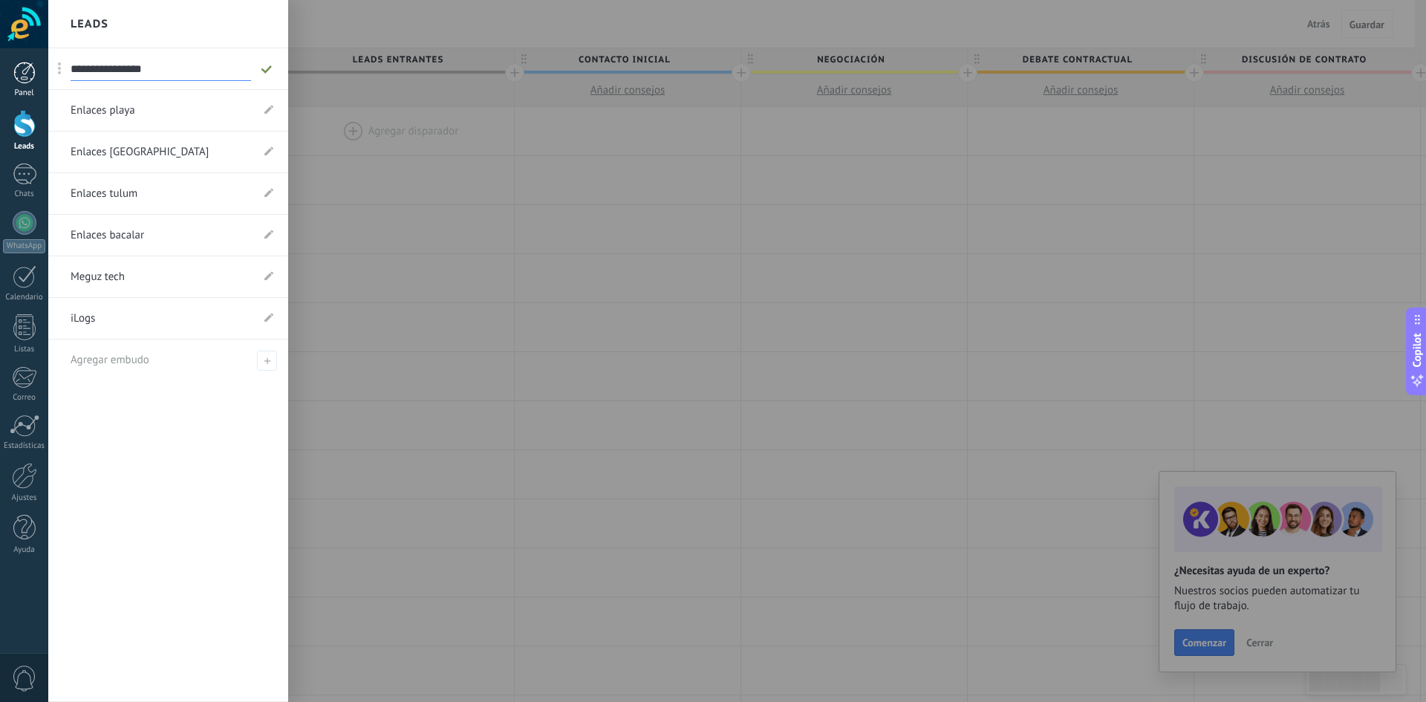
click at [0, 81] on div "© 2025 derechos reservados | Términos de uso Soporte técnico Webtelsistemas SA …" at bounding box center [24, 351] width 48 height 702
click at [181, 62] on link "Embudo de ventas" at bounding box center [161, 69] width 181 height 42
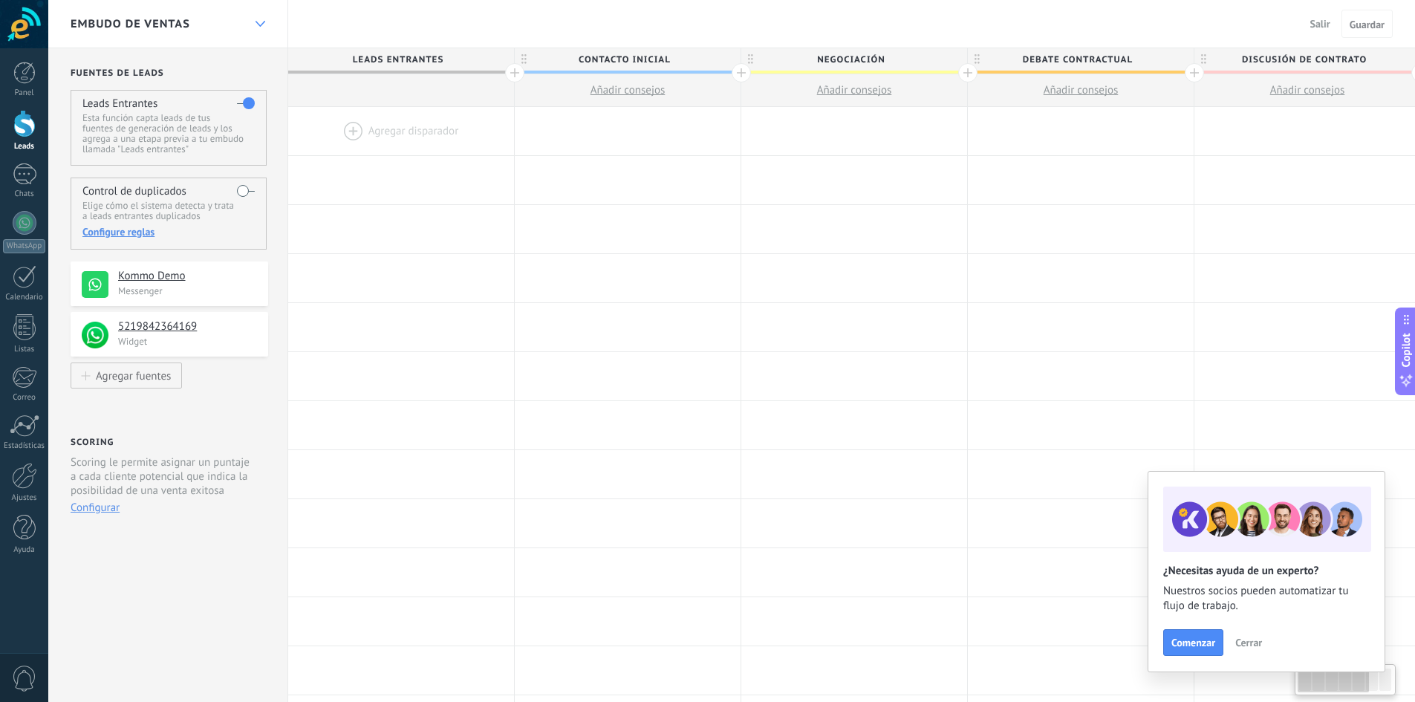
click at [257, 24] on use at bounding box center [260, 24] width 10 height 6
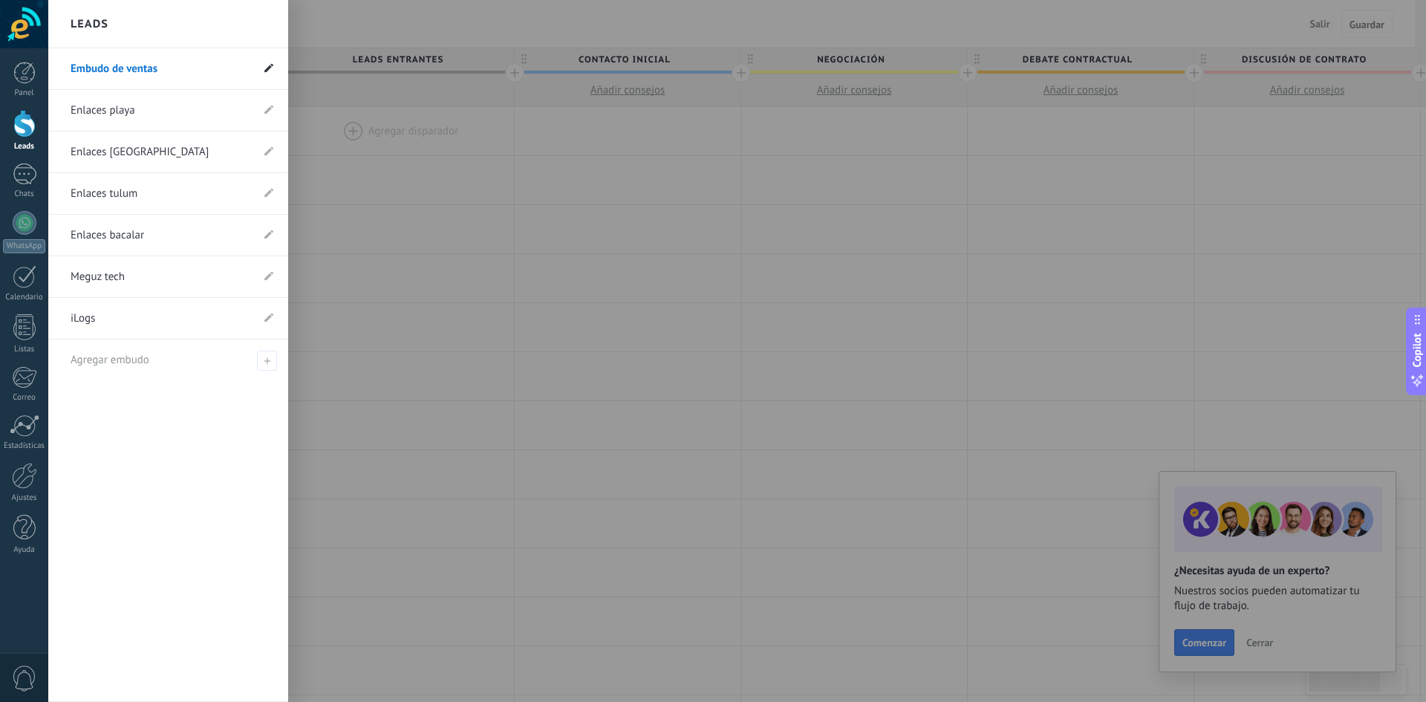
click at [267, 65] on icon at bounding box center [268, 67] width 9 height 9
drag, startPoint x: 224, startPoint y: 71, endPoint x: 0, endPoint y: 74, distance: 223.6
click at [0, 74] on div "© 2025 derechos reservados | Términos de uso Soporte técnico Webtelsistemas SA …" at bounding box center [24, 351] width 48 height 702
click at [266, 71] on use at bounding box center [268, 67] width 9 height 9
click at [143, 479] on div "**********" at bounding box center [168, 375] width 240 height 654
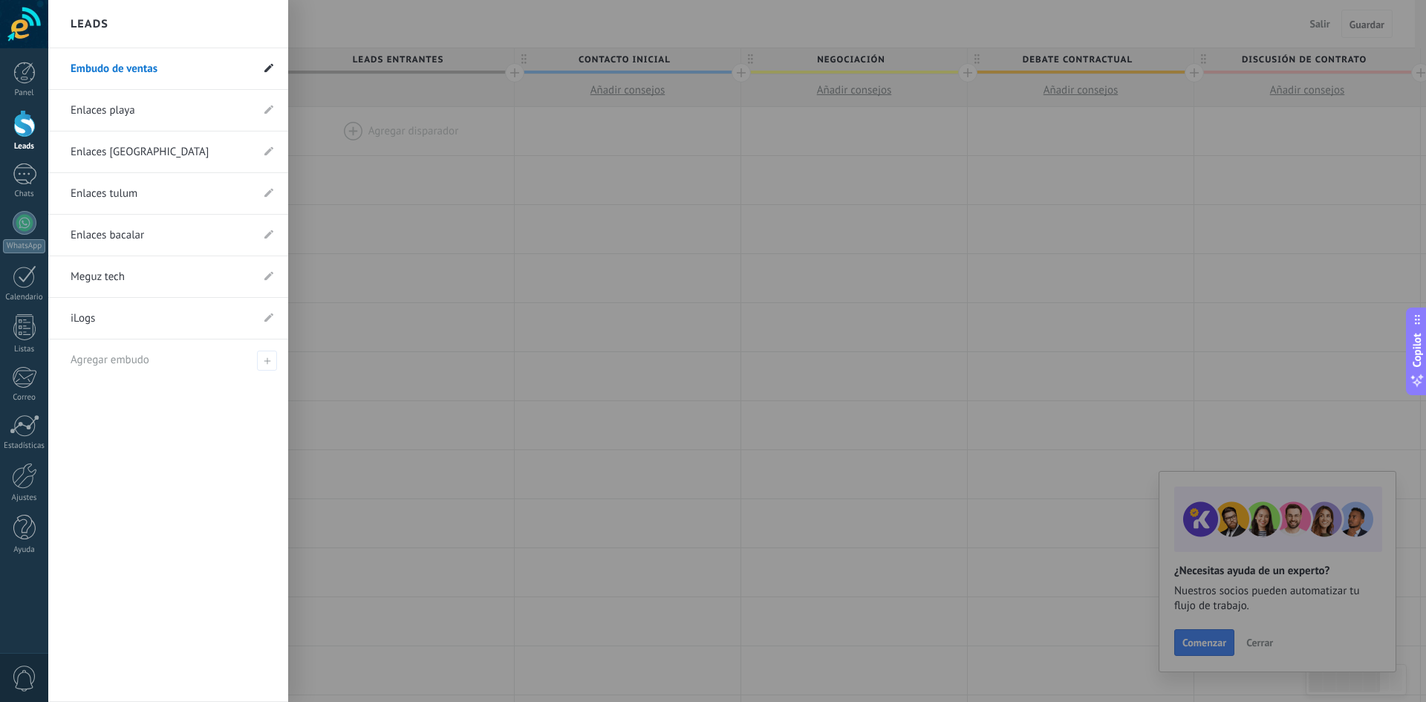
click at [272, 68] on icon at bounding box center [268, 67] width 9 height 9
drag, startPoint x: 59, startPoint y: 68, endPoint x: 103, endPoint y: 443, distance: 377.0
drag, startPoint x: 173, startPoint y: 315, endPoint x: 62, endPoint y: 305, distance: 111.1
click at [62, 305] on li "**********" at bounding box center [168, 319] width 240 height 42
type input "*"
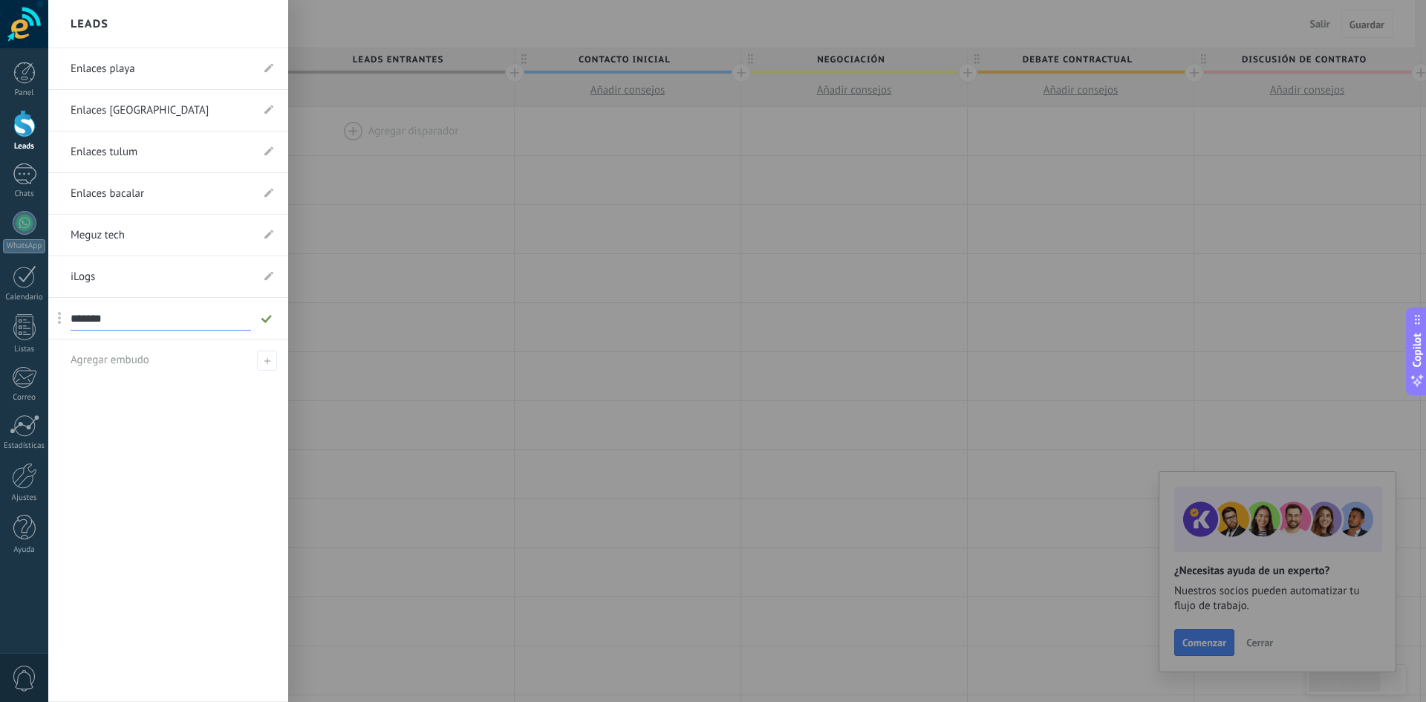
type input "*******"
click at [270, 274] on use at bounding box center [268, 275] width 9 height 9
drag, startPoint x: 60, startPoint y: 280, endPoint x: 65, endPoint y: 225, distance: 55.2
click at [268, 311] on li "Munyaal" at bounding box center [168, 319] width 240 height 42
click at [268, 313] on icon at bounding box center [268, 317] width 9 height 9
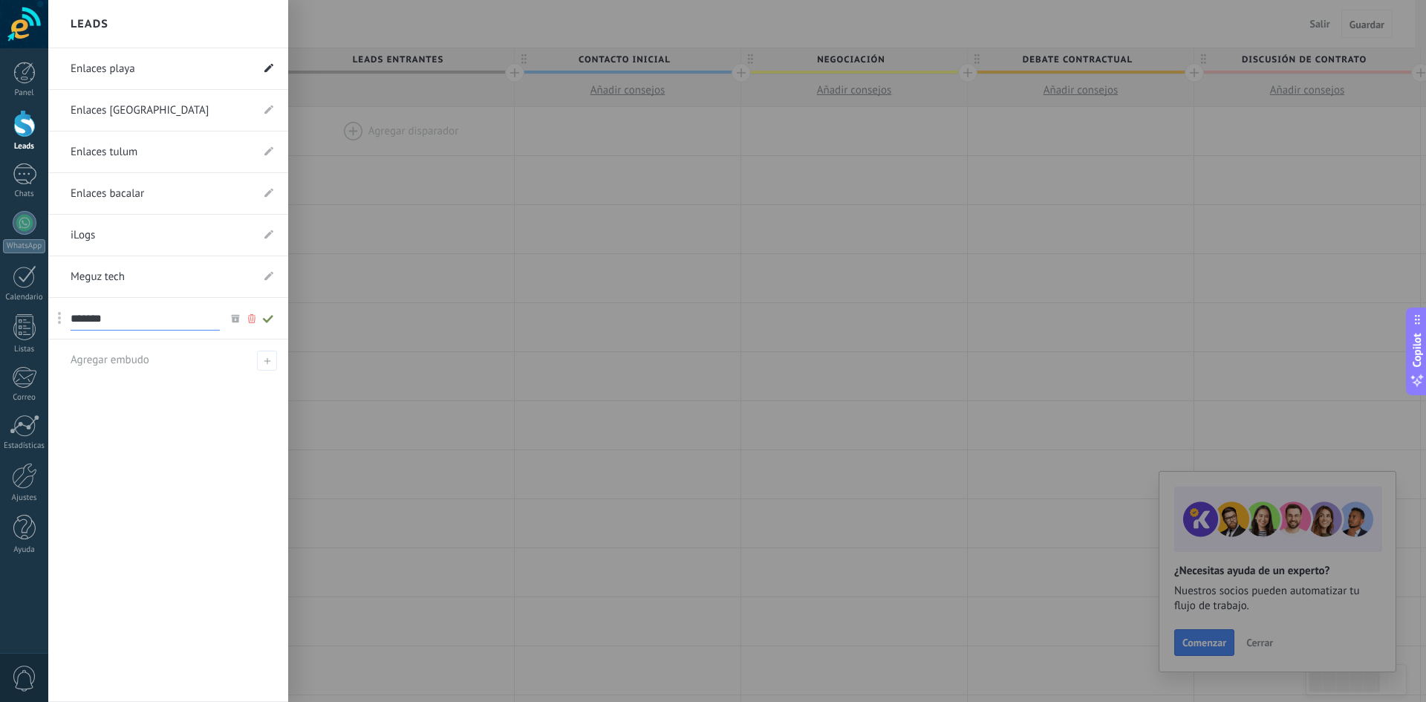
click at [265, 68] on icon at bounding box center [268, 67] width 9 height 9
click at [268, 99] on li "Enlaces [GEOGRAPHIC_DATA]" at bounding box center [168, 111] width 240 height 42
click at [270, 115] on span at bounding box center [268, 110] width 9 height 14
click at [267, 149] on icon at bounding box center [268, 150] width 9 height 9
click at [267, 192] on icon at bounding box center [268, 192] width 9 height 9
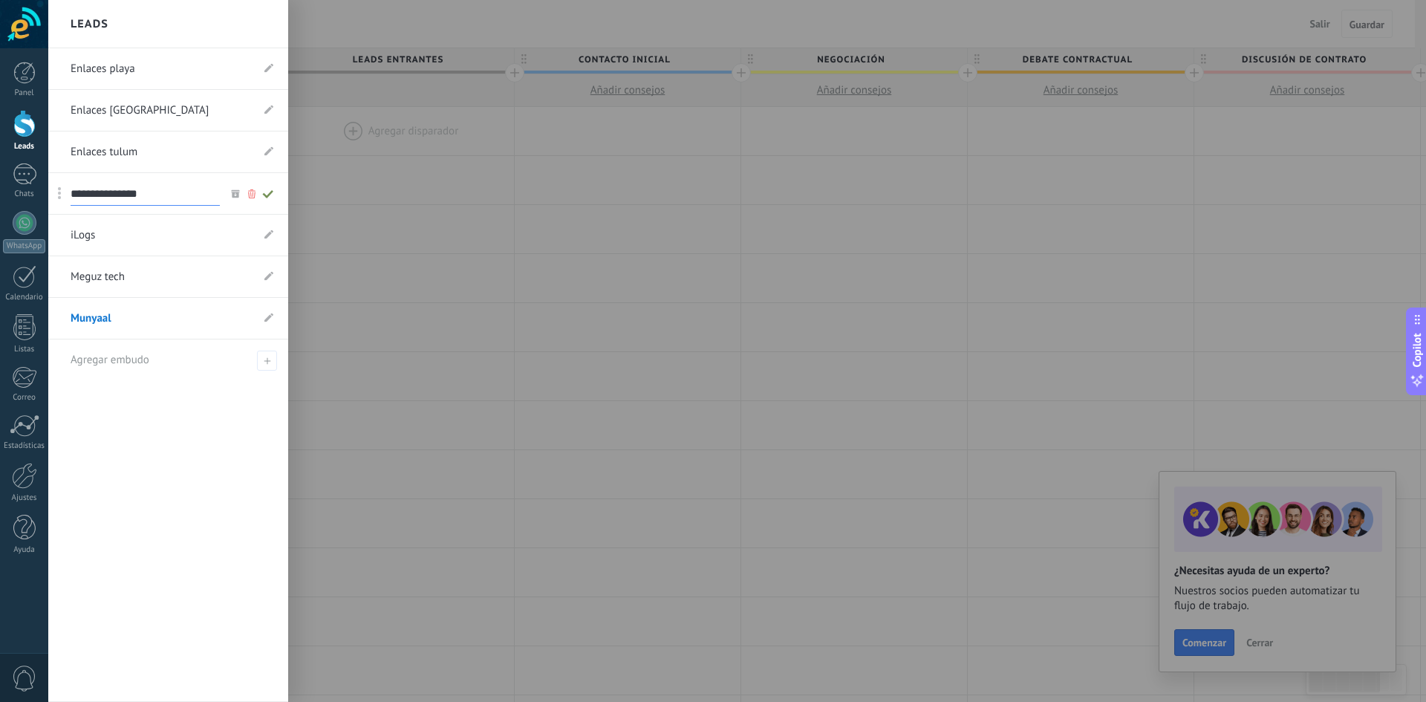
click at [267, 227] on li "iLogs" at bounding box center [168, 236] width 240 height 42
click at [264, 233] on icon at bounding box center [268, 234] width 9 height 9
click at [269, 269] on li "Meguz tech" at bounding box center [168, 277] width 240 height 42
click at [267, 270] on span at bounding box center [268, 277] width 9 height 14
click at [119, 319] on link "Munyaal" at bounding box center [161, 319] width 181 height 42
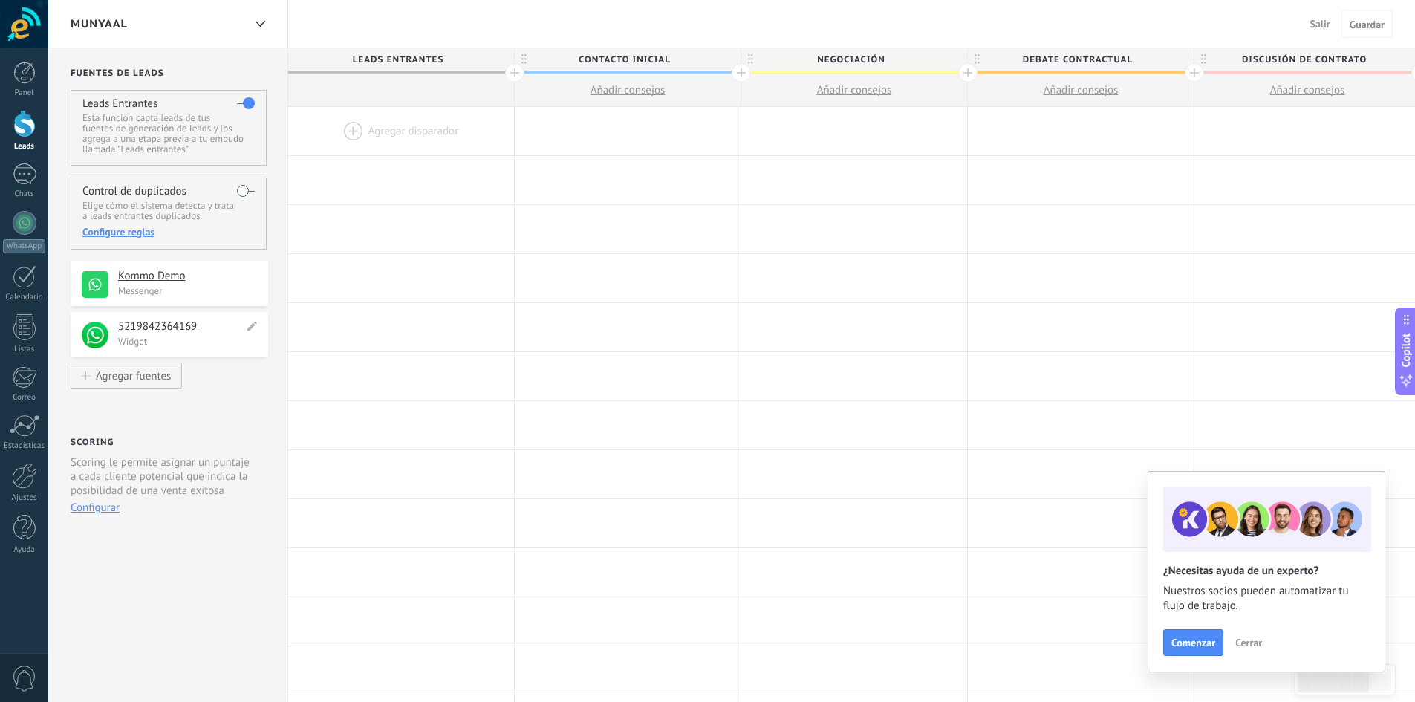
drag, startPoint x: 164, startPoint y: 331, endPoint x: 228, endPoint y: 347, distance: 65.9
click at [228, 347] on div "**********" at bounding box center [187, 333] width 139 height 28
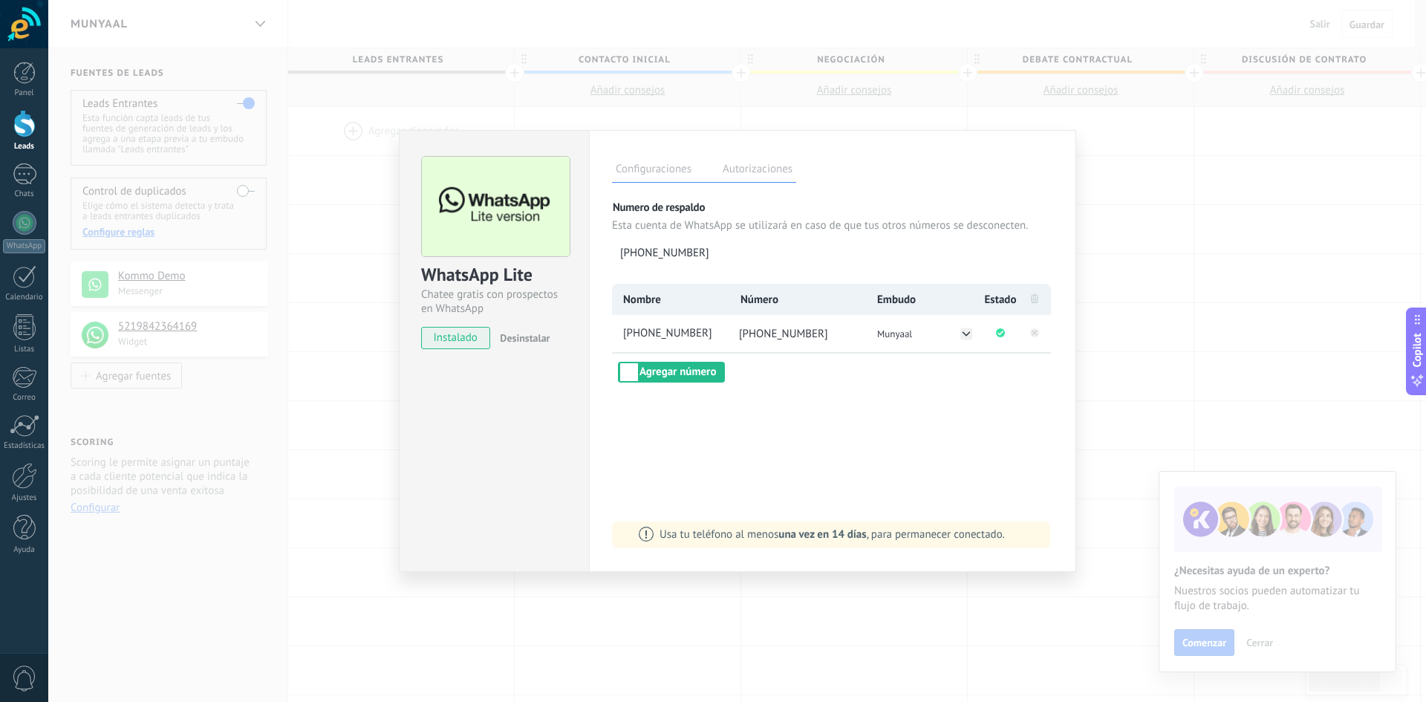
click at [272, 421] on div "WhatsApp Lite Chatee gratis con prospectos en WhatsApp instalado Desinstalar Co…" at bounding box center [737, 351] width 1378 height 702
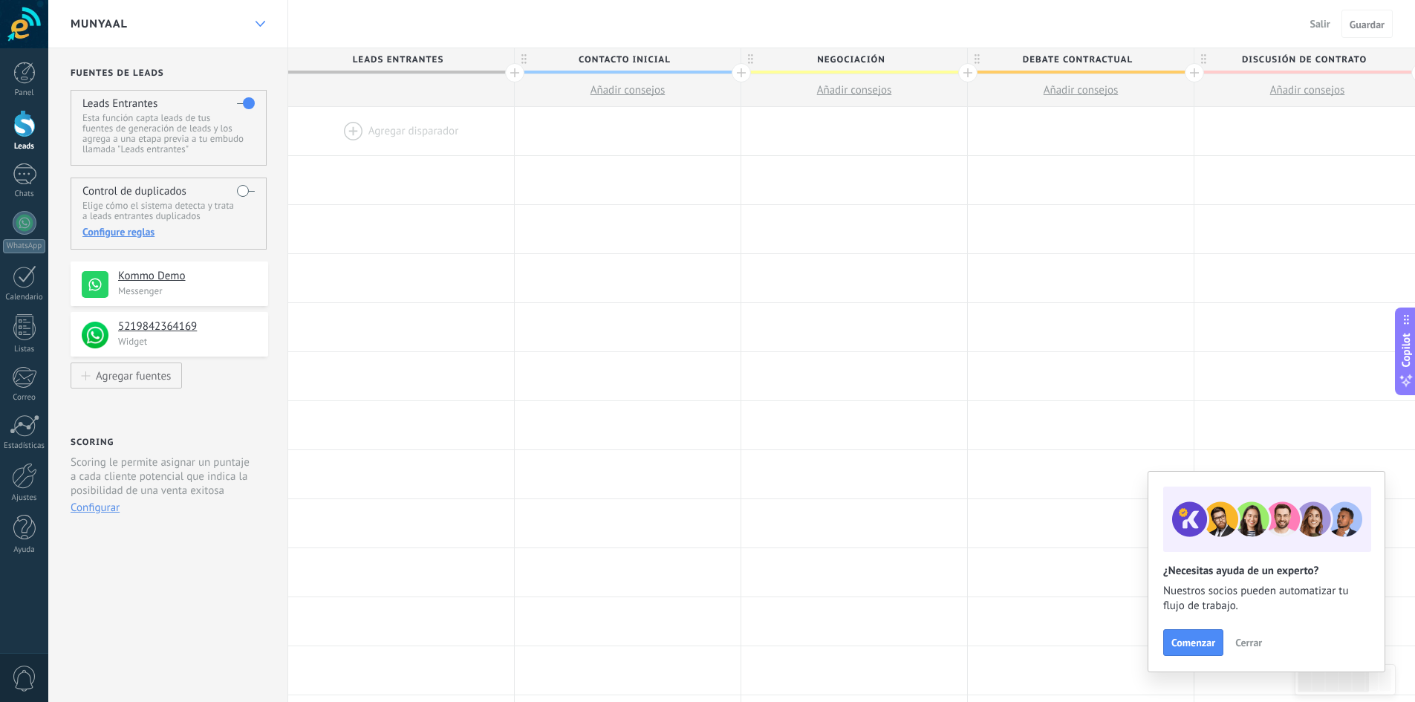
drag, startPoint x: 273, startPoint y: 37, endPoint x: 270, endPoint y: 21, distance: 16.8
click at [272, 24] on div "Munyaal" at bounding box center [168, 24] width 240 height 48
click at [262, 23] on use at bounding box center [260, 24] width 10 height 6
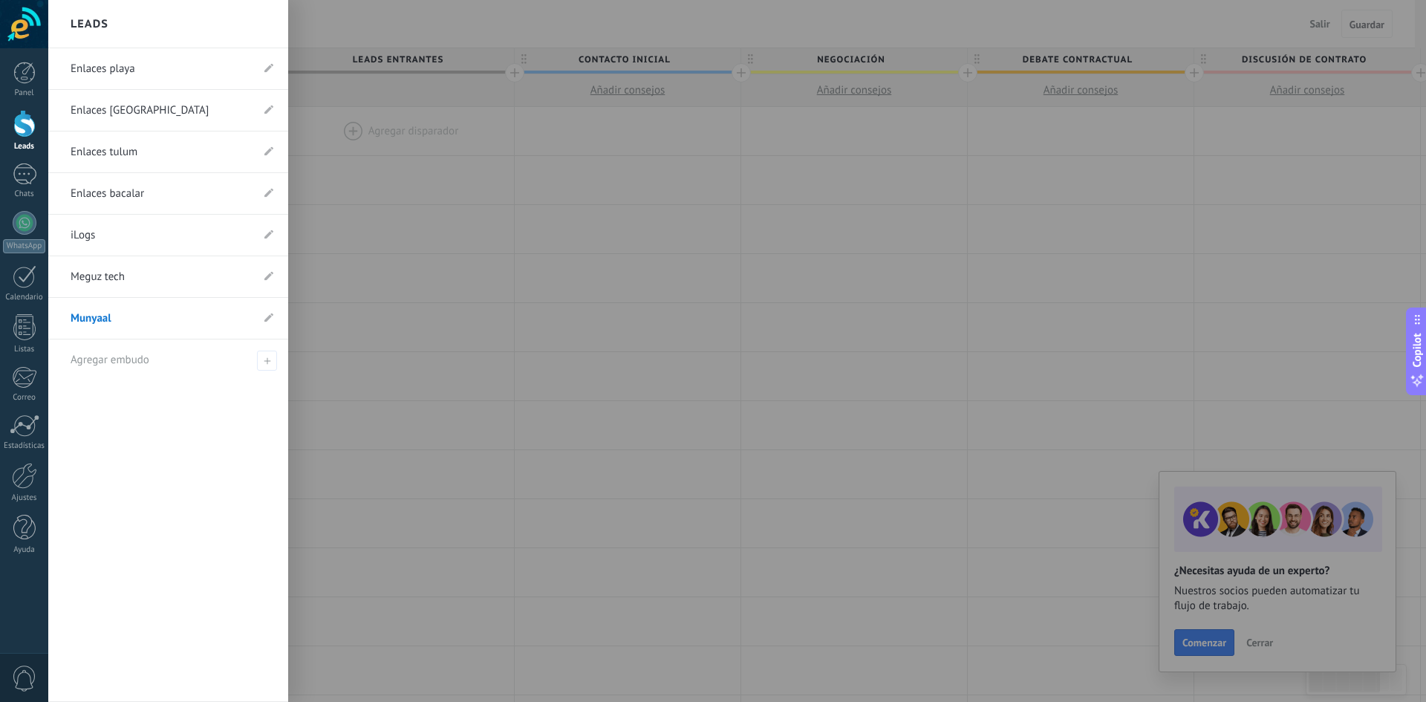
click at [94, 71] on link "Enlaces playa" at bounding box center [161, 69] width 181 height 42
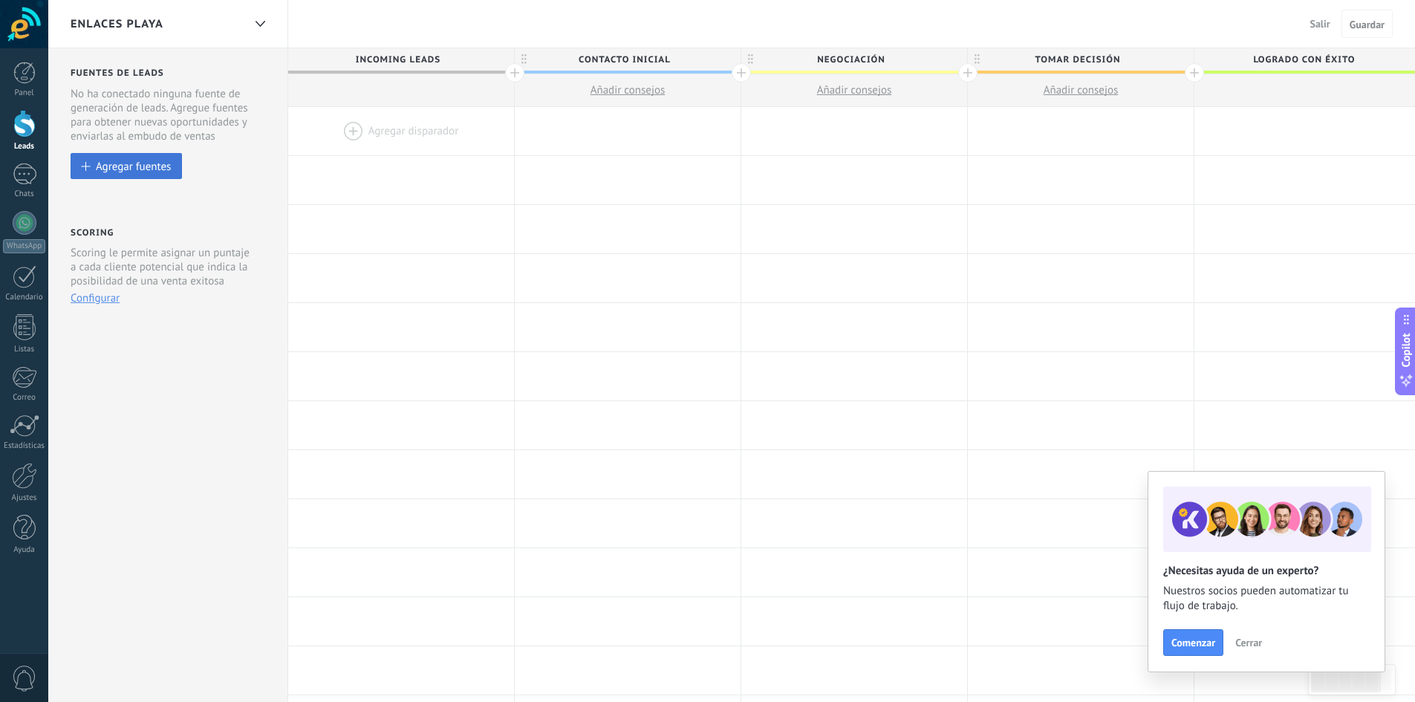
click at [120, 176] on button "Agregar fuentes" at bounding box center [126, 166] width 111 height 26
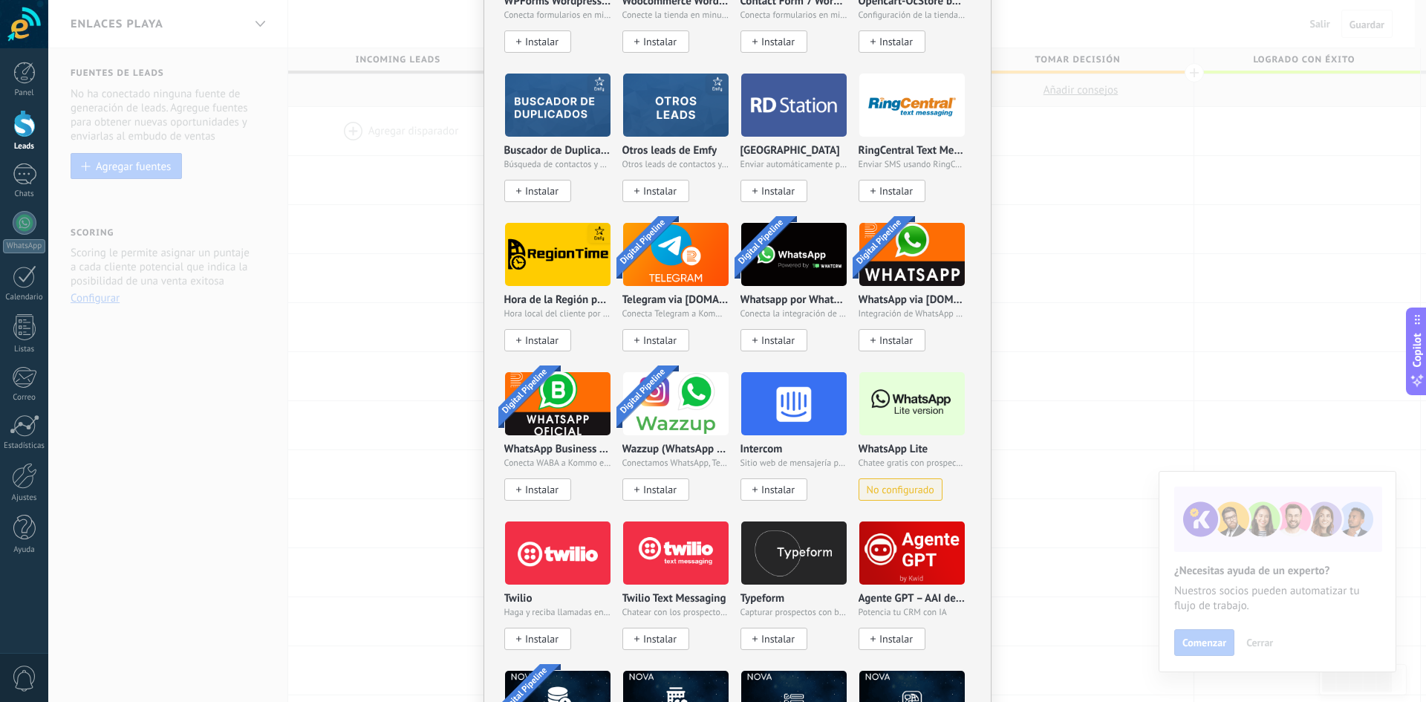
scroll to position [1021, 0]
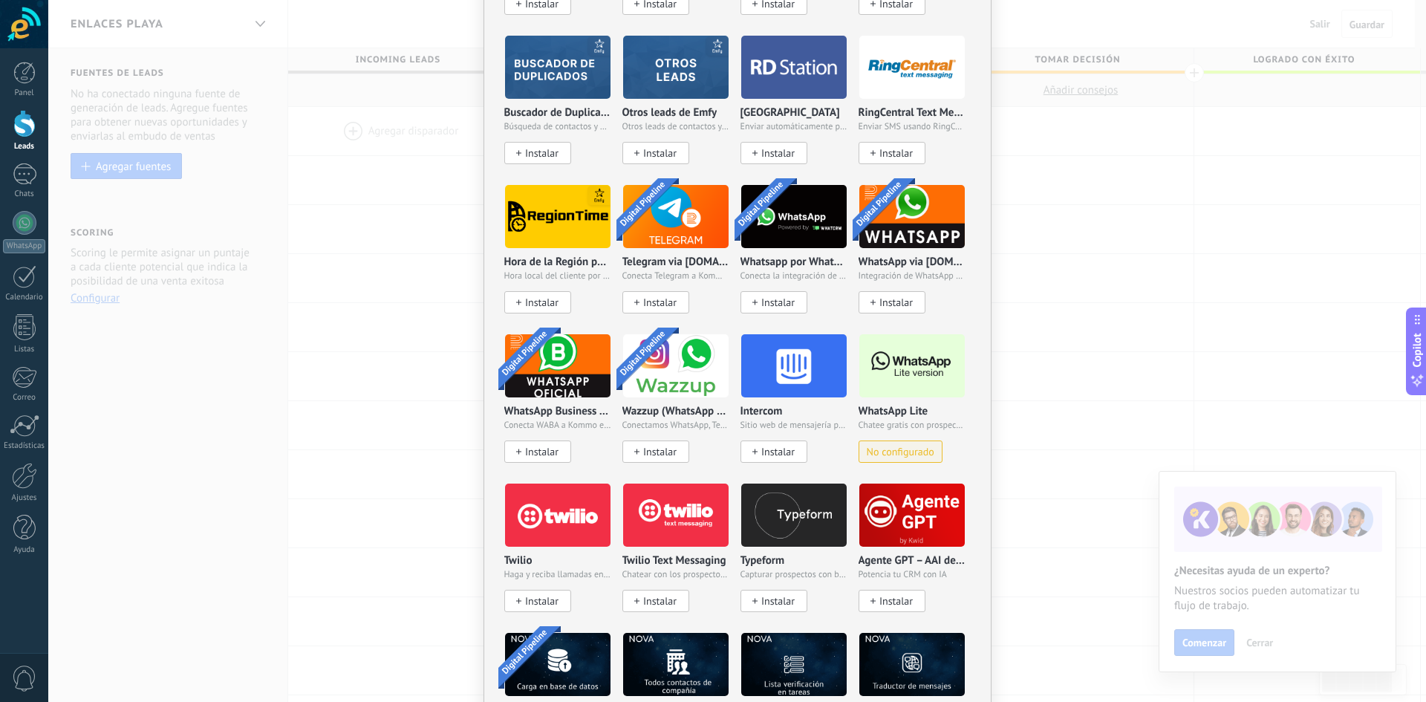
click at [901, 360] on img at bounding box center [912, 366] width 105 height 72
click at [896, 436] on div "WhatsApp Lite Chatee gratis con prospectos en WhatsApp No configurado" at bounding box center [912, 434] width 107 height 57
click at [897, 448] on span "No configurado" at bounding box center [901, 452] width 68 height 13
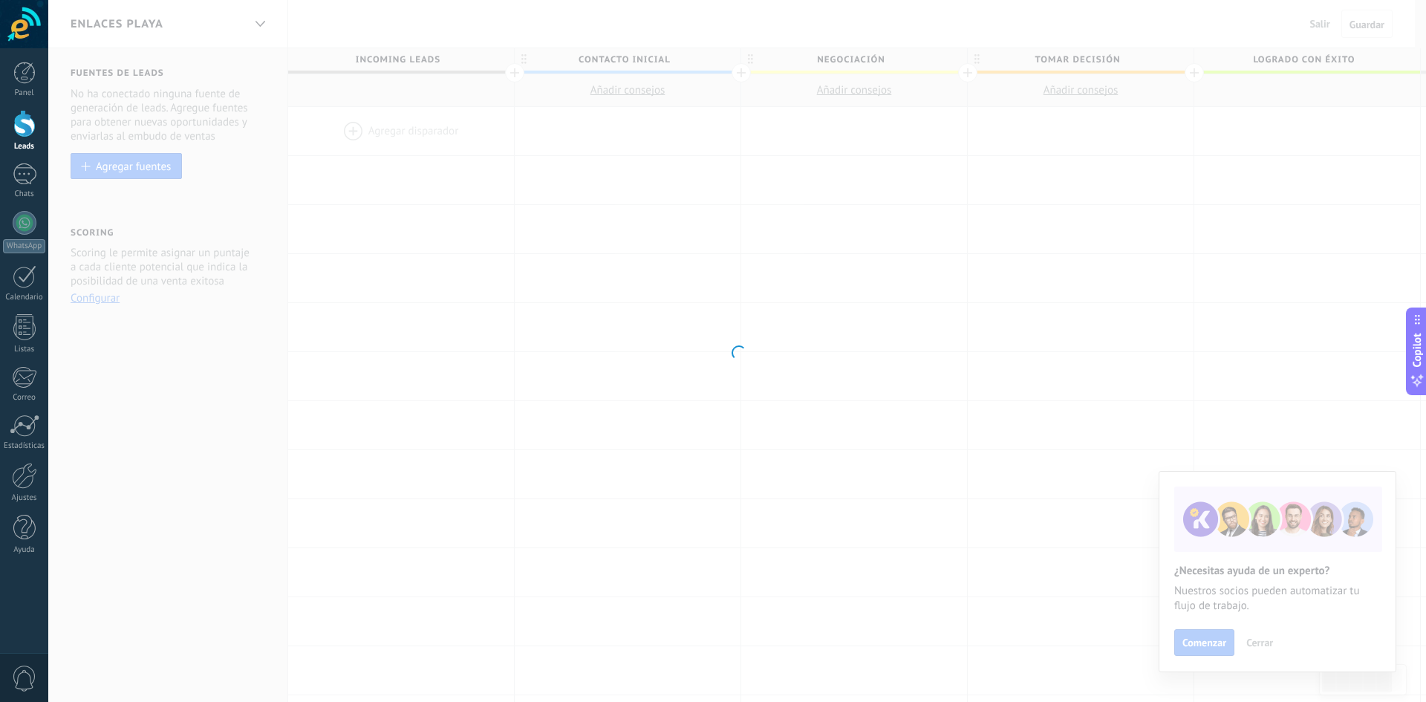
scroll to position [0, 0]
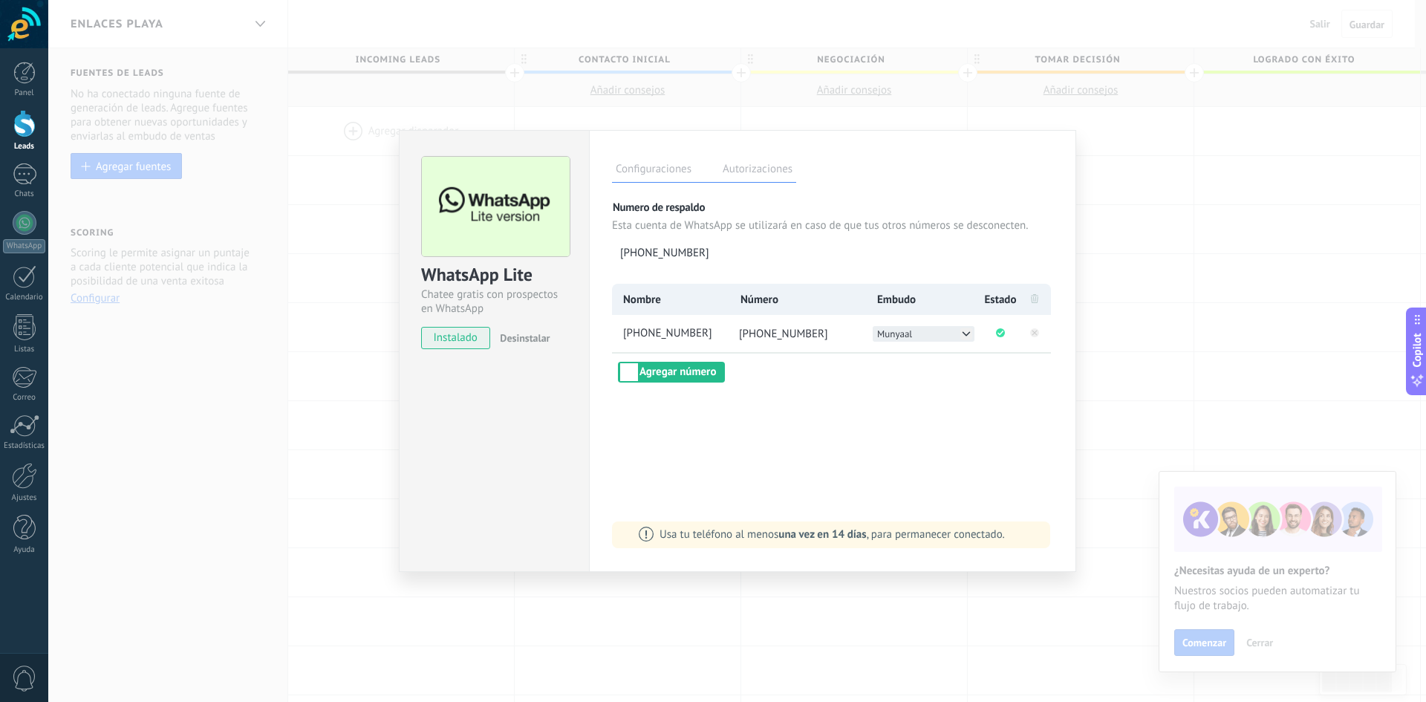
click at [963, 329] on icon at bounding box center [967, 334] width 12 height 12
click at [963, 329] on div "Enlaces playa Enlaces [GEOGRAPHIC_DATA] Enlaces tulum Enlaces bacalar Meguz tec…" at bounding box center [924, 373] width 102 height 94
click at [686, 371] on button "Agregar número" at bounding box center [671, 372] width 107 height 21
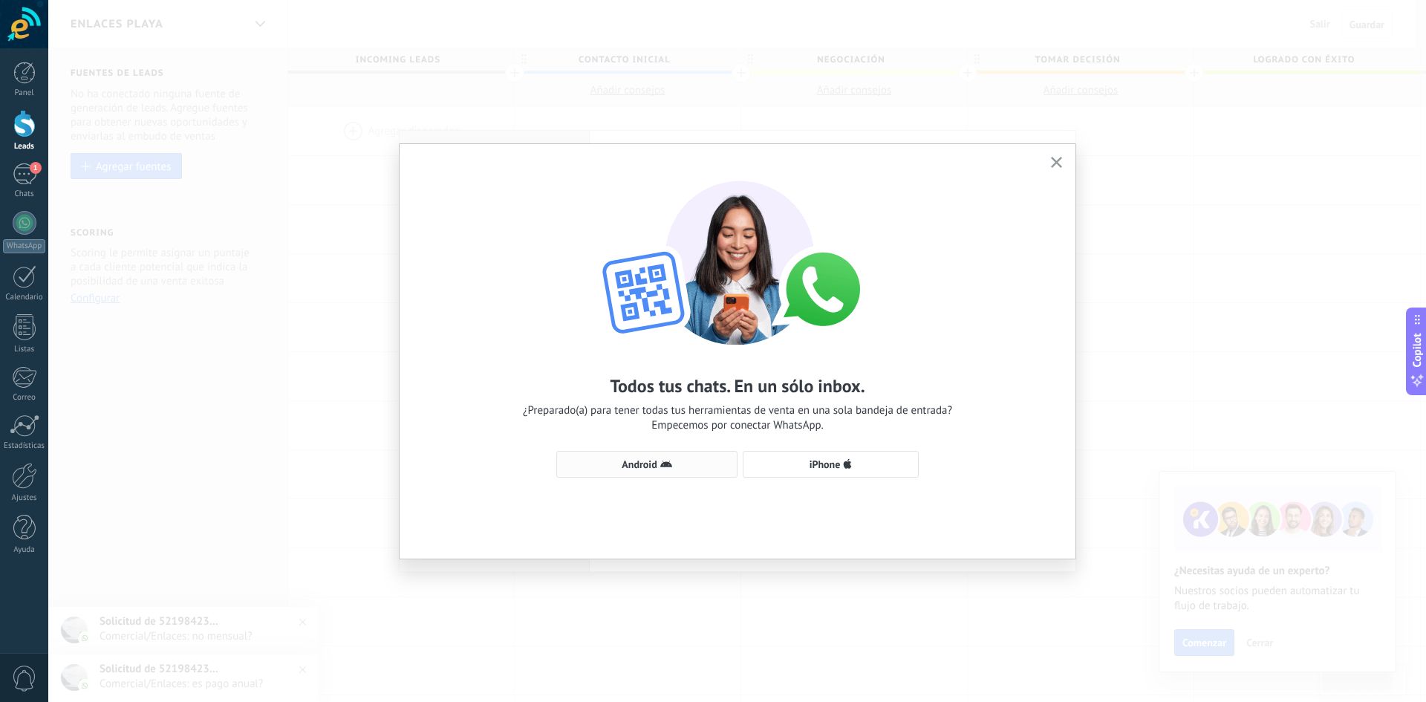
click at [671, 467] on use "button" at bounding box center [666, 464] width 12 height 7
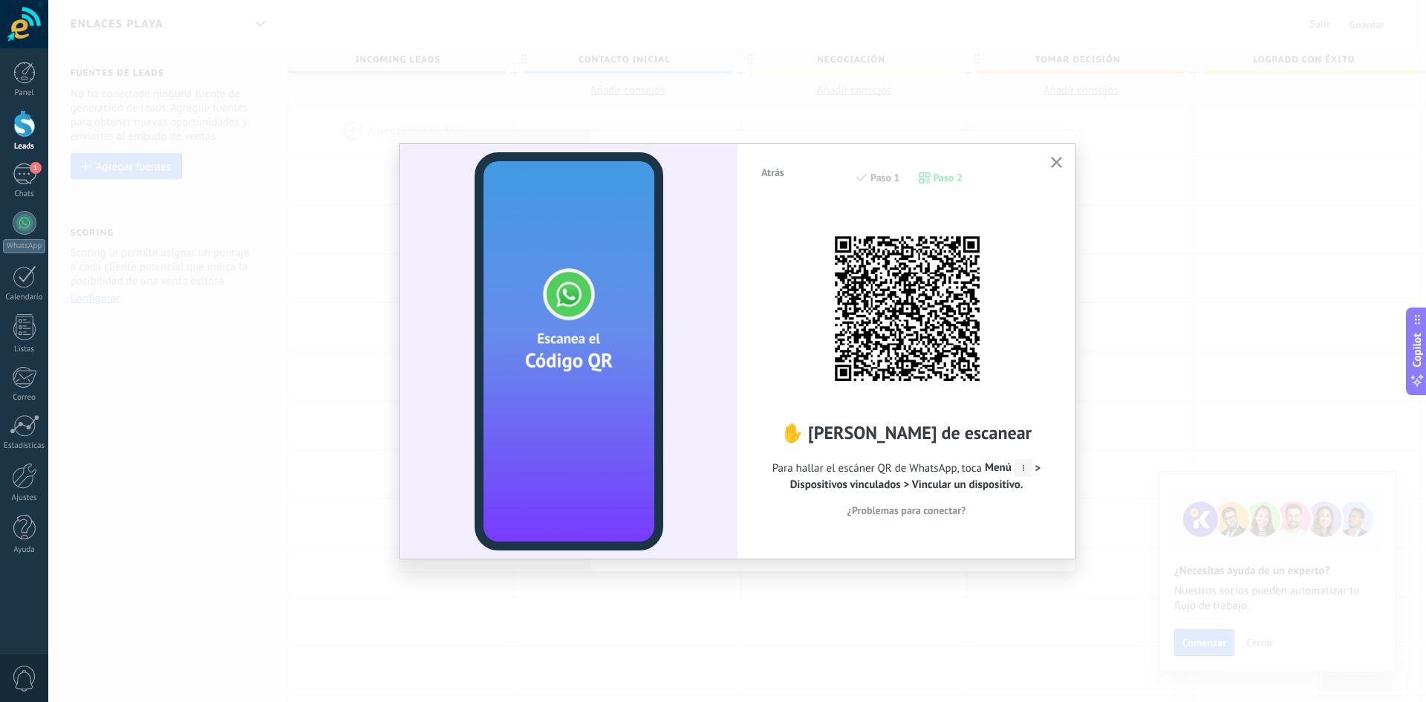
click at [1054, 164] on icon "button" at bounding box center [1056, 162] width 11 height 11
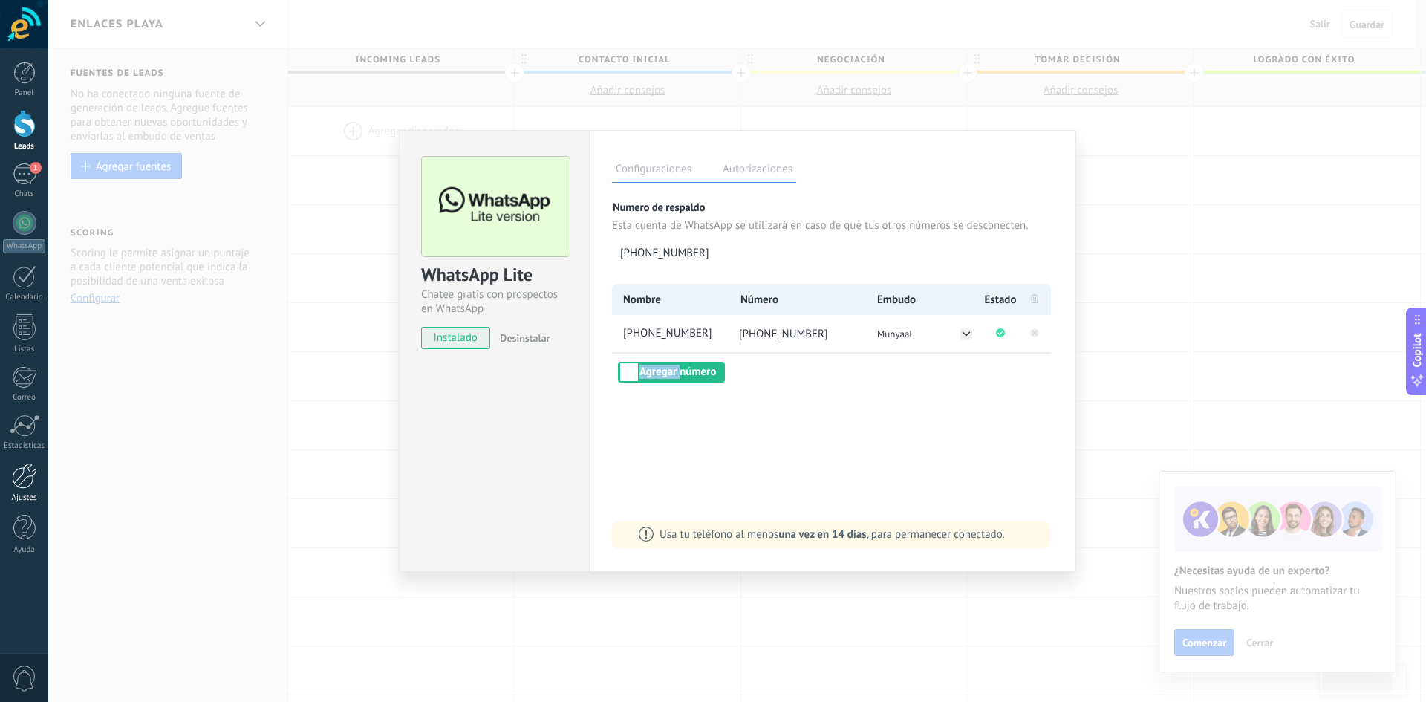
click at [18, 475] on div at bounding box center [24, 476] width 25 height 26
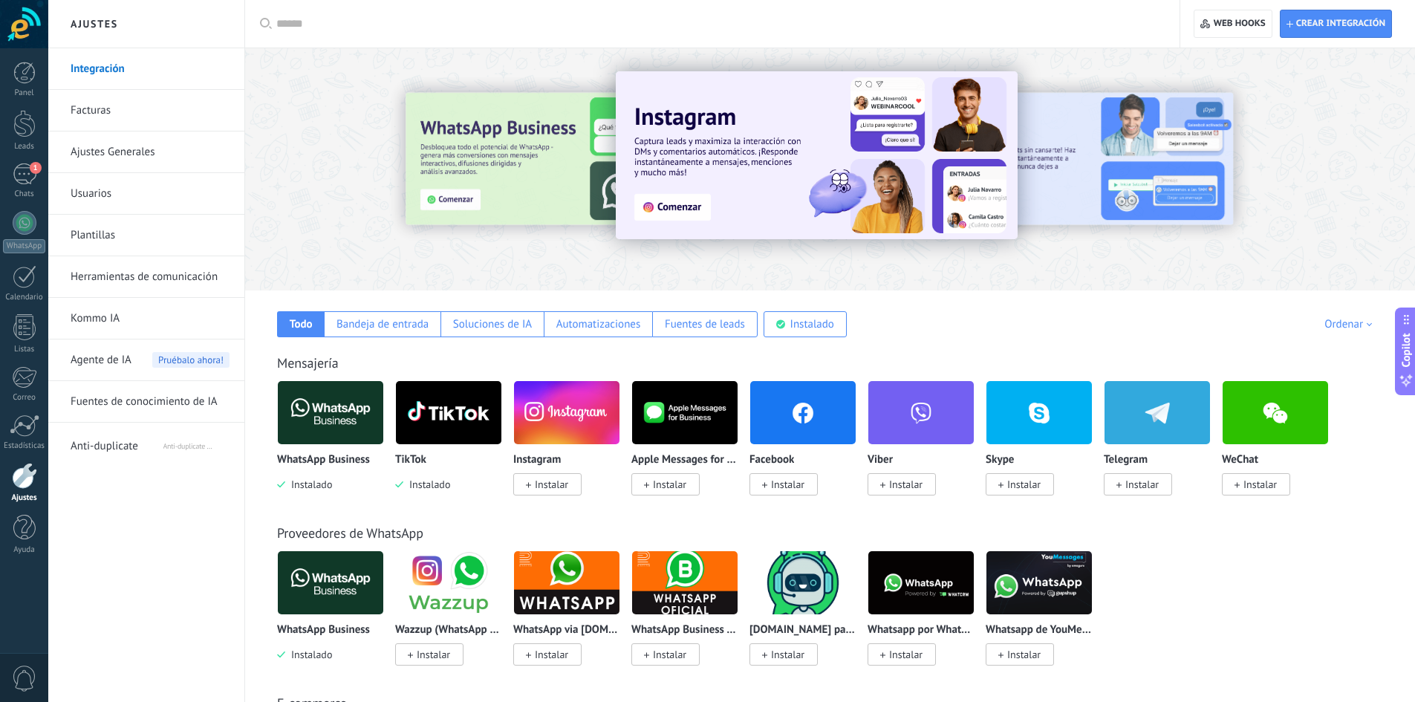
click at [127, 198] on link "Usuarios" at bounding box center [150, 194] width 159 height 42
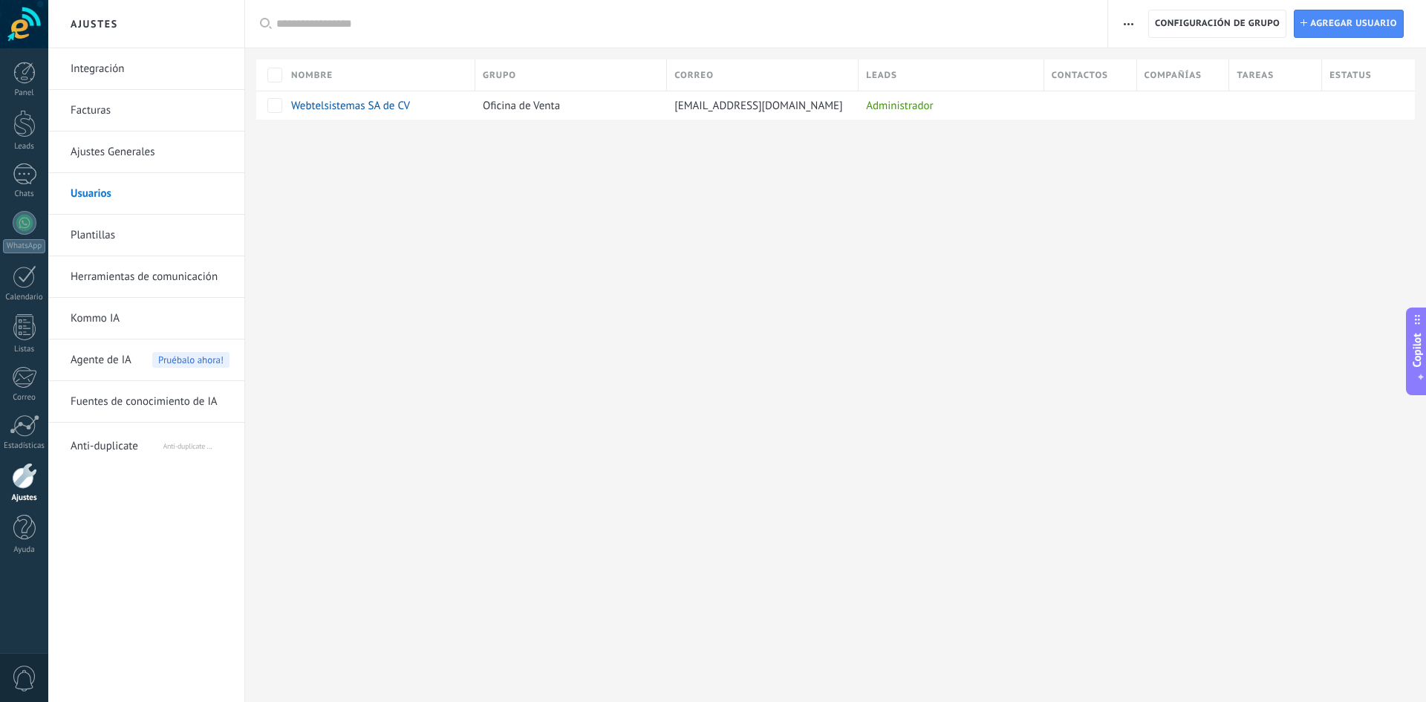
click at [103, 107] on link "Facturas" at bounding box center [150, 111] width 159 height 42
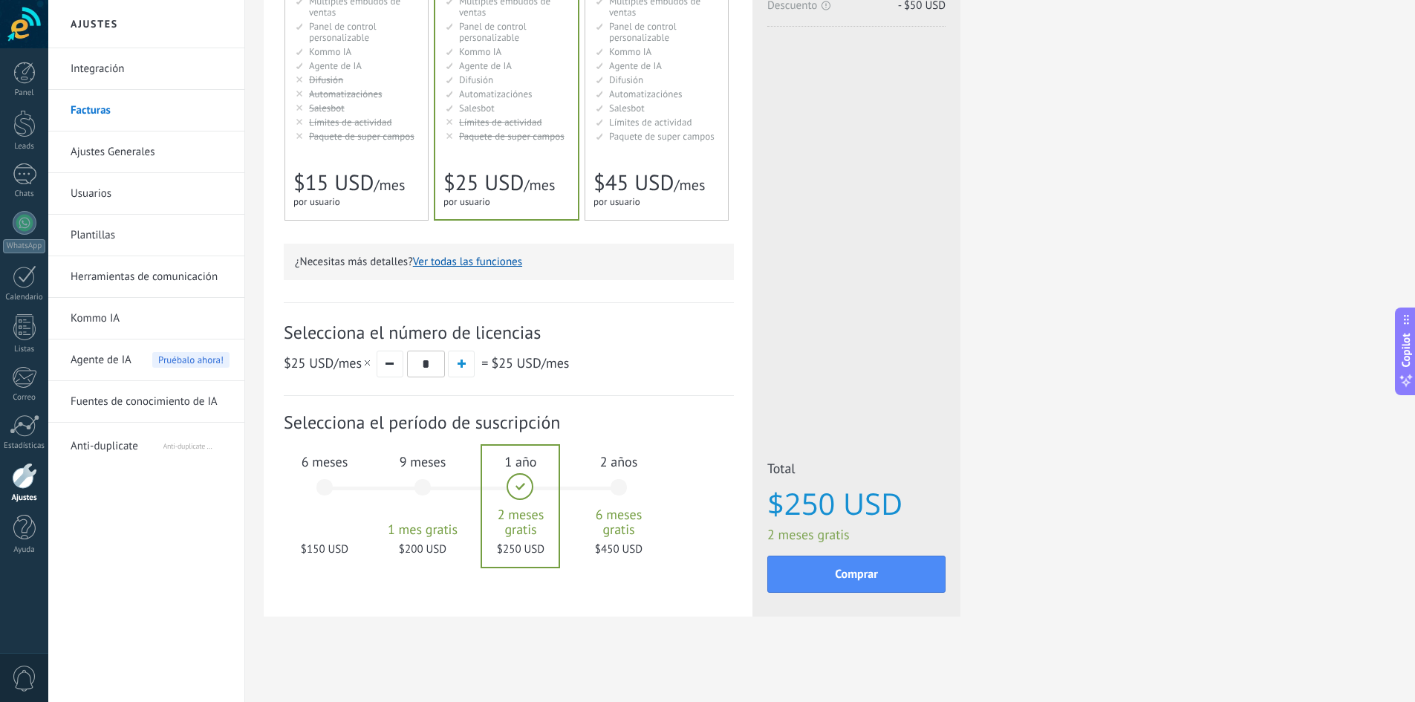
scroll to position [250, 0]
click at [630, 460] on span "2 años" at bounding box center [619, 461] width 80 height 17
click at [709, 533] on div "Suscripción: Selecciona el período de suscripción 1 mes" at bounding box center [509, 495] width 450 height 199
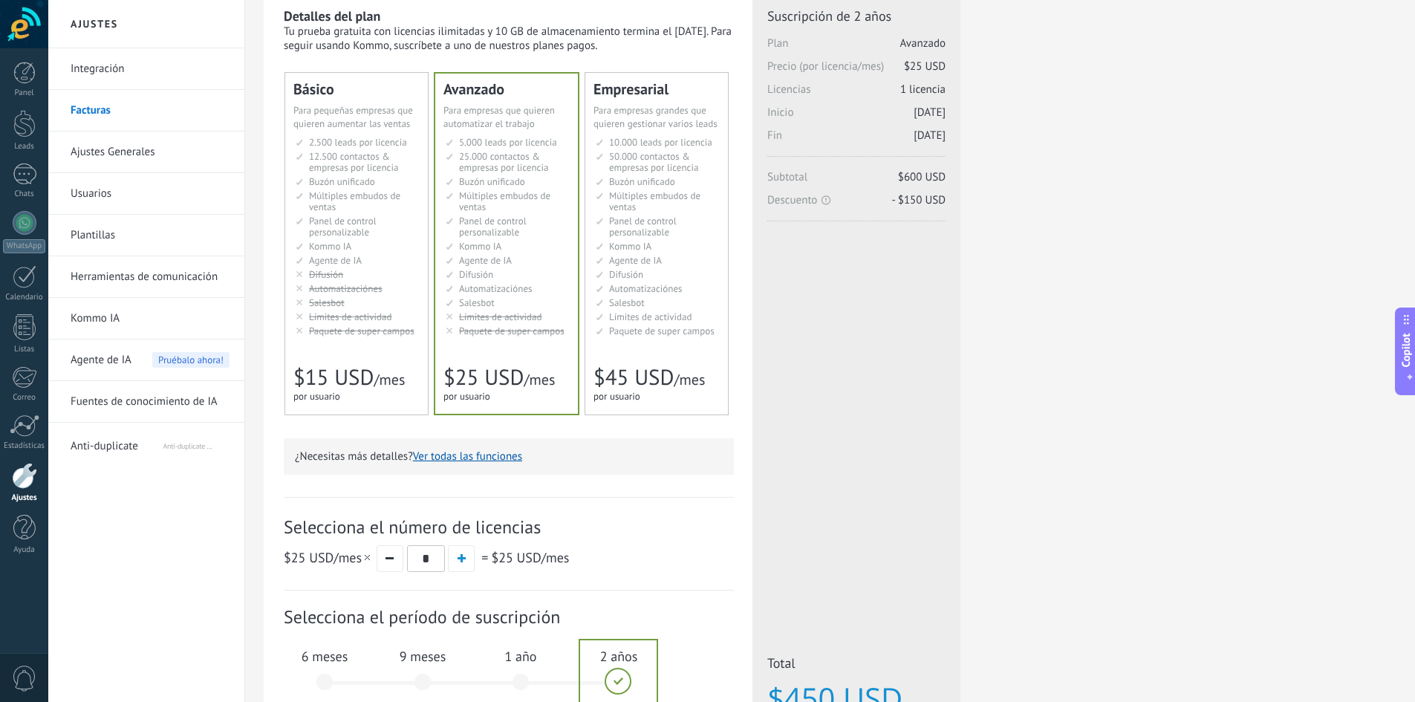
scroll to position [0, 0]
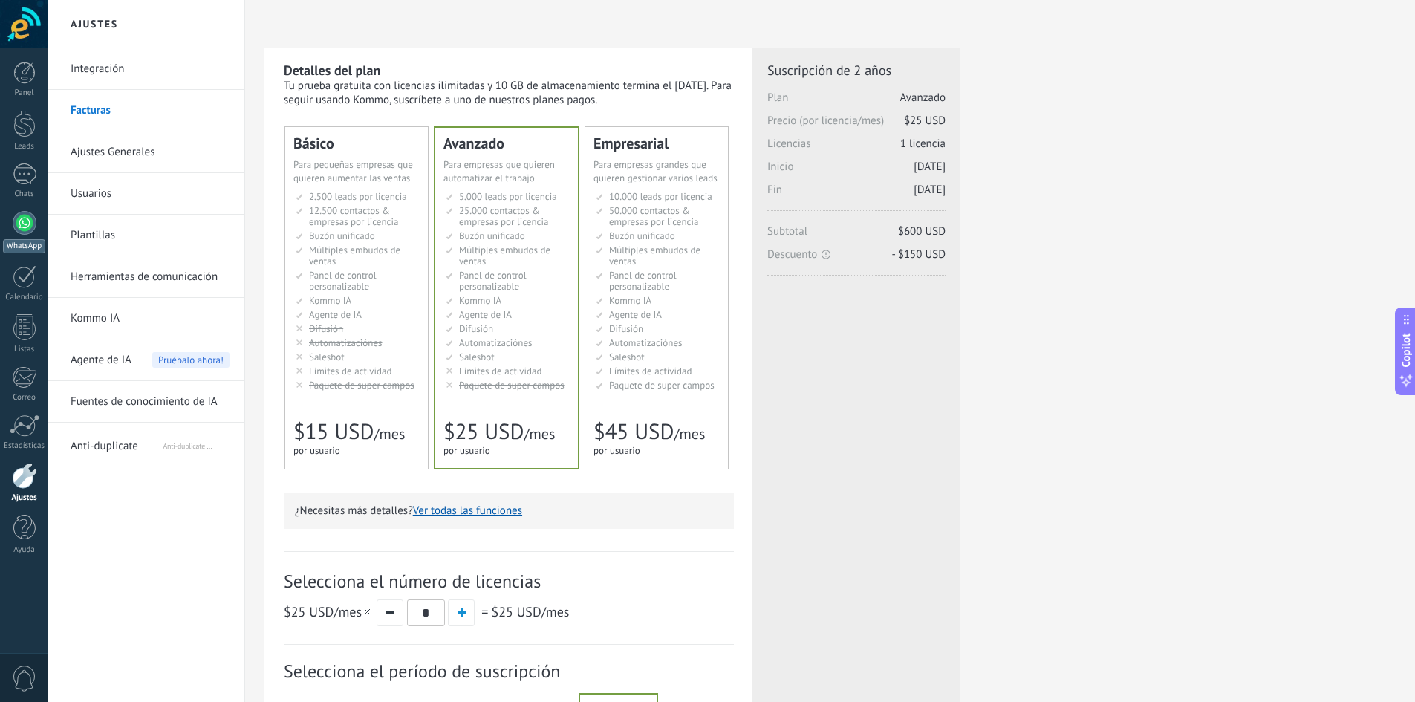
click at [16, 222] on div at bounding box center [25, 223] width 24 height 24
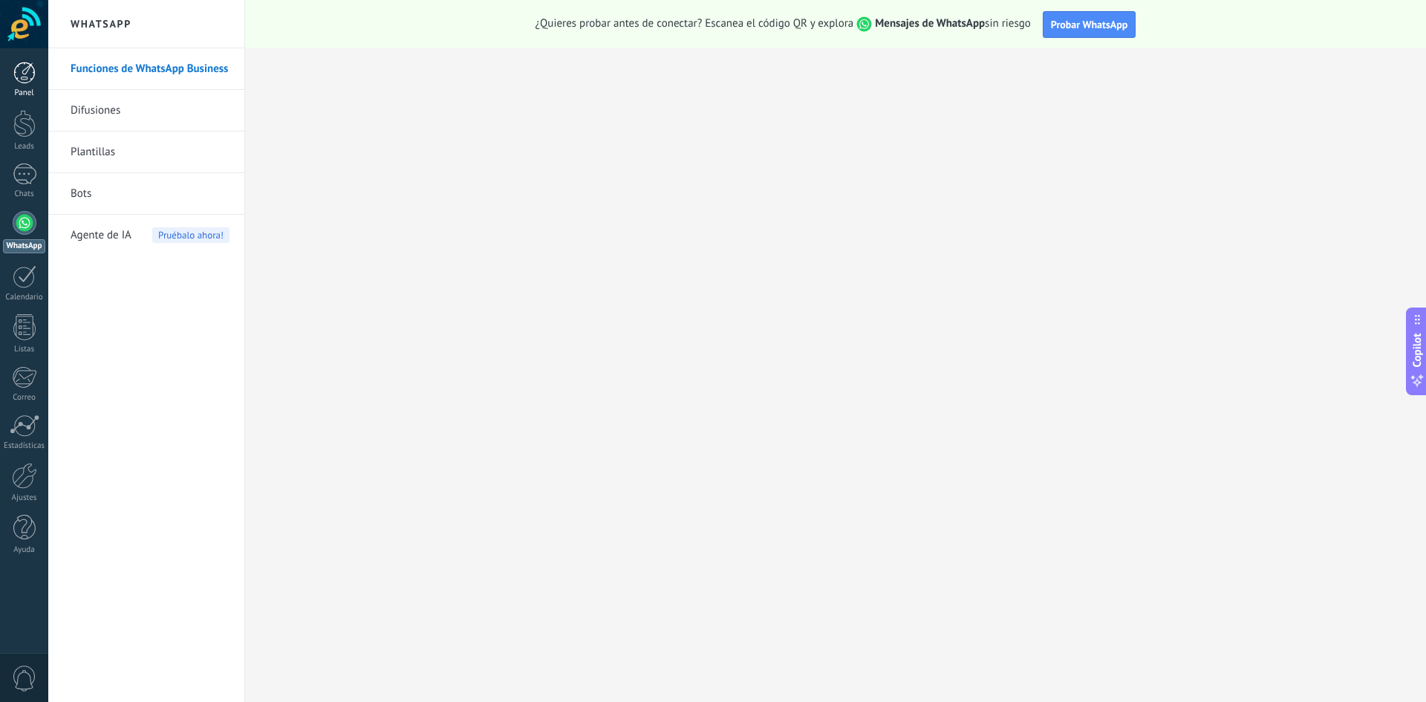
click at [21, 77] on div at bounding box center [24, 73] width 22 height 22
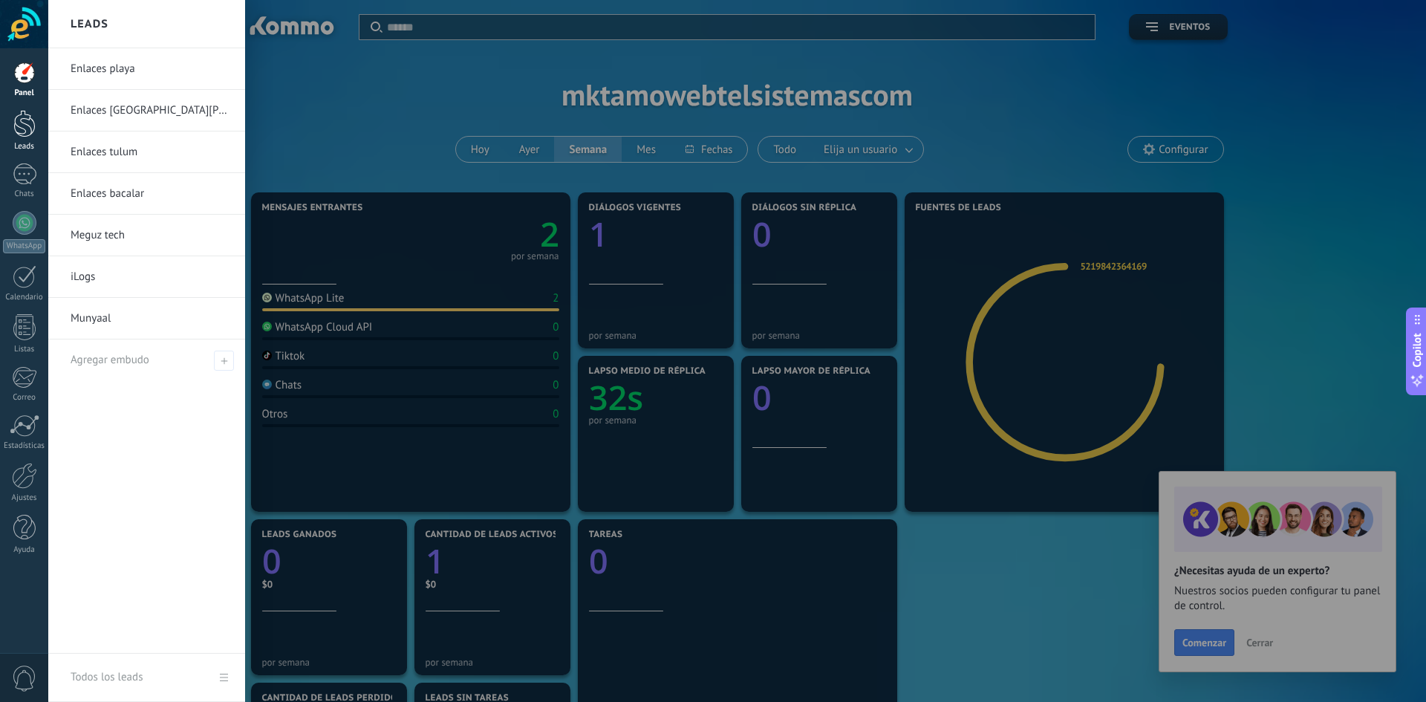
click at [31, 129] on div at bounding box center [24, 123] width 22 height 27
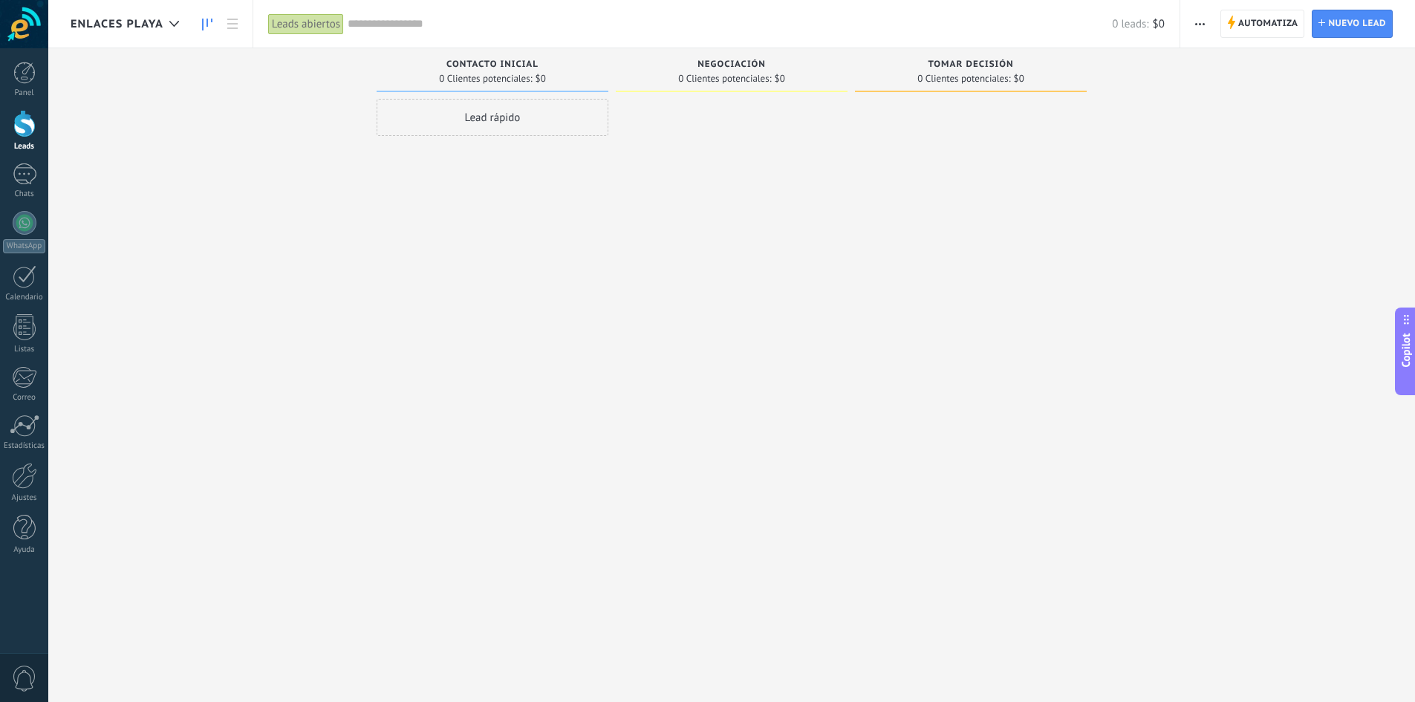
click at [136, 21] on span "Enlaces playa" at bounding box center [117, 24] width 93 height 14
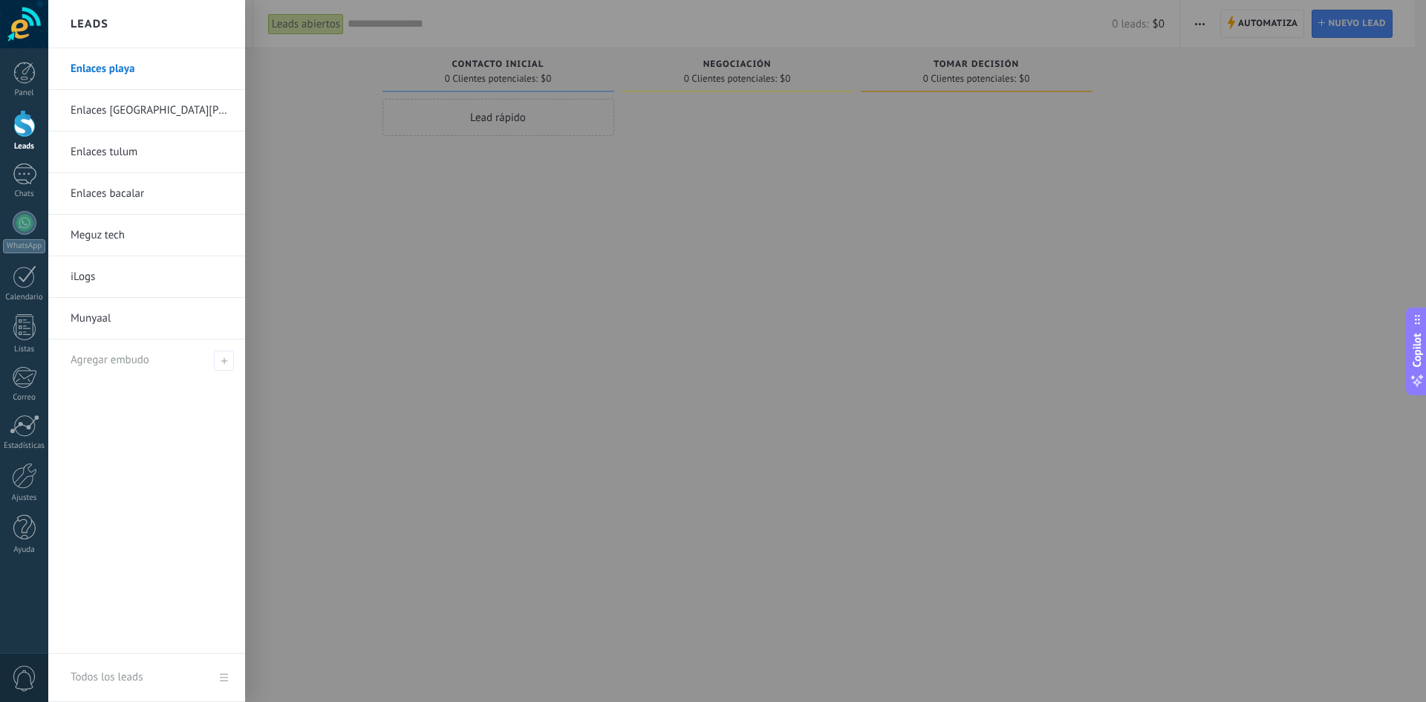
click at [136, 21] on div "Leads" at bounding box center [146, 24] width 197 height 48
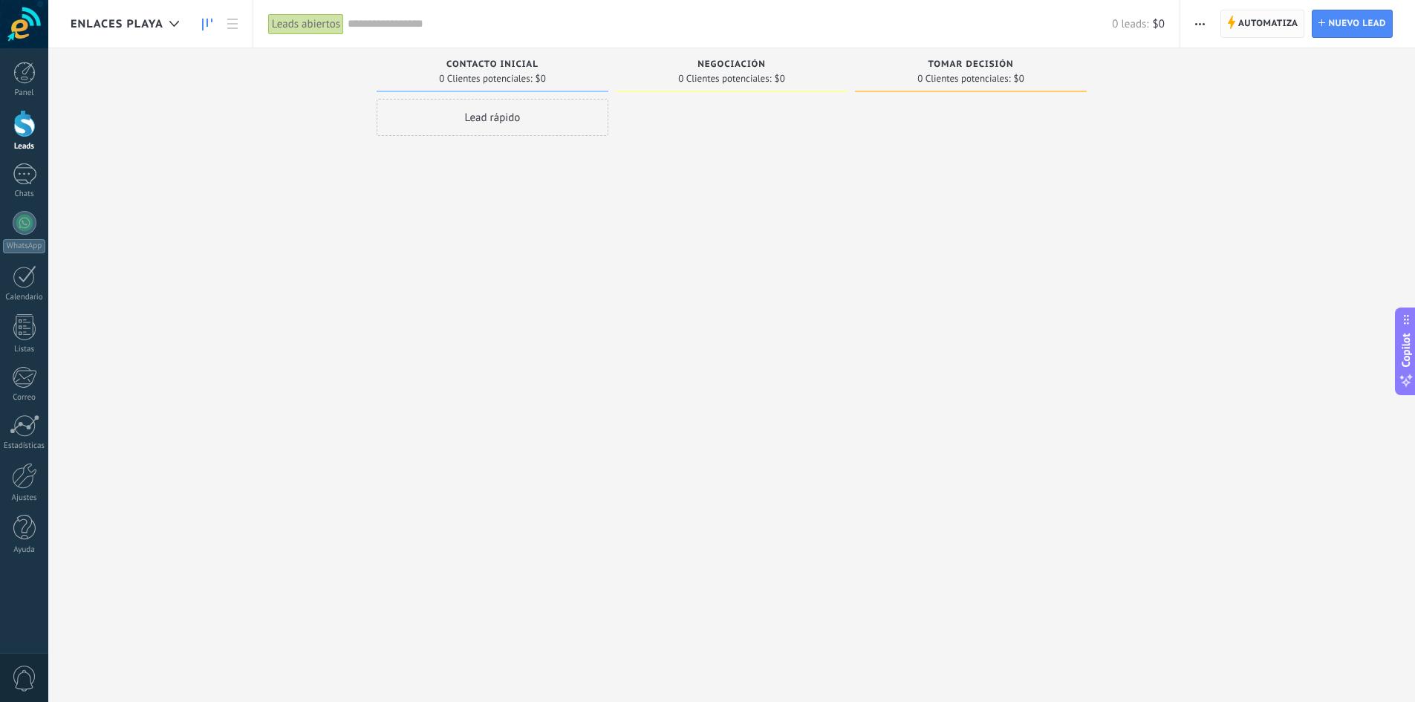
click at [1290, 28] on span "Automatiza" at bounding box center [1268, 23] width 60 height 27
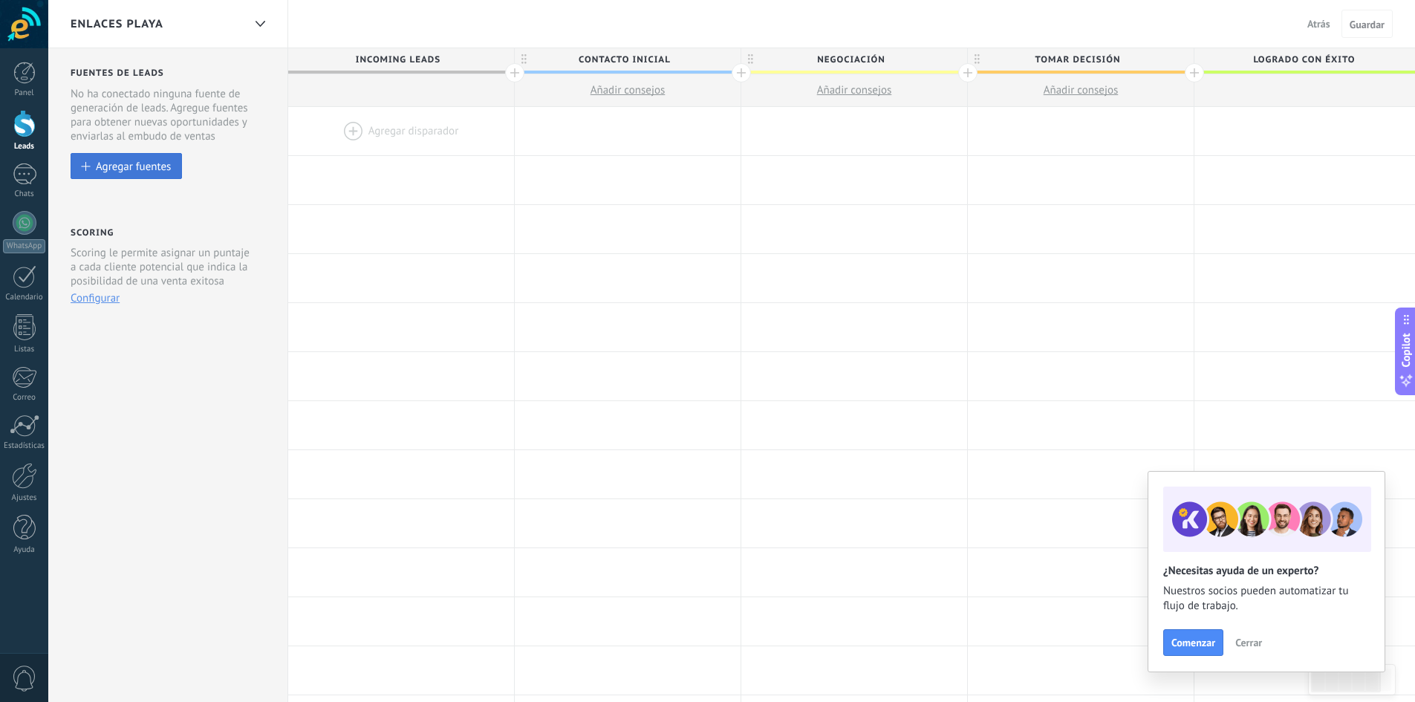
click at [115, 163] on div "Agregar fuentes" at bounding box center [133, 166] width 75 height 13
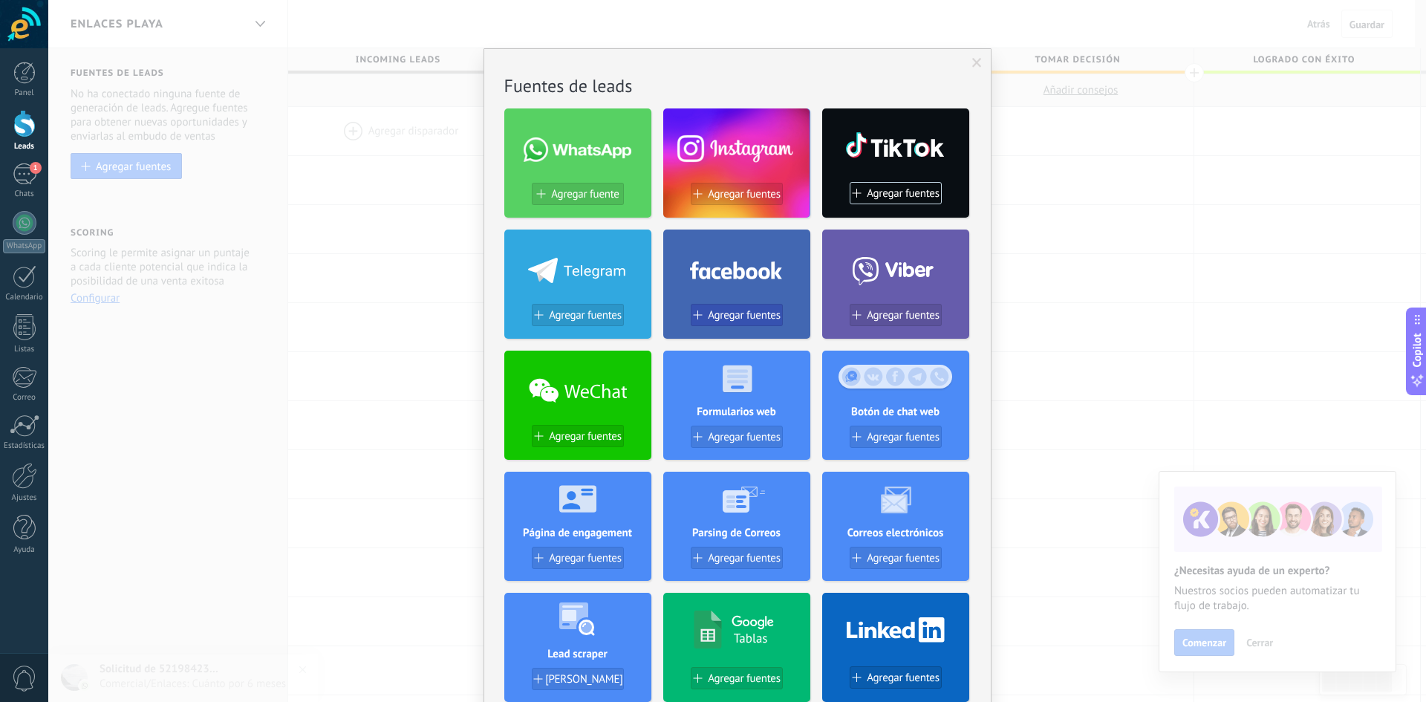
click at [750, 320] on span "Agregar fuentes" at bounding box center [744, 315] width 73 height 13
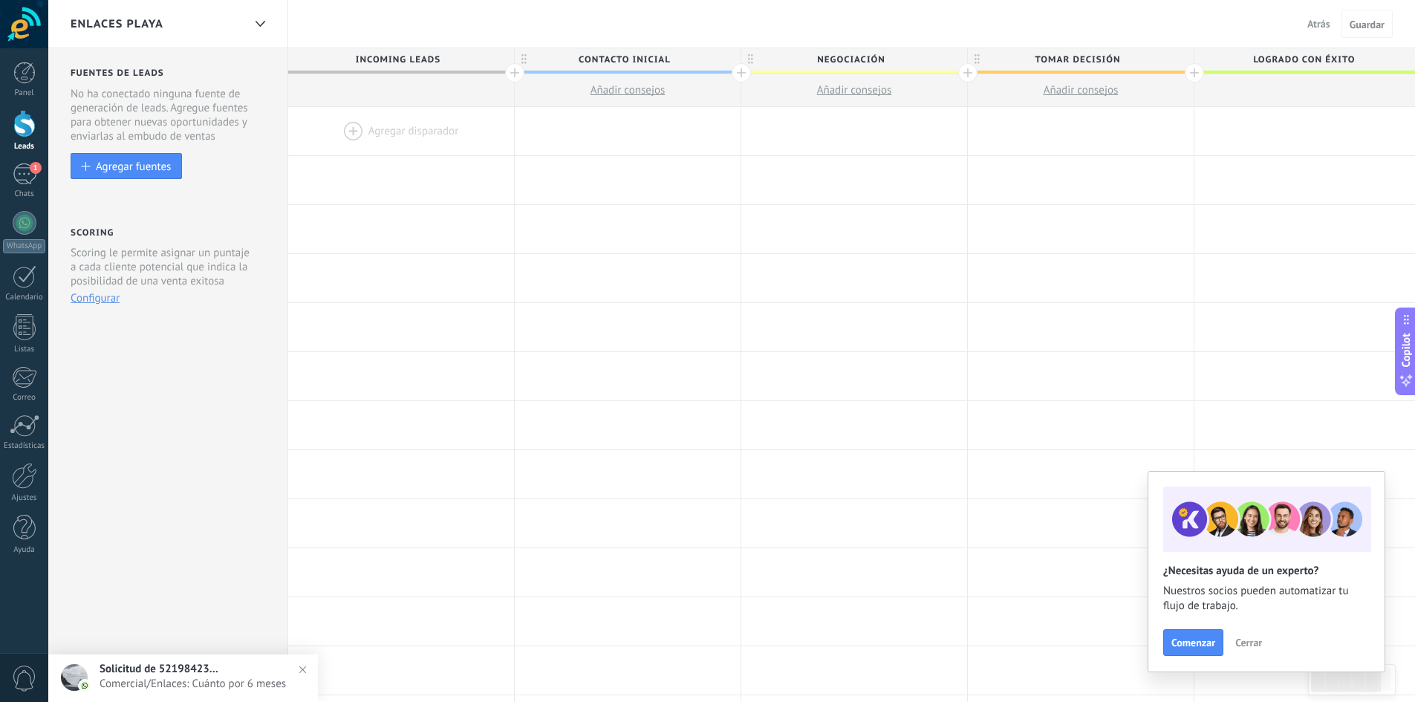
click at [1255, 643] on span "Cerrar" at bounding box center [1248, 642] width 27 height 10
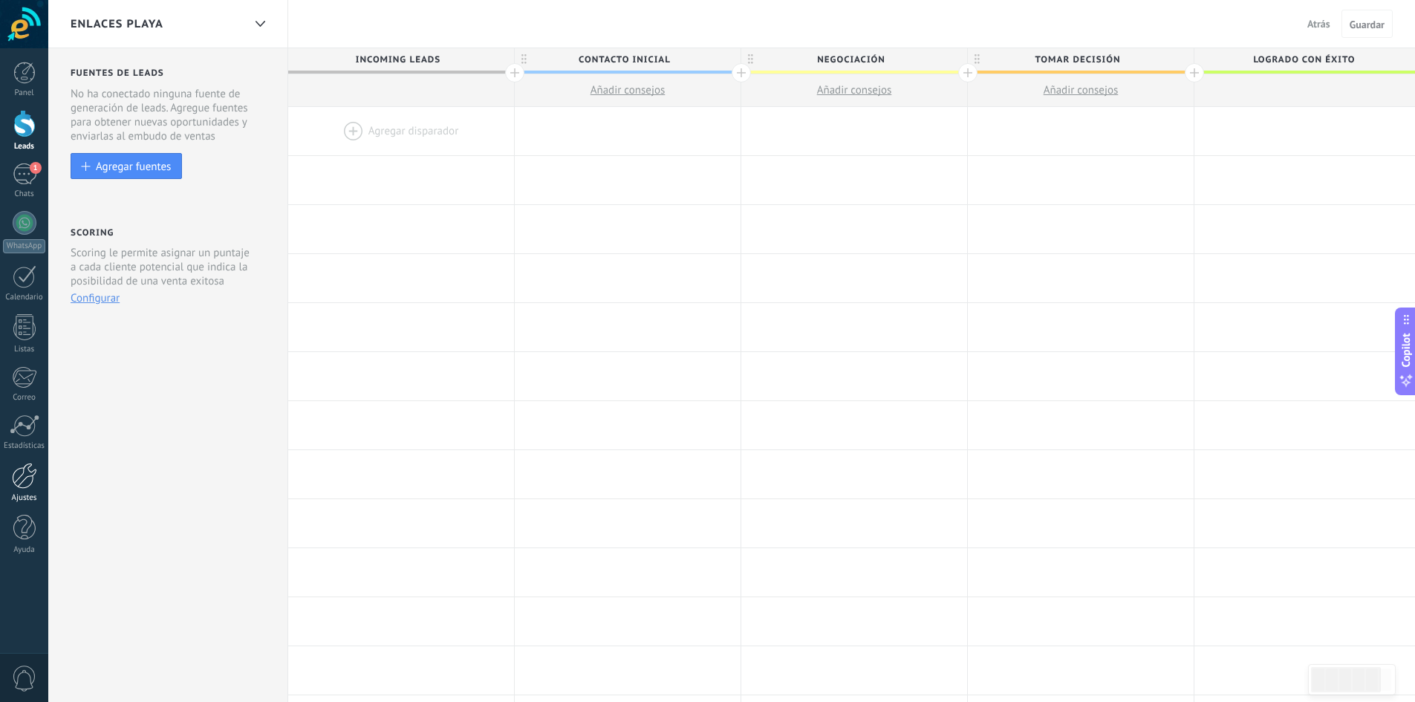
click at [19, 470] on div at bounding box center [24, 476] width 25 height 26
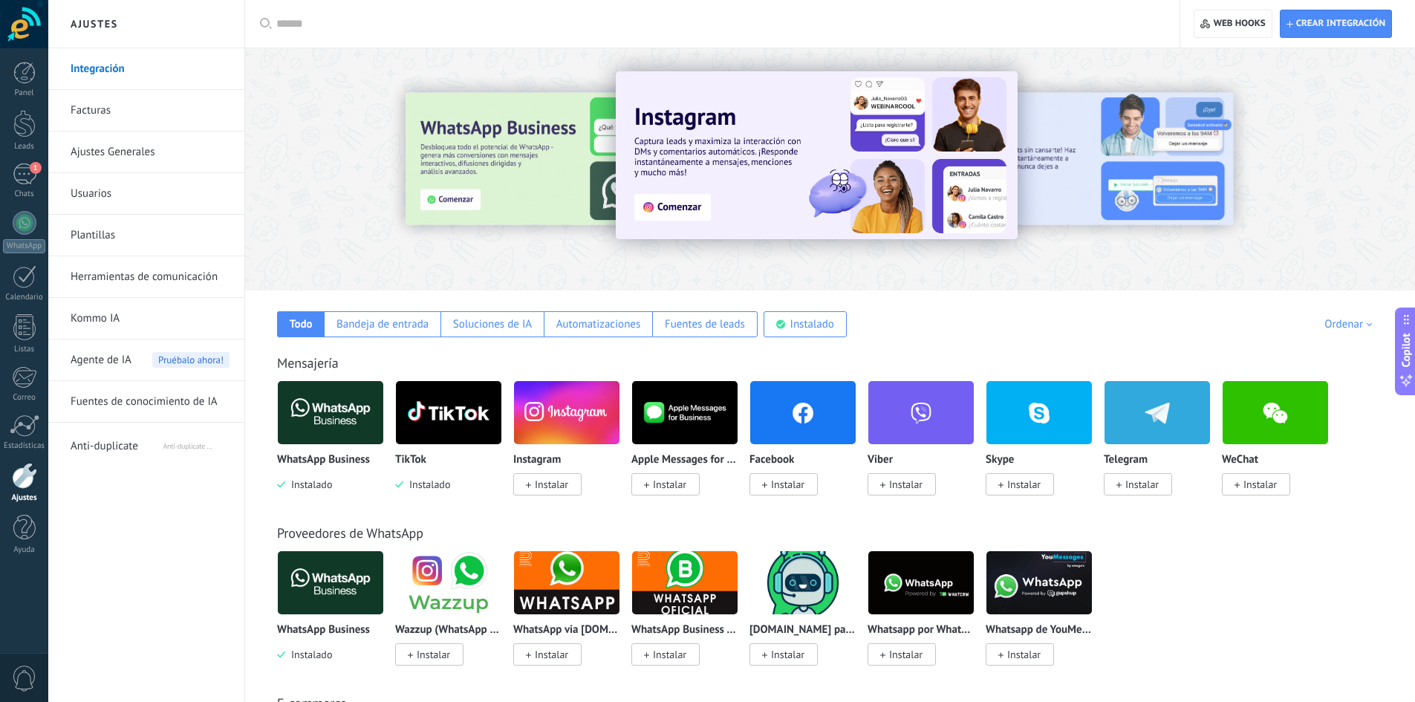
click at [91, 113] on link "Facturas" at bounding box center [150, 111] width 159 height 42
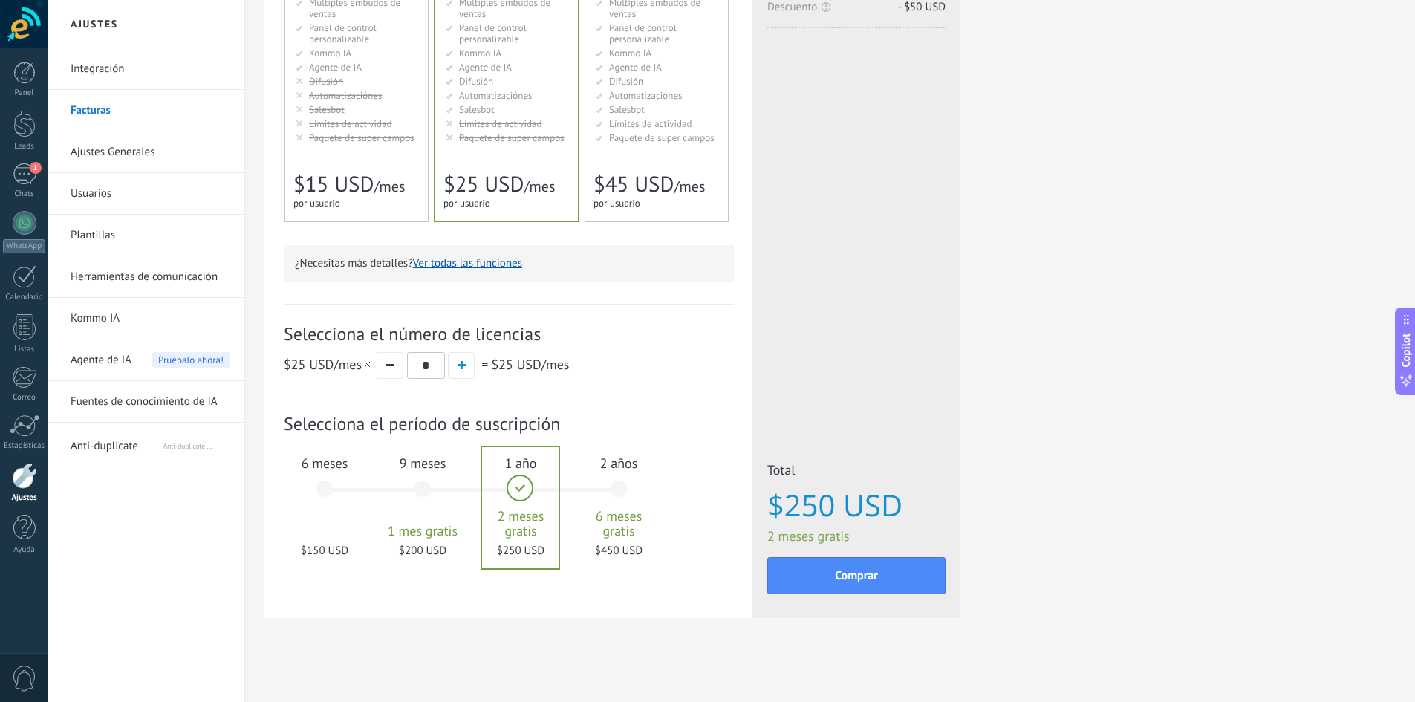
scroll to position [250, 0]
drag, startPoint x: 431, startPoint y: 363, endPoint x: 419, endPoint y: 366, distance: 12.3
click at [419, 365] on input "*" at bounding box center [426, 364] width 38 height 27
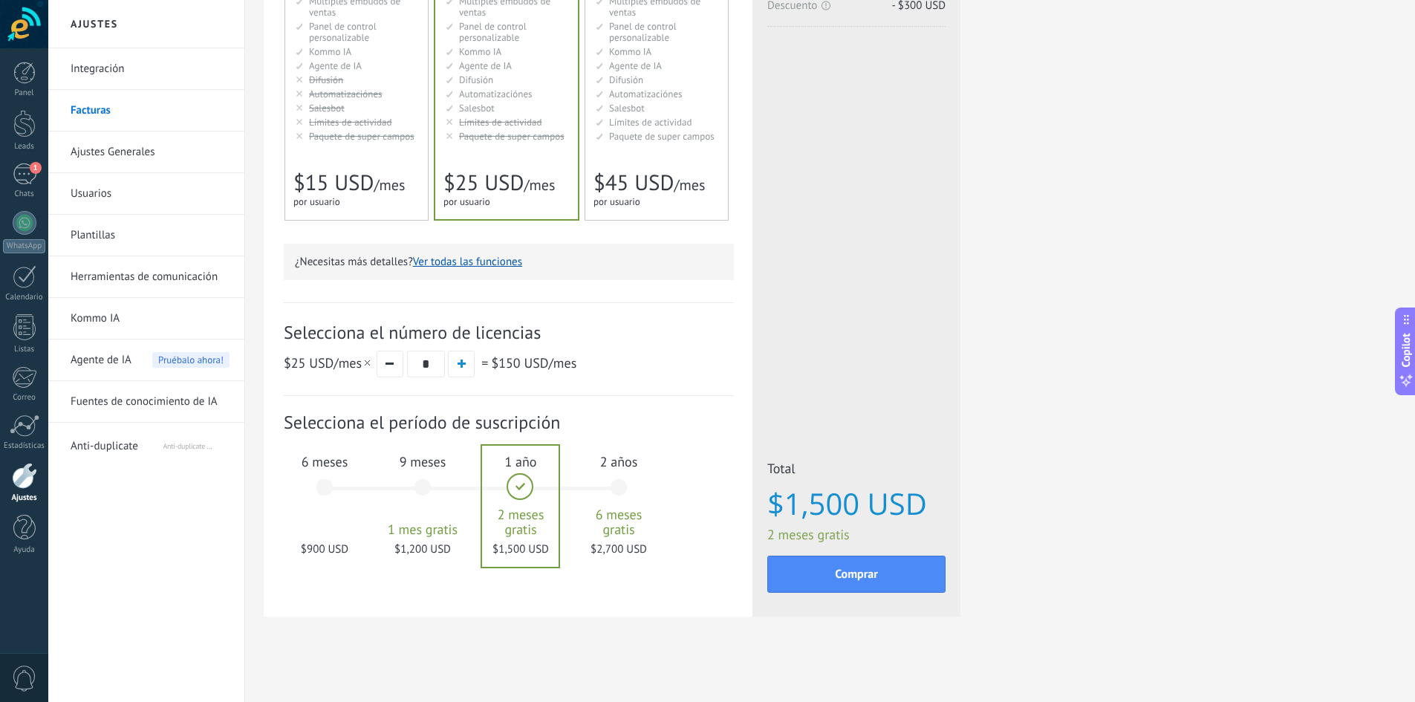
click at [420, 363] on input "*" at bounding box center [426, 364] width 38 height 27
click at [618, 368] on div "$25 USD /mes * = $125 USD /mes" at bounding box center [509, 363] width 450 height 27
click at [576, 505] on div "1 mes 25 $ USD 2 meses 50 $ USD 3 meses 6 meses" at bounding box center [478, 497] width 294 height 120
click at [611, 505] on div "2 años 6 meses gratis $2,250 USD" at bounding box center [619, 494] width 80 height 105
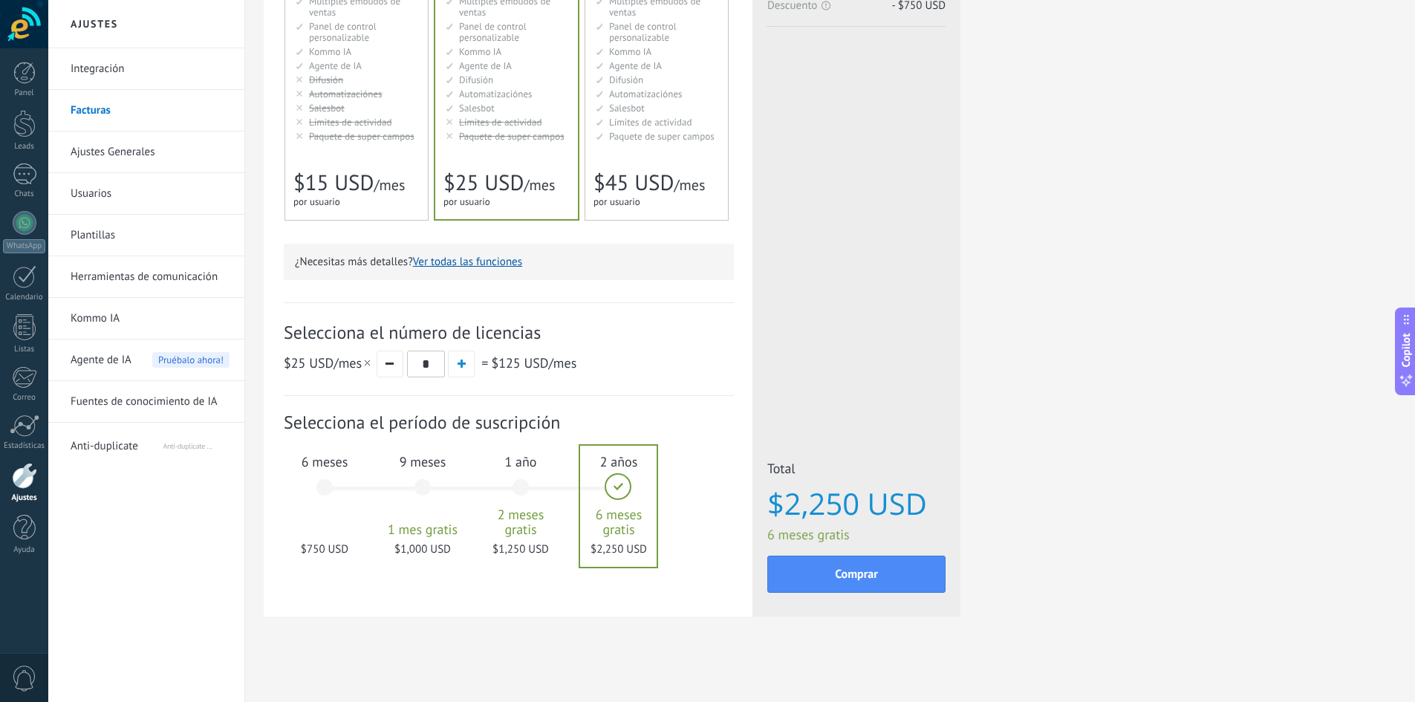
click at [332, 554] on span "$750 USD" at bounding box center [325, 549] width 80 height 14
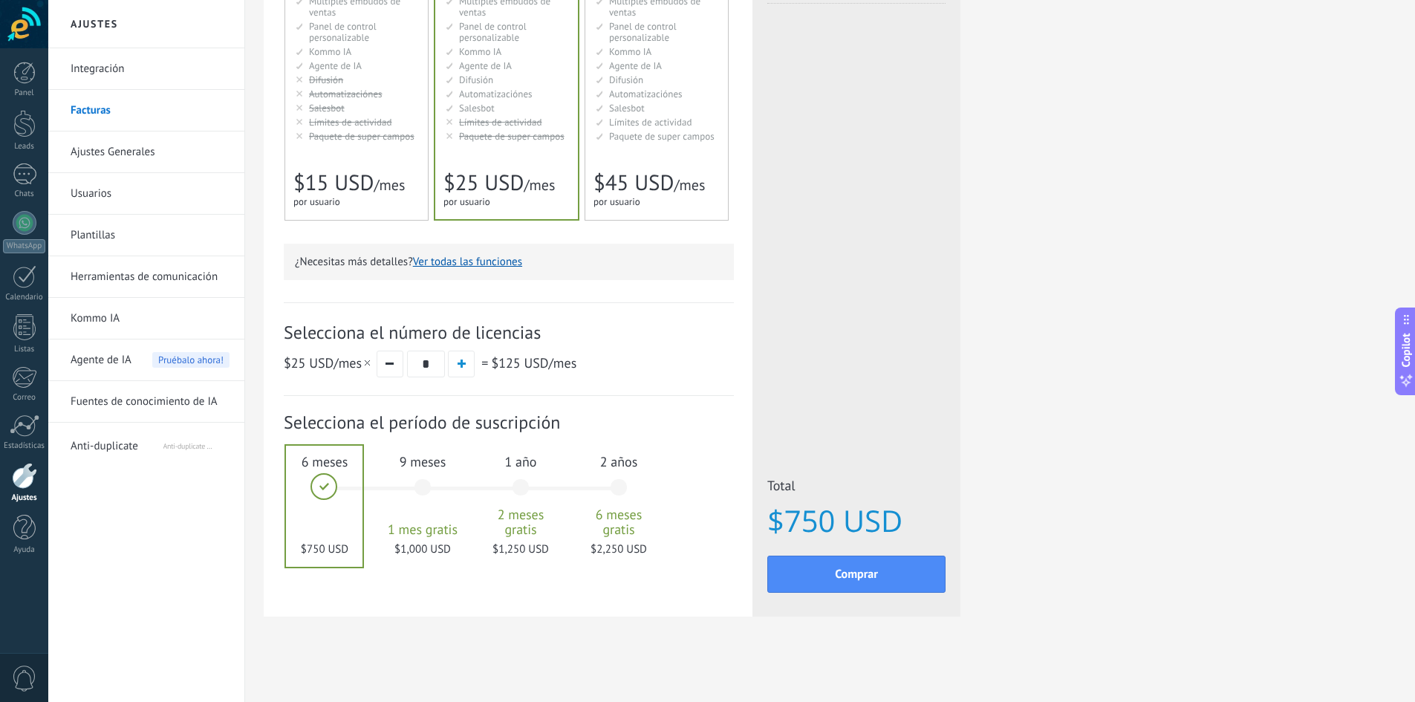
drag, startPoint x: 436, startPoint y: 363, endPoint x: 419, endPoint y: 365, distance: 17.2
click at [419, 365] on input "*" at bounding box center [426, 364] width 38 height 27
click at [529, 639] on div "Detalles del plan Tu prueba gratuita con licencias ilimitadas y 10 GB de almace…" at bounding box center [830, 226] width 1133 height 855
click at [721, 652] on div "Detalles del plan Tu prueba gratuita con licencias ilimitadas y 10 GB de almace…" at bounding box center [830, 226] width 1133 height 855
click at [447, 366] on div "$25 USD /mes * = $100 USD /mes" at bounding box center [509, 363] width 450 height 27
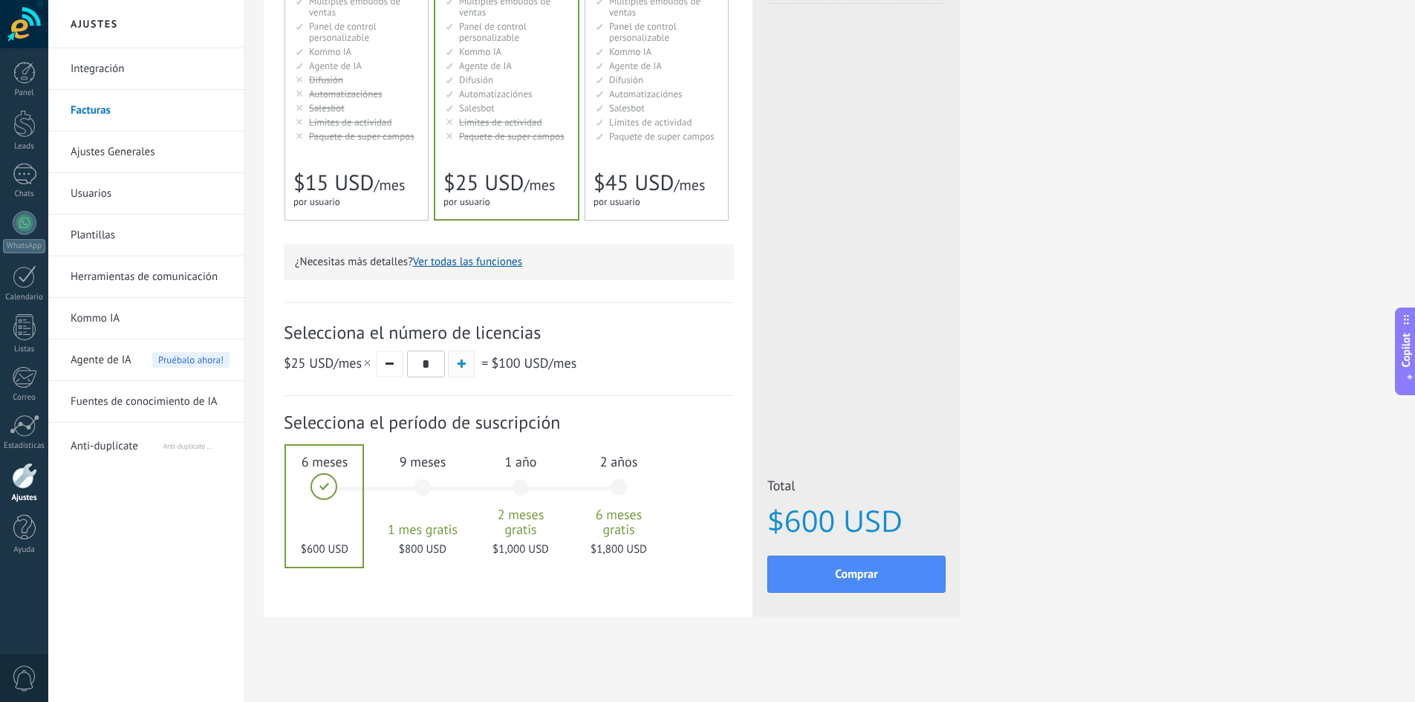
click at [459, 361] on span "button" at bounding box center [462, 364] width 8 height 8
type input "*"
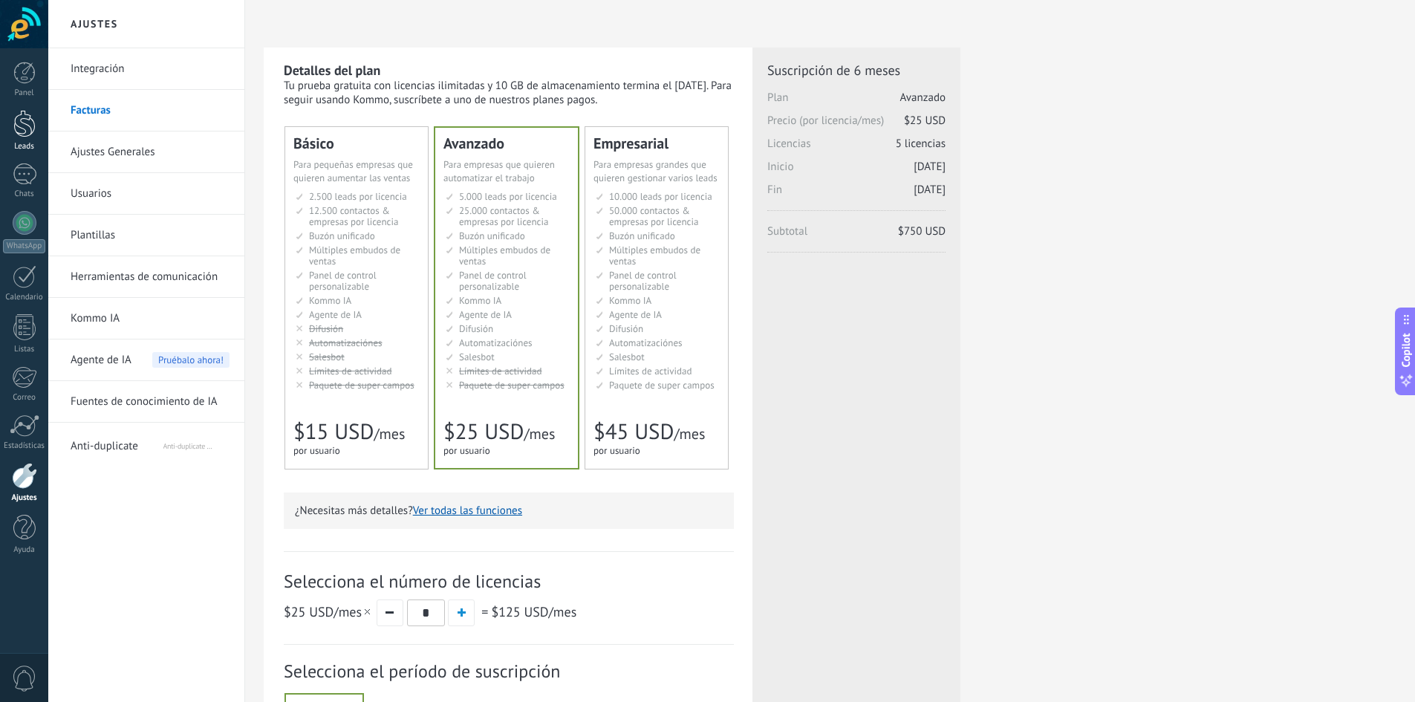
click at [19, 132] on div at bounding box center [24, 123] width 22 height 27
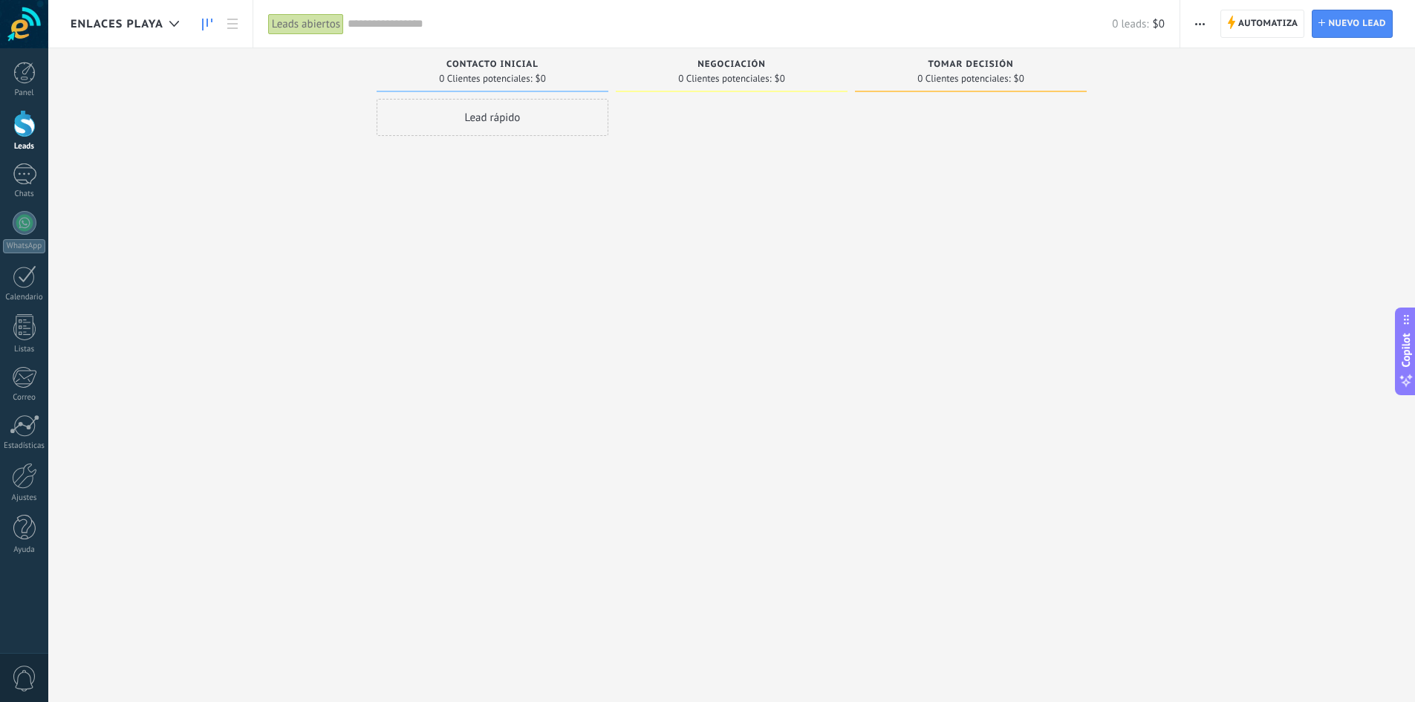
click at [154, 25] on span "Enlaces playa" at bounding box center [117, 24] width 93 height 14
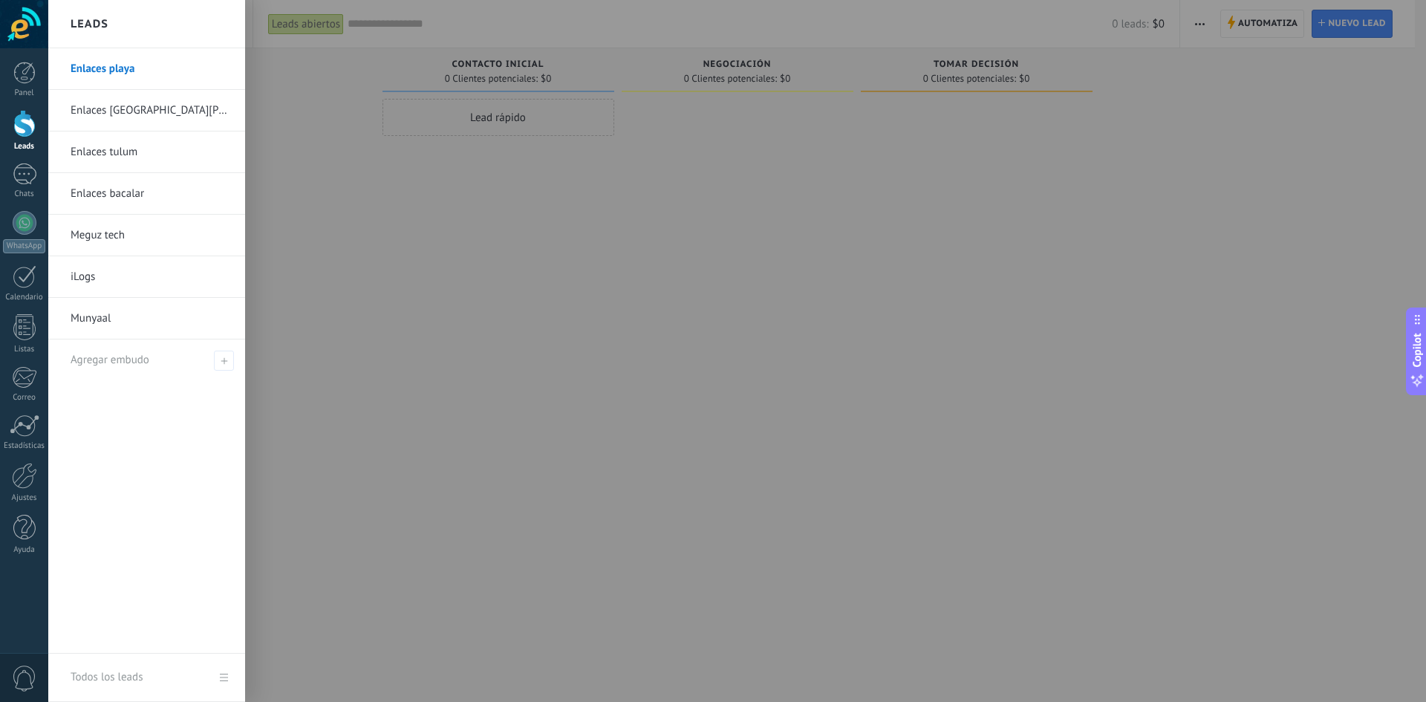
click at [154, 25] on div "Leads" at bounding box center [146, 24] width 197 height 48
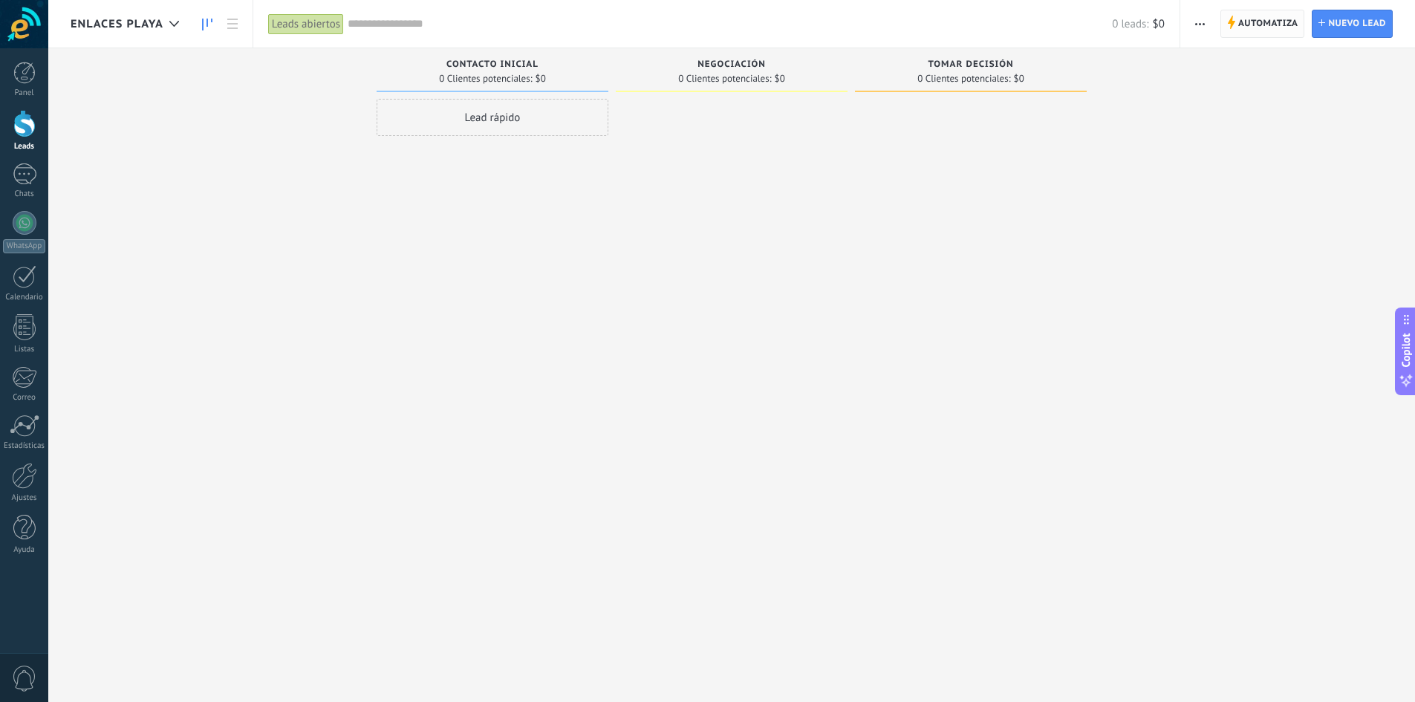
click at [1266, 27] on span "Automatiza" at bounding box center [1268, 23] width 60 height 27
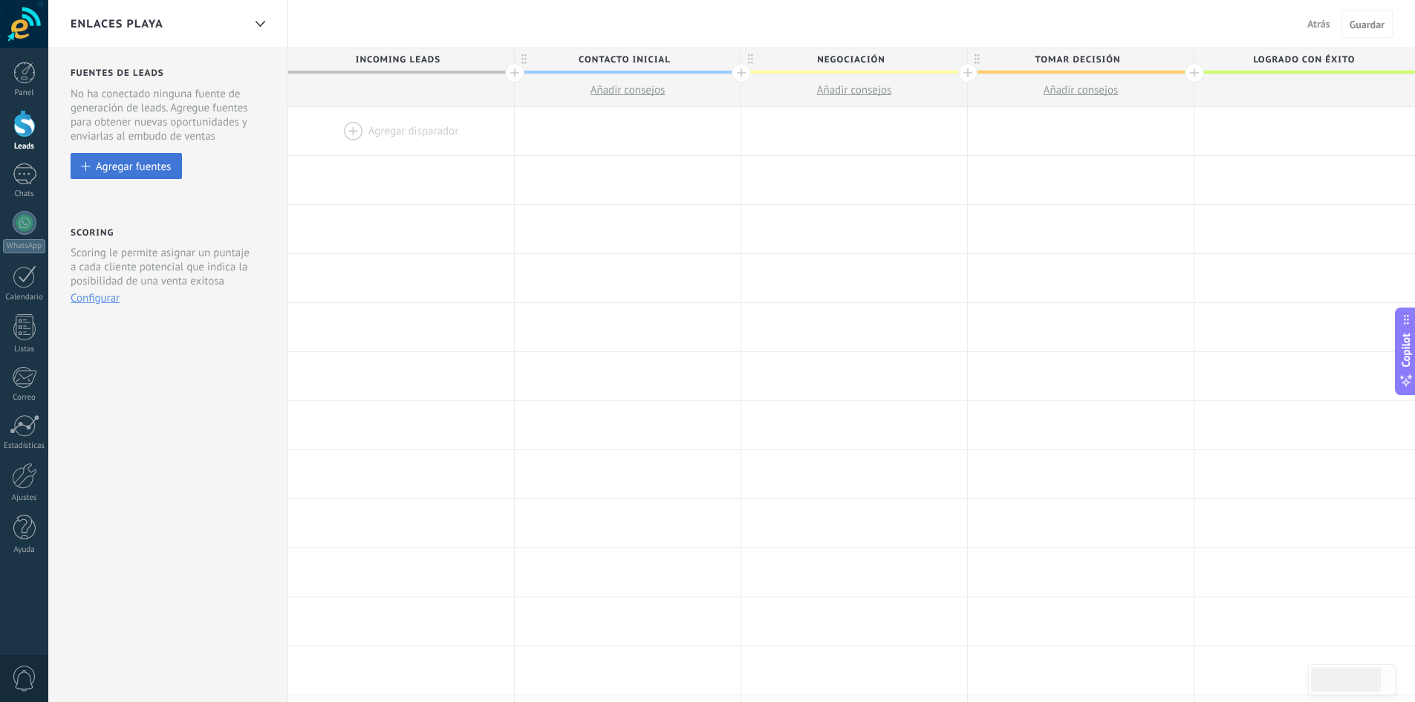
click at [109, 170] on div "Agregar fuentes" at bounding box center [133, 166] width 75 height 13
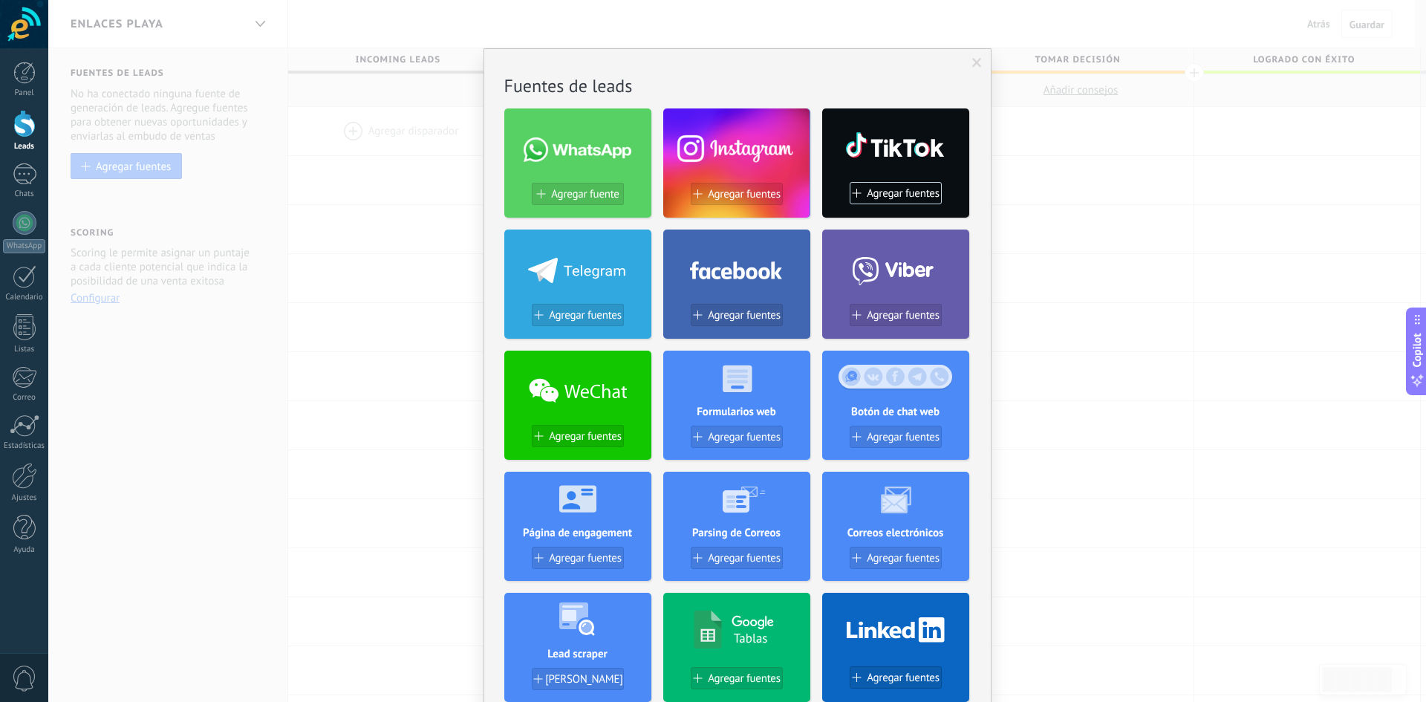
click at [749, 298] on div at bounding box center [736, 267] width 147 height 64
click at [749, 314] on span "Agregar fuentes" at bounding box center [744, 315] width 73 height 13
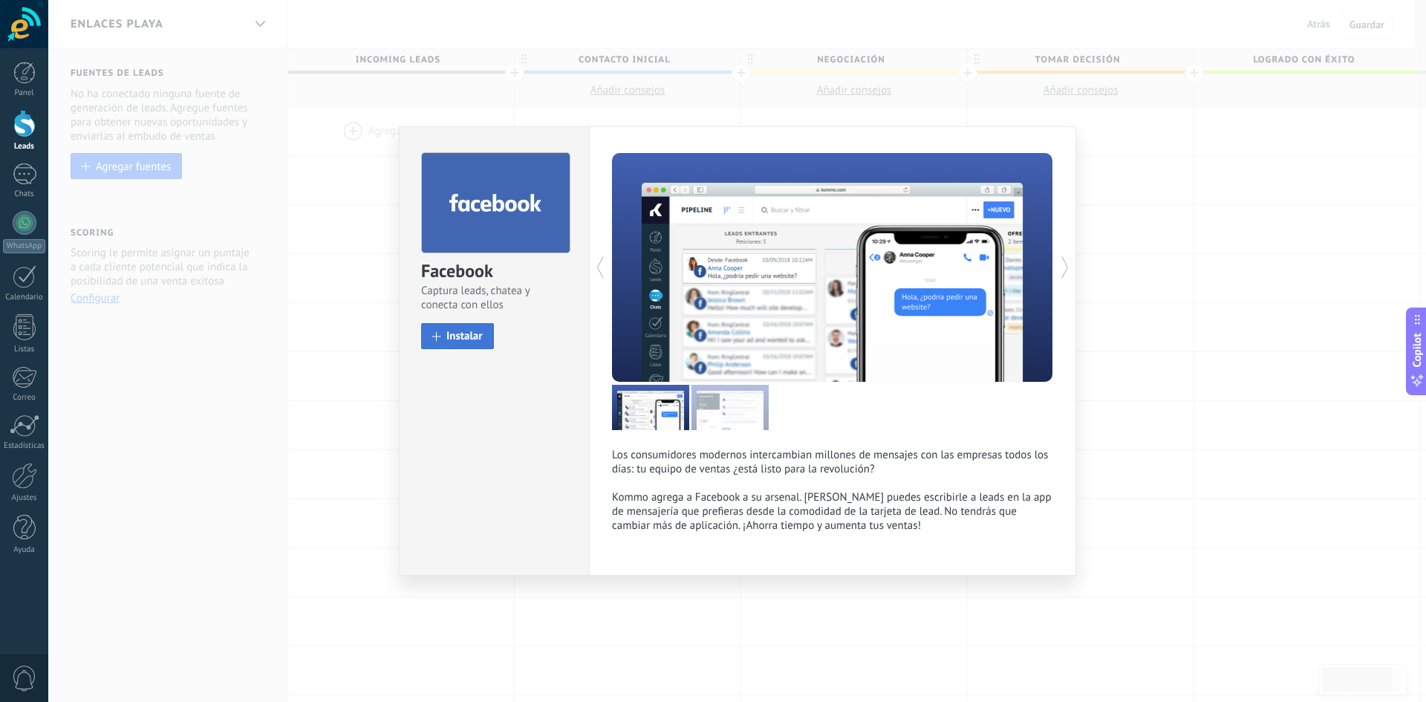
click at [470, 331] on span "Instalar" at bounding box center [464, 336] width 36 height 11
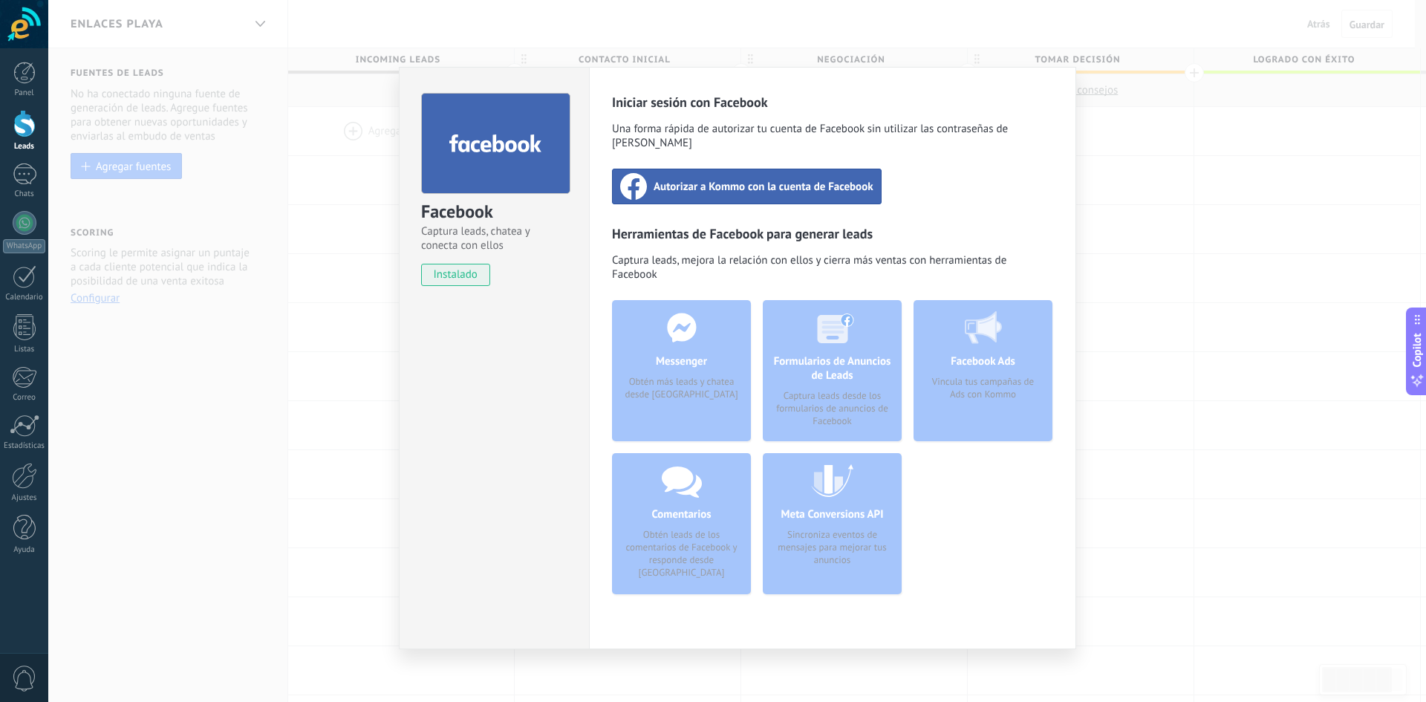
click at [725, 179] on span "Autorizar a Kommo con la cuenta de Facebook" at bounding box center [764, 186] width 220 height 15
